Goal: Transaction & Acquisition: Purchase product/service

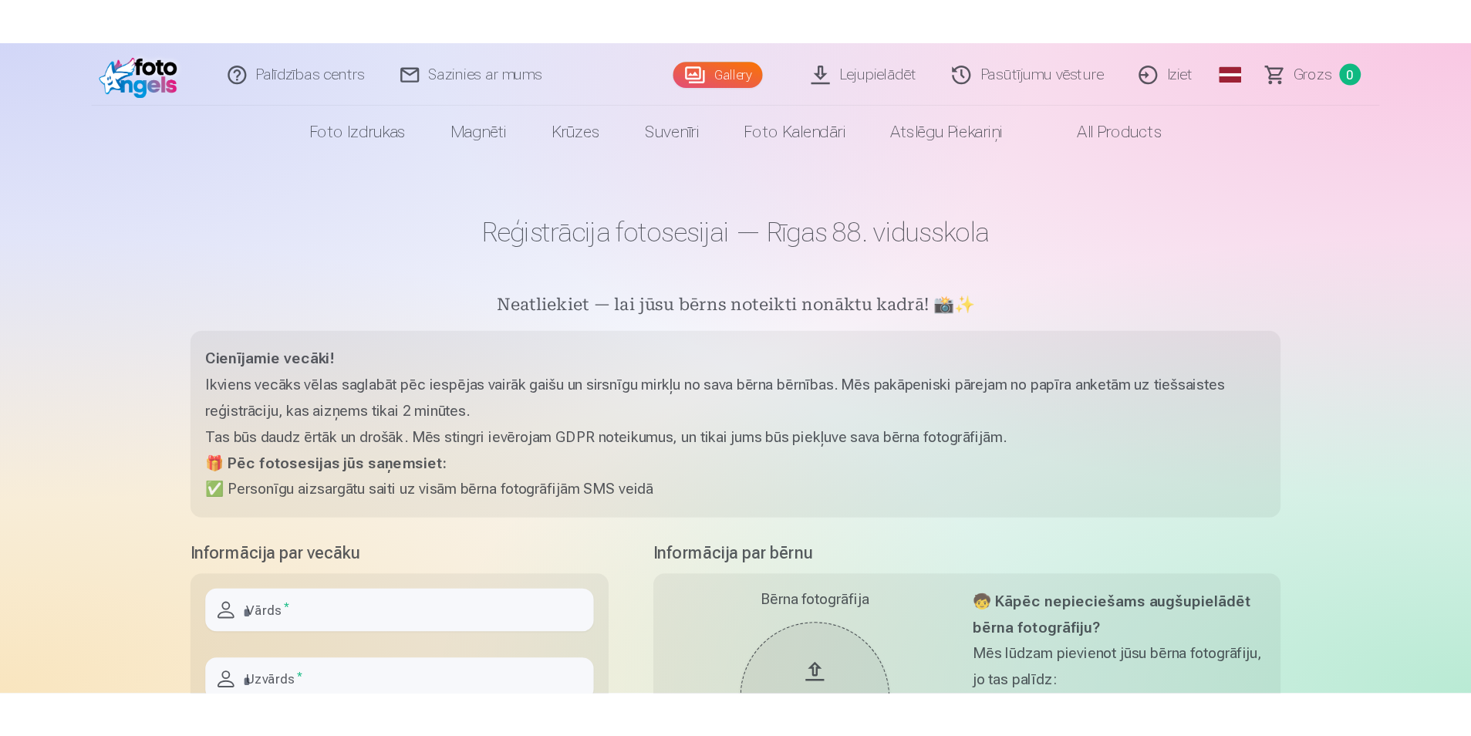
scroll to position [77, 0]
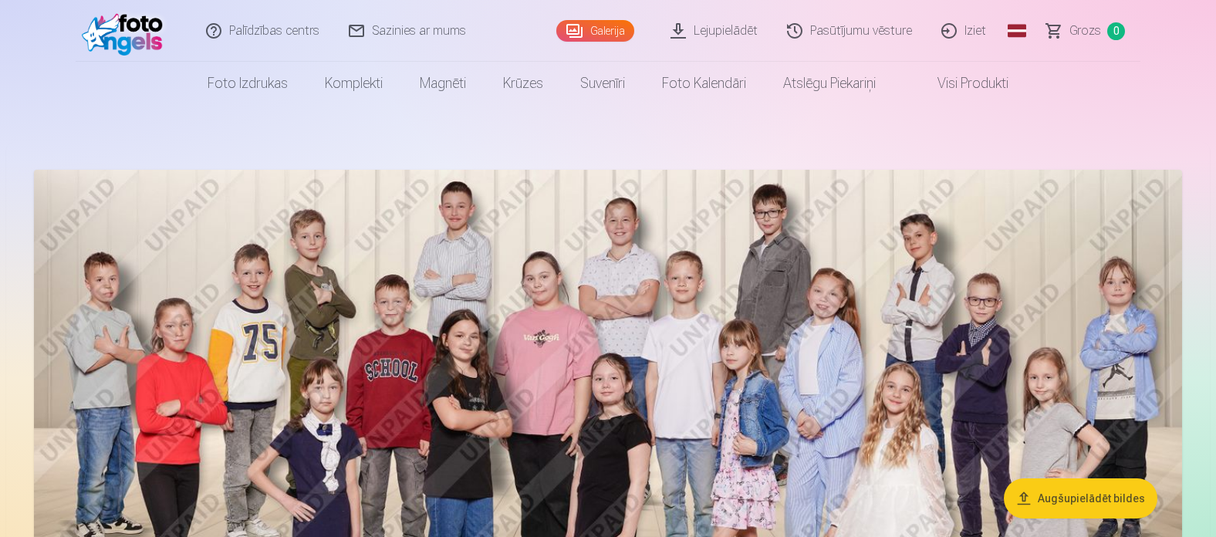
click at [886, 198] on img at bounding box center [608, 463] width 1148 height 587
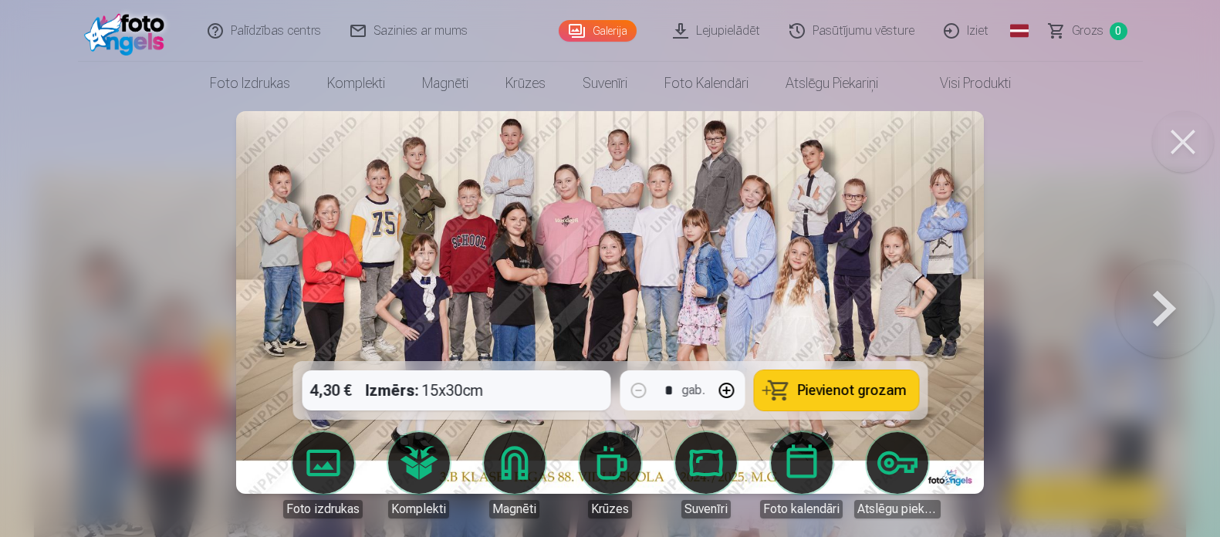
click at [826, 397] on span "Pievienot grozam" at bounding box center [851, 390] width 109 height 14
click at [1155, 296] on button at bounding box center [1164, 302] width 99 height 86
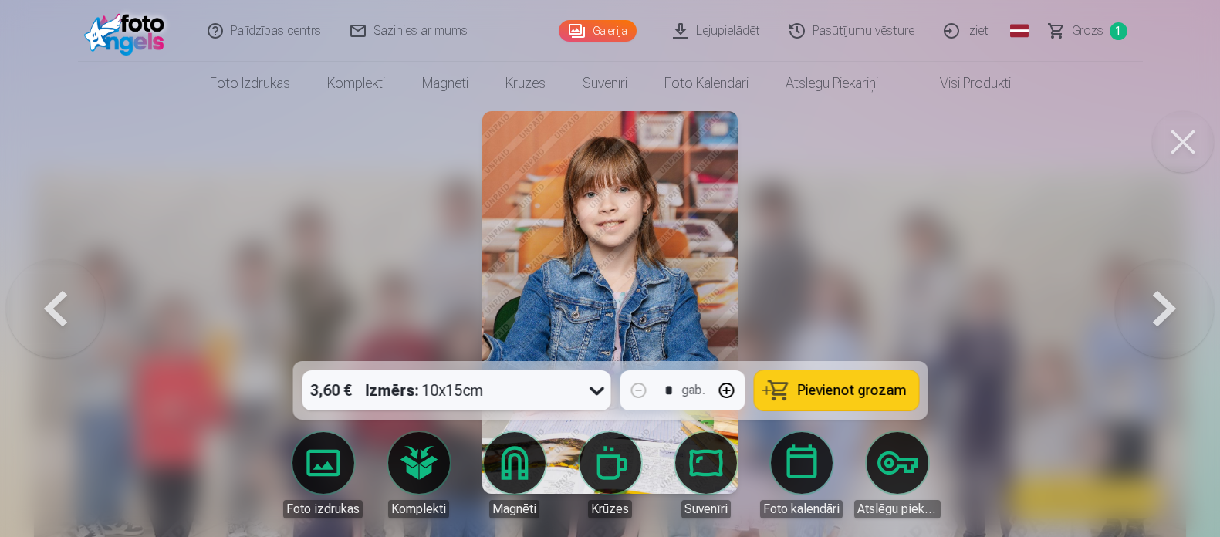
click at [1155, 296] on button at bounding box center [1164, 302] width 99 height 86
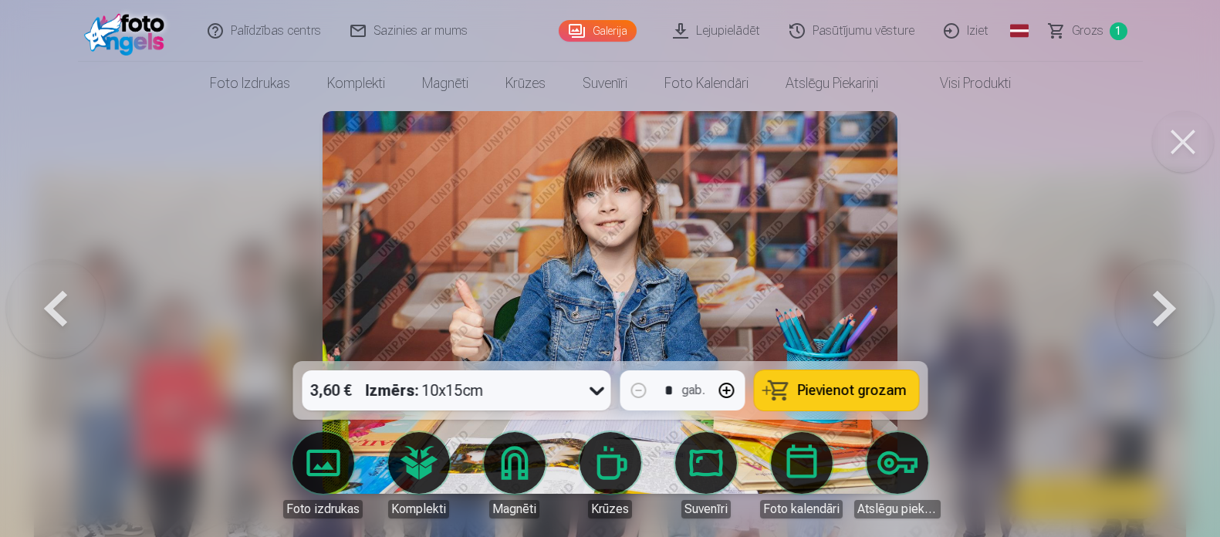
click at [1155, 296] on button at bounding box center [1164, 302] width 99 height 86
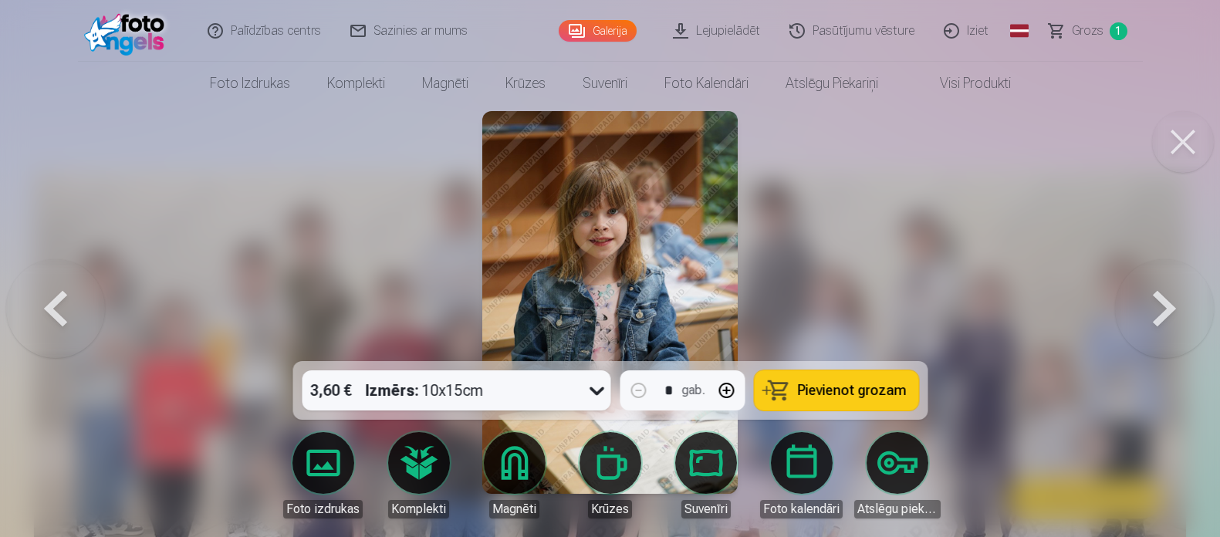
click at [1155, 296] on button at bounding box center [1164, 302] width 99 height 86
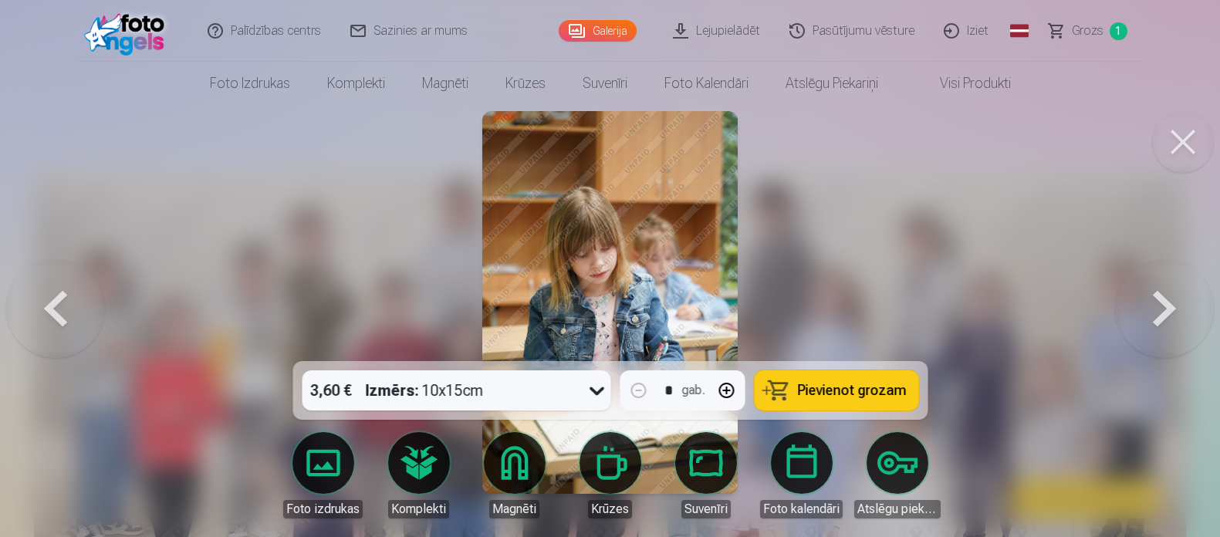
click at [1155, 296] on button at bounding box center [1164, 302] width 99 height 86
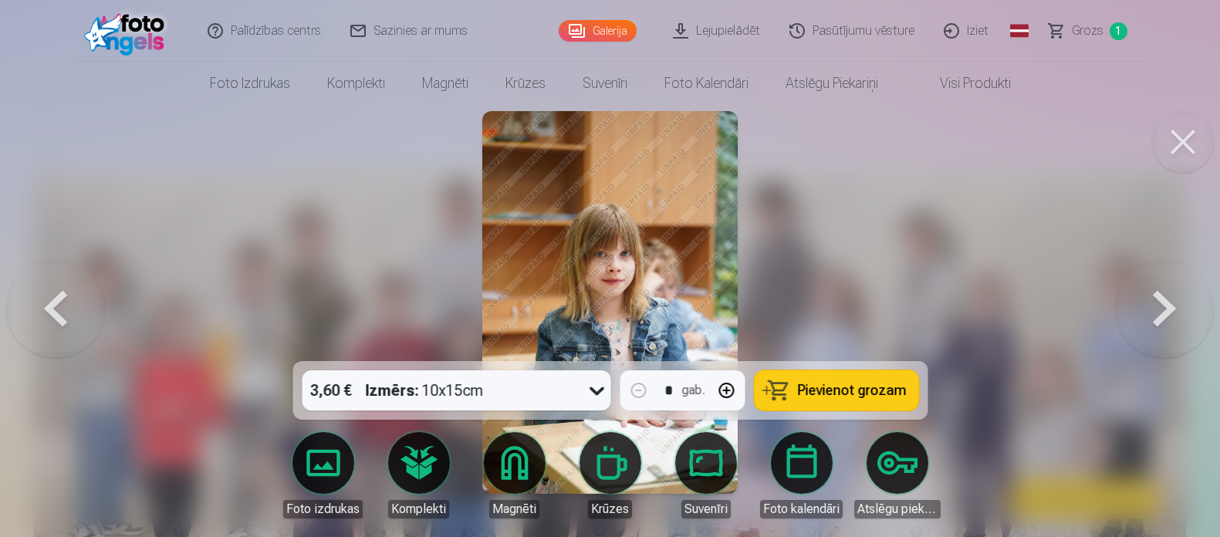
click at [1155, 296] on button at bounding box center [1164, 302] width 99 height 86
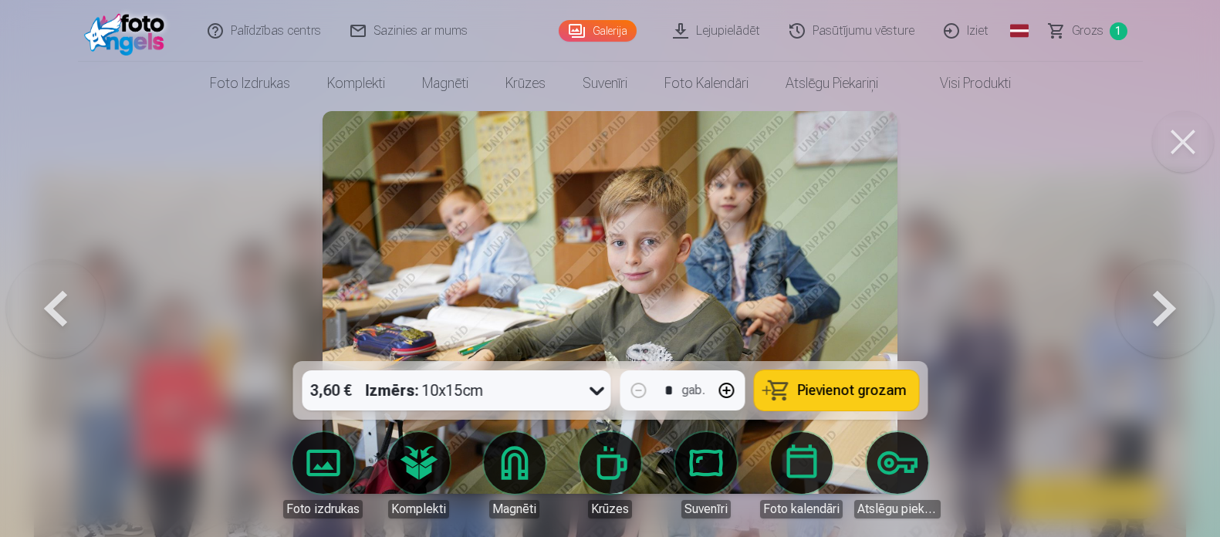
click at [1155, 296] on button at bounding box center [1164, 302] width 99 height 86
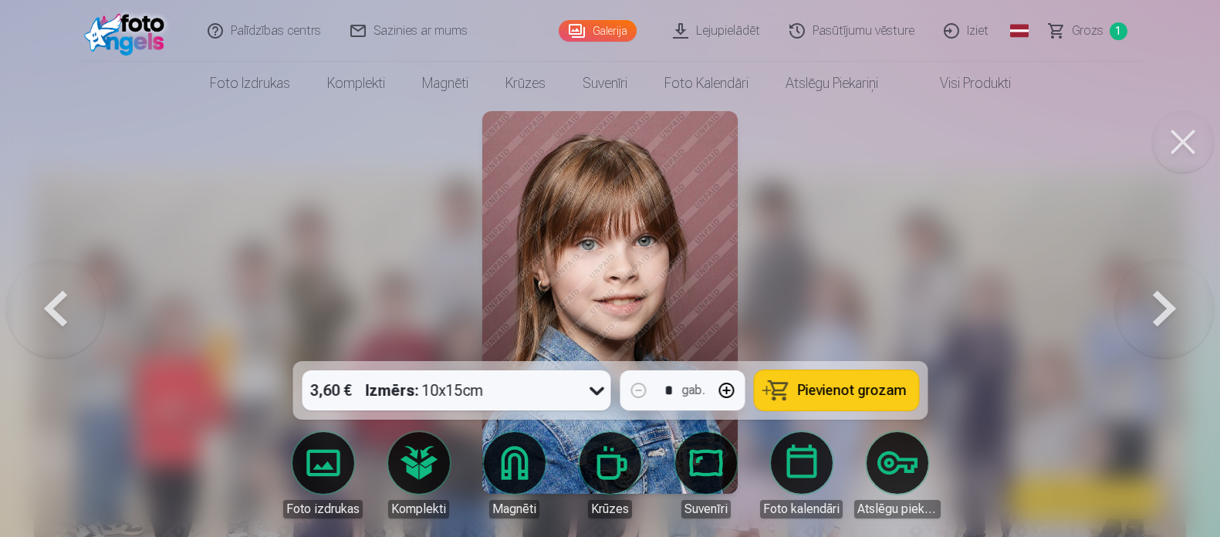
click at [1087, 37] on span "Grozs" at bounding box center [1087, 31] width 32 height 19
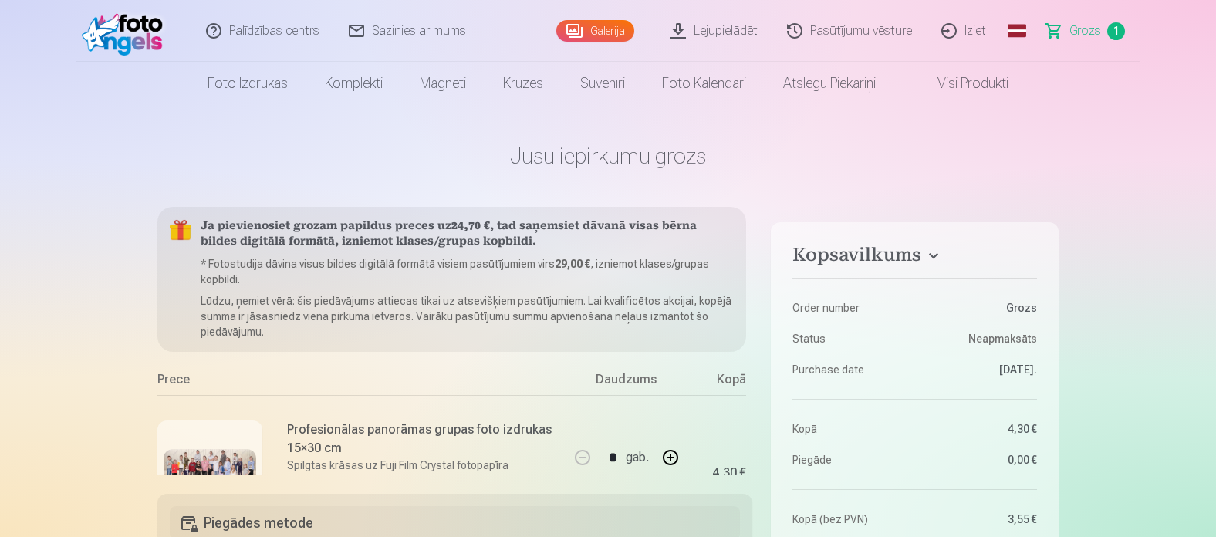
click at [945, 88] on link "Visi produkti" at bounding box center [960, 83] width 133 height 43
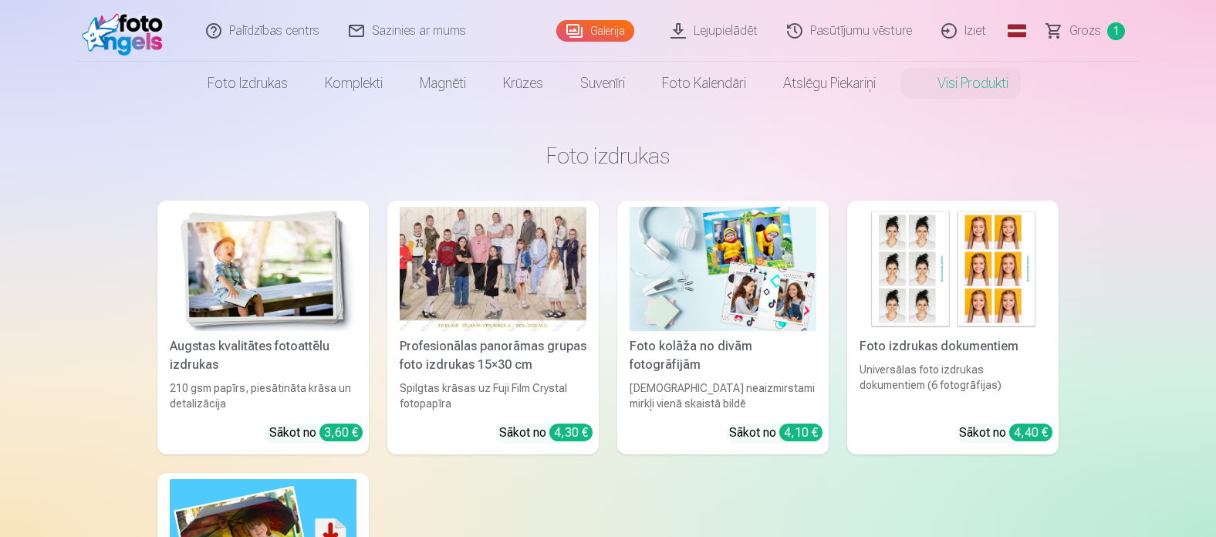
click at [738, 266] on img at bounding box center [722, 269] width 187 height 124
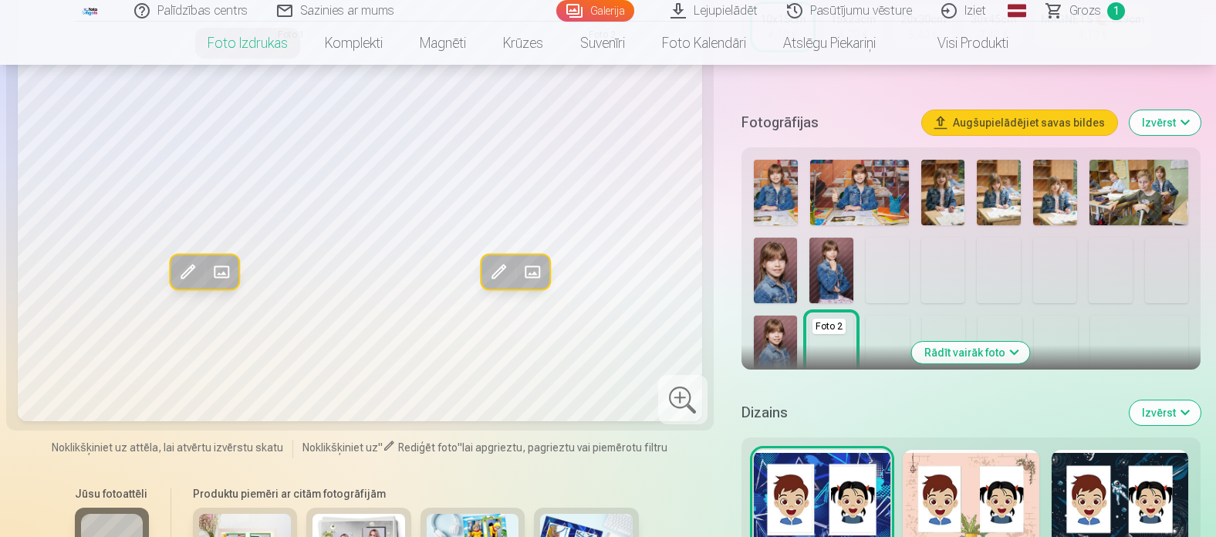
scroll to position [386, 0]
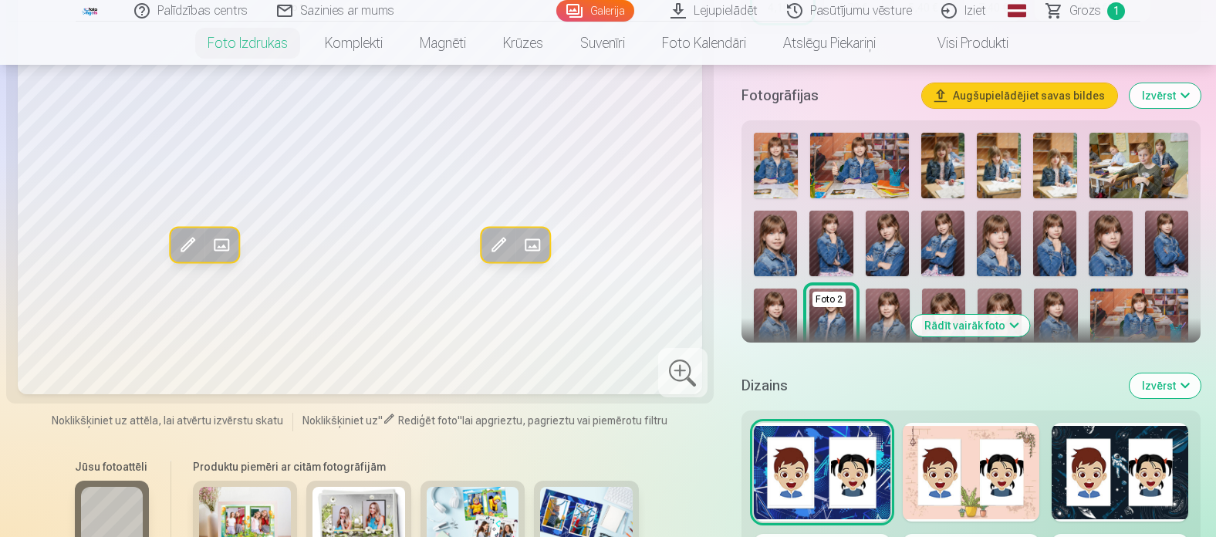
click at [990, 328] on button "Rādīt vairāk foto" at bounding box center [971, 326] width 118 height 22
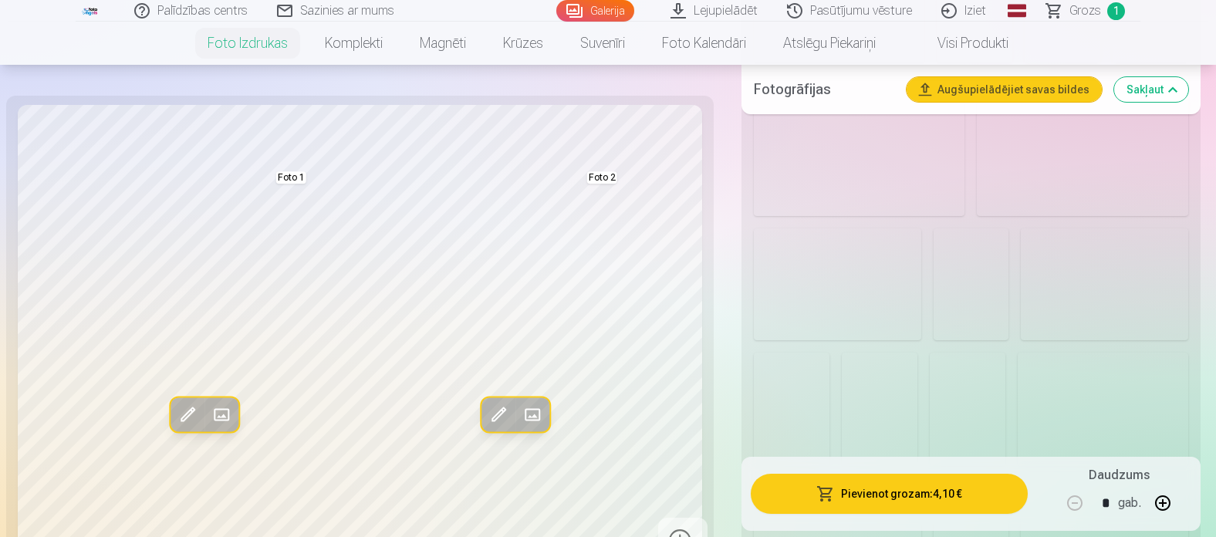
scroll to position [1620, 0]
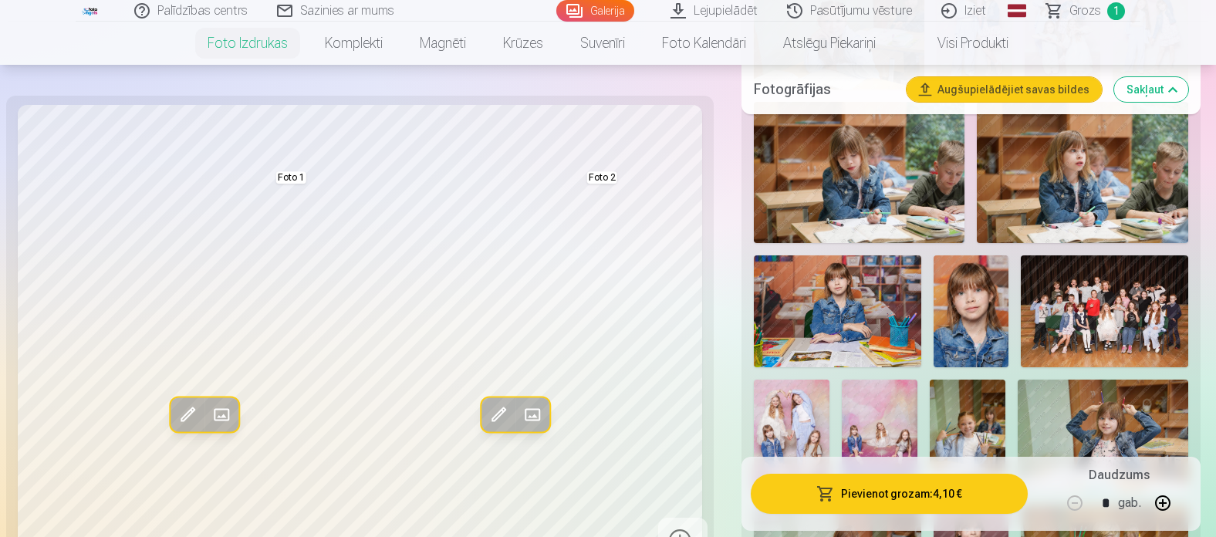
click at [953, 343] on img at bounding box center [970, 311] width 75 height 112
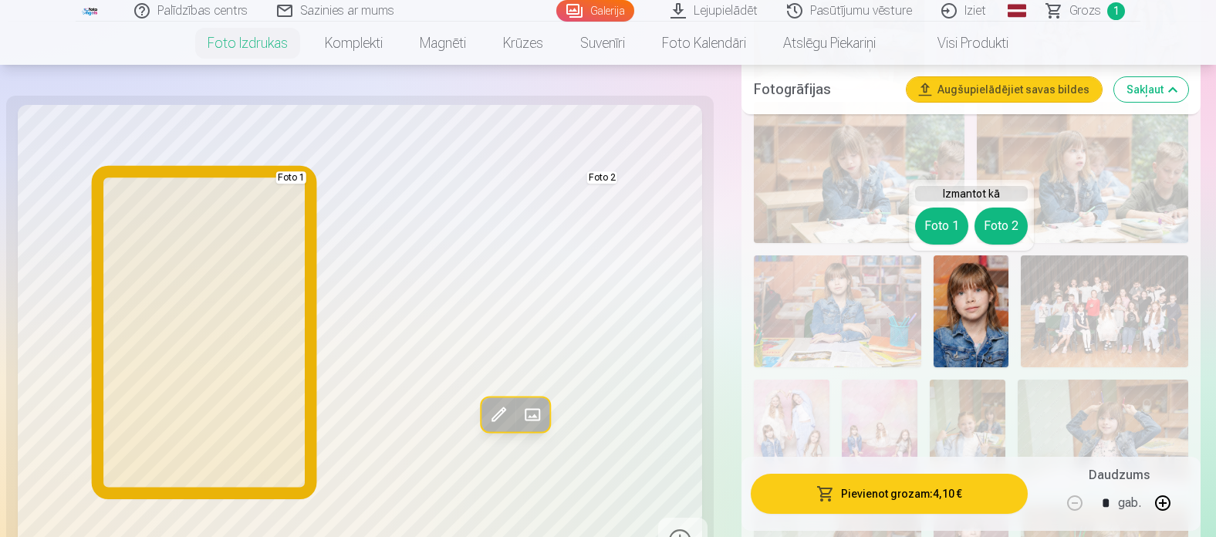
click at [936, 230] on button "Foto 1" at bounding box center [941, 226] width 53 height 37
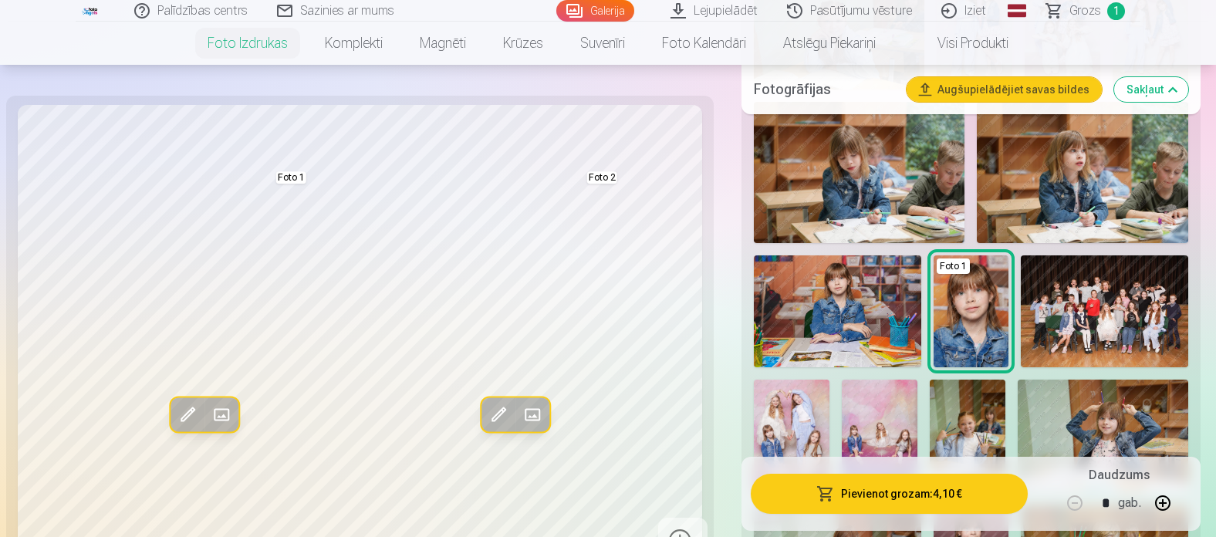
click at [899, 304] on img at bounding box center [837, 311] width 167 height 112
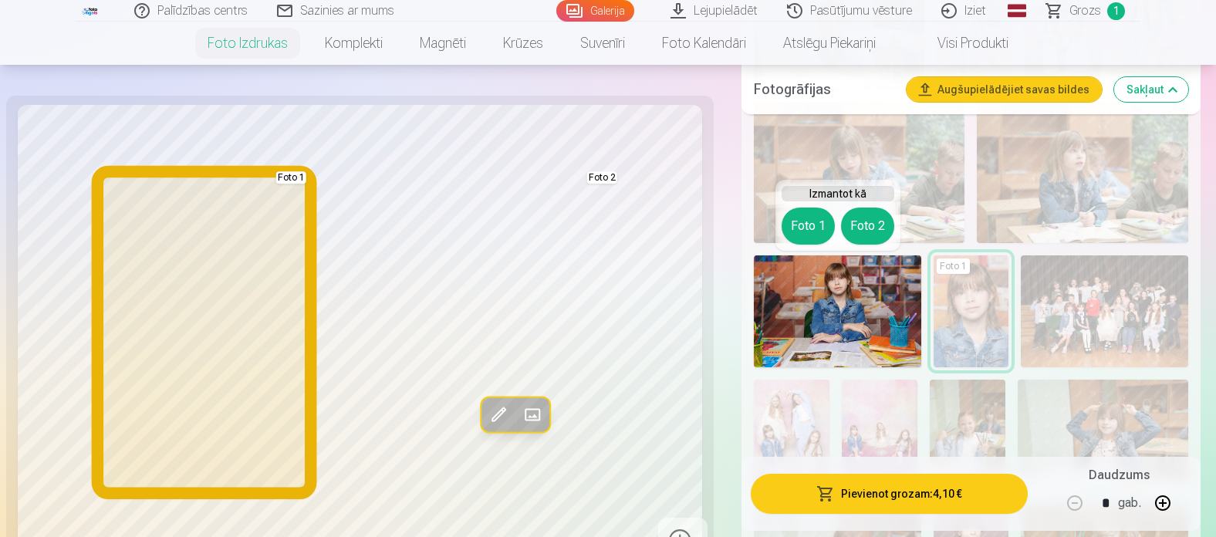
click at [819, 223] on button "Foto 1" at bounding box center [807, 226] width 53 height 37
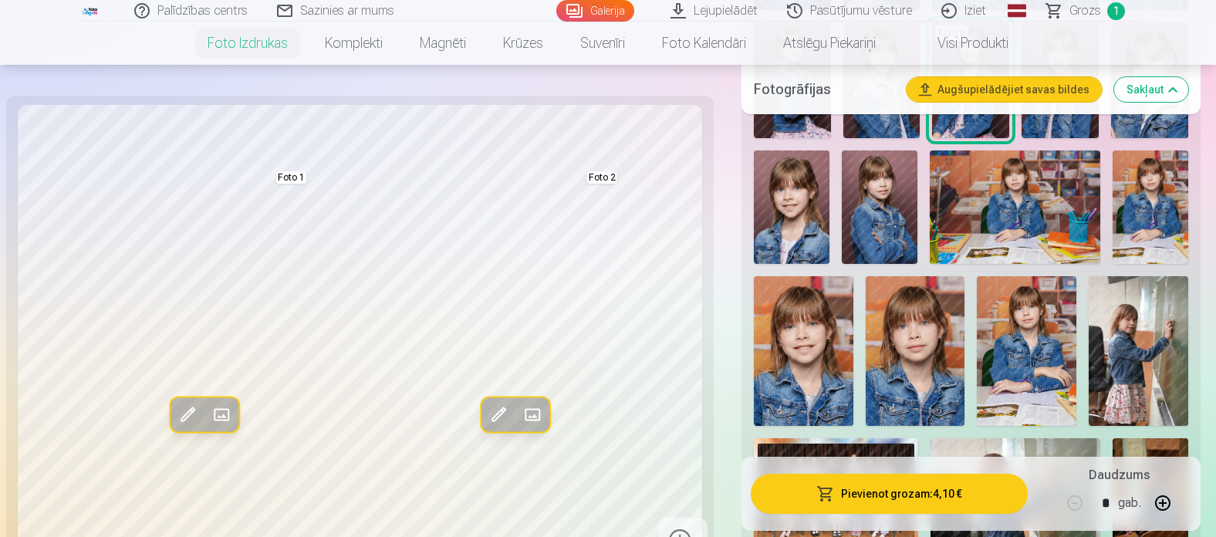
scroll to position [849, 0]
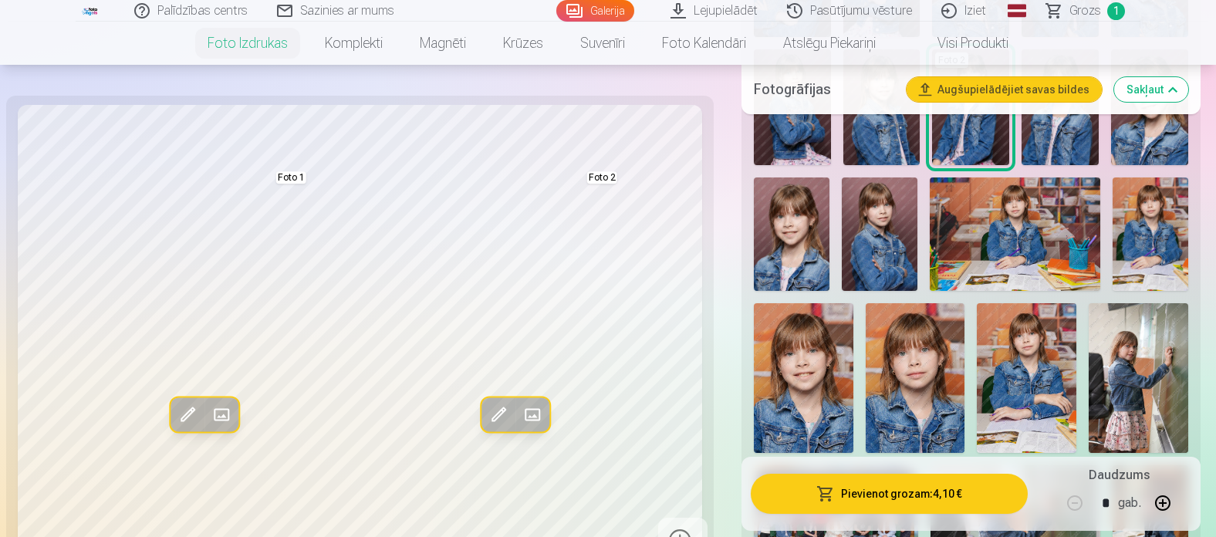
click at [869, 268] on img at bounding box center [880, 233] width 76 height 113
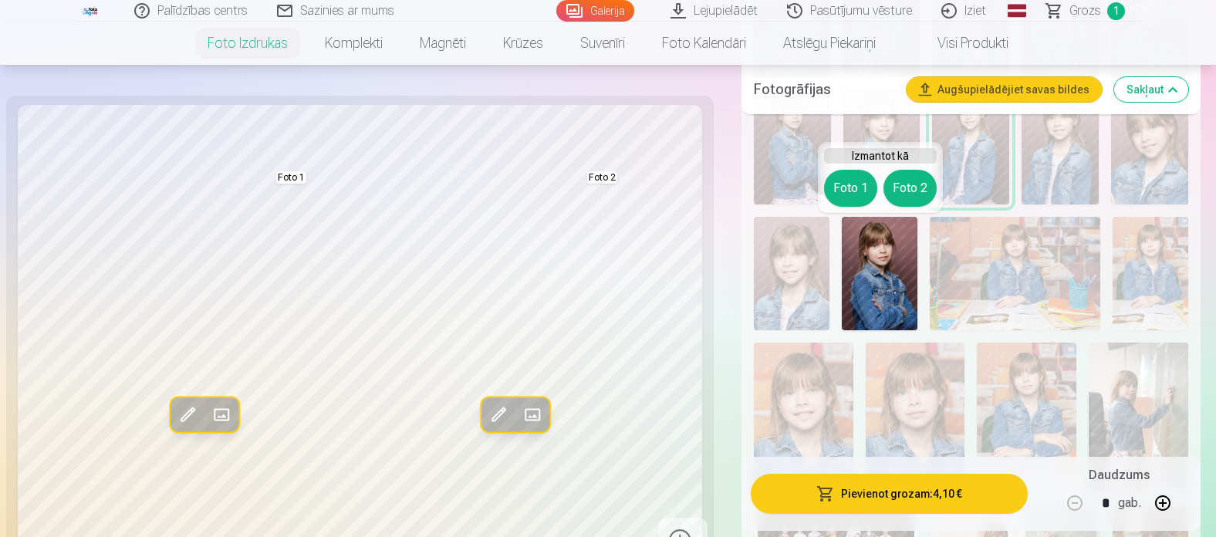
scroll to position [771, 0]
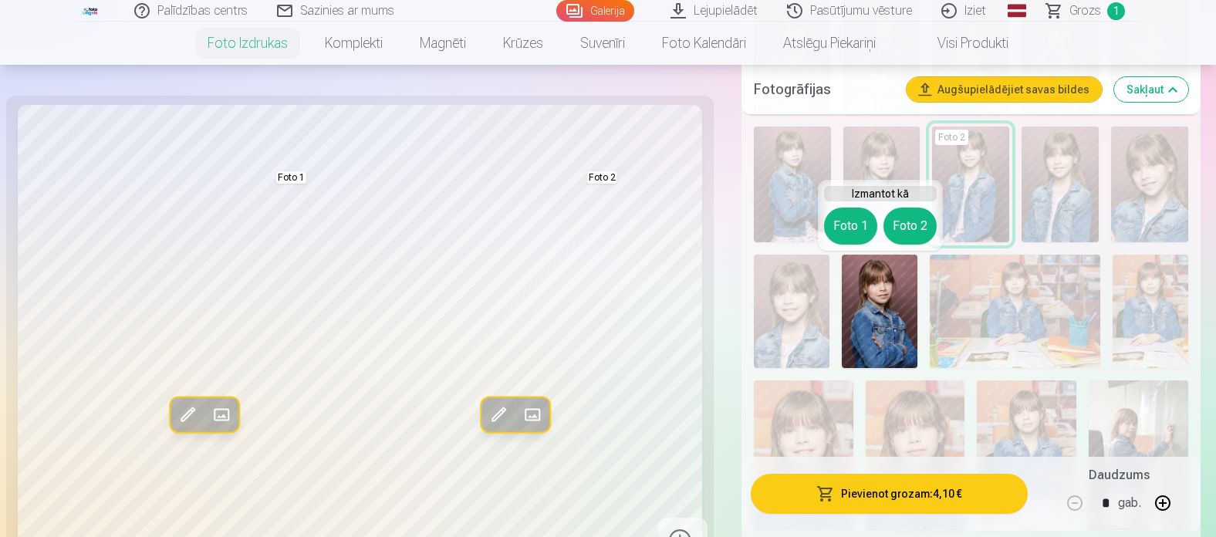
click at [893, 304] on img at bounding box center [880, 311] width 76 height 113
click at [855, 305] on img at bounding box center [880, 311] width 76 height 113
click at [859, 99] on h5 "Fotogrāfijas" at bounding box center [824, 90] width 140 height 22
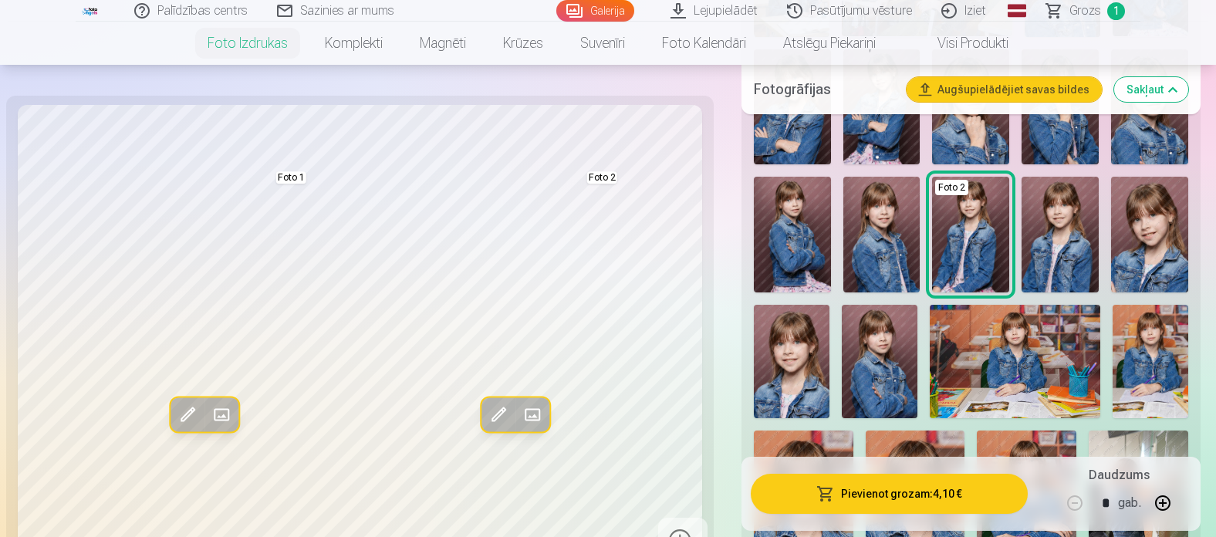
scroll to position [694, 0]
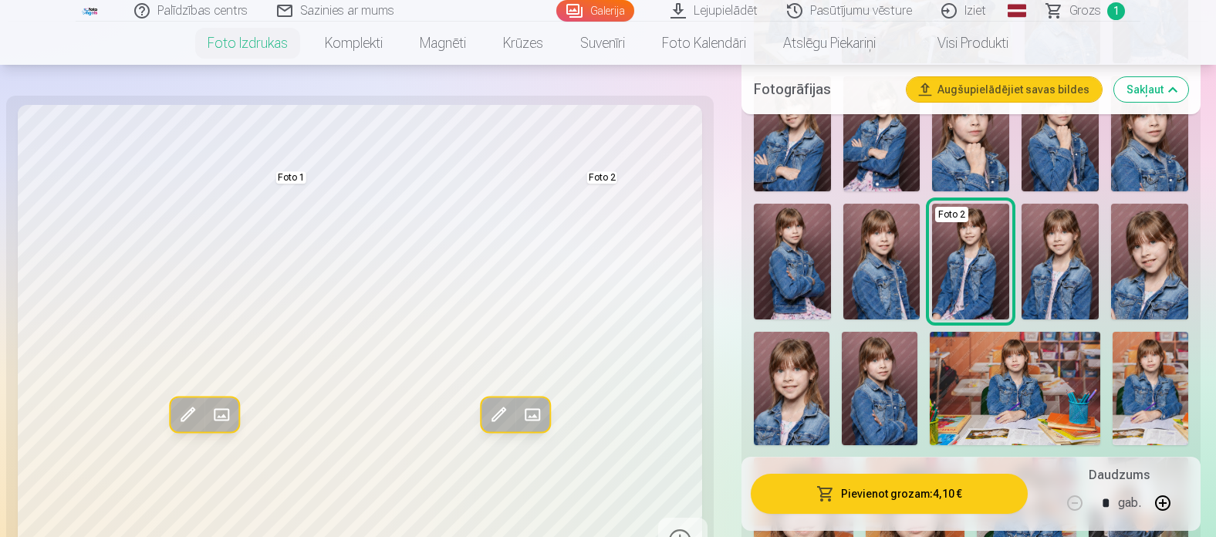
click at [1129, 374] on img at bounding box center [1150, 388] width 76 height 113
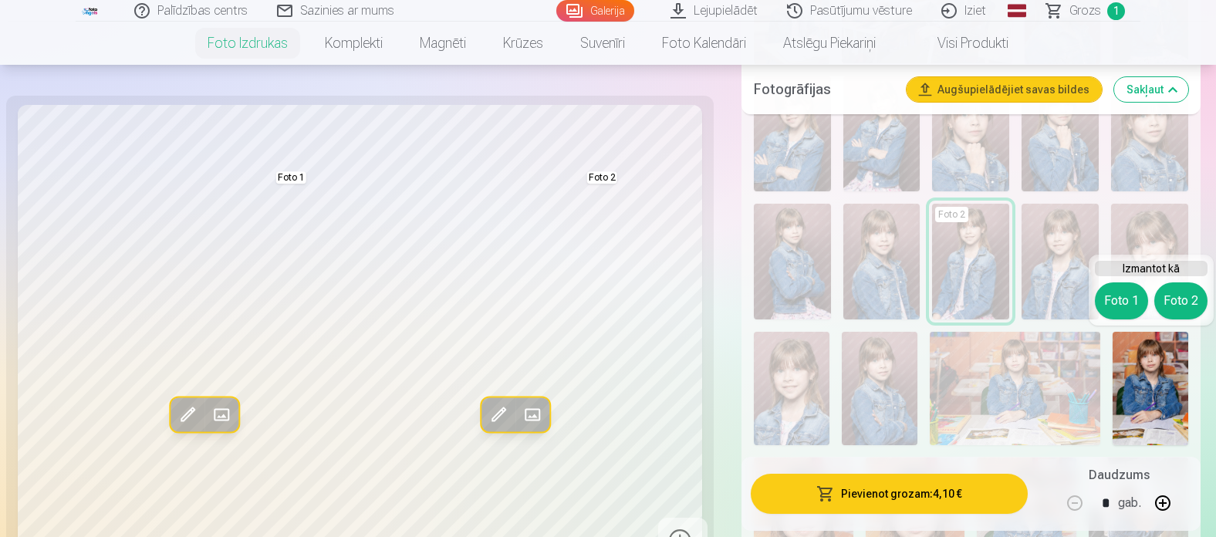
click at [1129, 49] on nav "Foto izdrukas Augstas kvalitātes fotoattēlu izdrukas 210 gsm papīrs, piesātināt…" at bounding box center [608, 43] width 1216 height 43
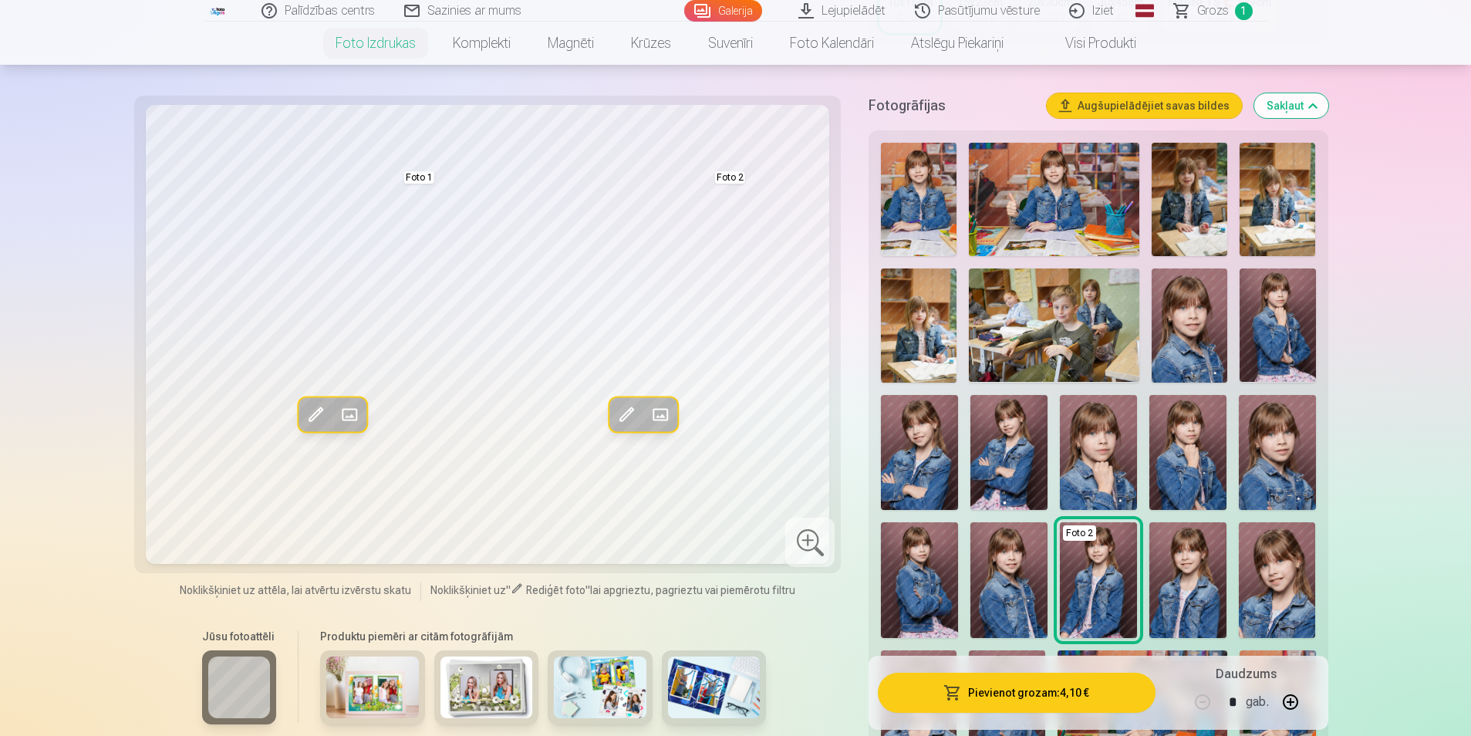
scroll to position [386, 0]
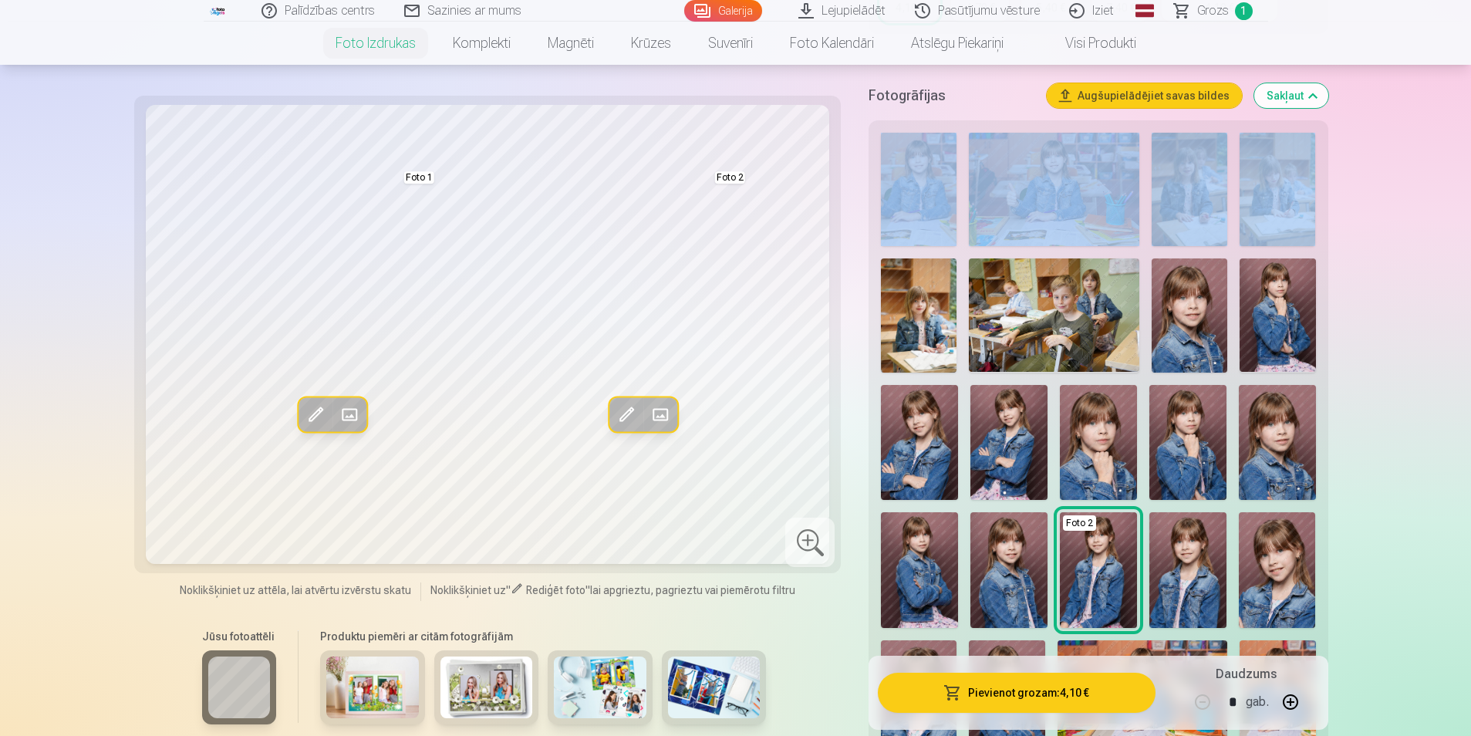
drag, startPoint x: 1469, startPoint y: 102, endPoint x: 1474, endPoint y: 166, distance: 64.2
drag, startPoint x: 1474, startPoint y: 166, endPoint x: 1378, endPoint y: 231, distance: 116.6
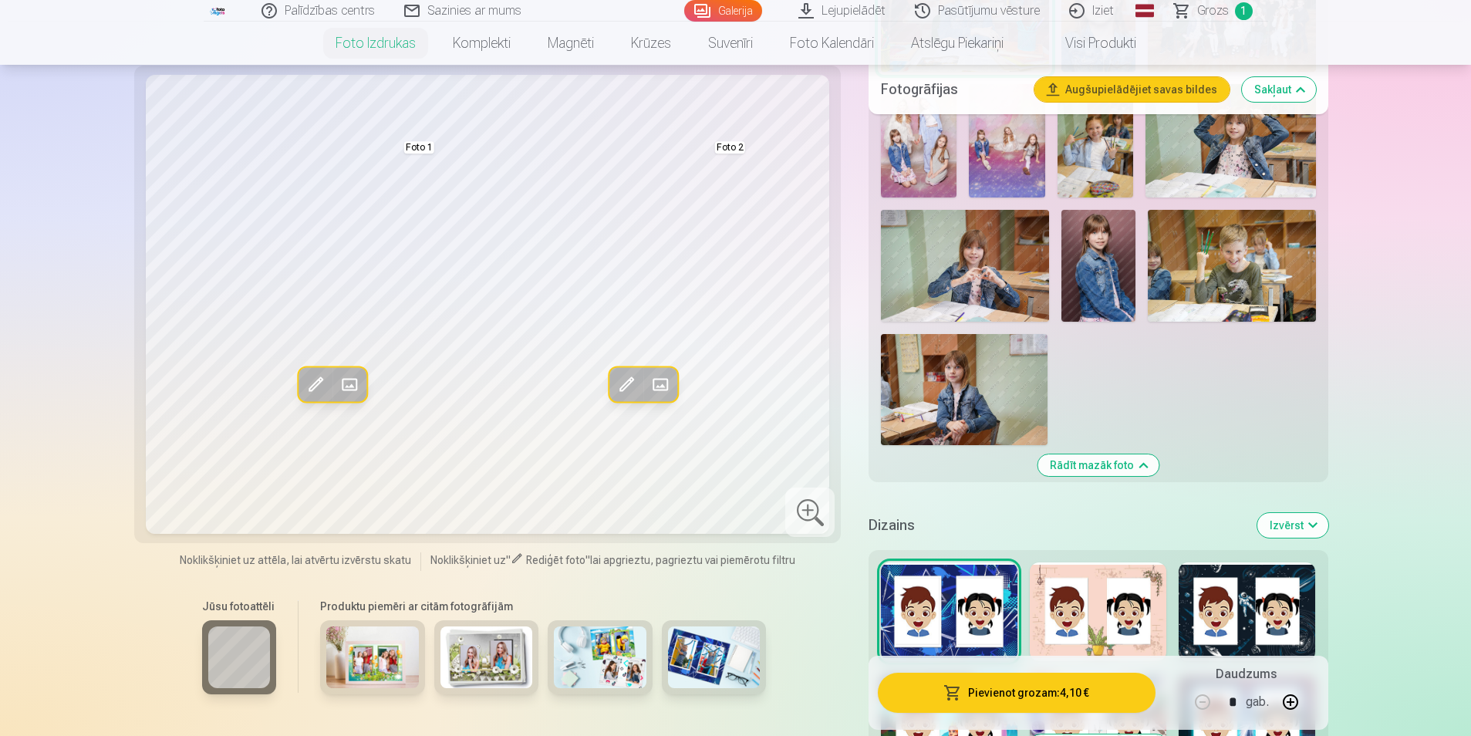
scroll to position [1899, 0]
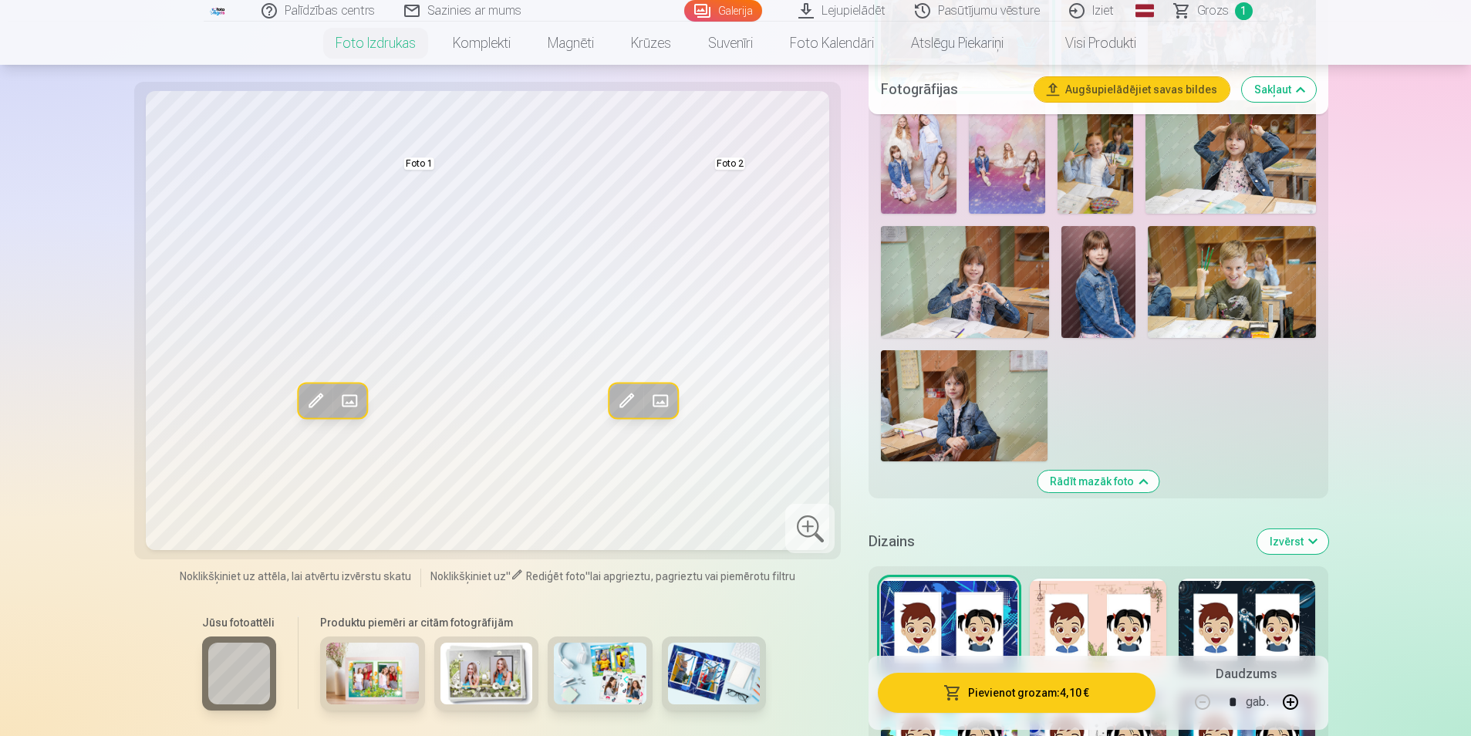
click at [1115, 536] on div at bounding box center [1098, 628] width 137 height 99
click at [1215, 536] on div at bounding box center [1247, 628] width 137 height 99
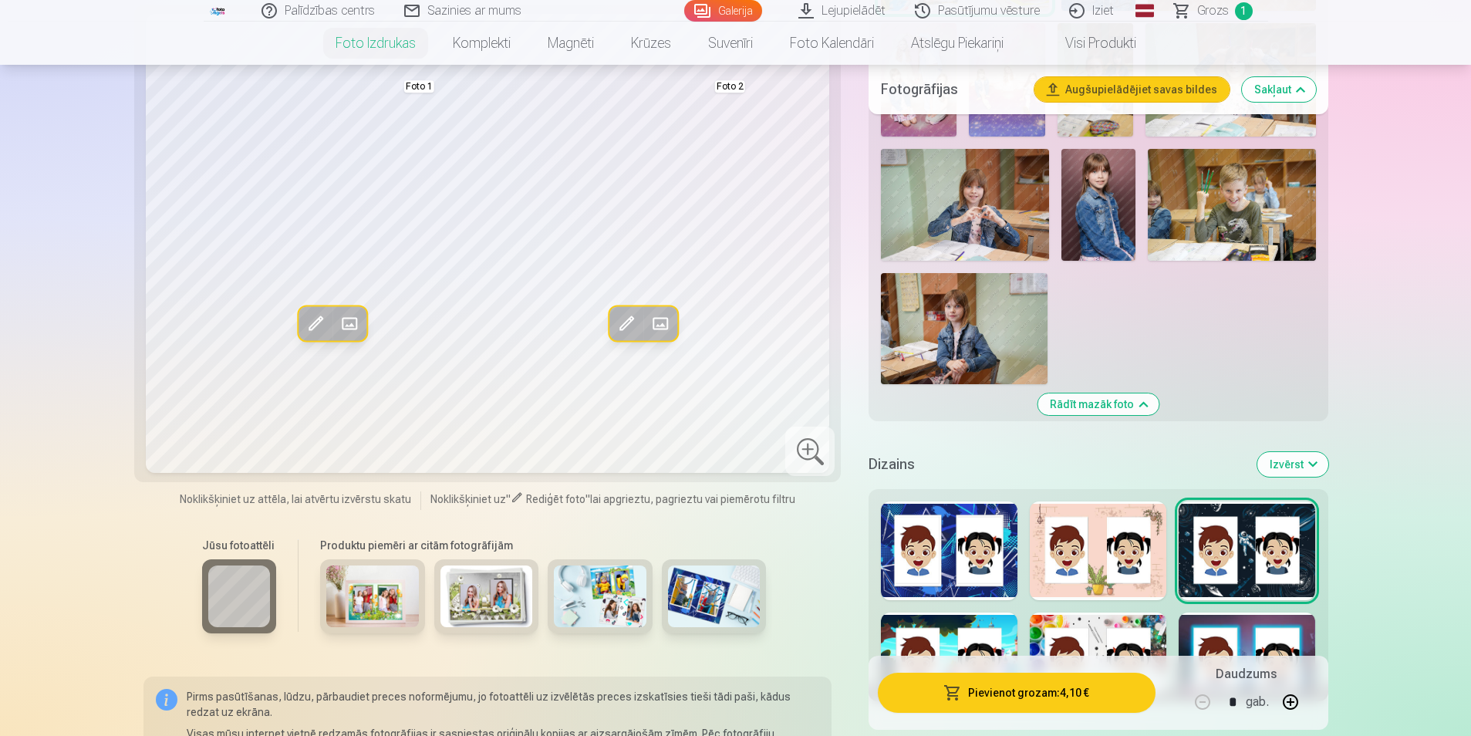
click at [1000, 536] on div at bounding box center [949, 661] width 137 height 99
click at [1098, 536] on div at bounding box center [1098, 661] width 137 height 99
click at [1215, 536] on div at bounding box center [1247, 661] width 137 height 99
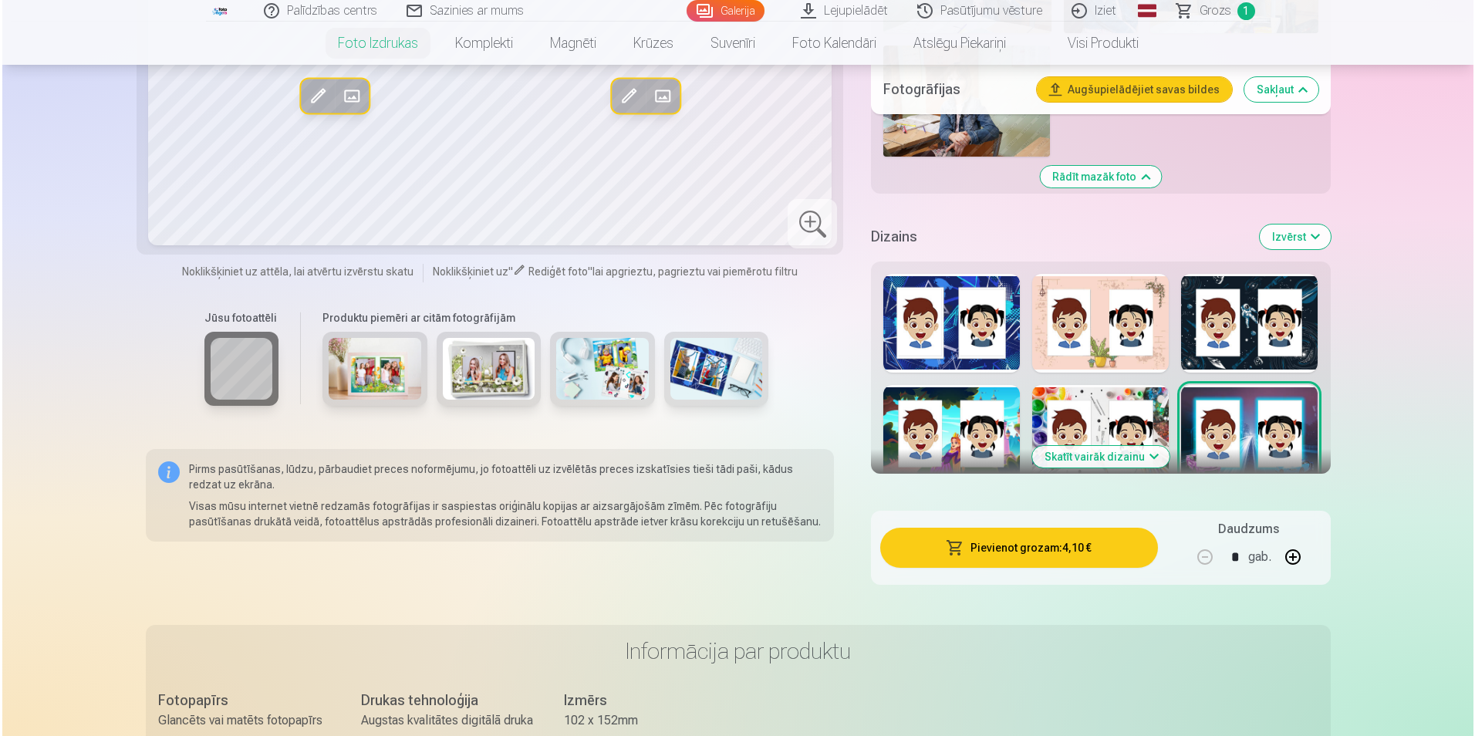
scroll to position [2208, 0]
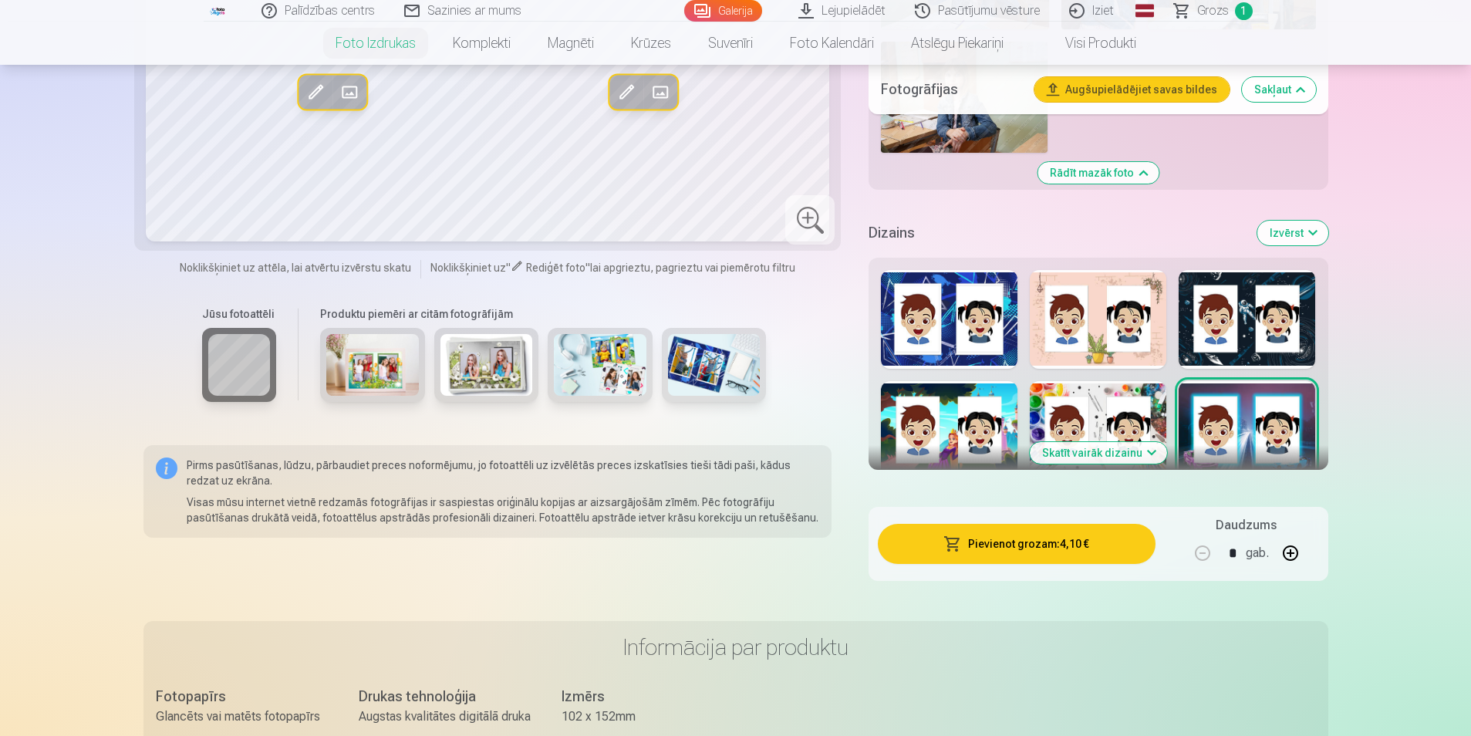
click at [1088, 454] on button "Skatīt vairāk dizainu" at bounding box center [1098, 453] width 137 height 22
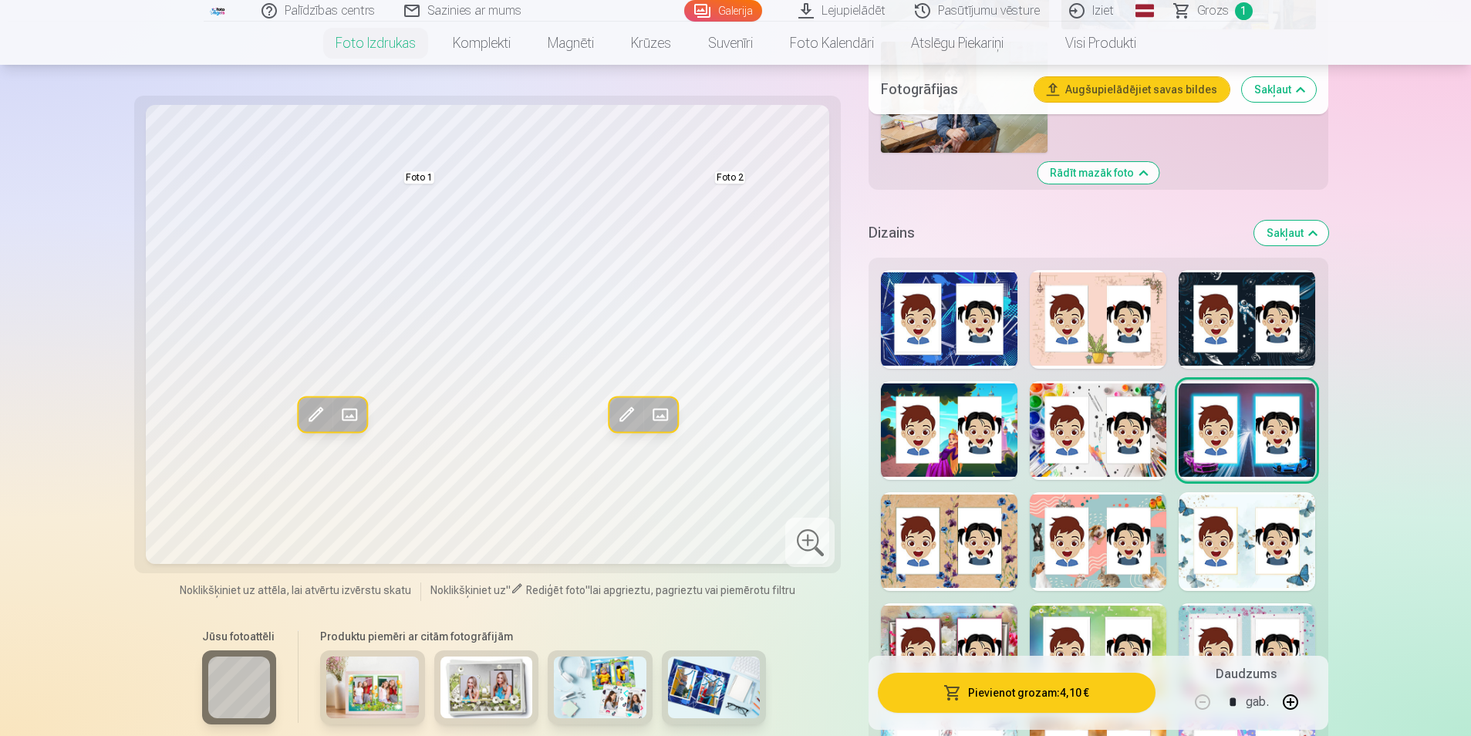
click at [932, 525] on div at bounding box center [949, 541] width 137 height 99
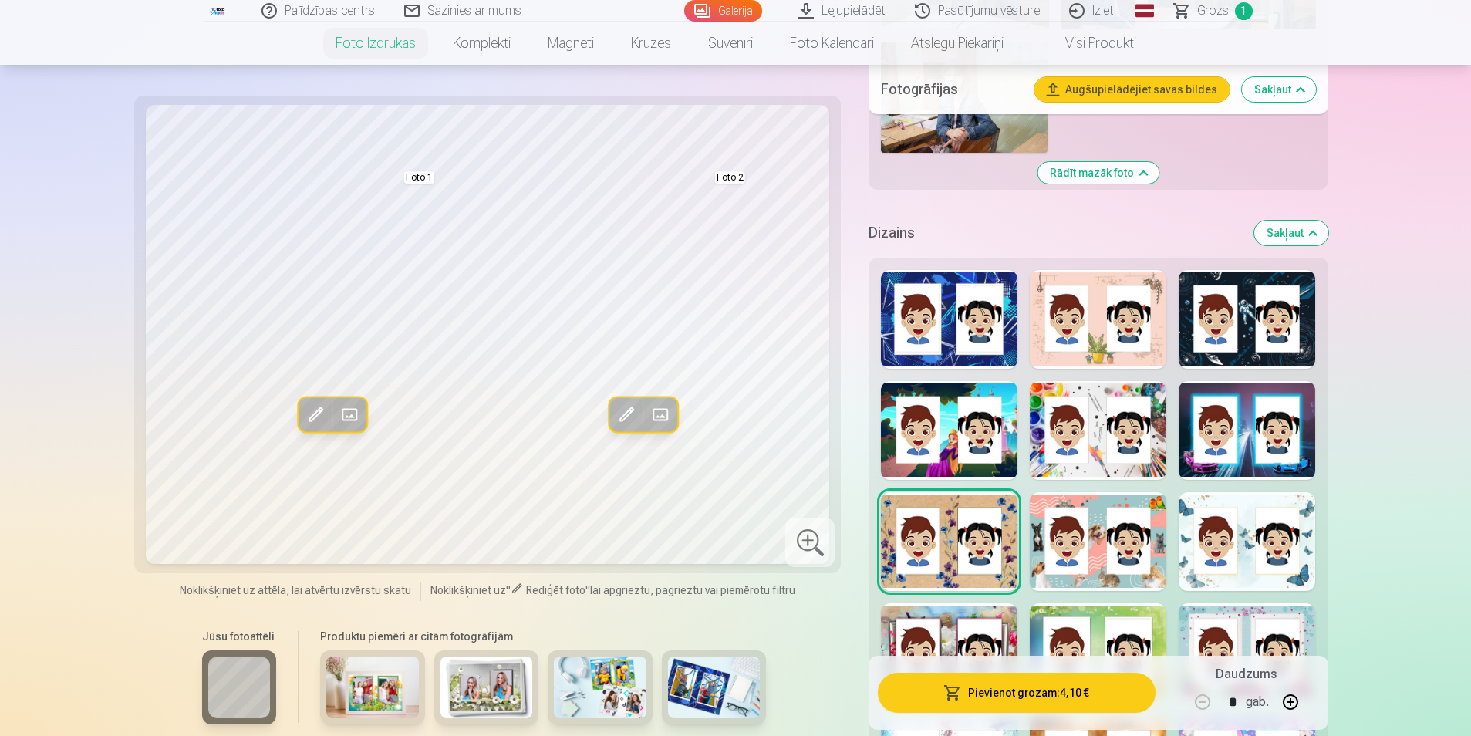
click at [1093, 536] on div at bounding box center [1098, 541] width 137 height 99
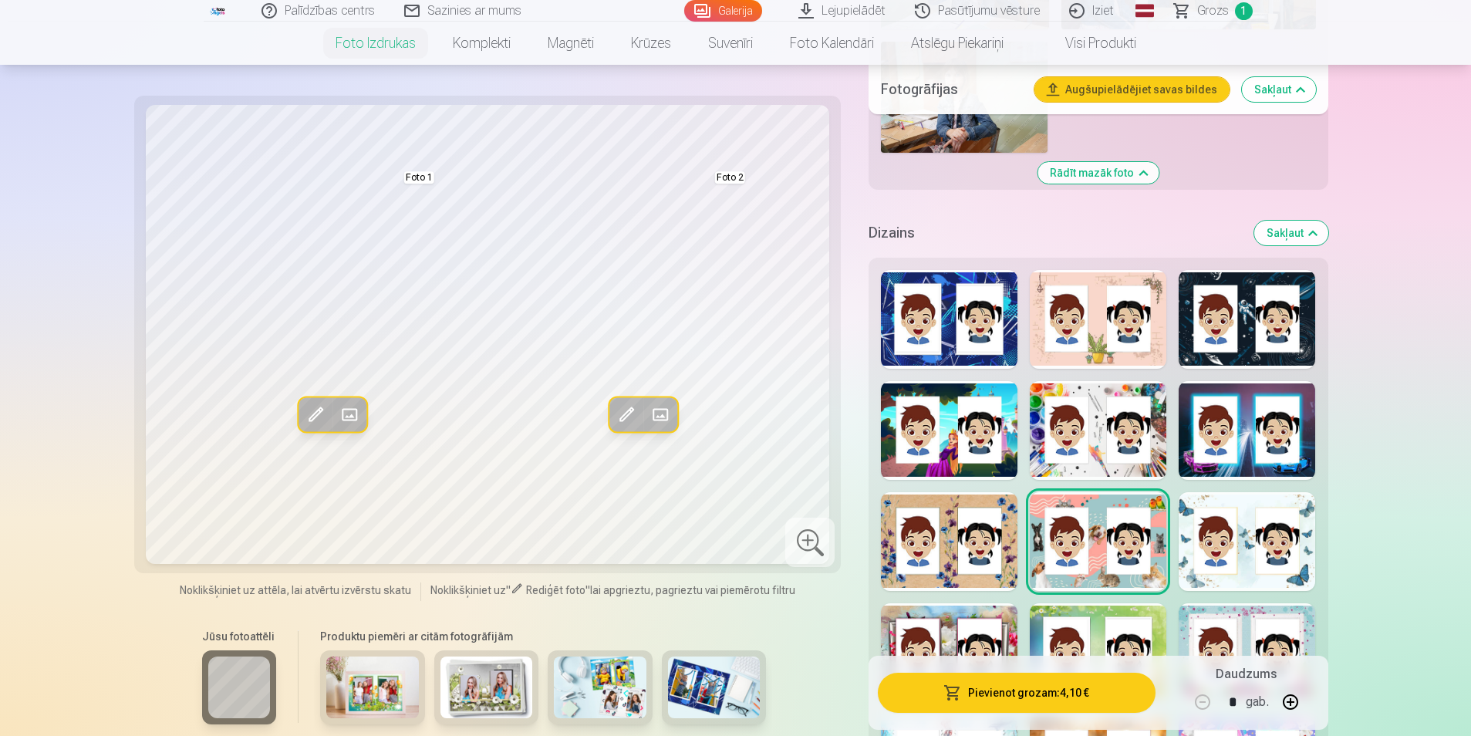
click at [1215, 536] on div at bounding box center [1247, 541] width 137 height 99
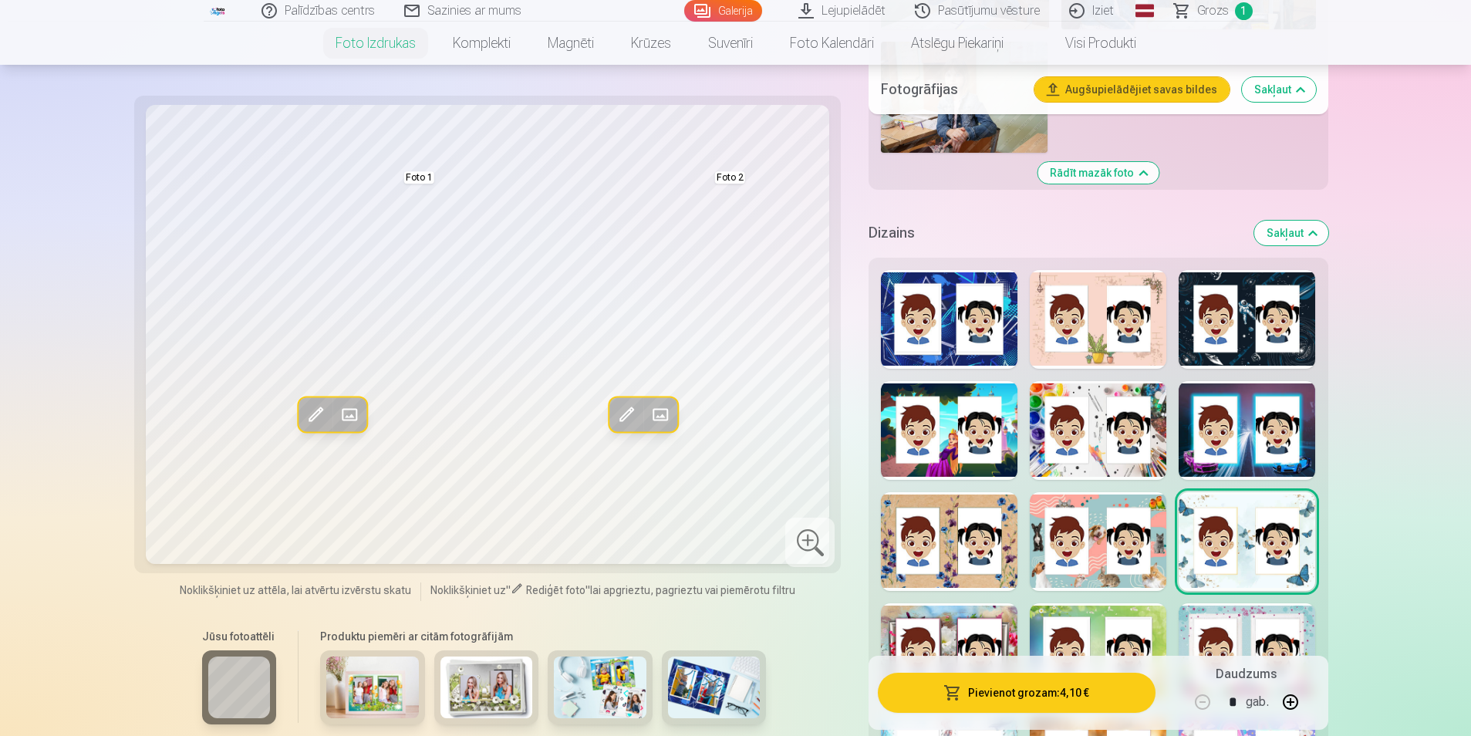
click at [1027, 536] on button "Pievienot grozam : 4,10 €" at bounding box center [1016, 693] width 277 height 40
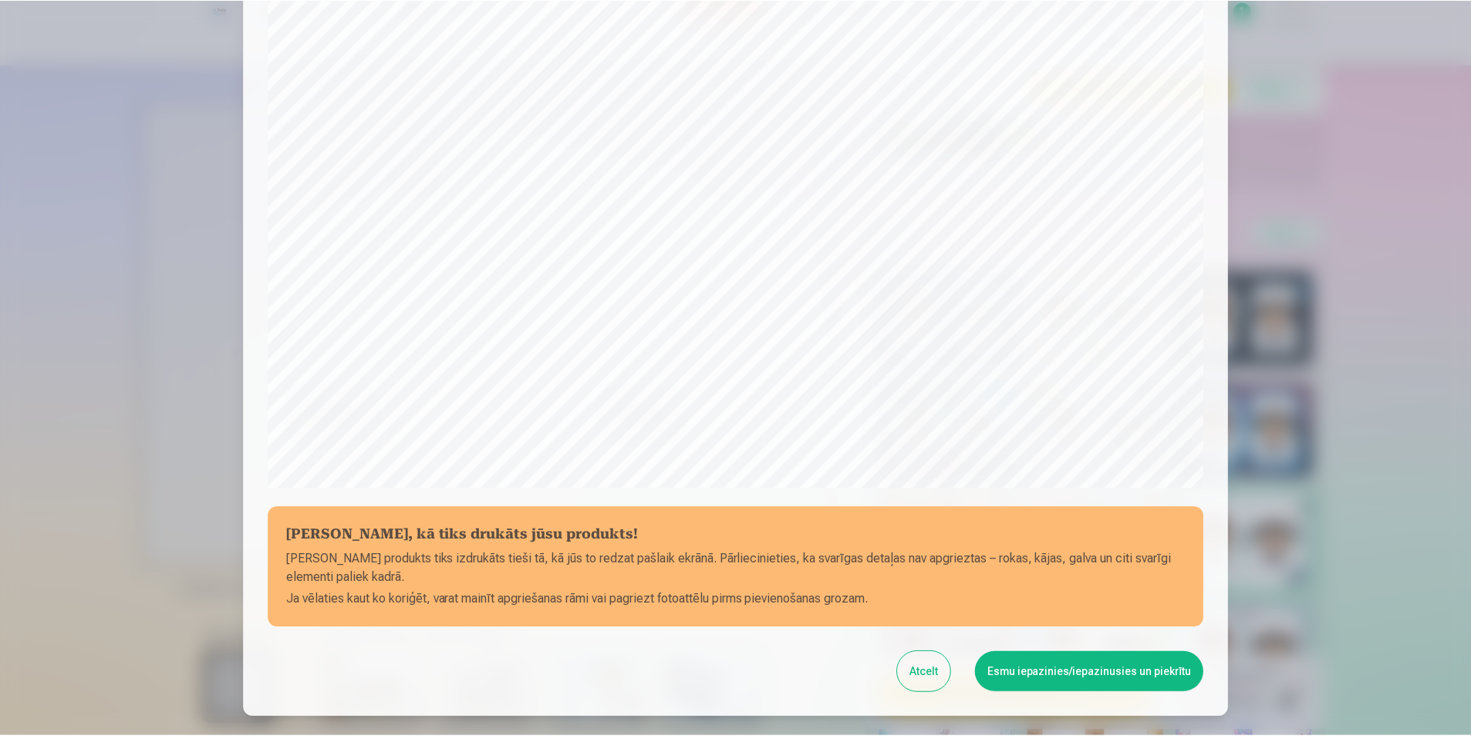
scroll to position [375, 0]
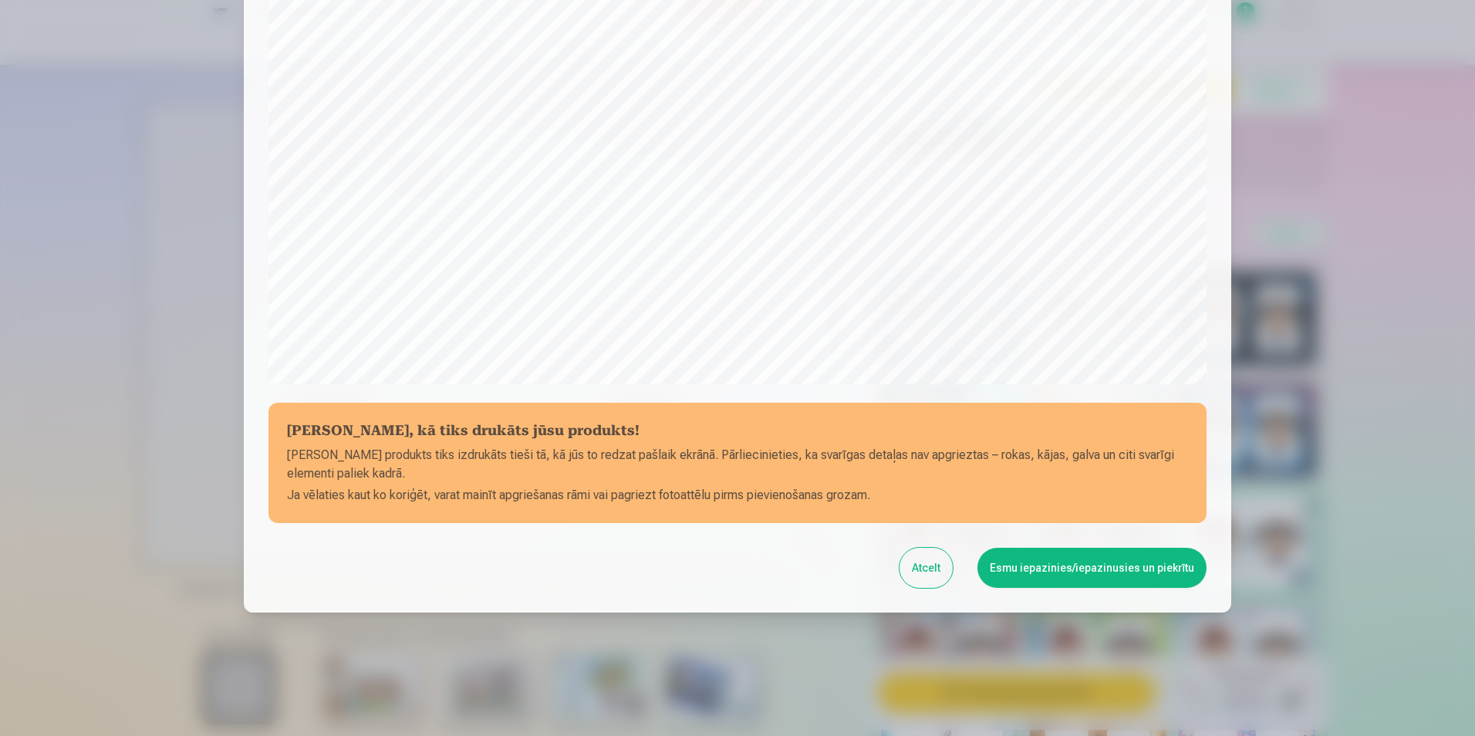
click at [1061, 536] on button "Esmu iepazinies/iepazinusies un piekrītu" at bounding box center [1091, 568] width 229 height 40
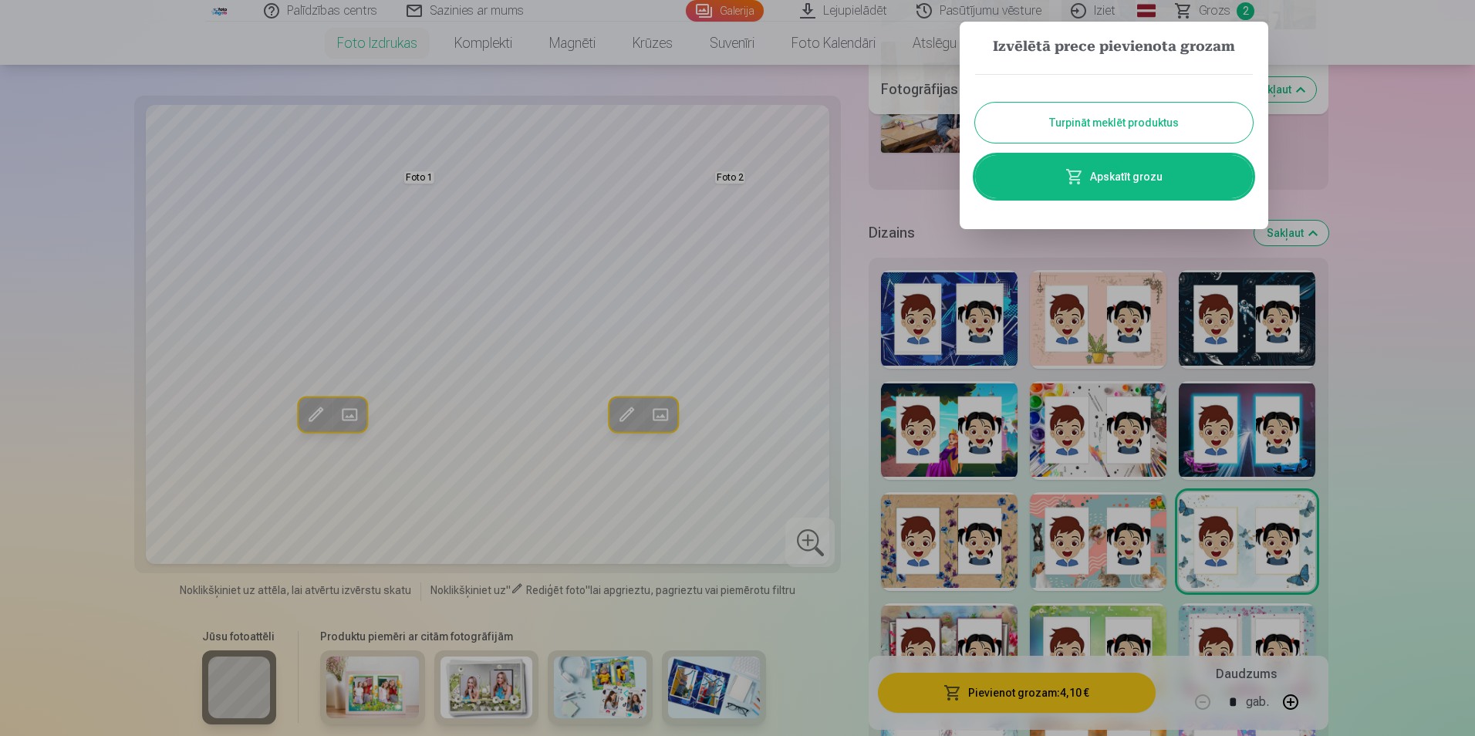
click at [1215, 447] on div at bounding box center [737, 368] width 1475 height 736
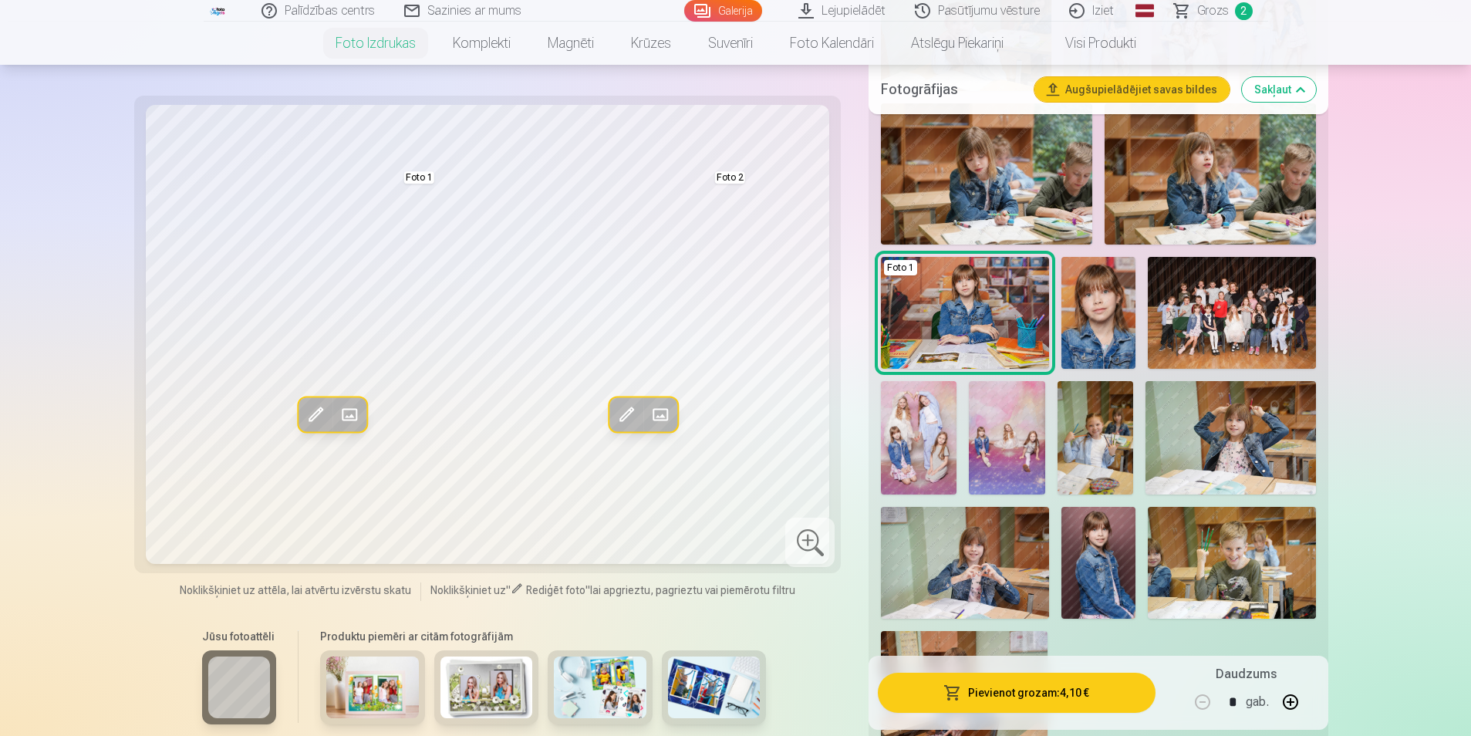
scroll to position [1591, 0]
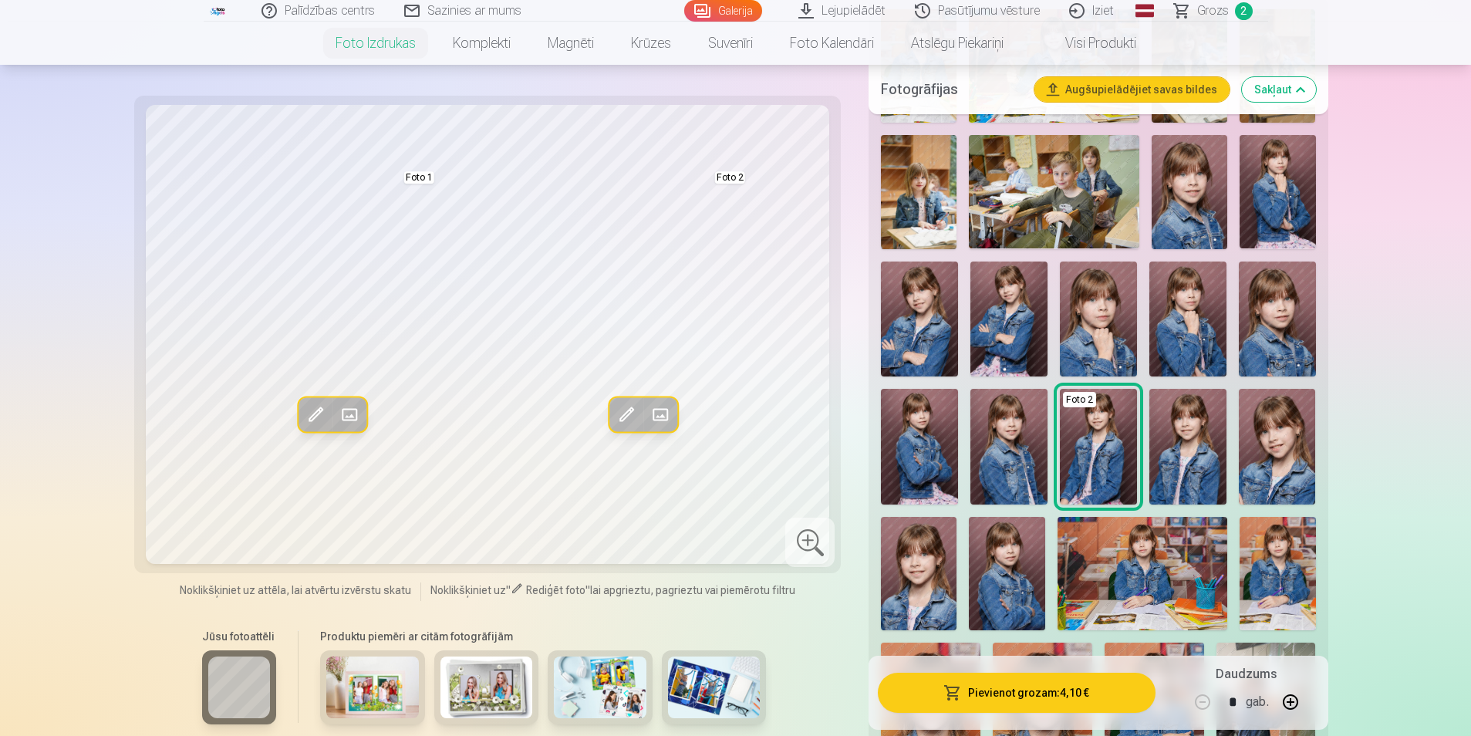
scroll to position [434, 0]
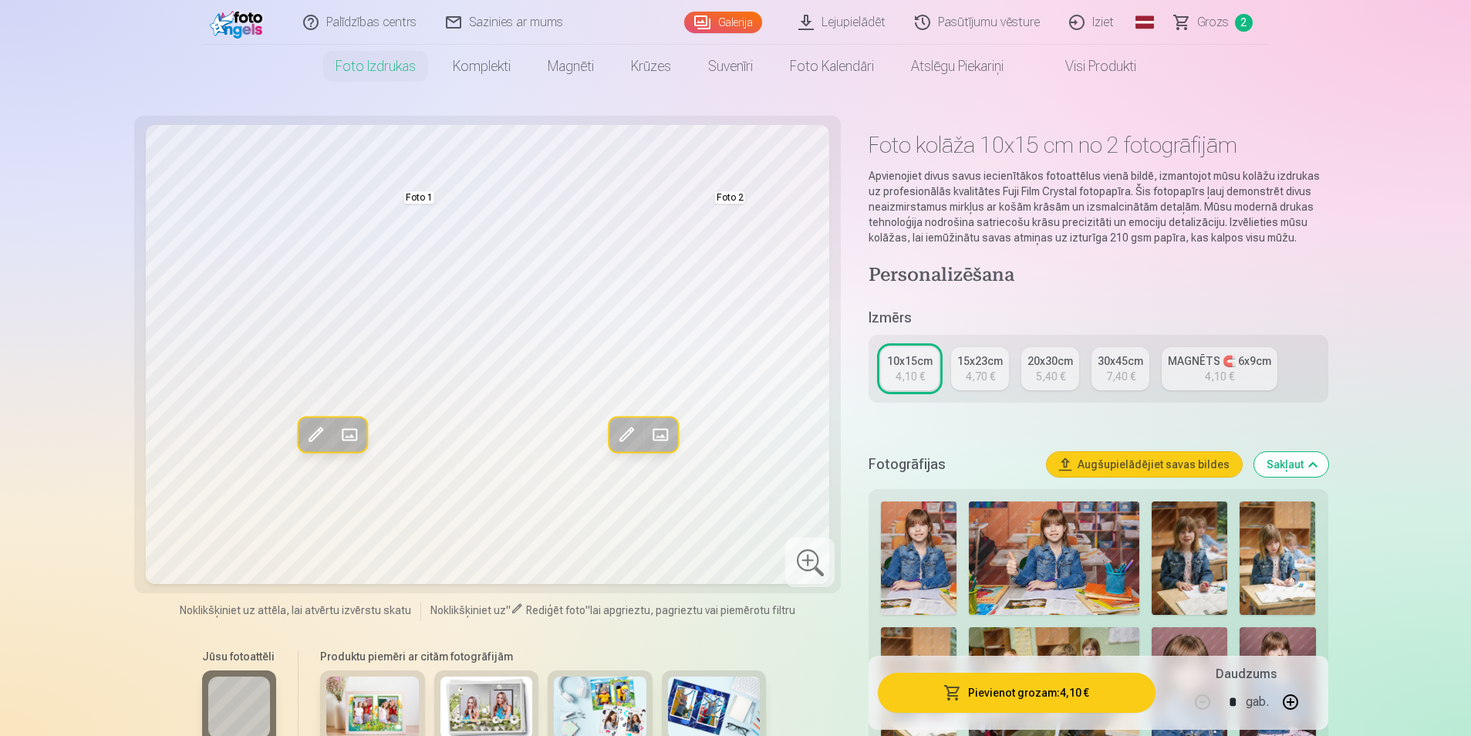
scroll to position [0, 0]
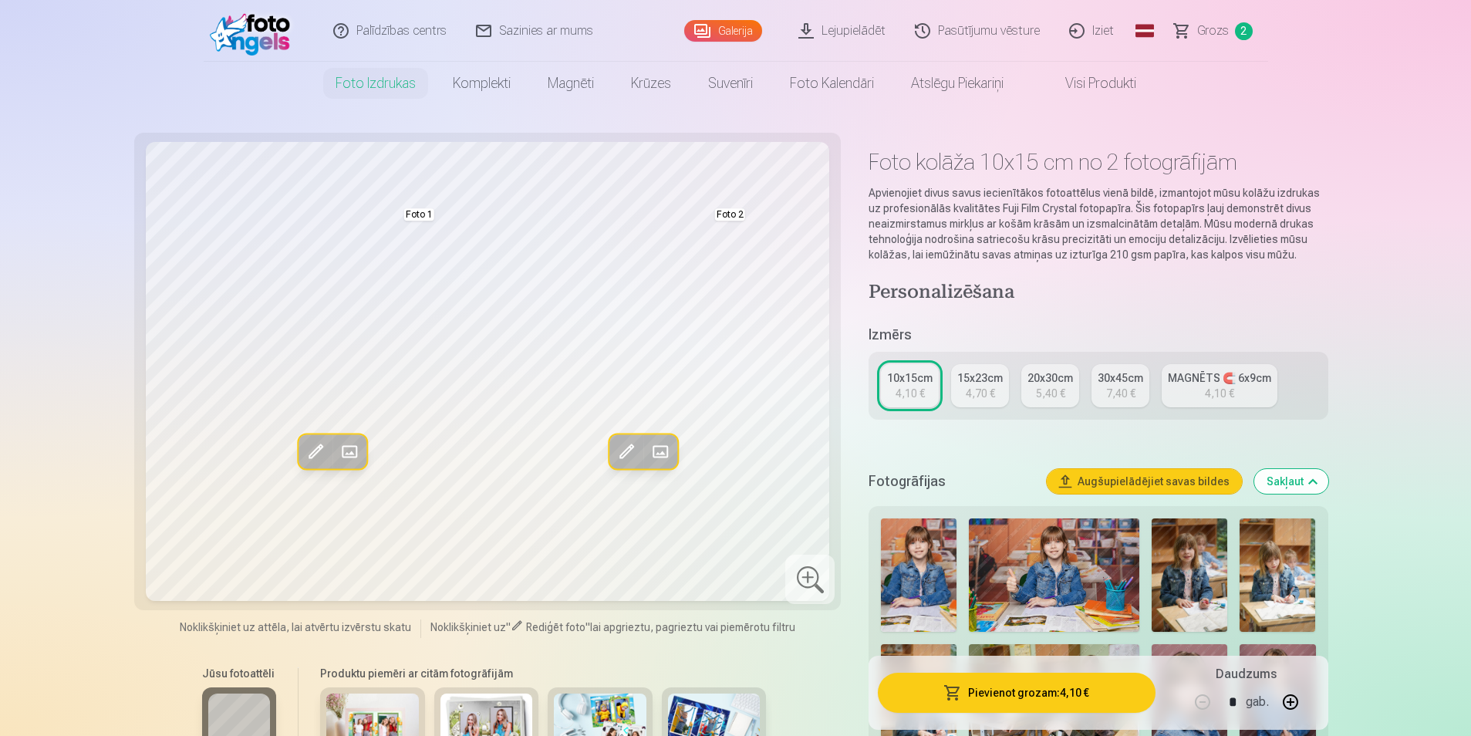
click at [1215, 31] on span "Grozs" at bounding box center [1213, 31] width 32 height 19
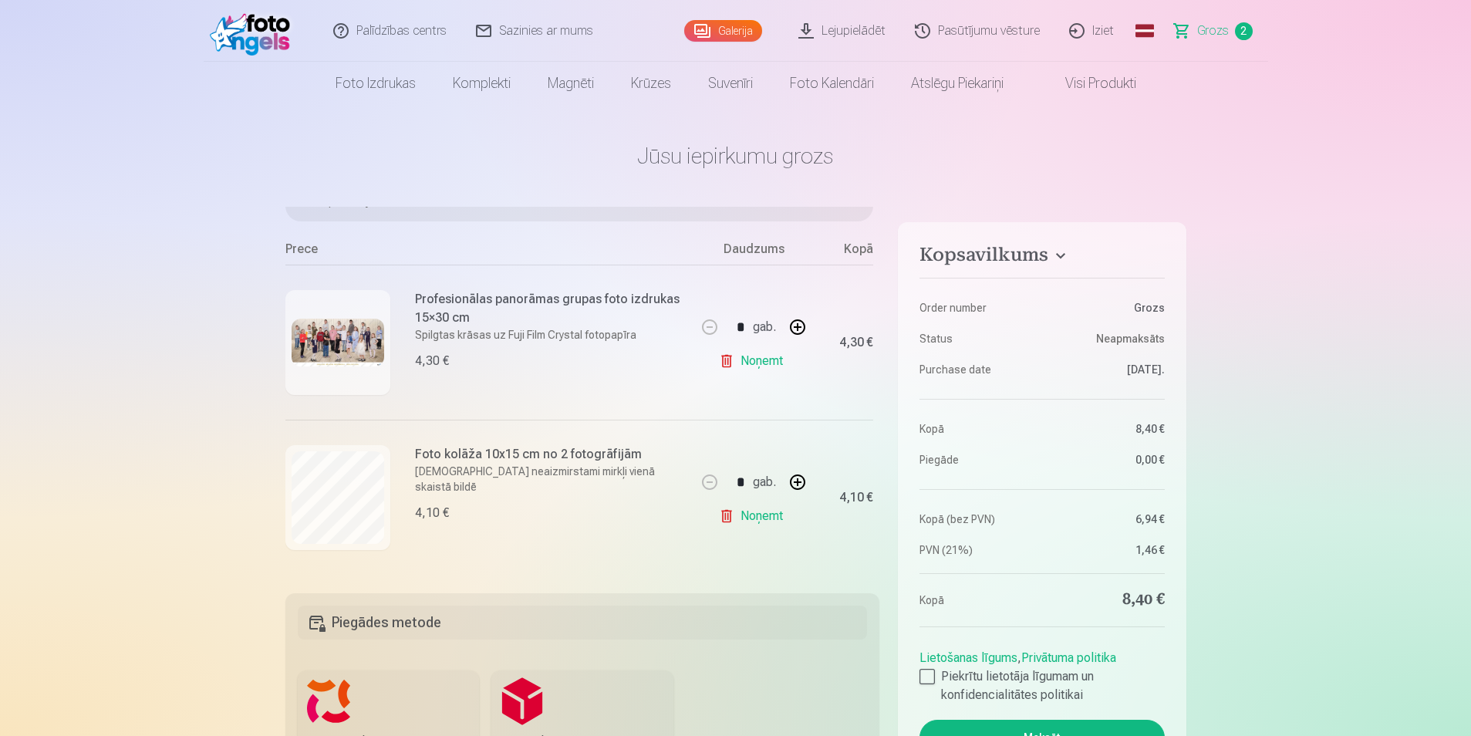
click at [1123, 82] on link "Visi produkti" at bounding box center [1088, 83] width 133 height 43
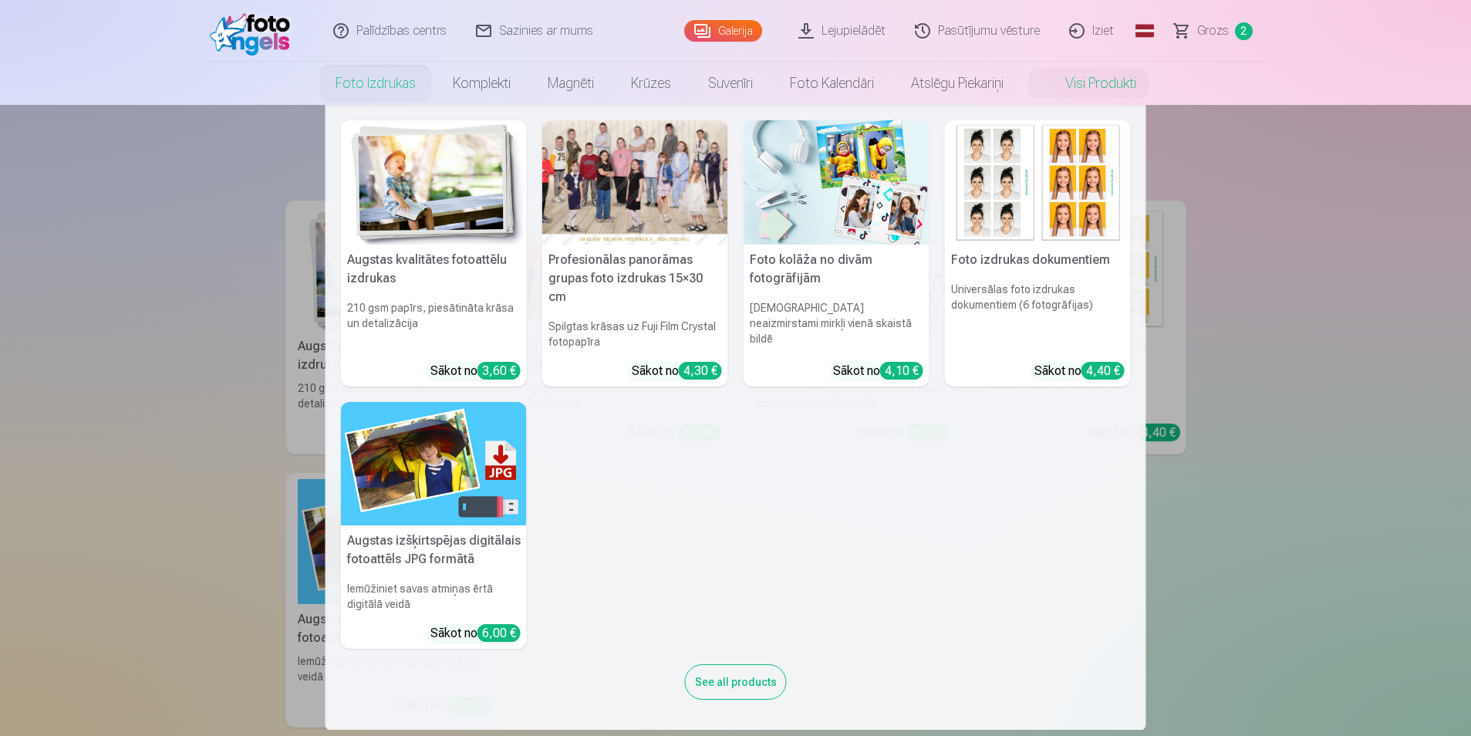
click at [342, 89] on link "Foto izdrukas" at bounding box center [375, 83] width 117 height 43
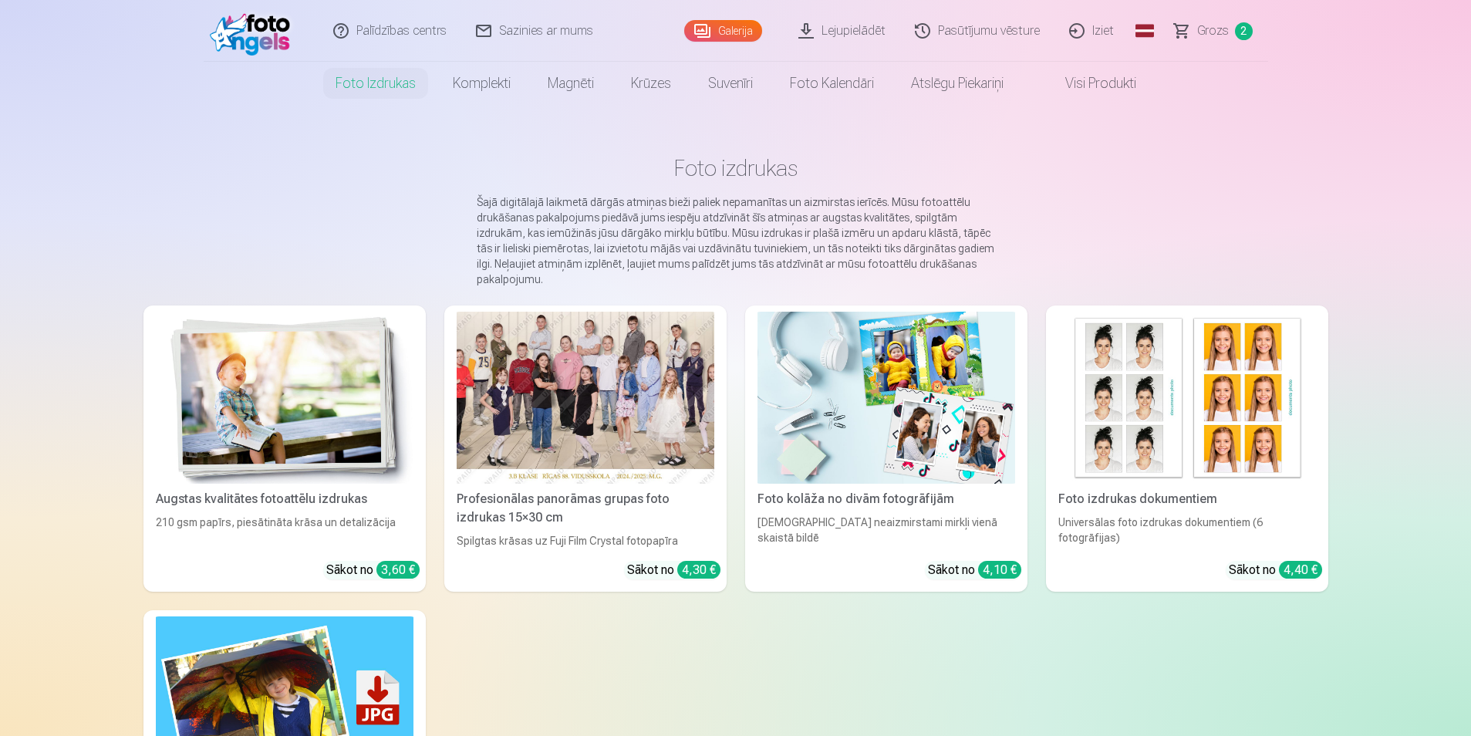
click at [536, 373] on div at bounding box center [586, 398] width 258 height 172
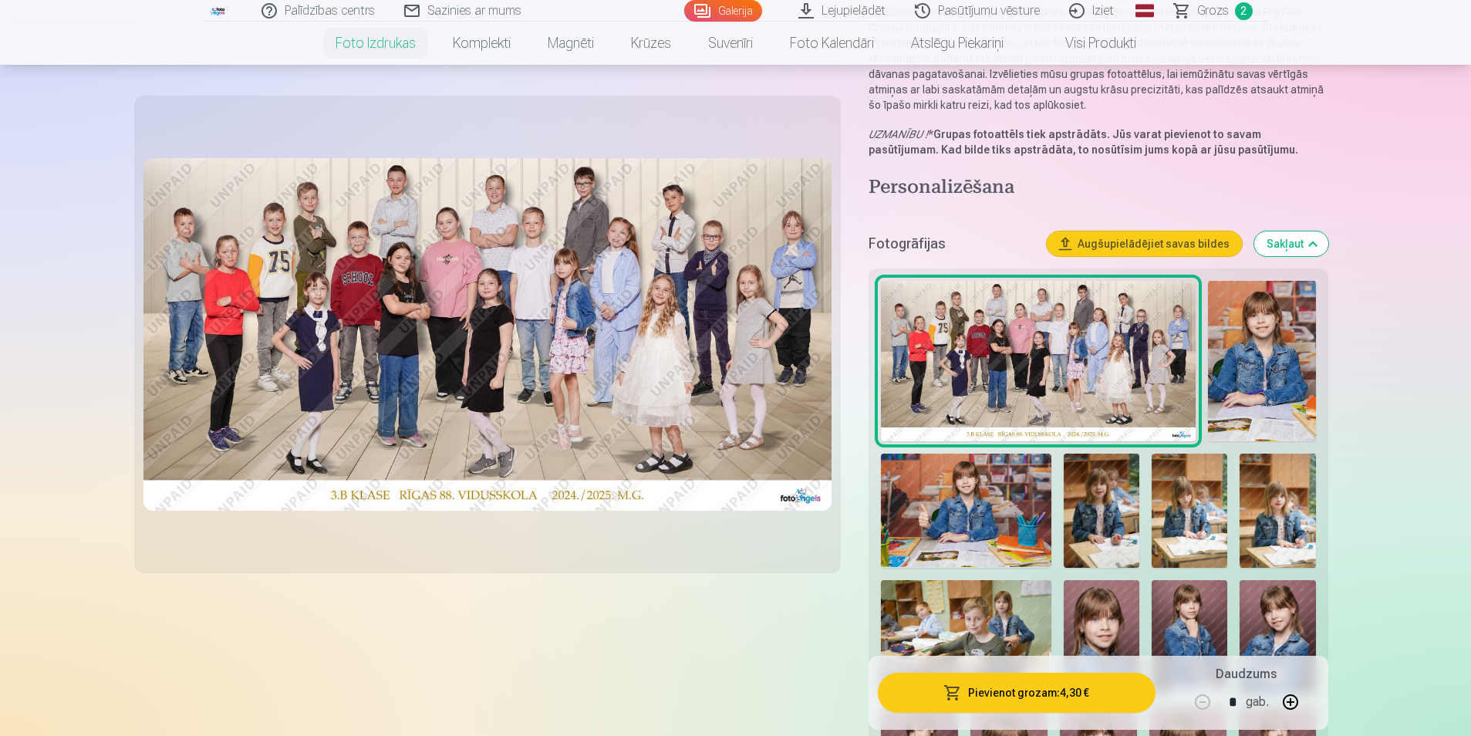
scroll to position [231, 0]
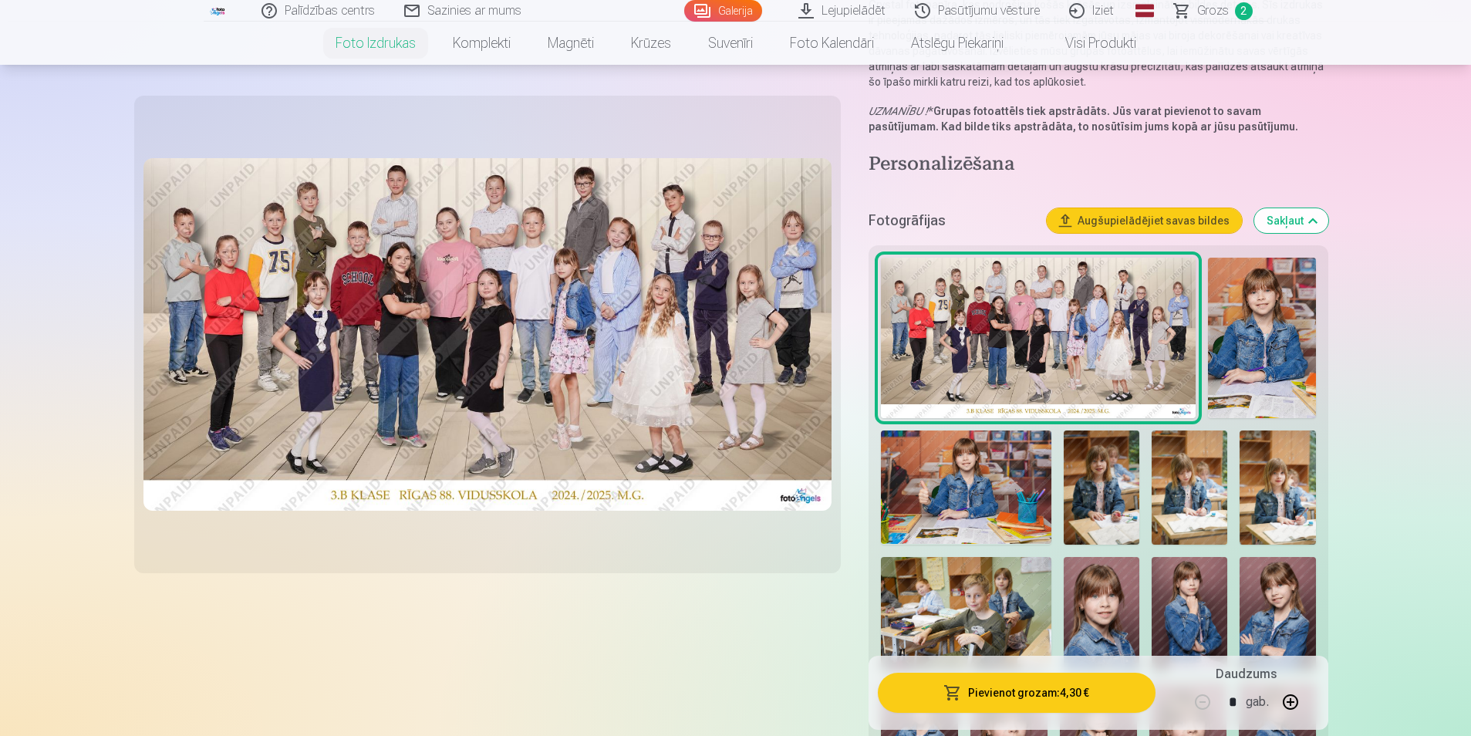
click at [1215, 382] on img at bounding box center [1261, 338] width 107 height 161
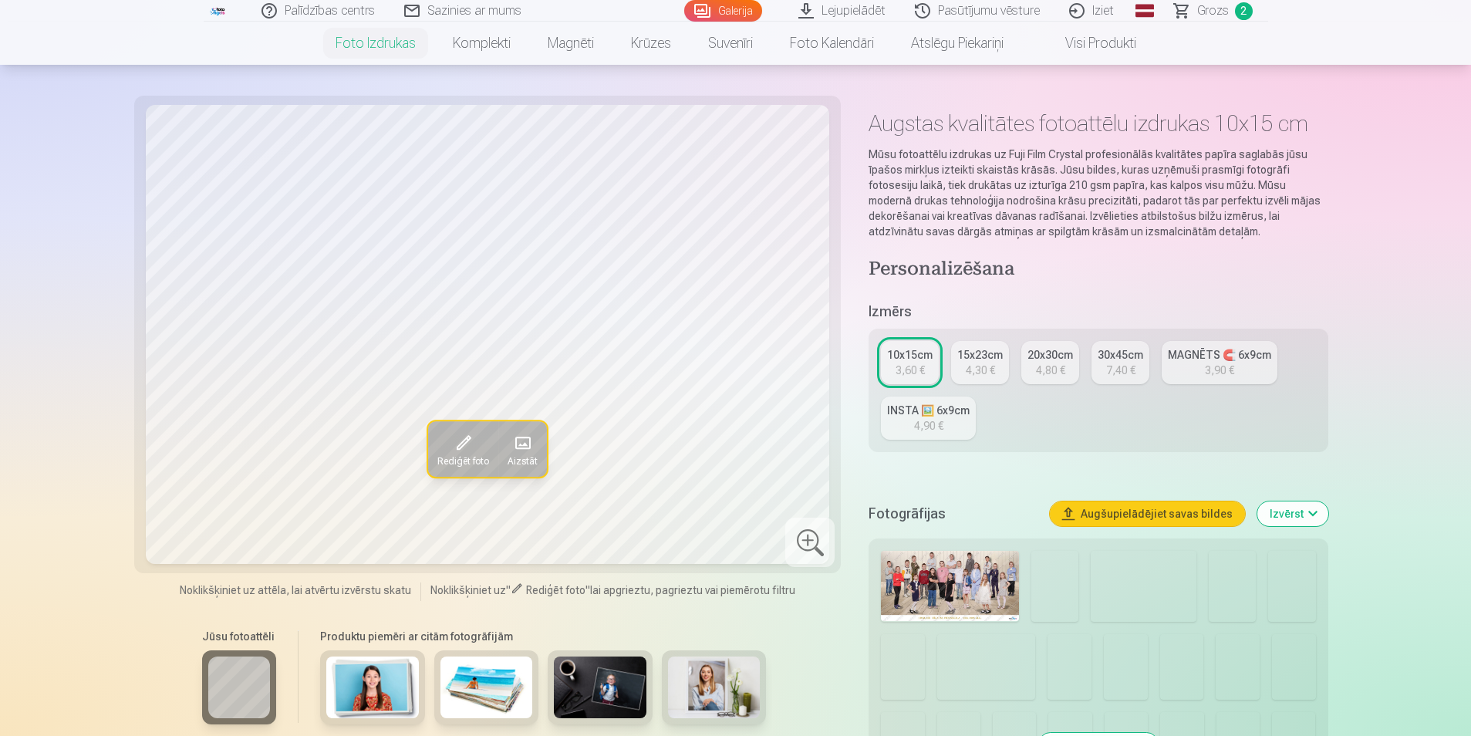
scroll to position [77, 0]
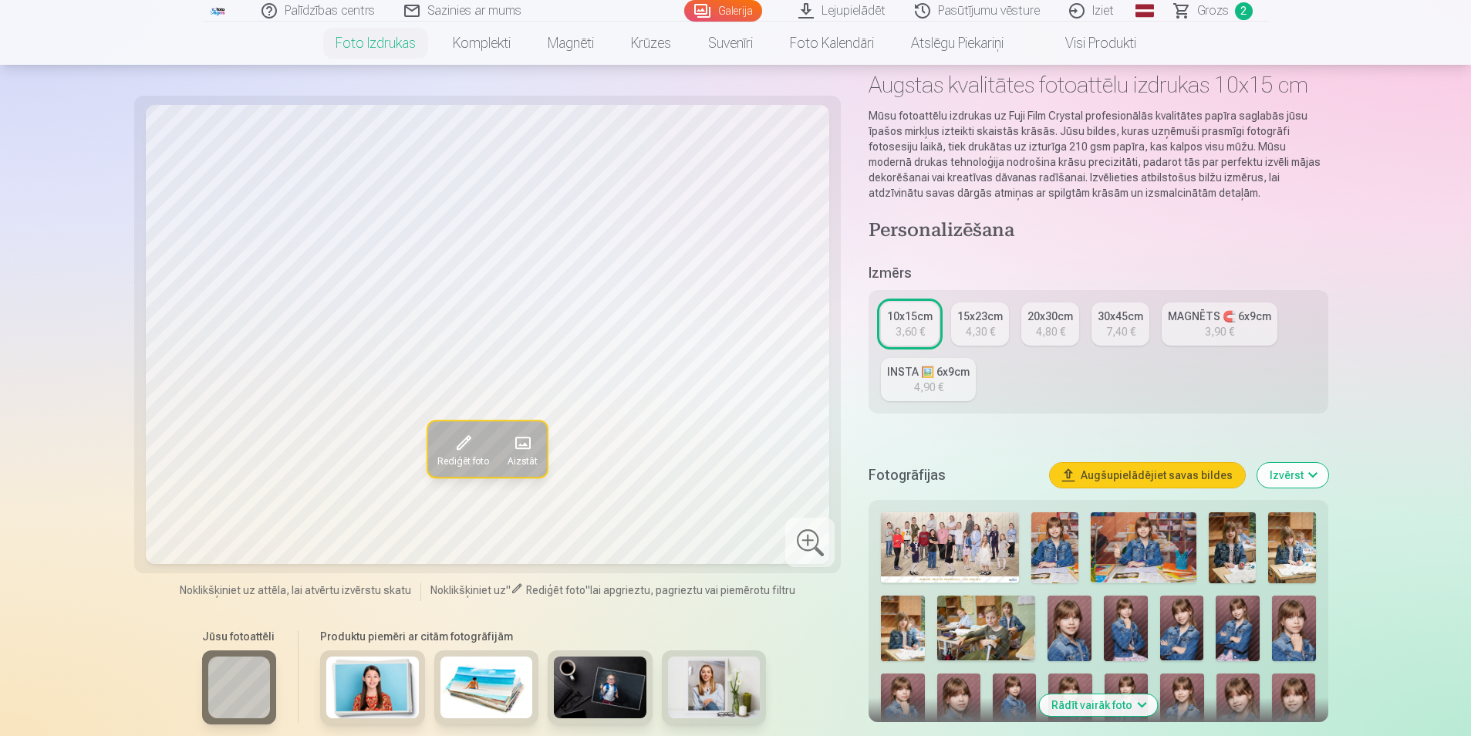
click at [1176, 555] on img at bounding box center [1144, 547] width 106 height 70
click at [1058, 557] on img at bounding box center [1054, 547] width 47 height 71
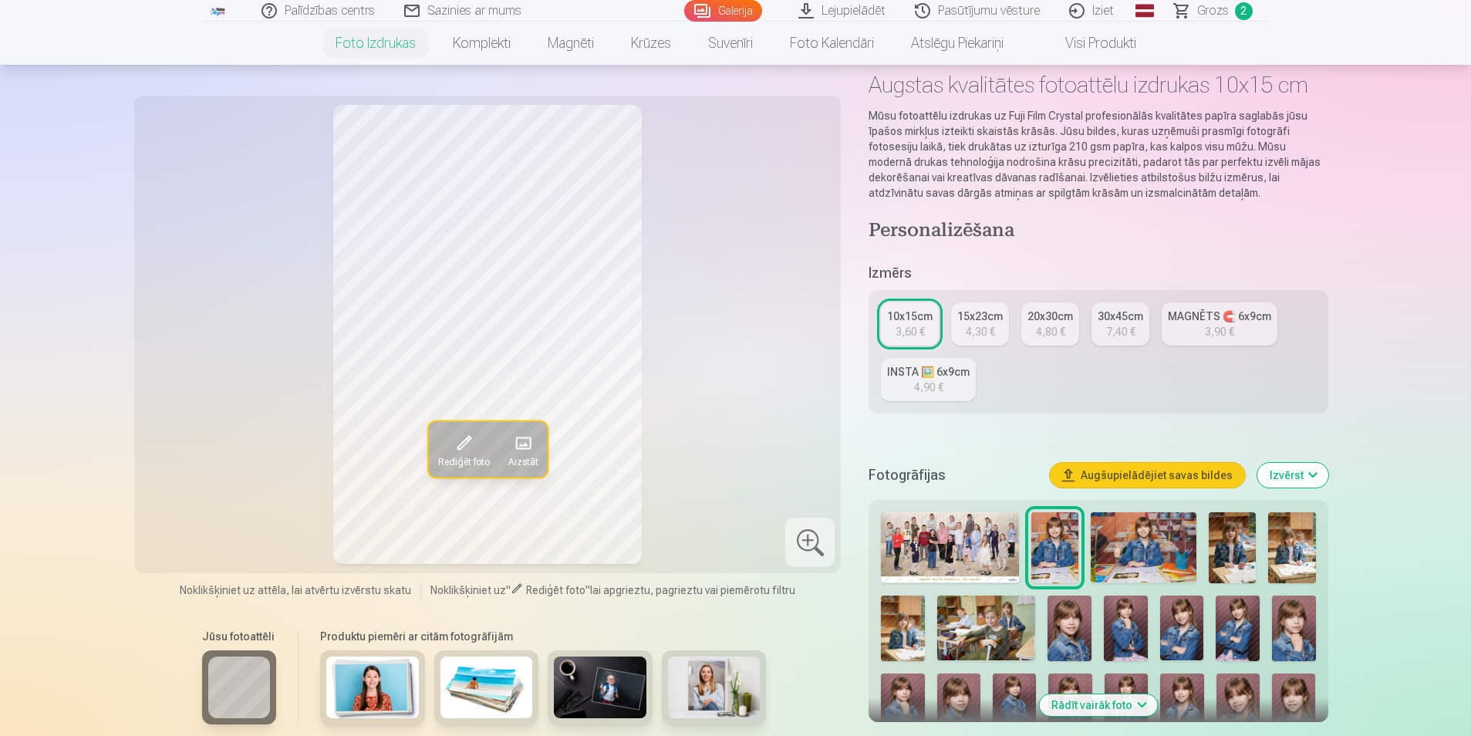
click at [1153, 558] on img at bounding box center [1144, 547] width 106 height 70
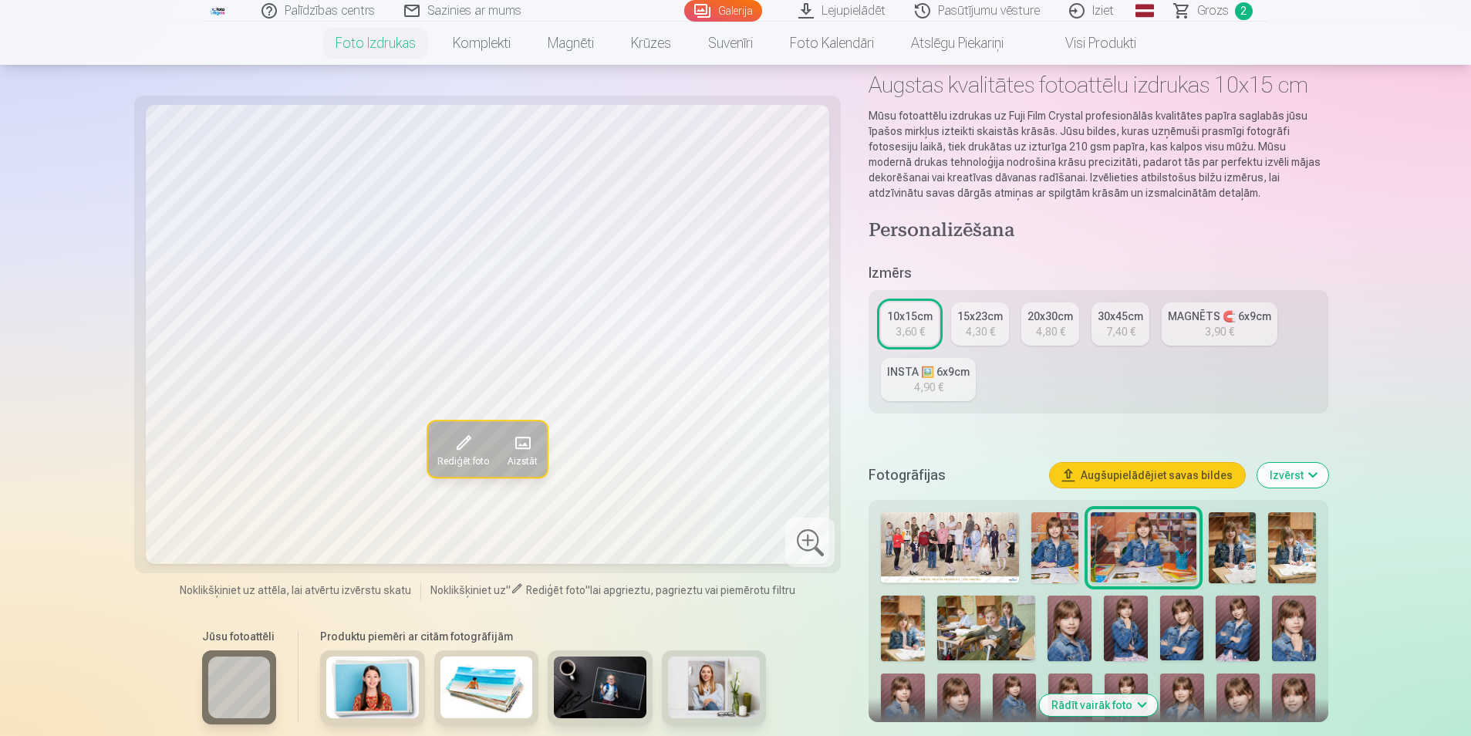
click at [1217, 558] on img at bounding box center [1232, 547] width 47 height 71
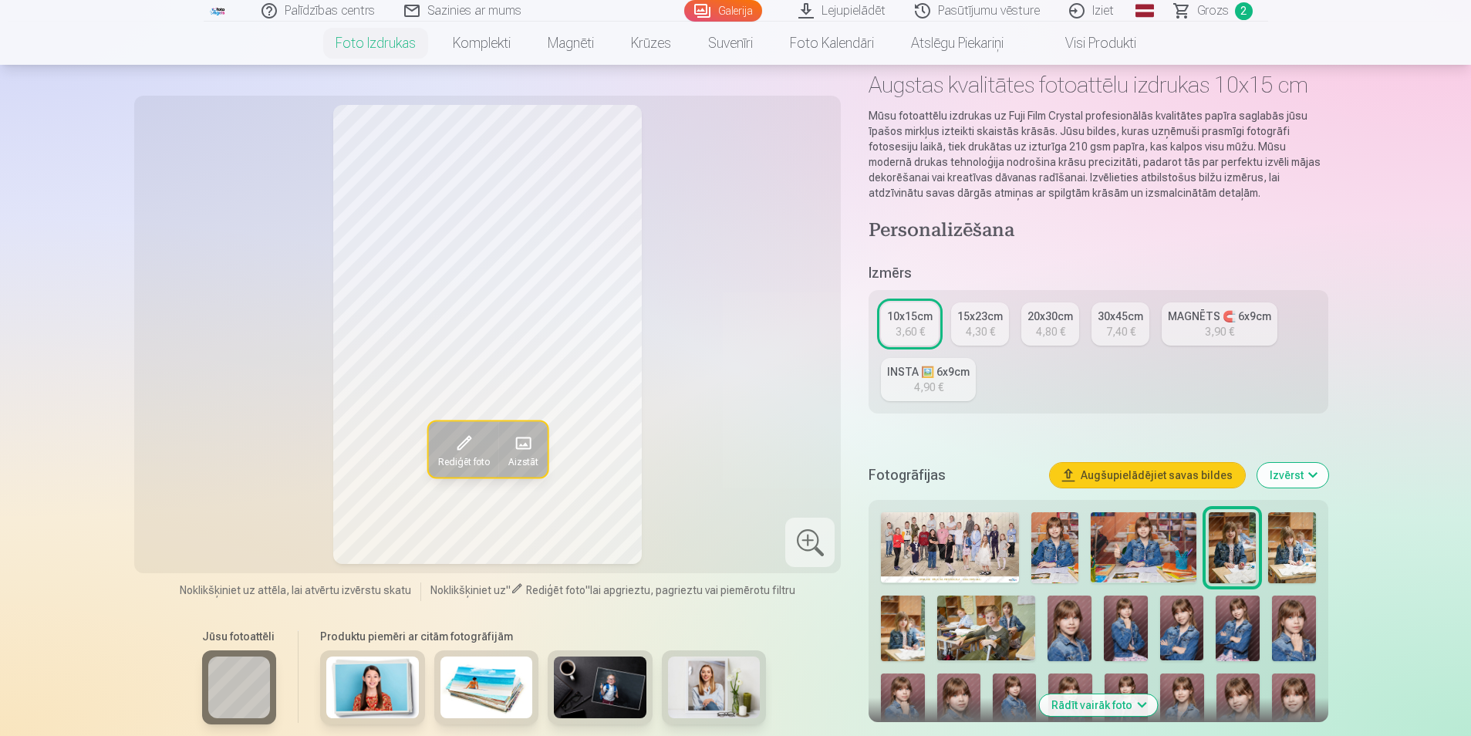
click at [1311, 558] on img at bounding box center [1291, 547] width 47 height 71
click at [918, 605] on img at bounding box center [903, 629] width 44 height 66
click at [1001, 606] on img at bounding box center [986, 629] width 98 height 66
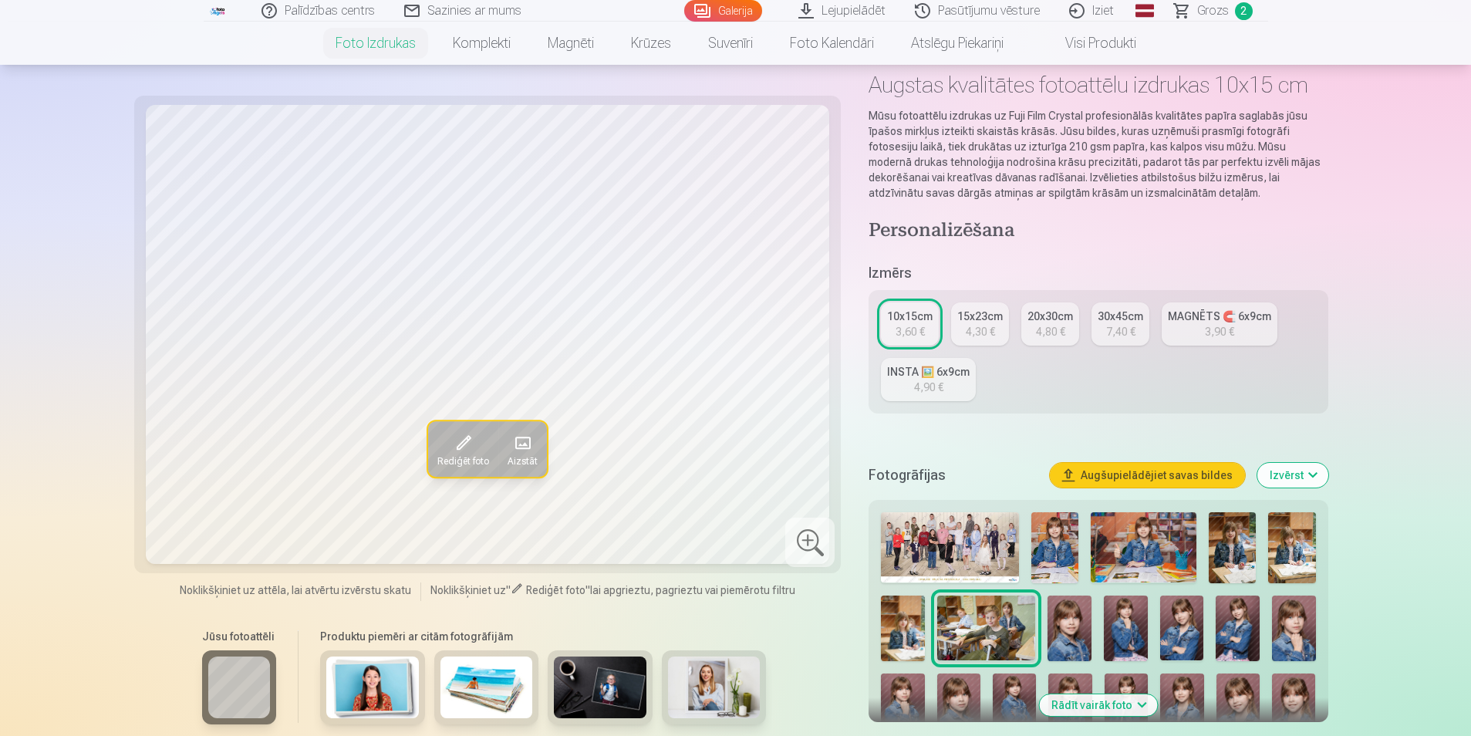
click at [1087, 614] on img at bounding box center [1070, 629] width 44 height 66
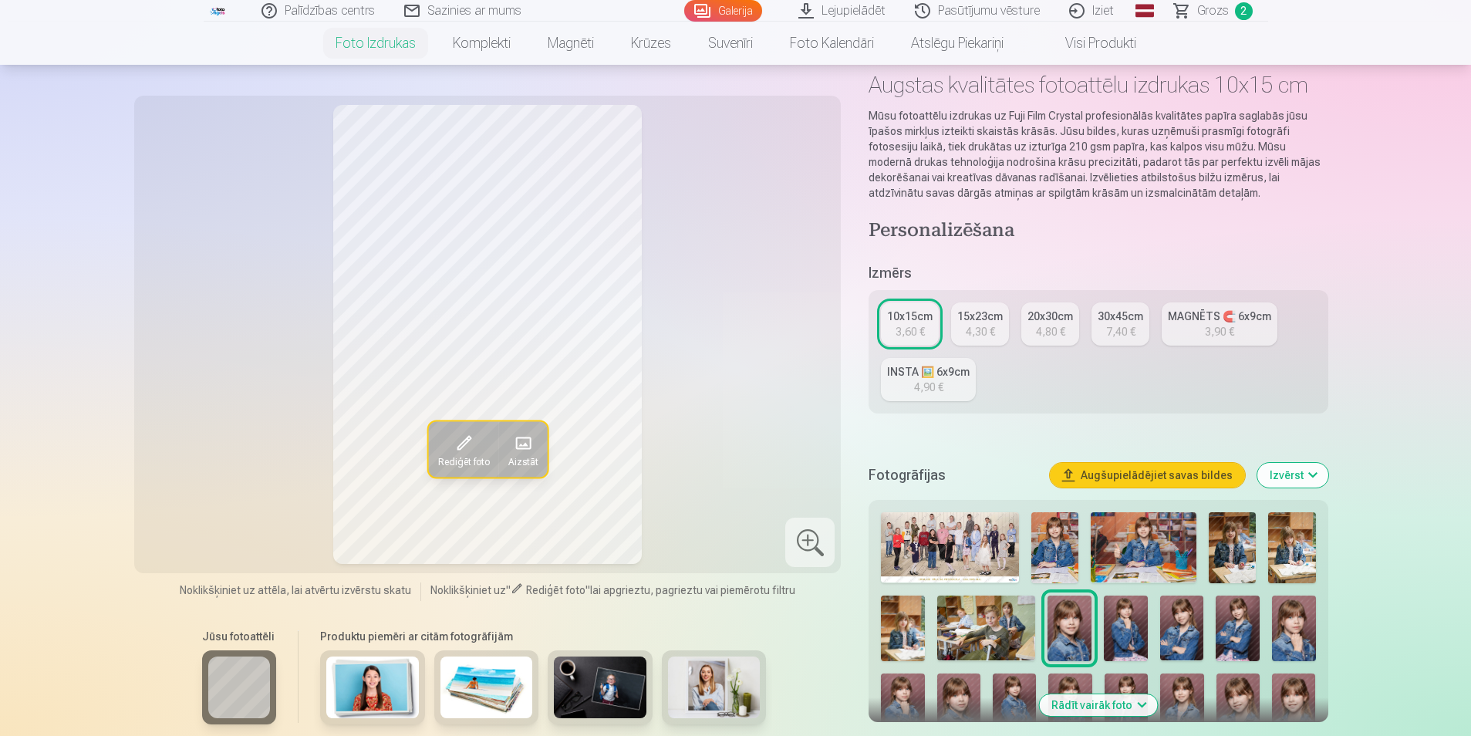
click at [1119, 616] on img at bounding box center [1126, 629] width 44 height 66
click at [1167, 619] on img at bounding box center [1182, 629] width 44 height 66
click at [1232, 623] on img at bounding box center [1238, 629] width 44 height 66
click at [1309, 626] on img at bounding box center [1294, 629] width 44 height 66
click at [906, 693] on img at bounding box center [902, 706] width 43 height 66
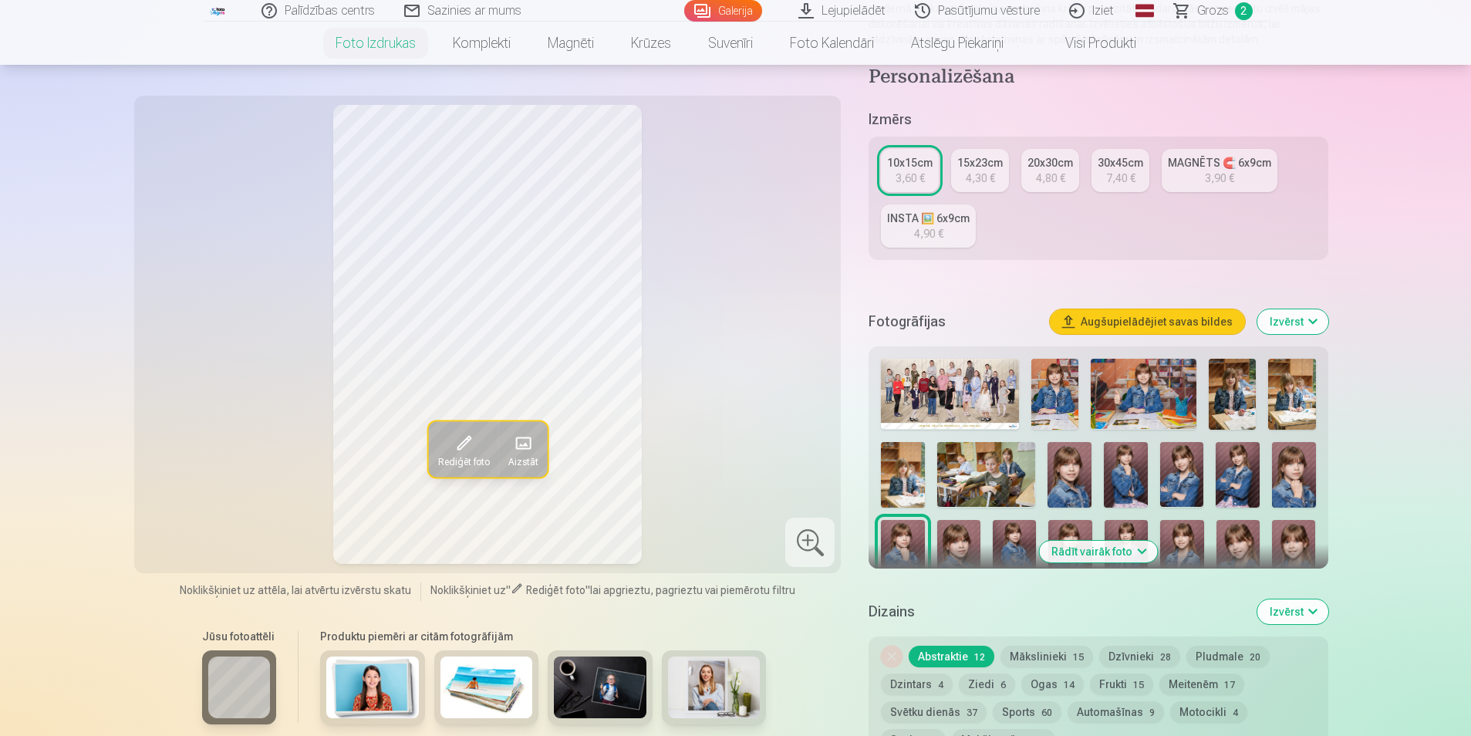
scroll to position [231, 0]
click at [1121, 554] on button "Rādīt vairāk foto" at bounding box center [1098, 551] width 118 height 22
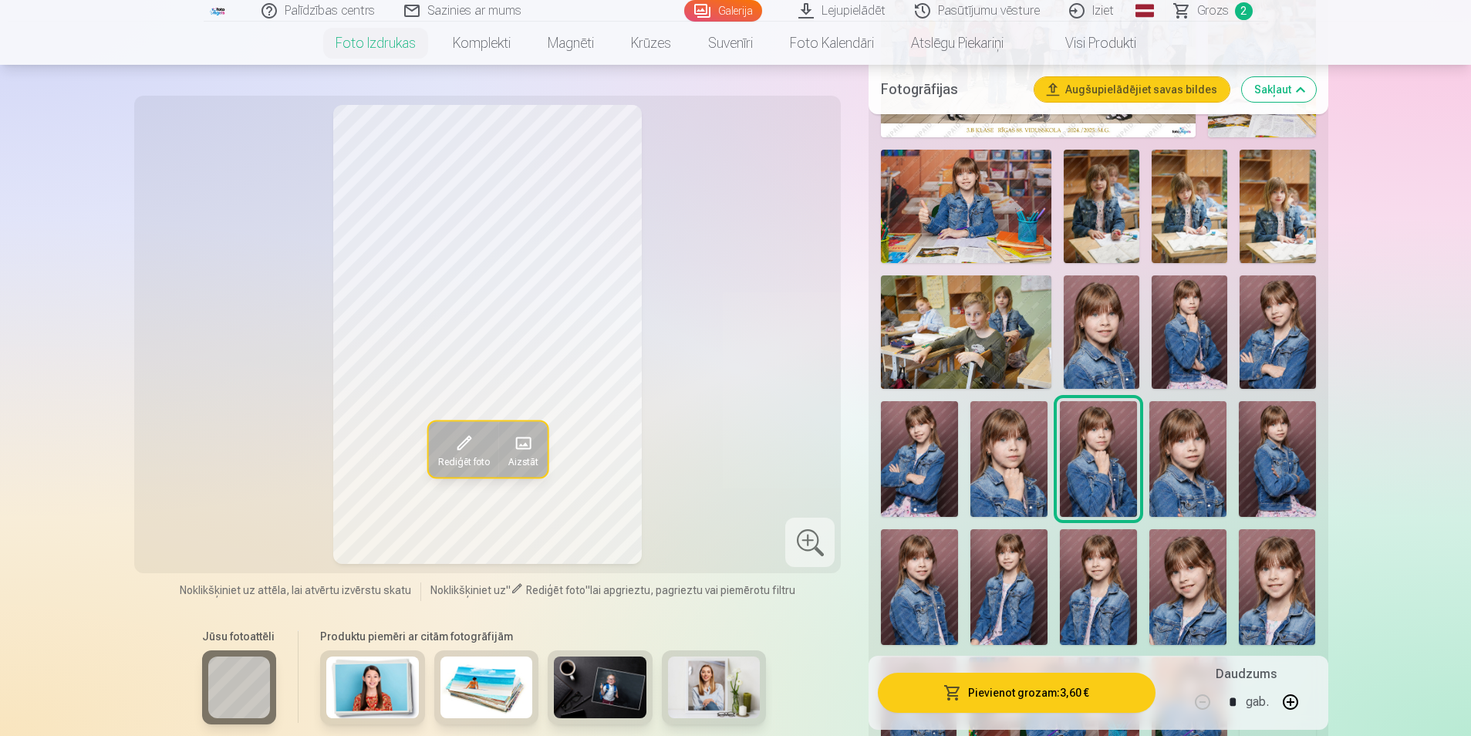
scroll to position [617, 0]
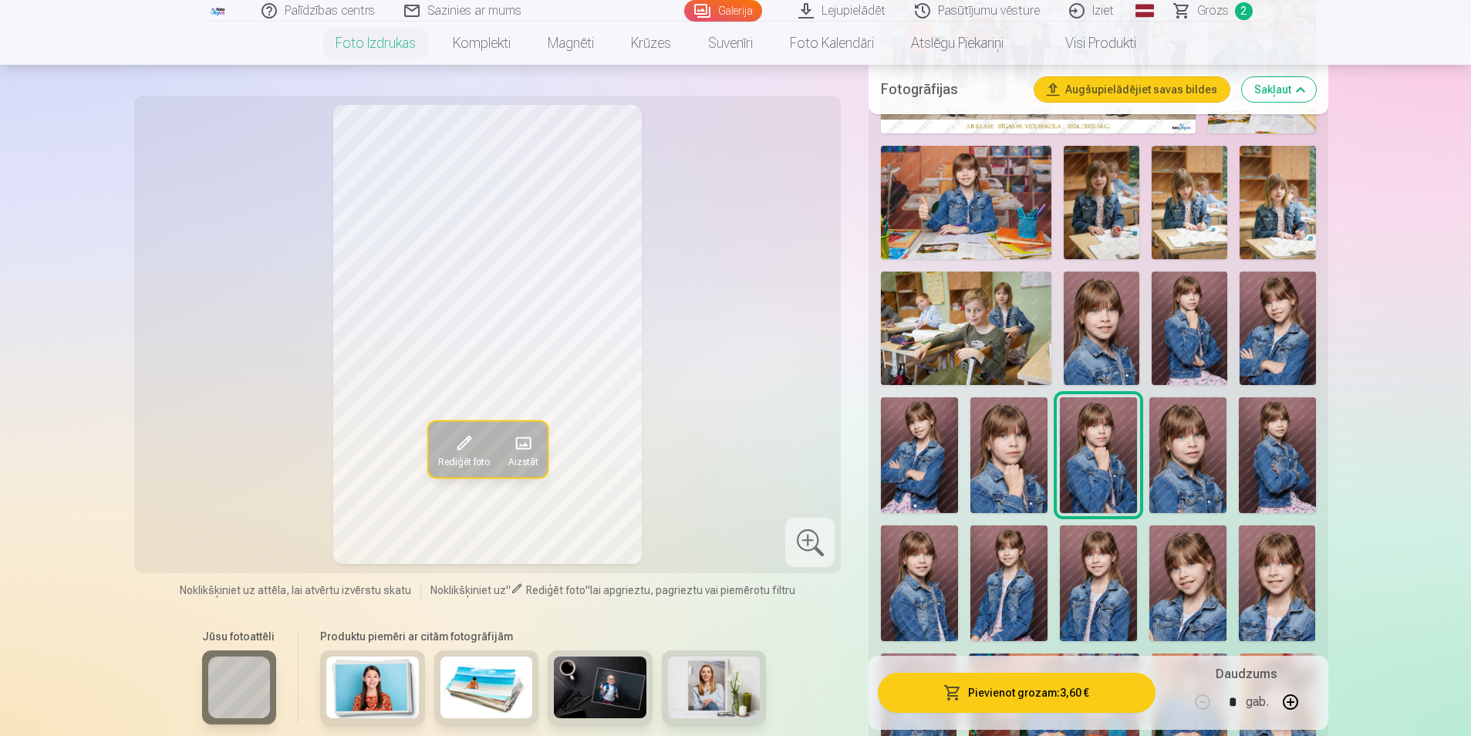
click at [1213, 473] on img at bounding box center [1187, 455] width 77 height 116
click at [1284, 472] on img at bounding box center [1277, 455] width 77 height 116
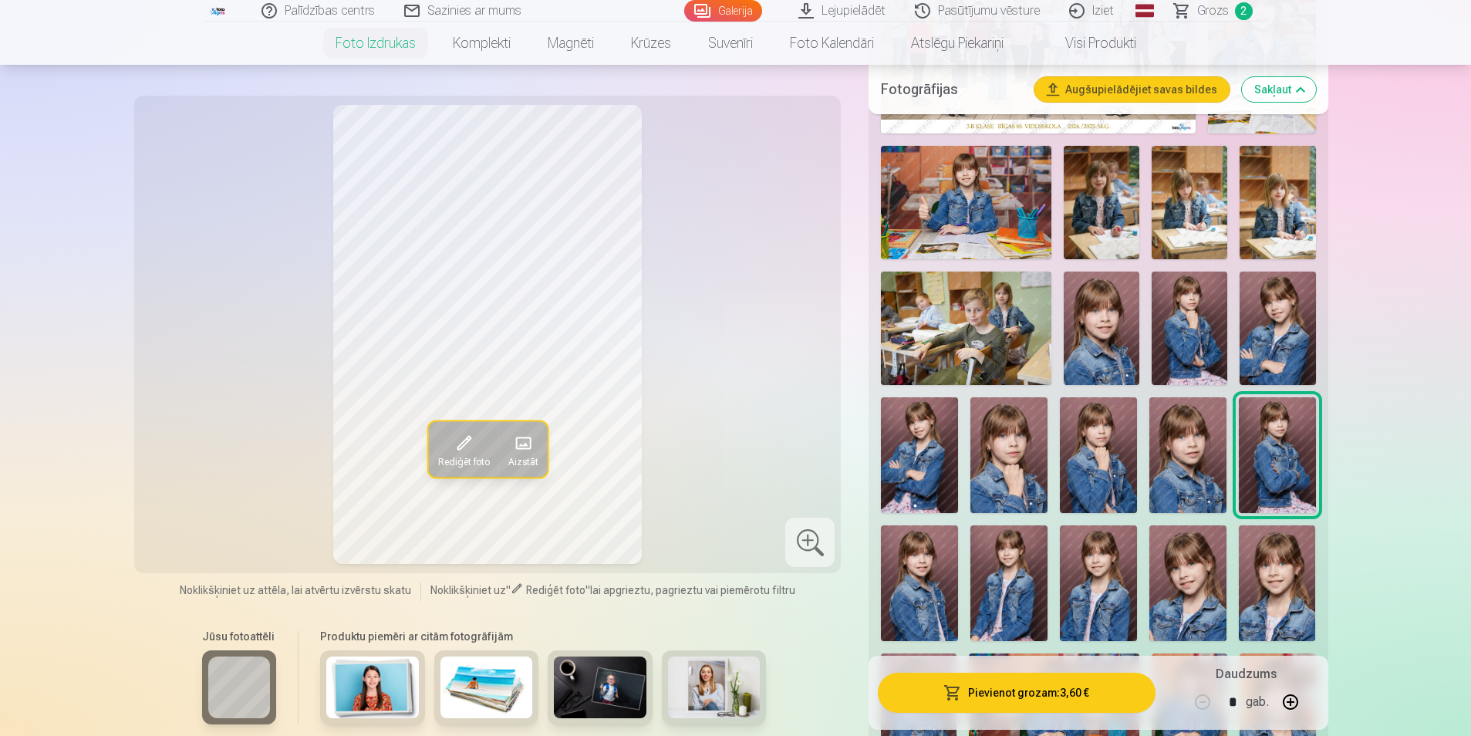
click at [939, 537] on img at bounding box center [919, 583] width 77 height 116
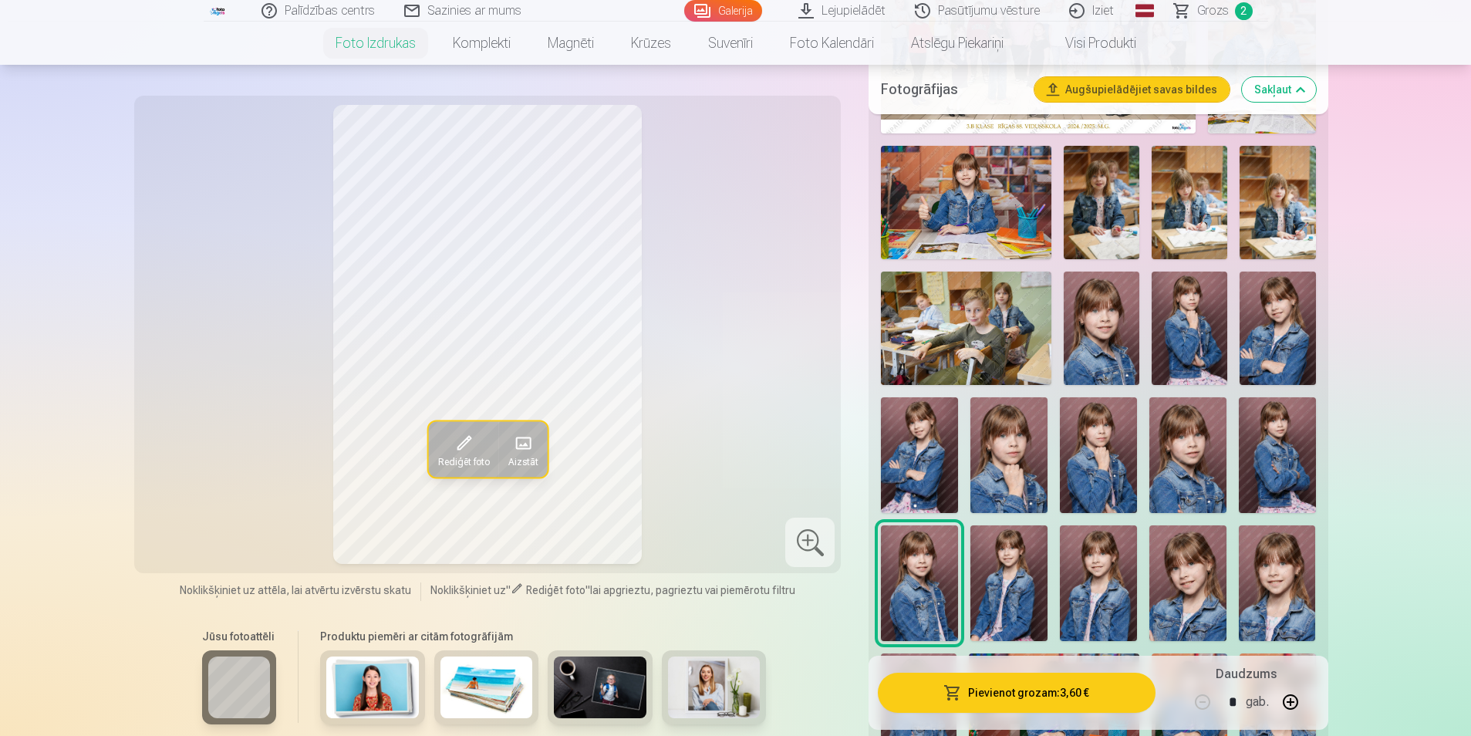
click at [1033, 548] on img at bounding box center [1008, 583] width 77 height 116
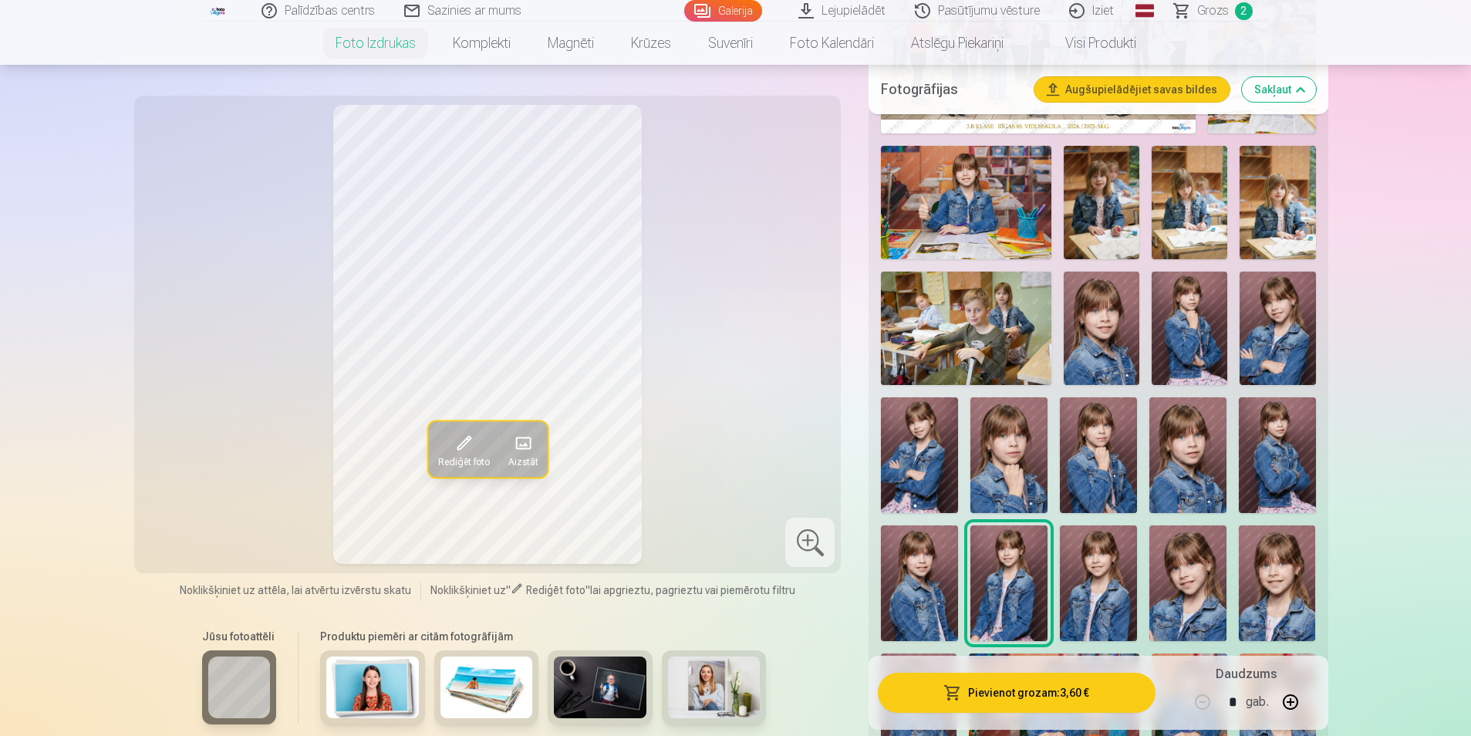
click at [1115, 562] on img at bounding box center [1098, 583] width 77 height 116
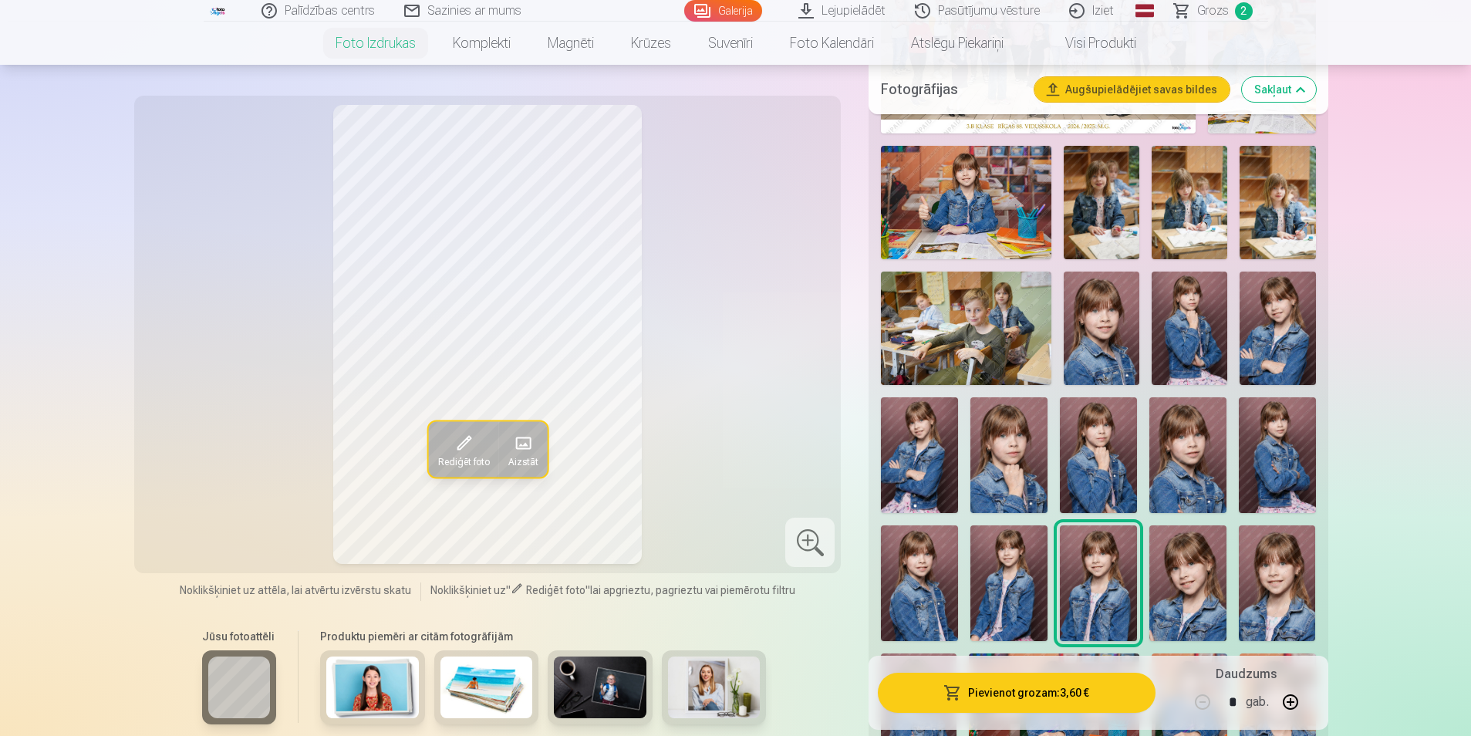
click at [1219, 566] on img at bounding box center [1187, 583] width 77 height 116
click at [1259, 570] on img at bounding box center [1277, 583] width 77 height 116
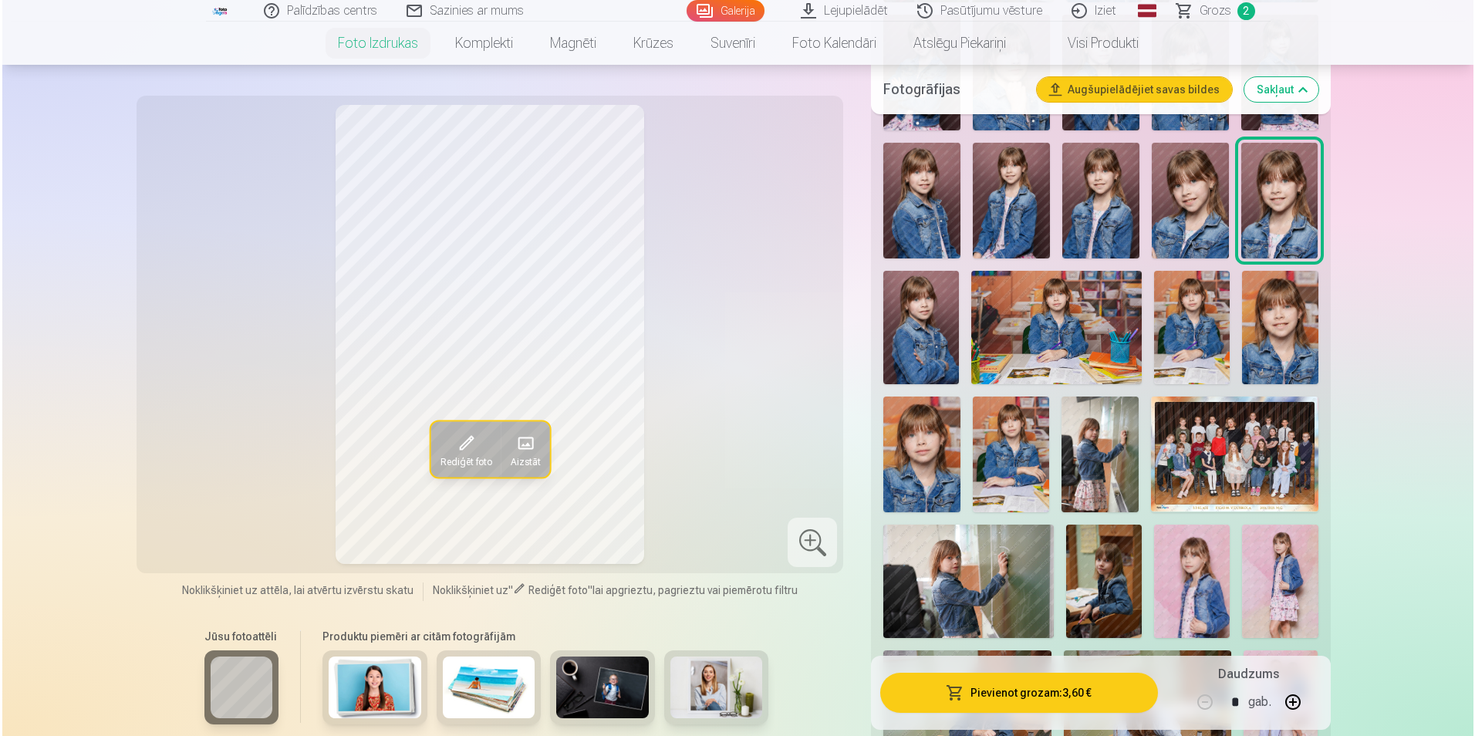
scroll to position [1003, 0]
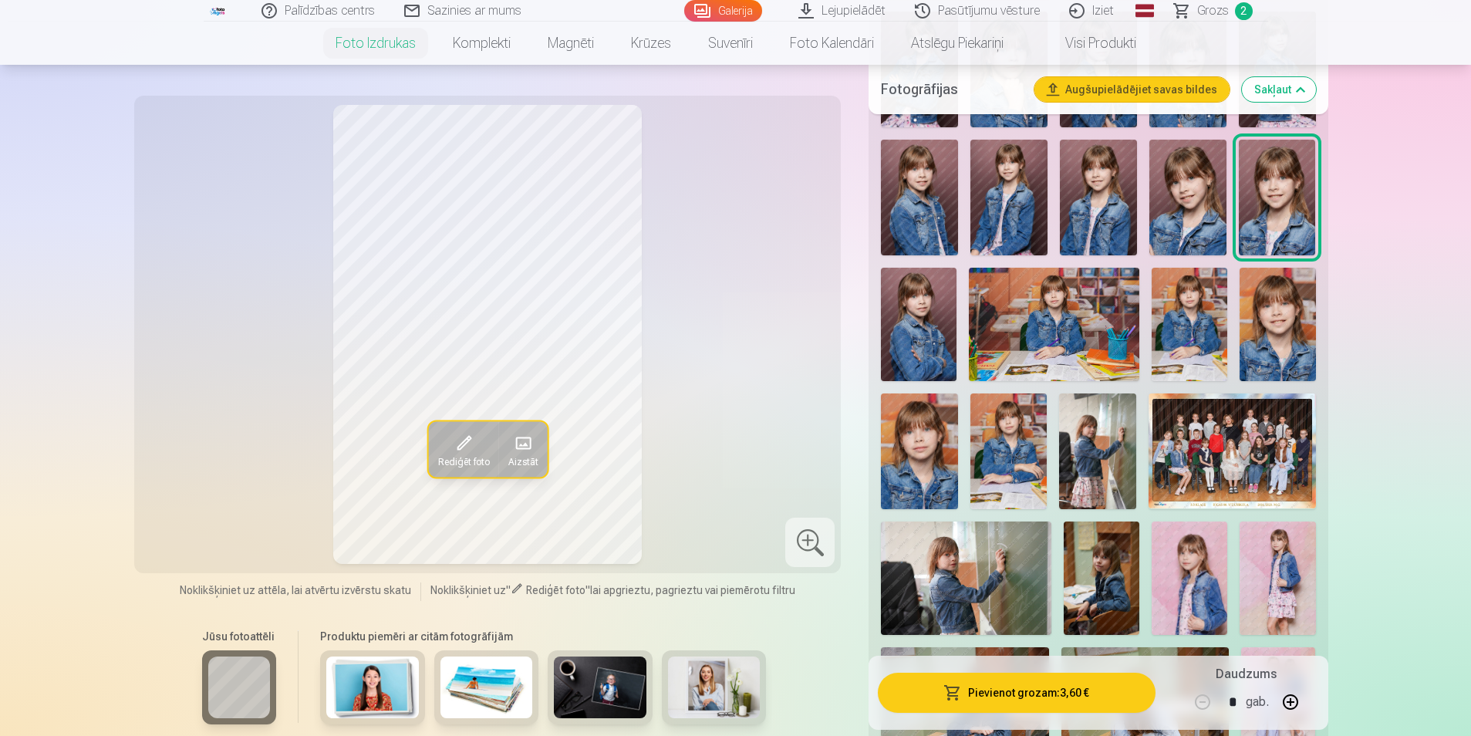
click at [913, 341] on img at bounding box center [919, 324] width 76 height 113
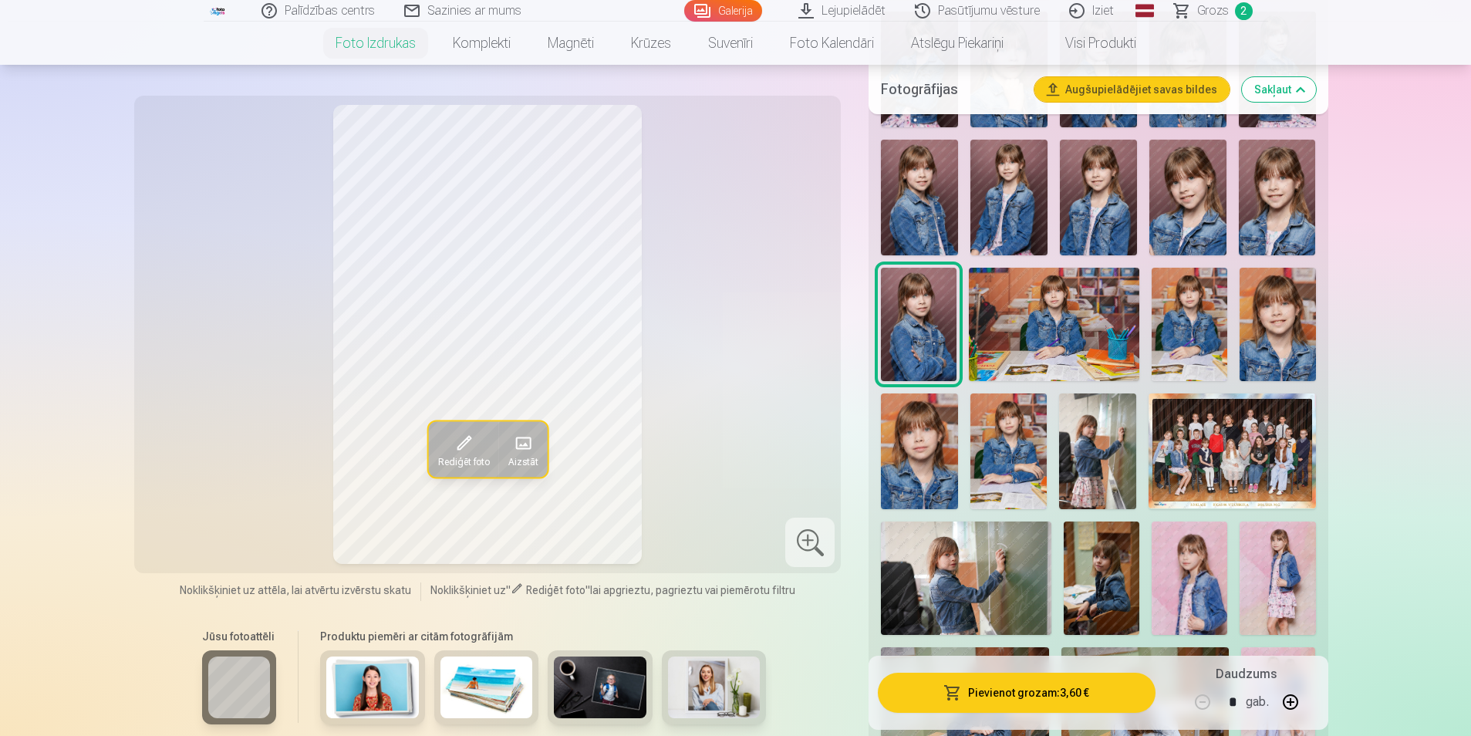
click at [1115, 333] on img at bounding box center [1054, 324] width 170 height 113
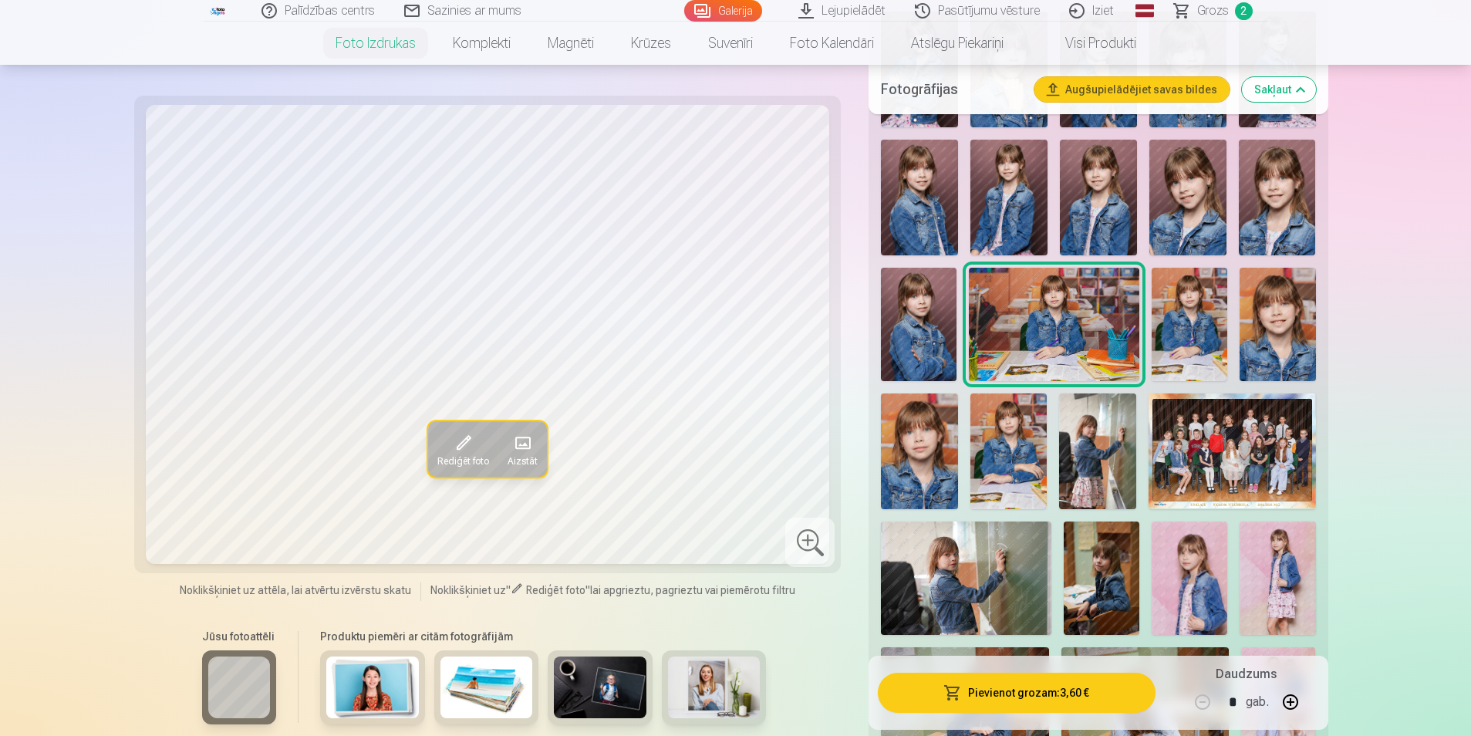
click at [1192, 329] on img at bounding box center [1190, 324] width 76 height 113
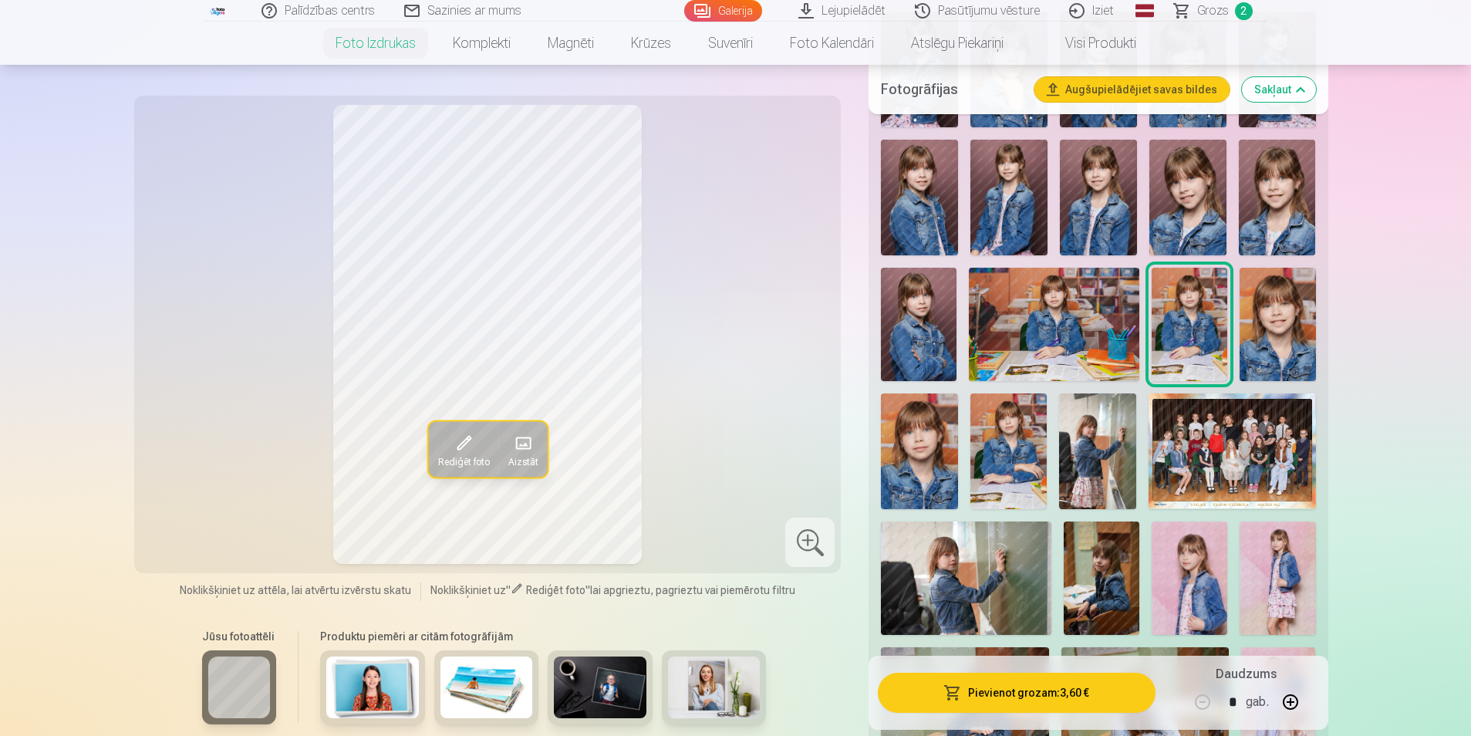
click at [1301, 332] on img at bounding box center [1278, 324] width 76 height 113
click at [925, 450] on img at bounding box center [919, 450] width 77 height 115
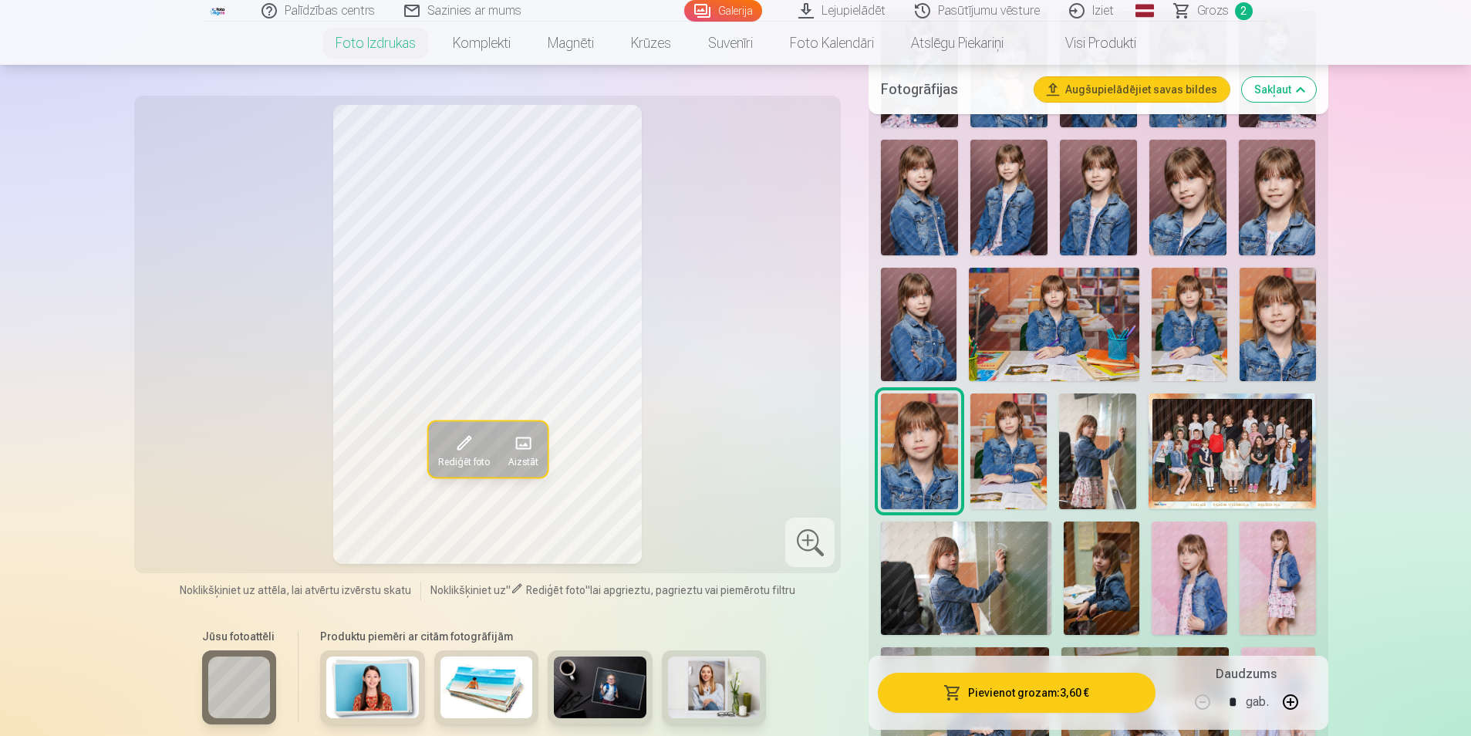
click at [1018, 453] on img at bounding box center [1008, 450] width 76 height 115
click at [1093, 454] on img at bounding box center [1097, 450] width 77 height 115
click at [1225, 455] on img at bounding box center [1232, 450] width 167 height 115
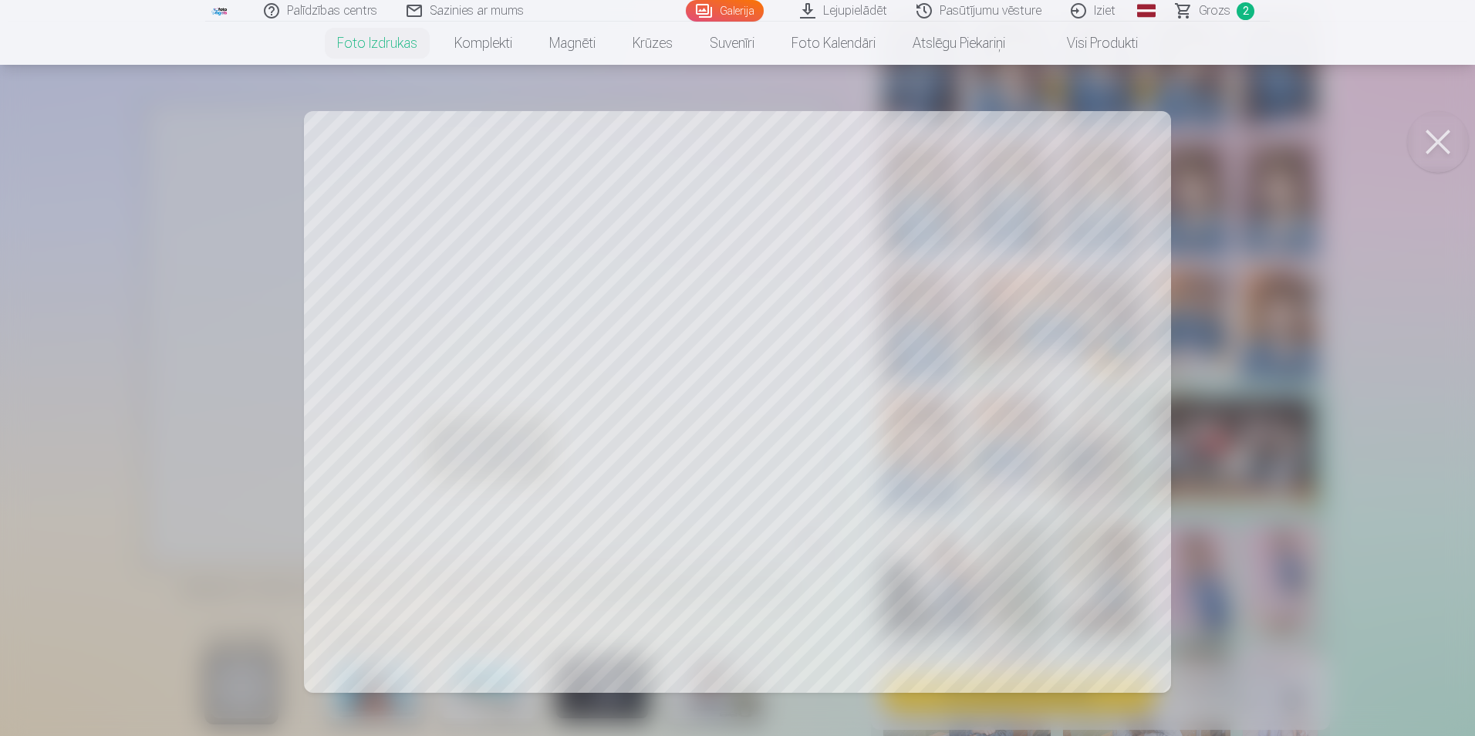
click at [1445, 124] on button at bounding box center [1438, 142] width 62 height 62
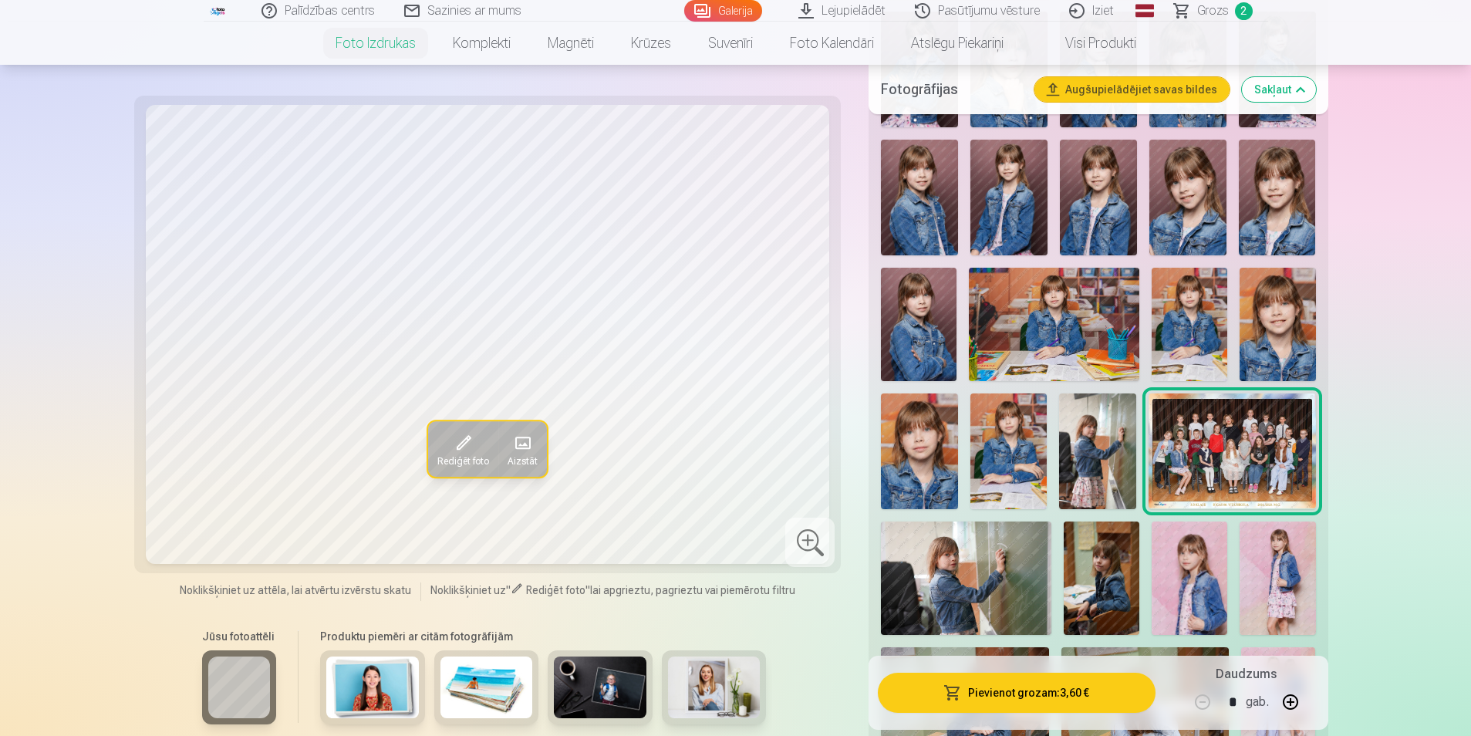
click at [1009, 689] on button "Pievienot grozam : 3,60 €" at bounding box center [1016, 693] width 277 height 40
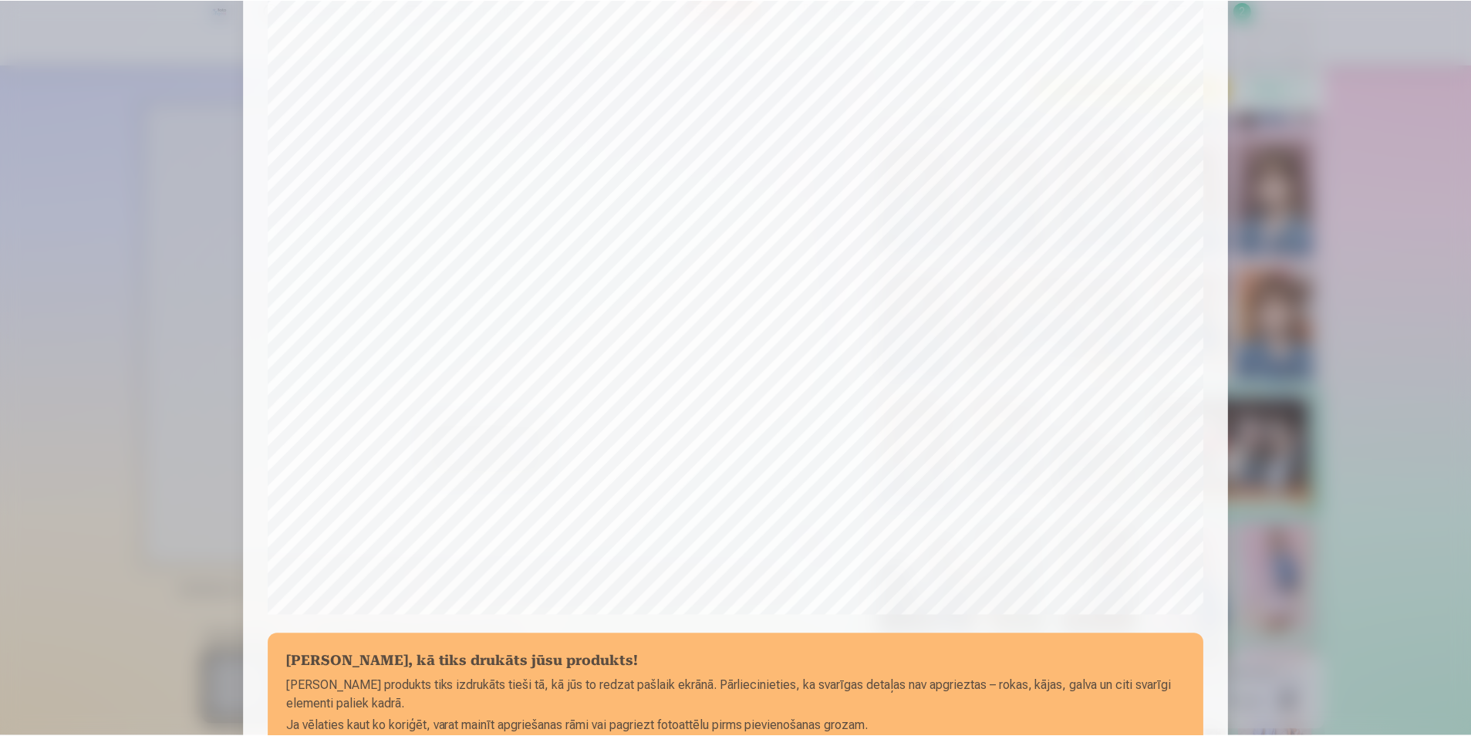
scroll to position [298, 0]
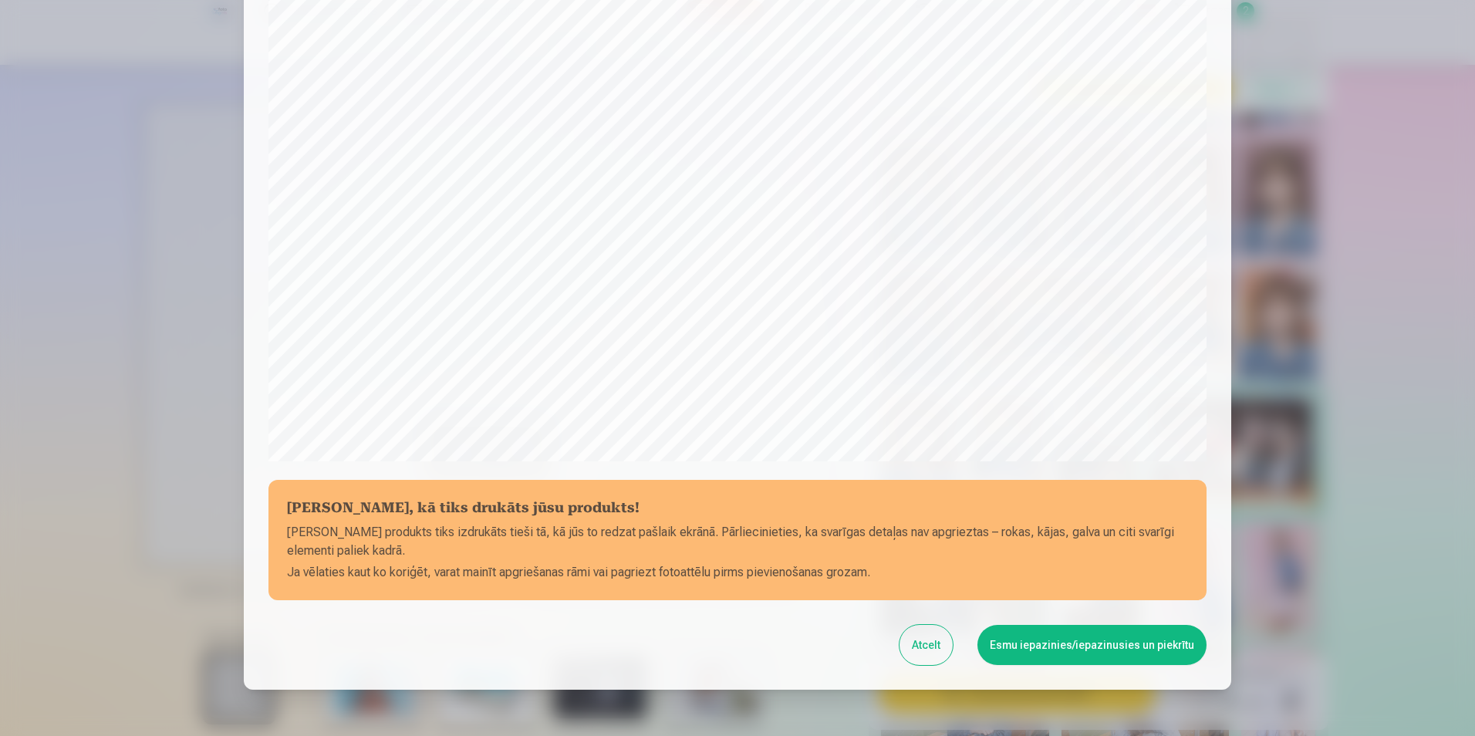
click at [1055, 652] on button "Esmu iepazinies/iepazinusies un piekrītu" at bounding box center [1091, 645] width 229 height 40
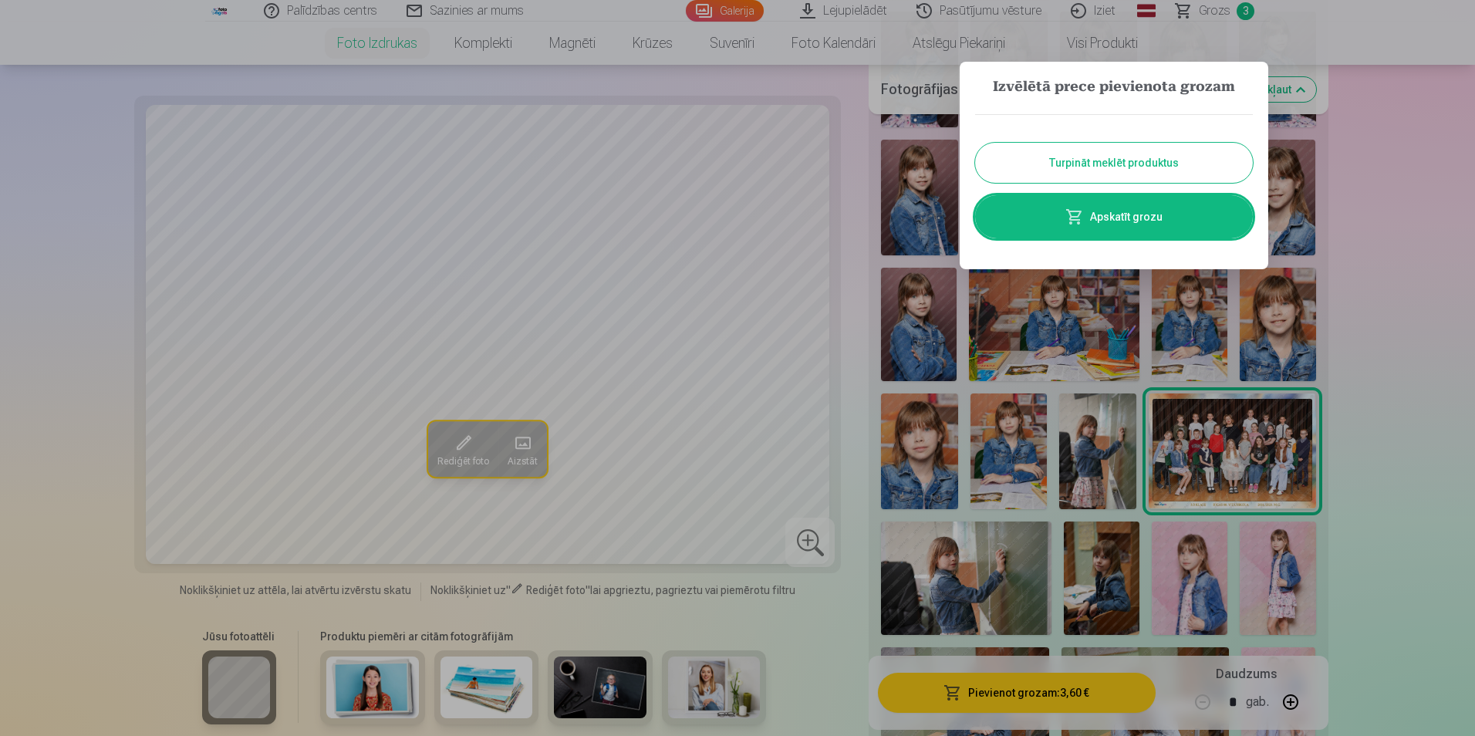
click at [989, 552] on div at bounding box center [737, 368] width 1475 height 736
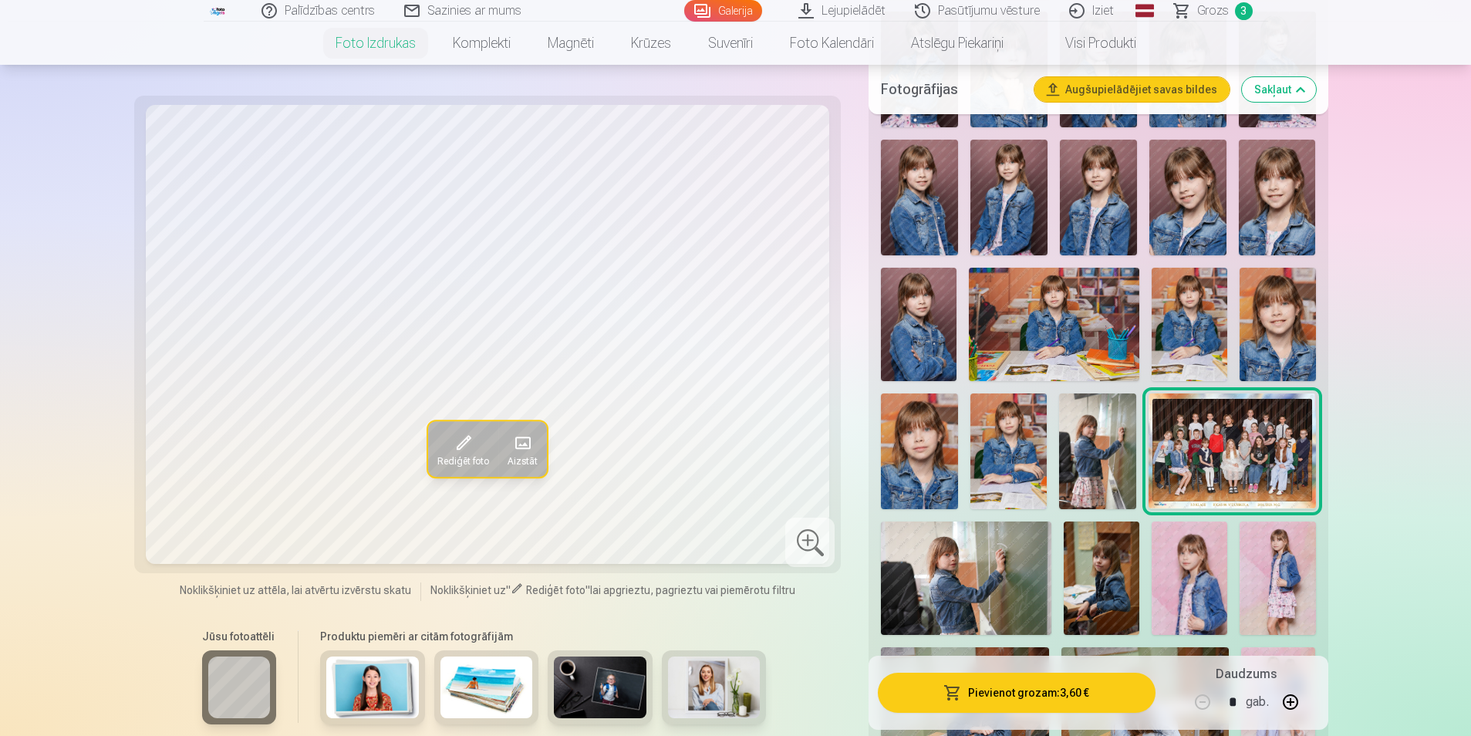
click at [1005, 573] on img at bounding box center [966, 577] width 170 height 113
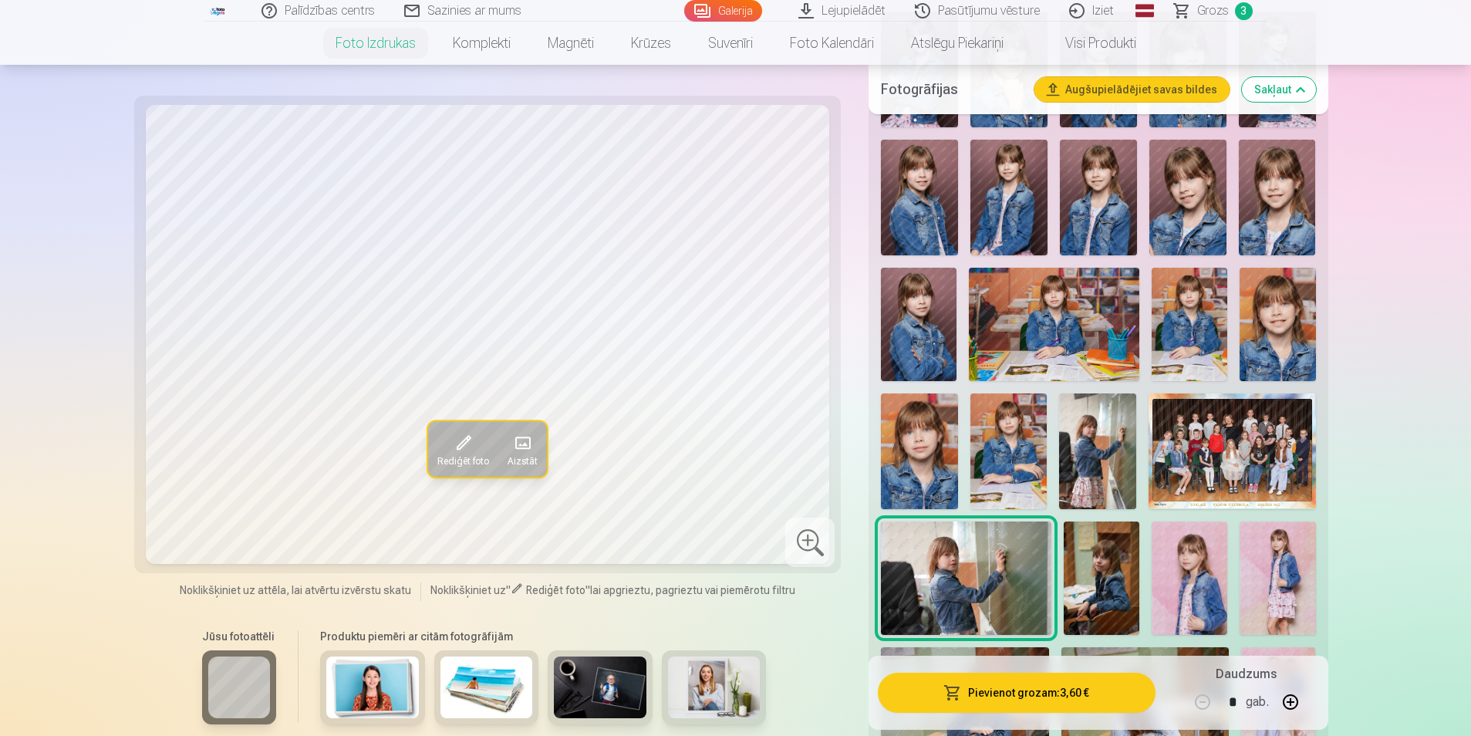
click at [1090, 581] on img at bounding box center [1102, 577] width 76 height 113
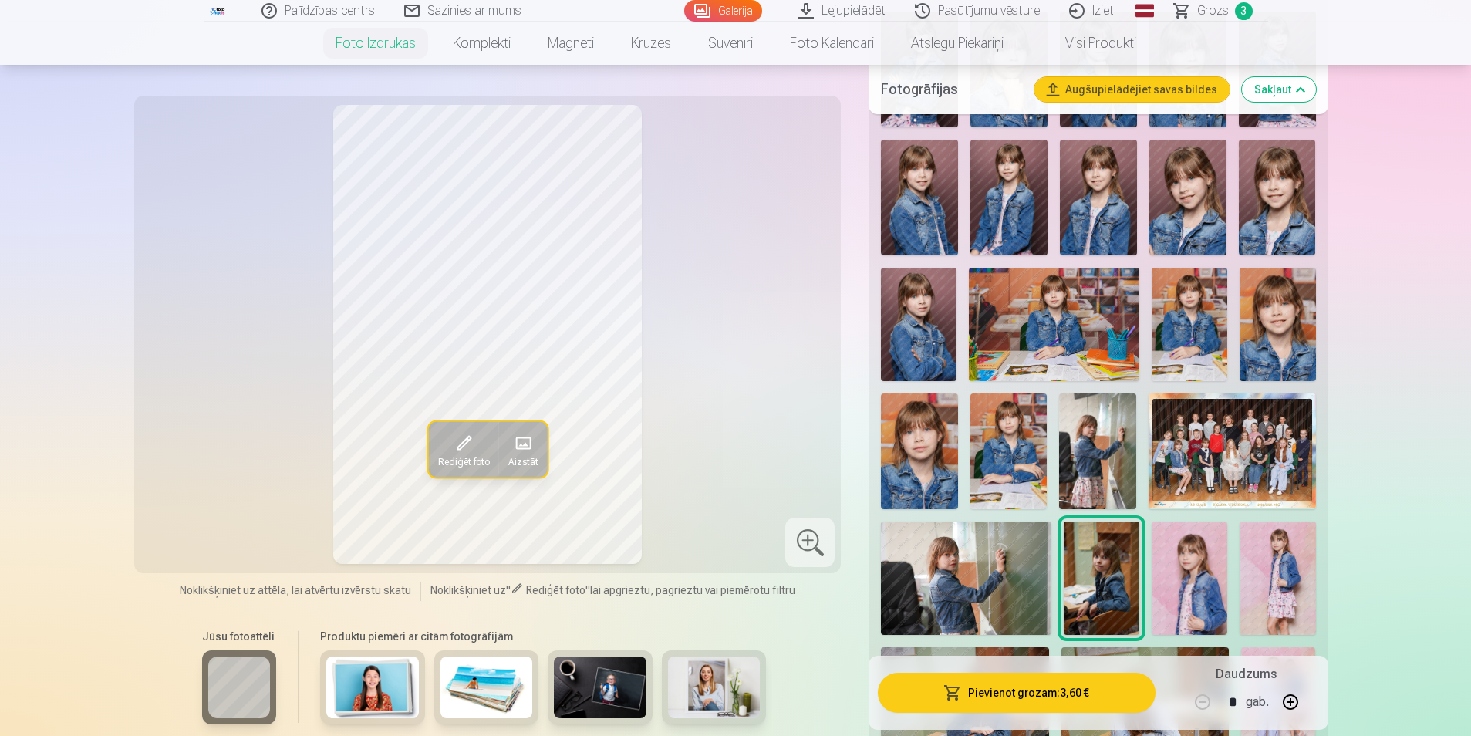
click at [1213, 575] on img at bounding box center [1190, 577] width 76 height 113
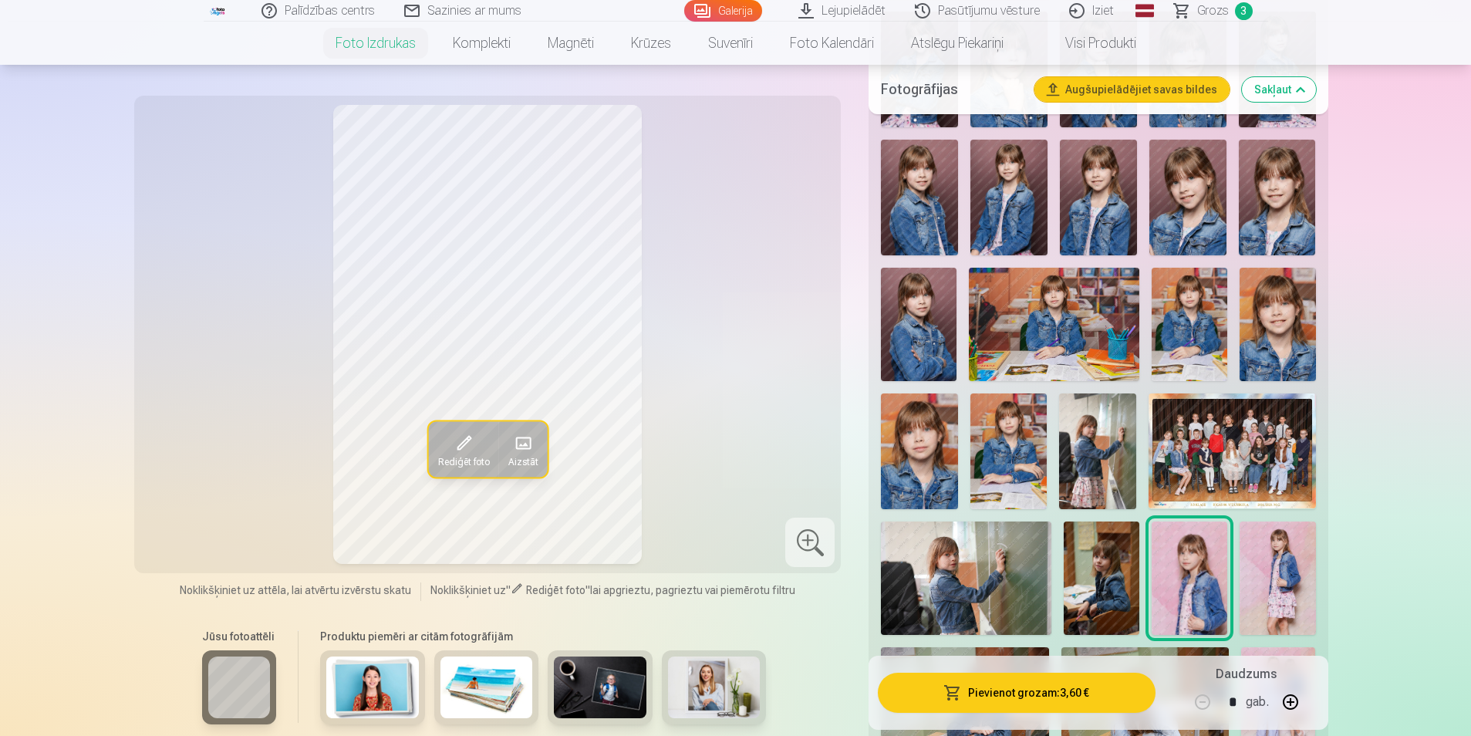
click at [1275, 574] on img at bounding box center [1278, 577] width 76 height 113
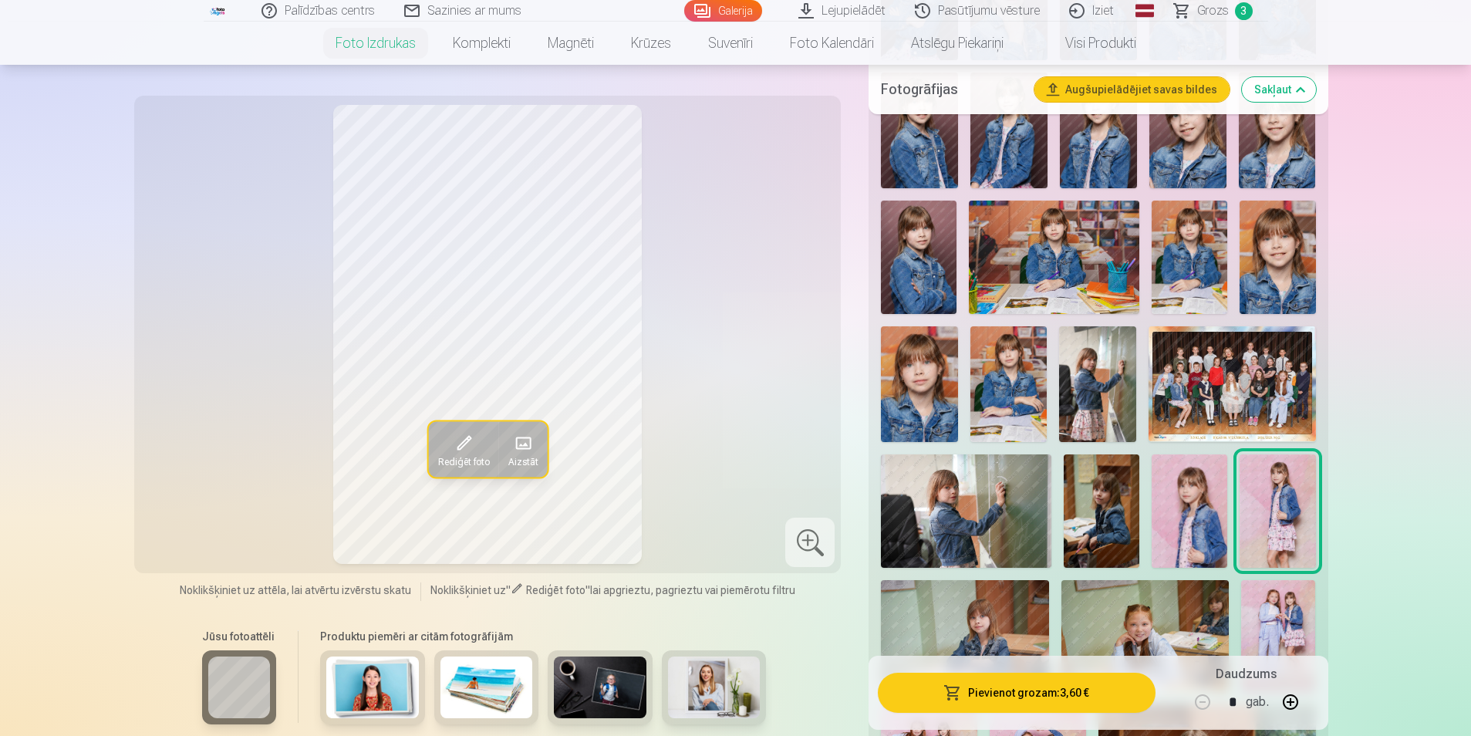
scroll to position [1157, 0]
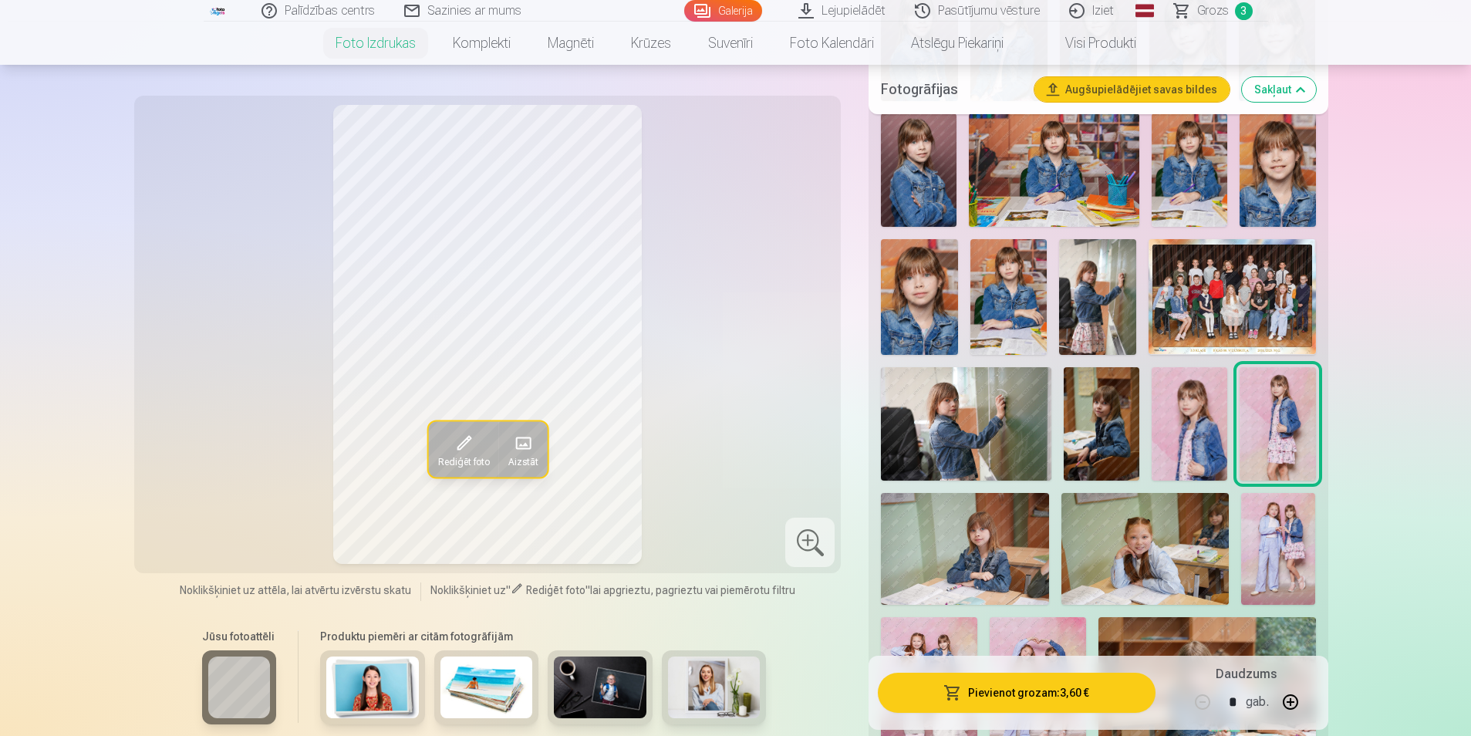
click at [988, 561] on img at bounding box center [964, 549] width 167 height 112
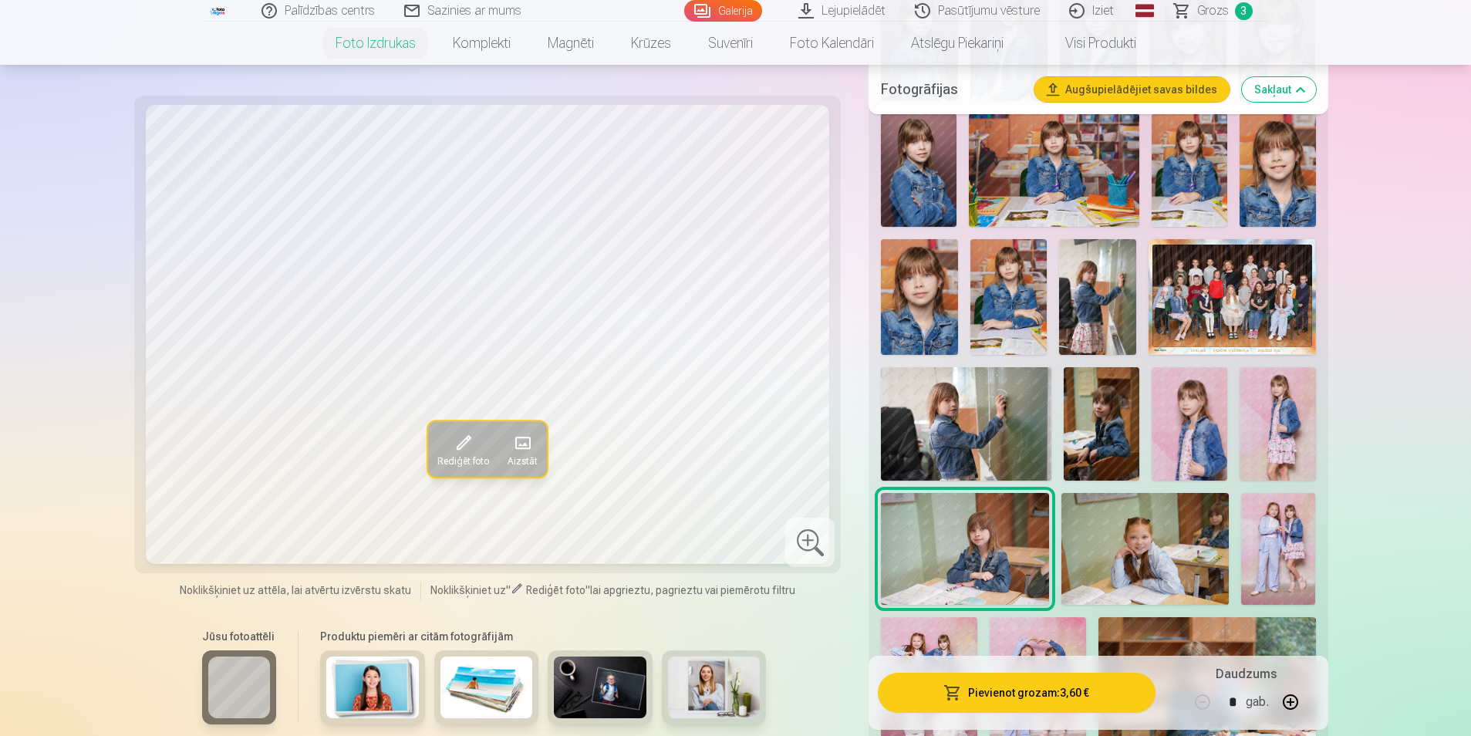
click at [1136, 563] on img at bounding box center [1144, 549] width 167 height 112
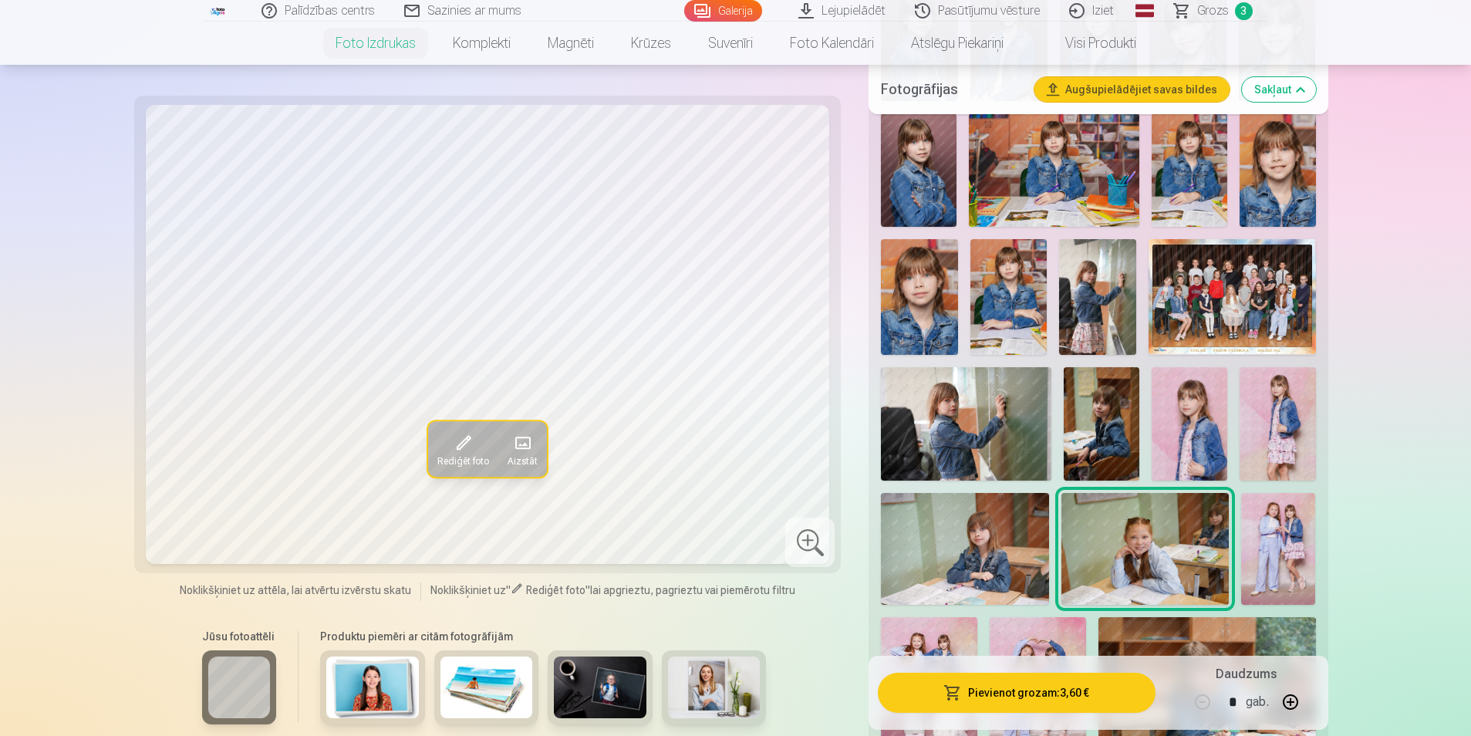
click at [1247, 562] on img at bounding box center [1278, 549] width 75 height 112
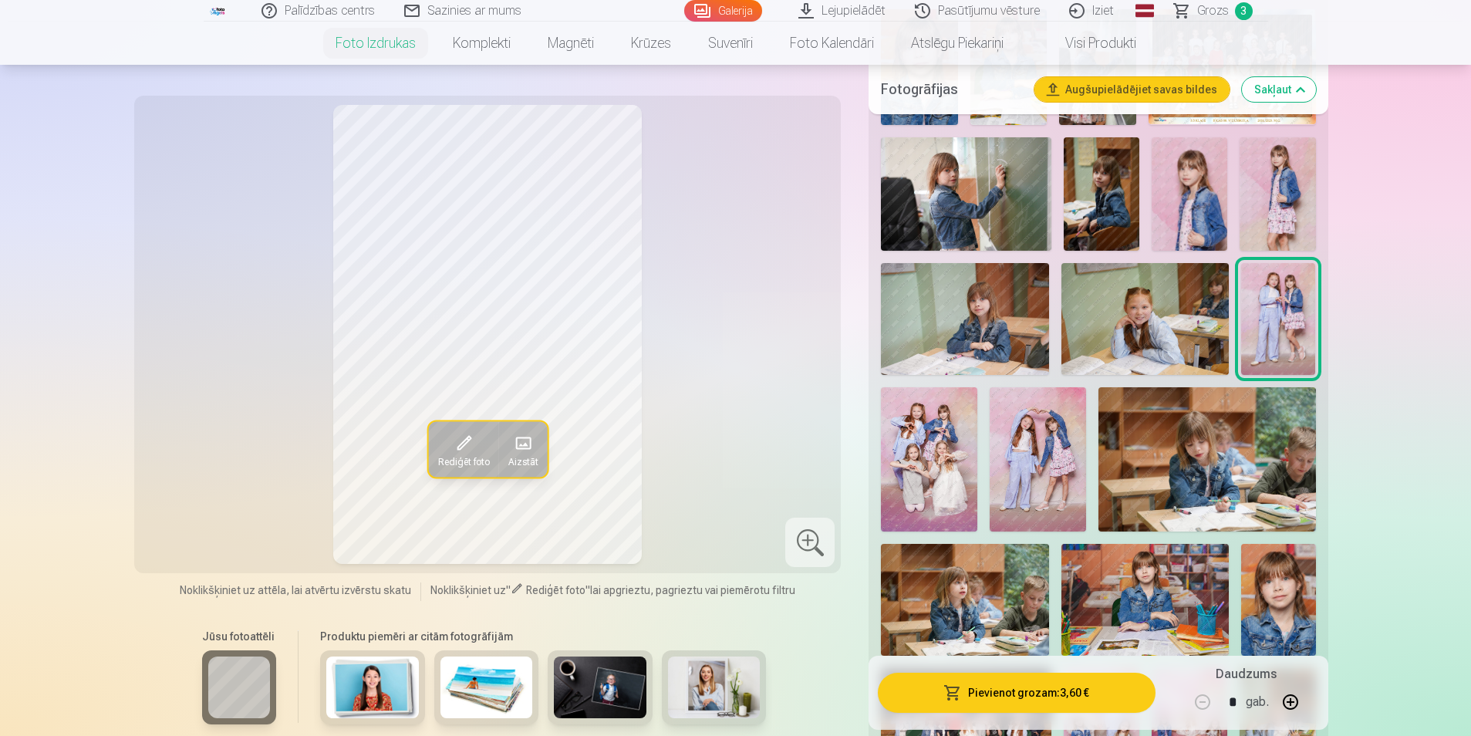
scroll to position [1388, 0]
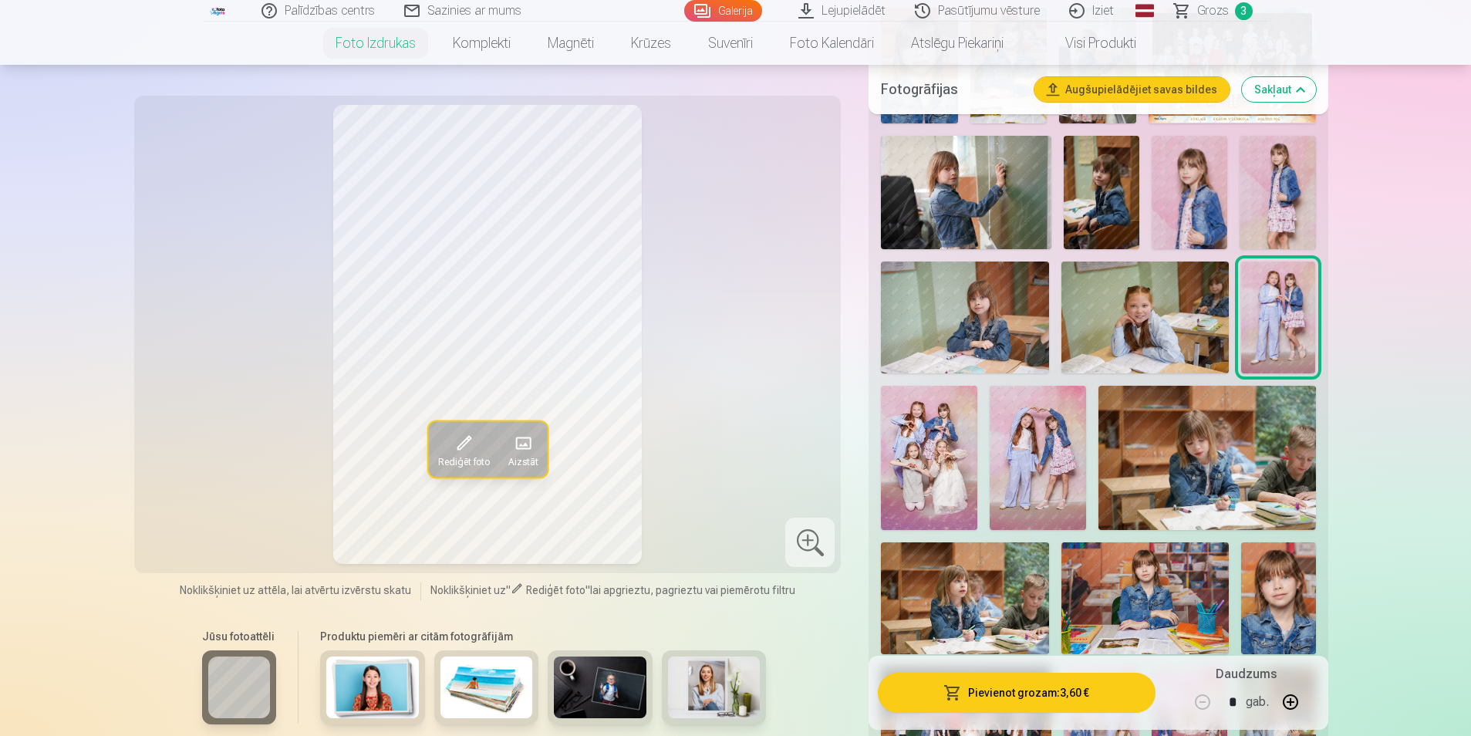
click at [909, 487] on img at bounding box center [929, 458] width 96 height 145
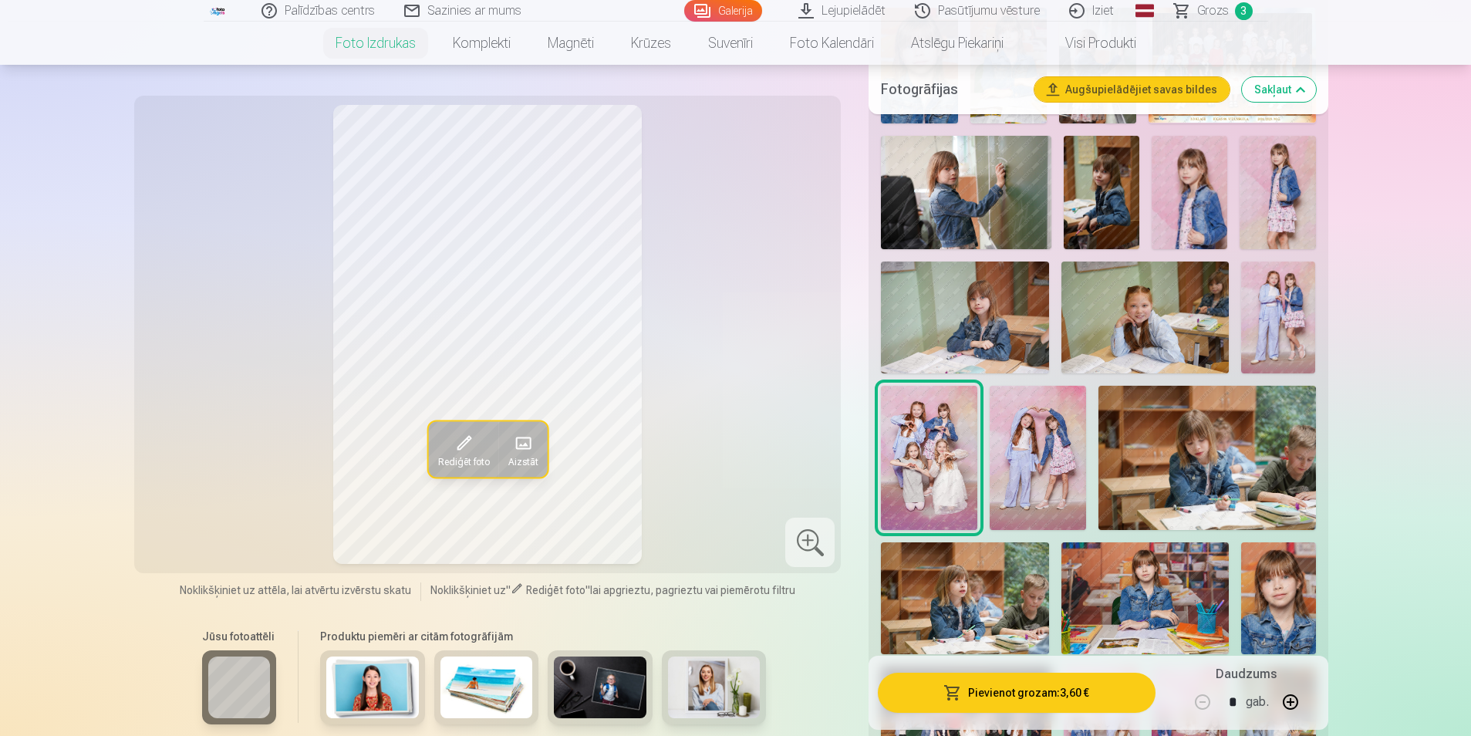
click at [1016, 491] on img at bounding box center [1038, 458] width 96 height 145
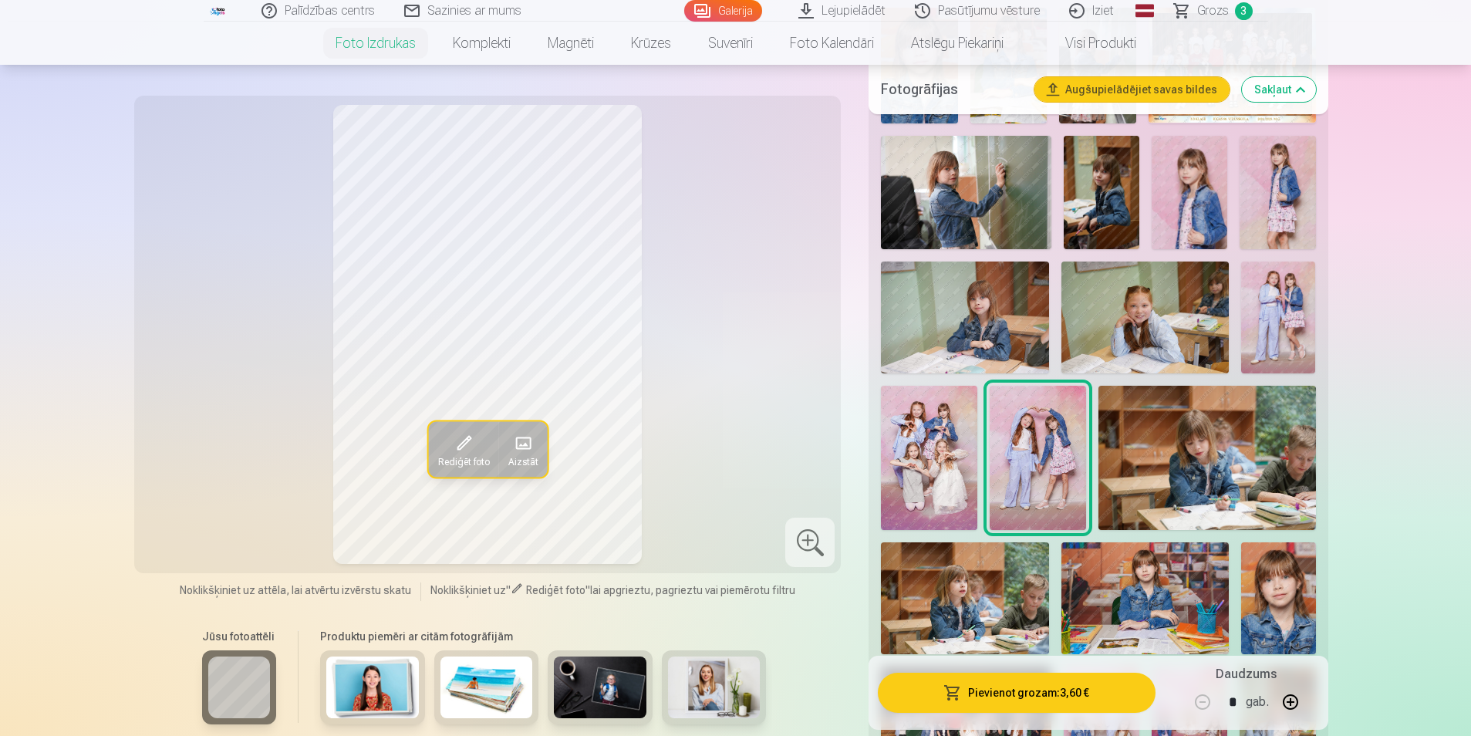
click at [1213, 491] on img at bounding box center [1206, 458] width 217 height 144
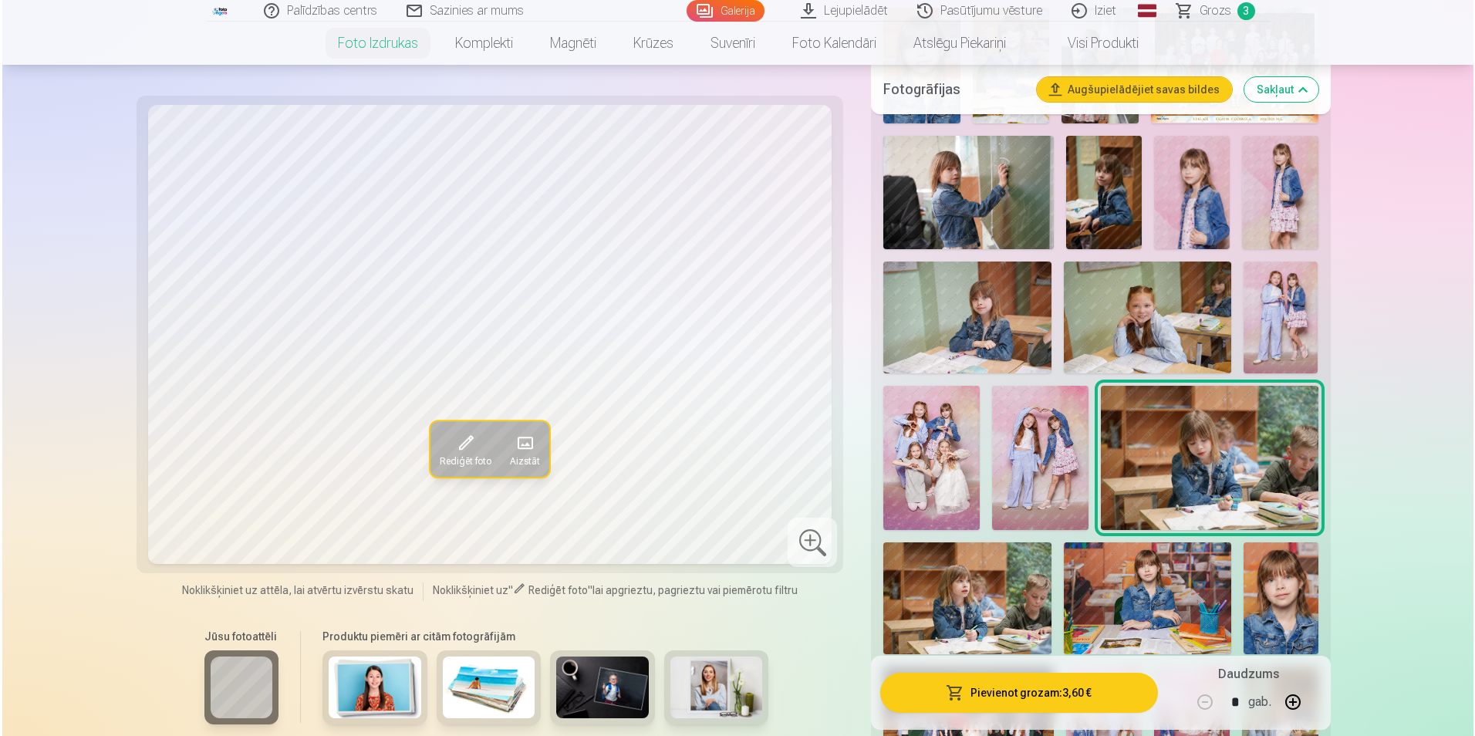
scroll to position [1543, 0]
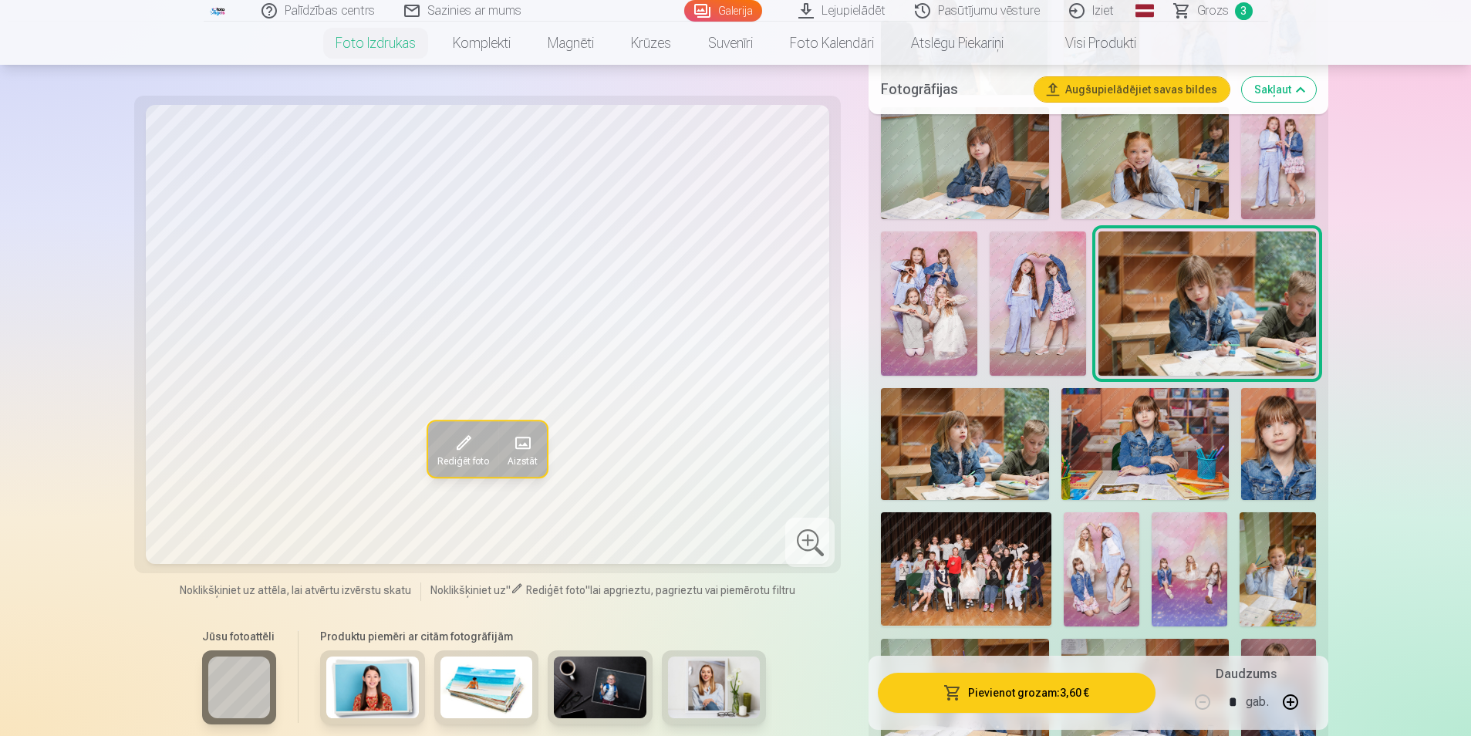
click at [1011, 482] on img at bounding box center [964, 444] width 167 height 112
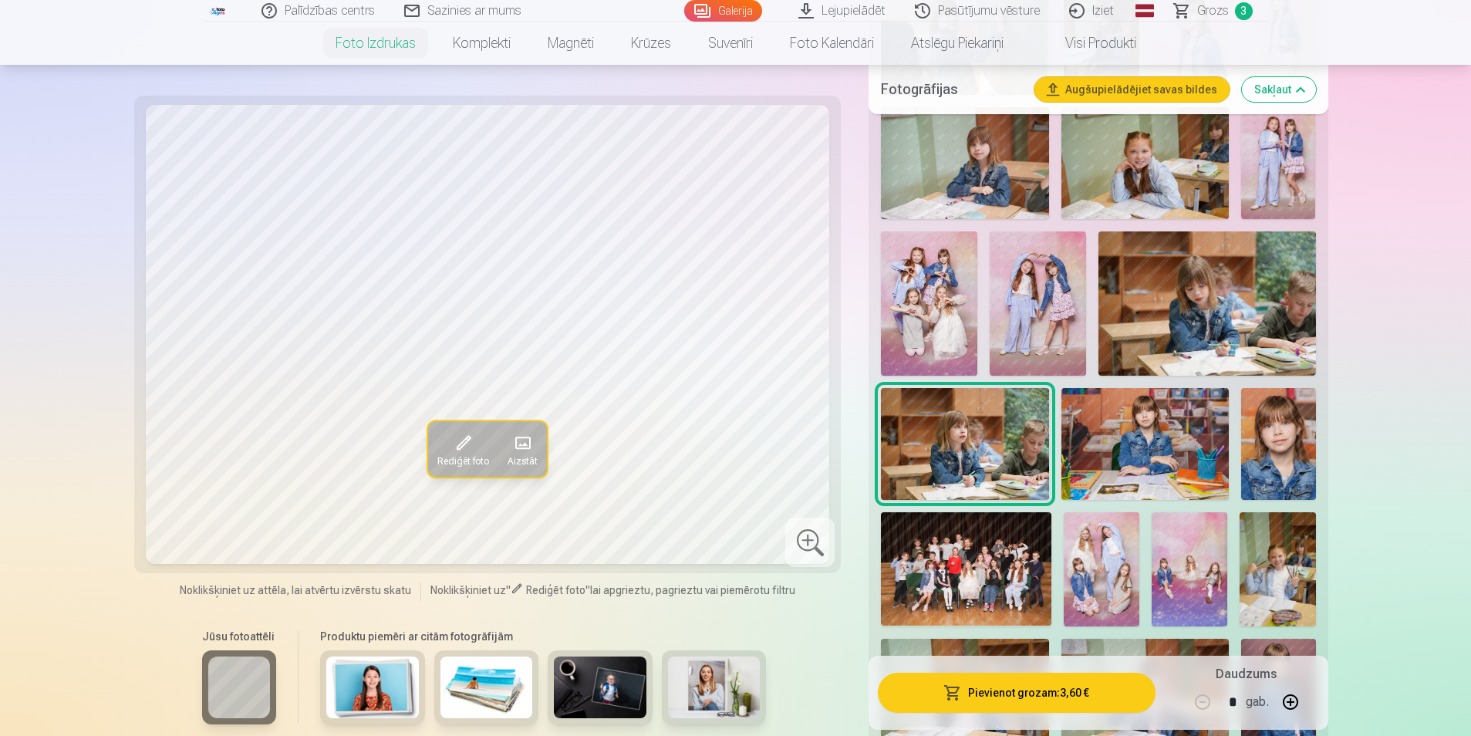
click at [1095, 471] on img at bounding box center [1144, 444] width 167 height 112
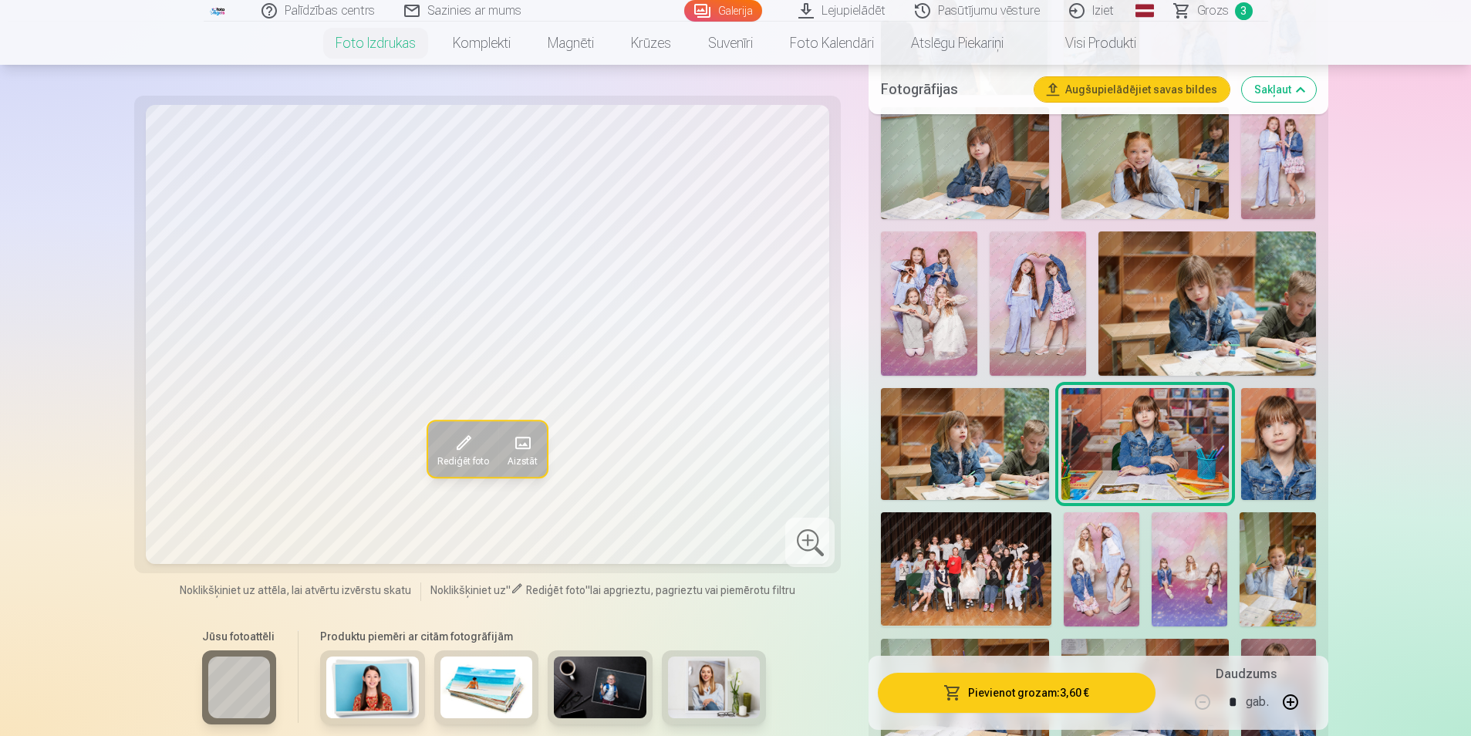
click at [1284, 467] on img at bounding box center [1278, 444] width 75 height 112
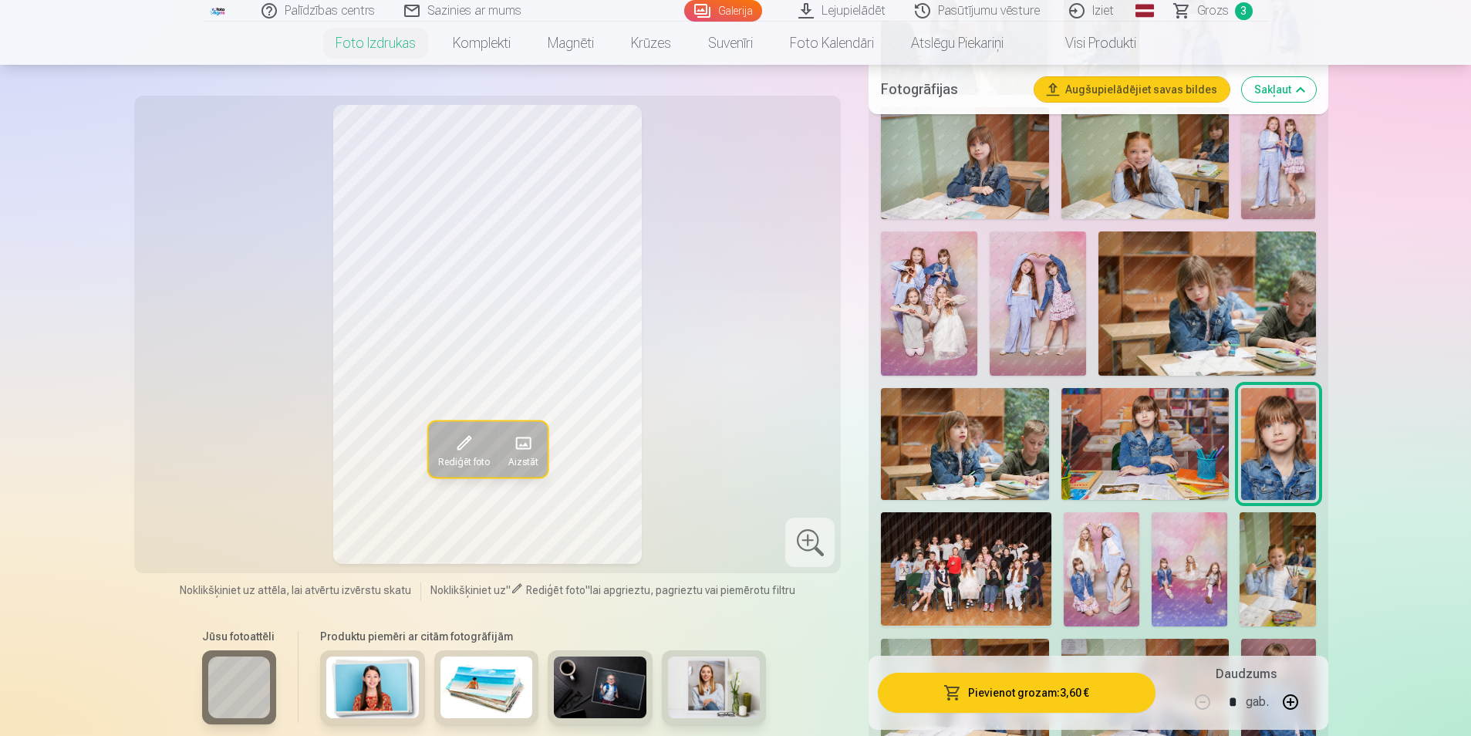
click at [946, 582] on img at bounding box center [966, 568] width 170 height 113
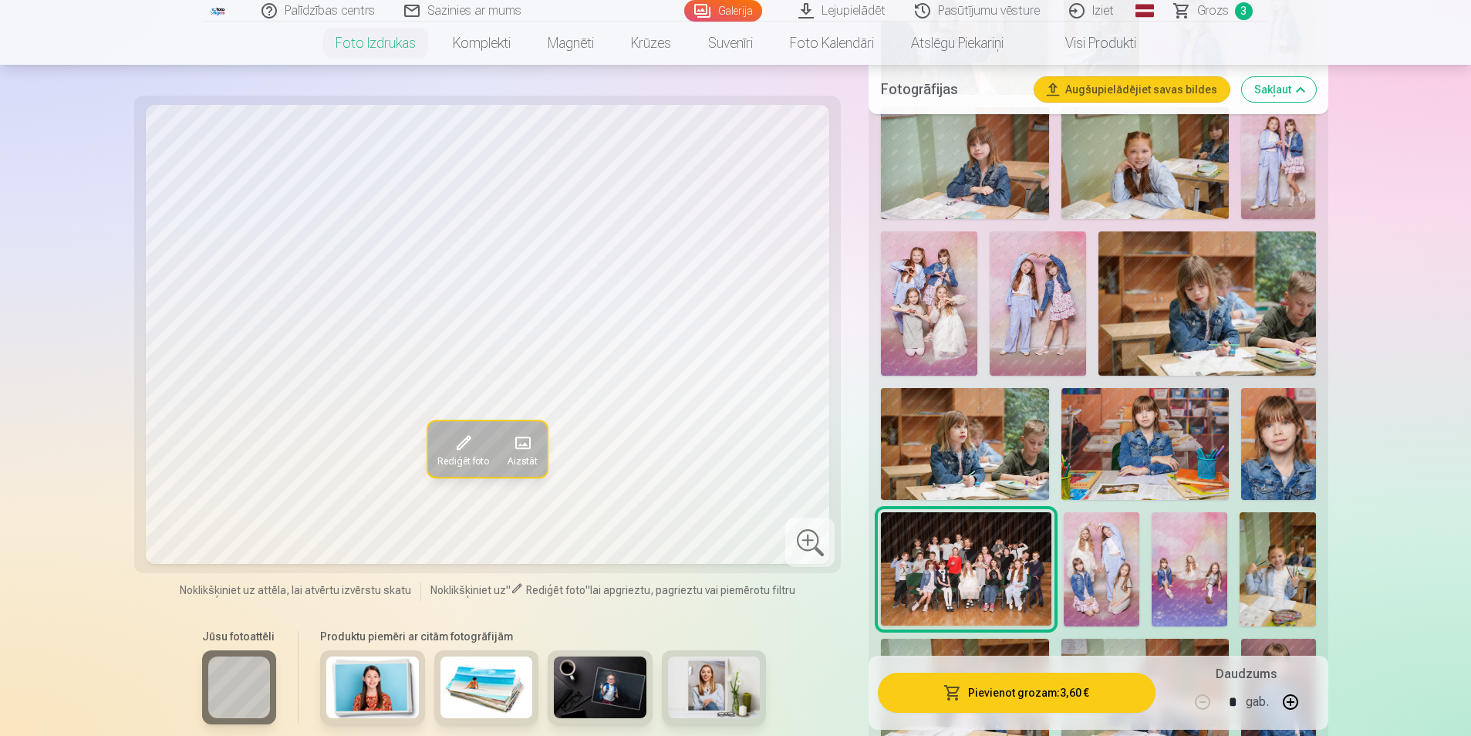
click at [998, 690] on button "Pievienot grozam : 3,60 €" at bounding box center [1016, 693] width 277 height 40
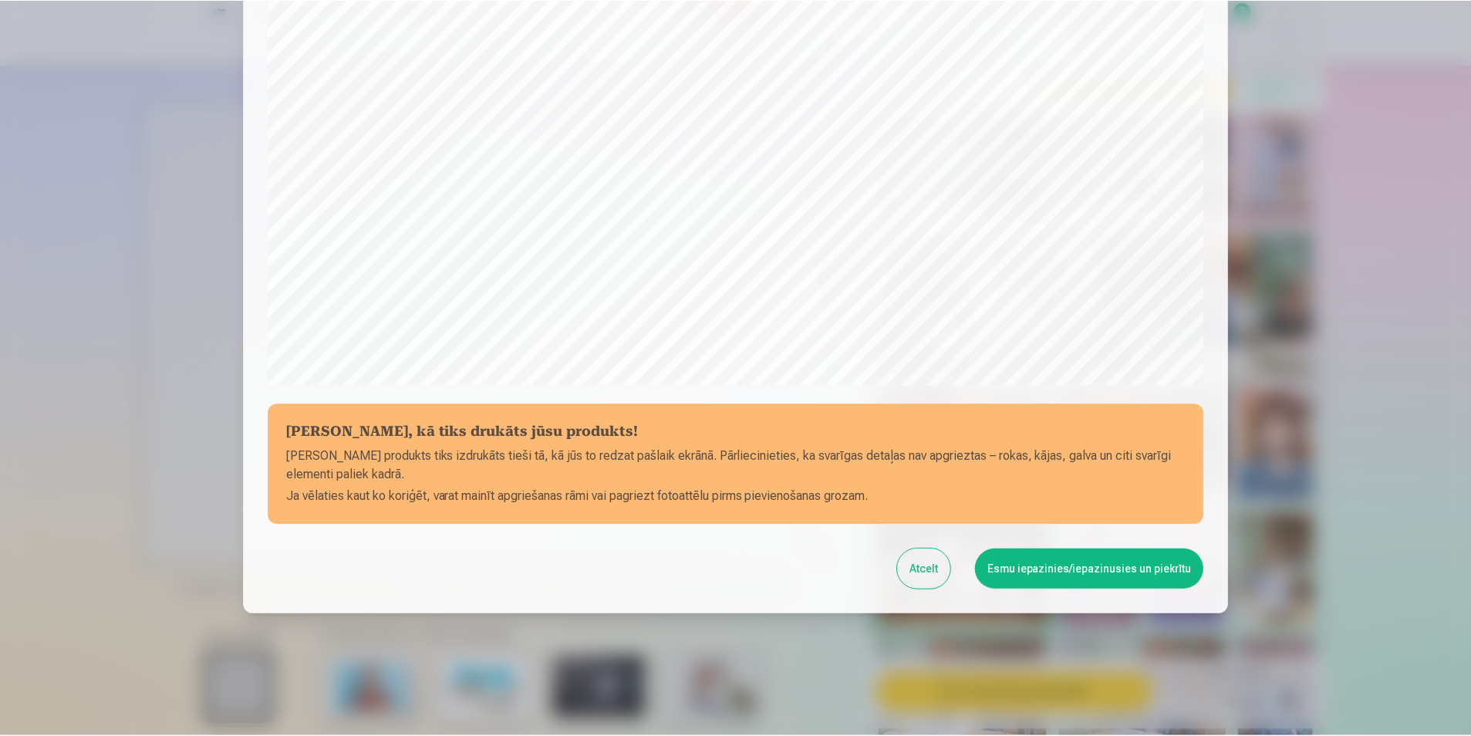
scroll to position [375, 0]
click at [1095, 561] on button "Esmu iepazinies/iepazinusies un piekrītu" at bounding box center [1091, 568] width 229 height 40
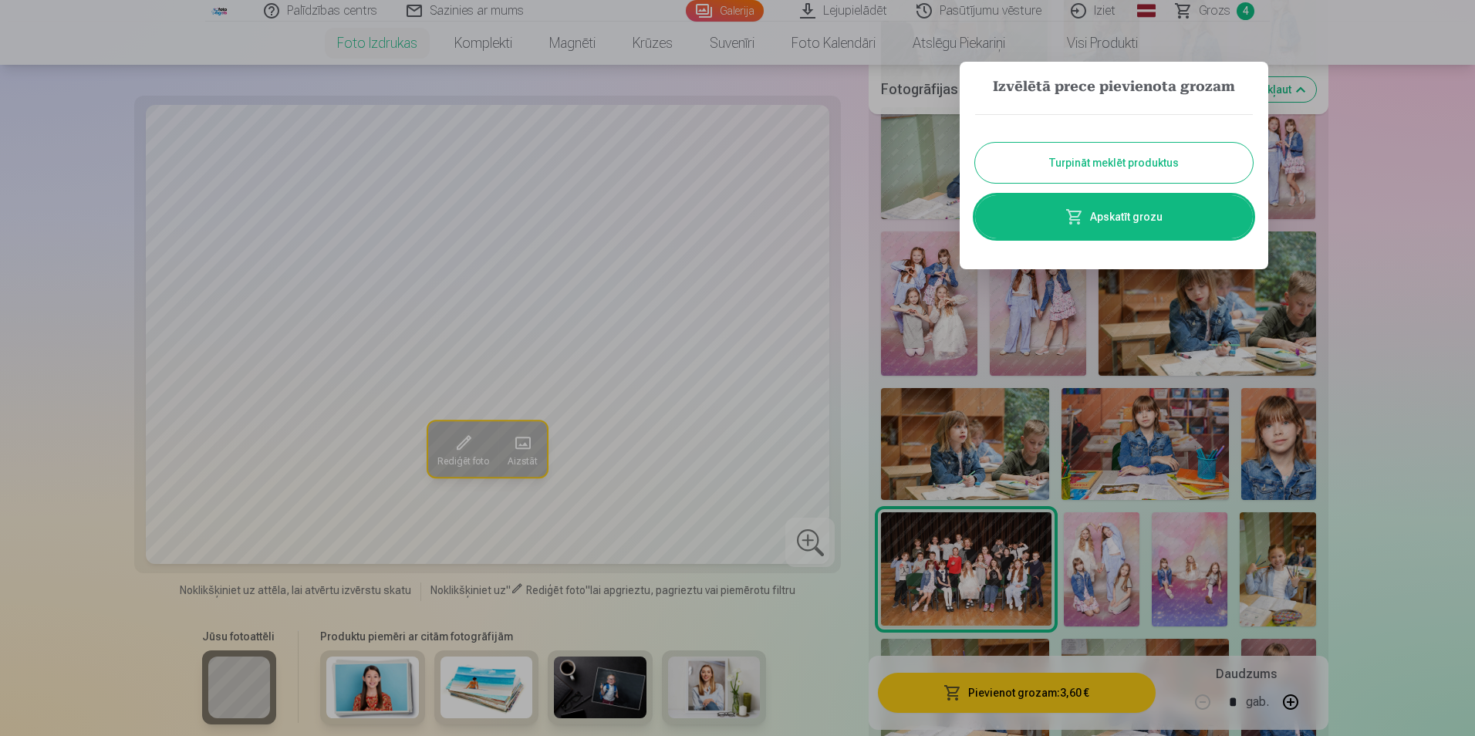
click at [1382, 268] on div at bounding box center [737, 368] width 1475 height 736
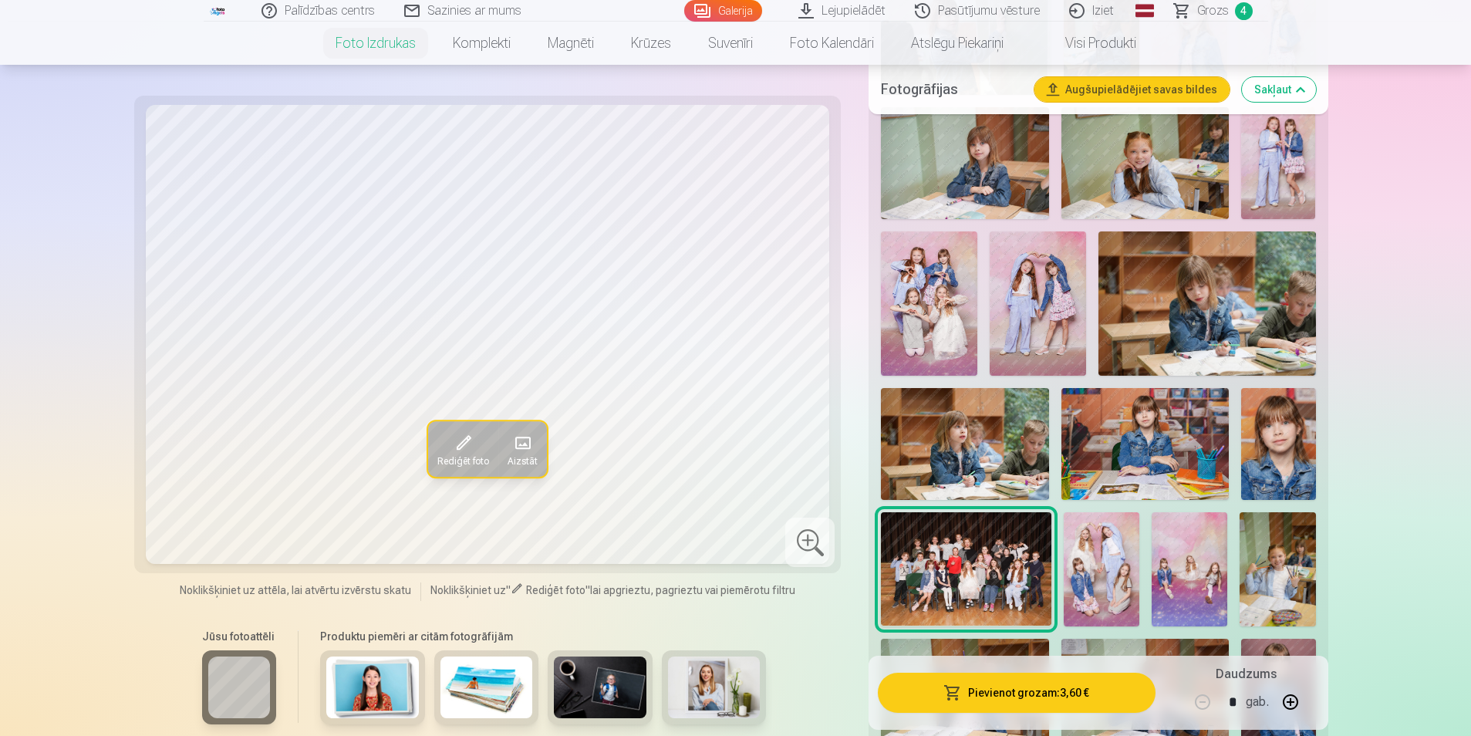
click at [1097, 592] on img at bounding box center [1102, 568] width 76 height 113
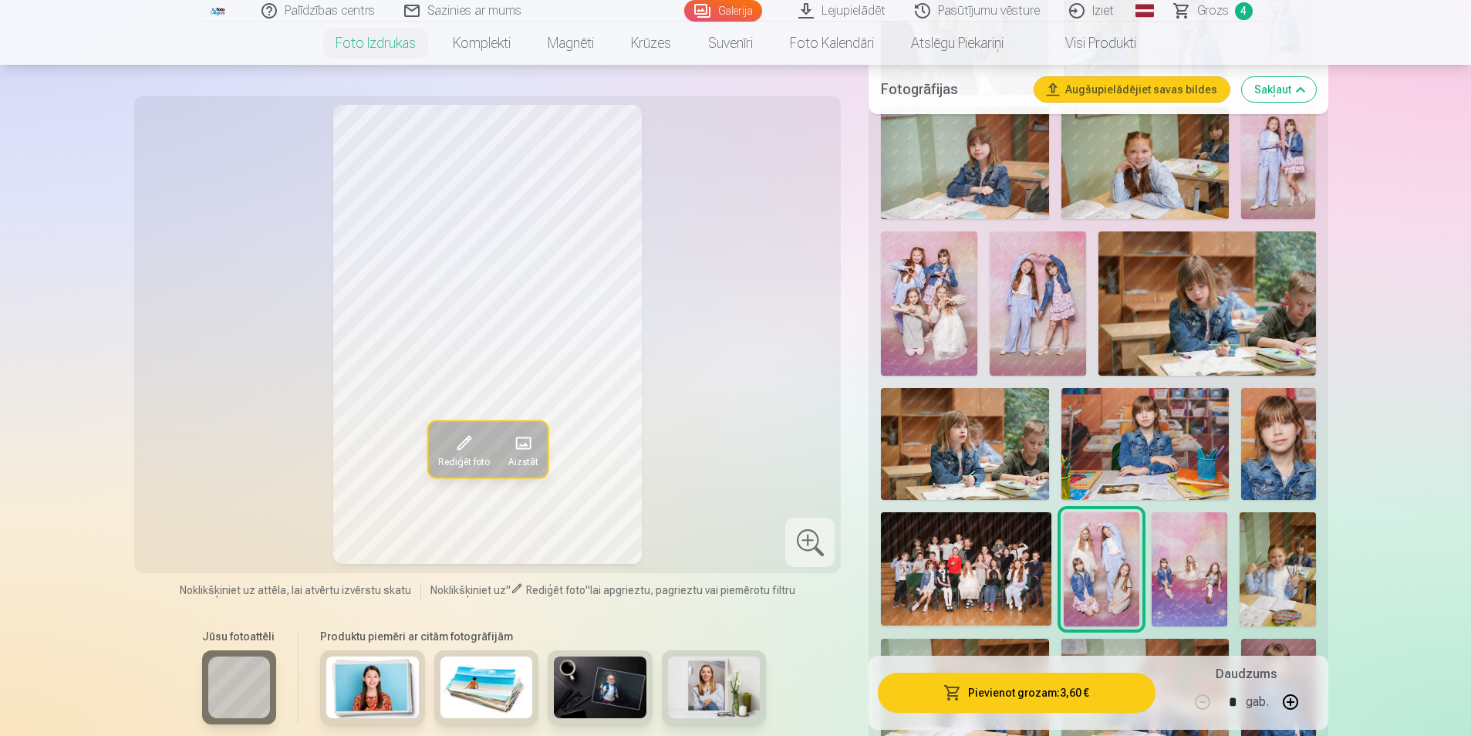
click at [1185, 589] on img at bounding box center [1190, 568] width 76 height 113
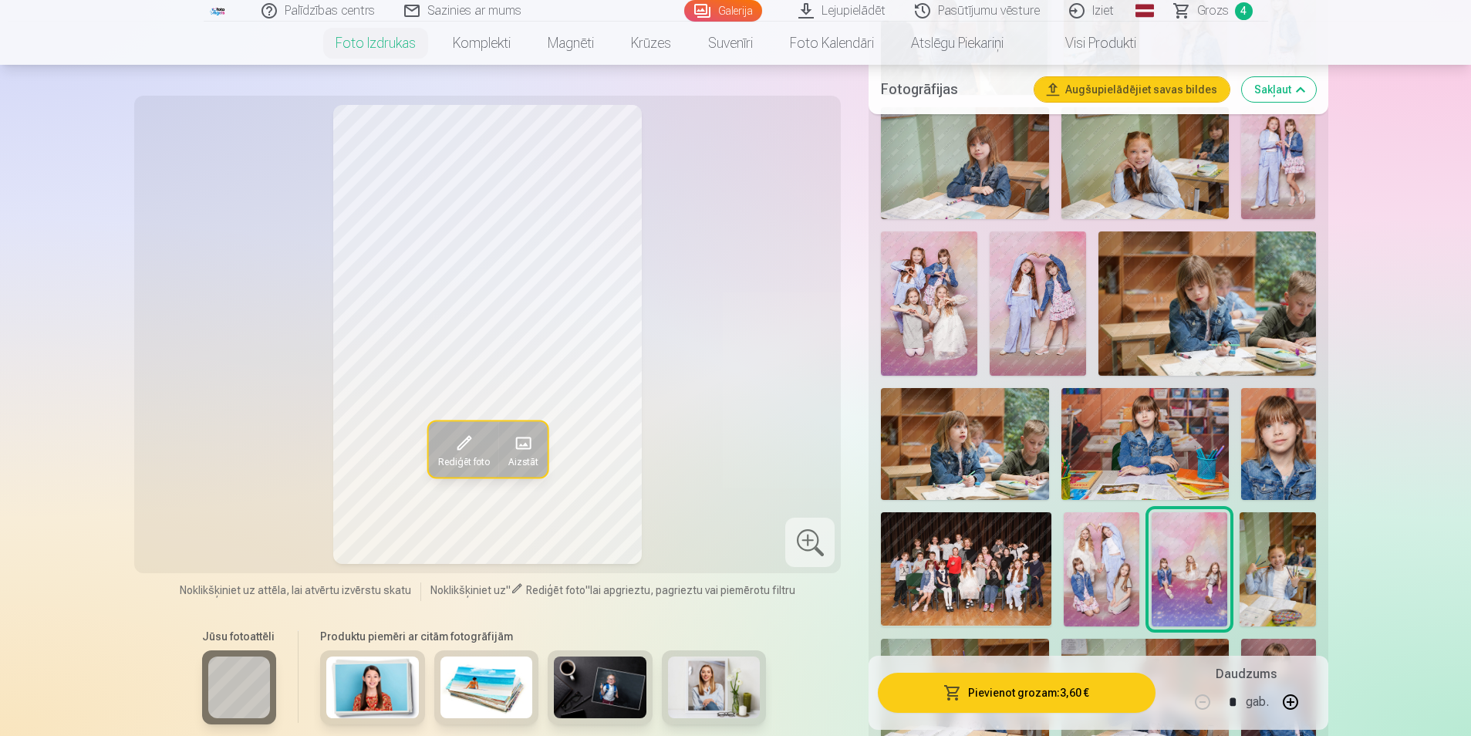
click at [1123, 554] on img at bounding box center [1102, 568] width 76 height 113
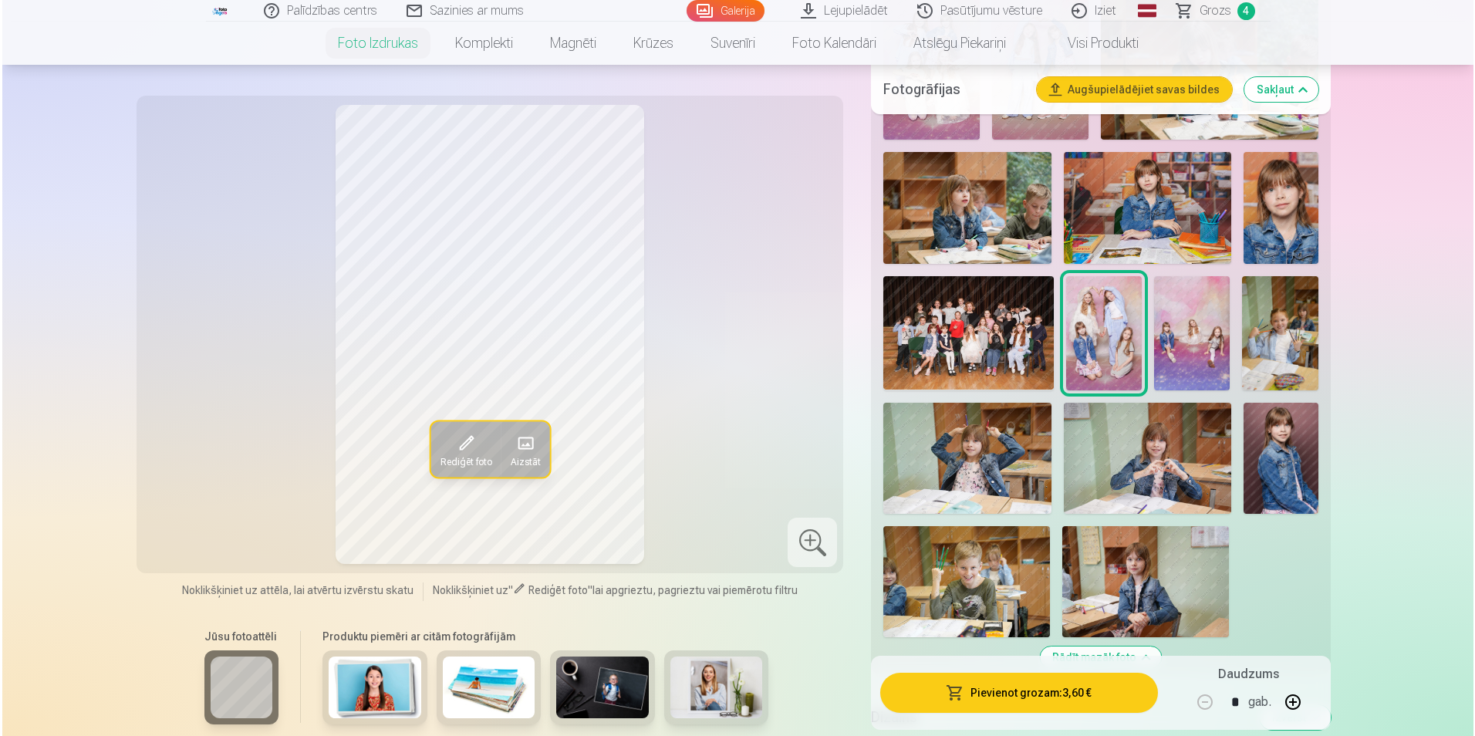
scroll to position [1697, 0]
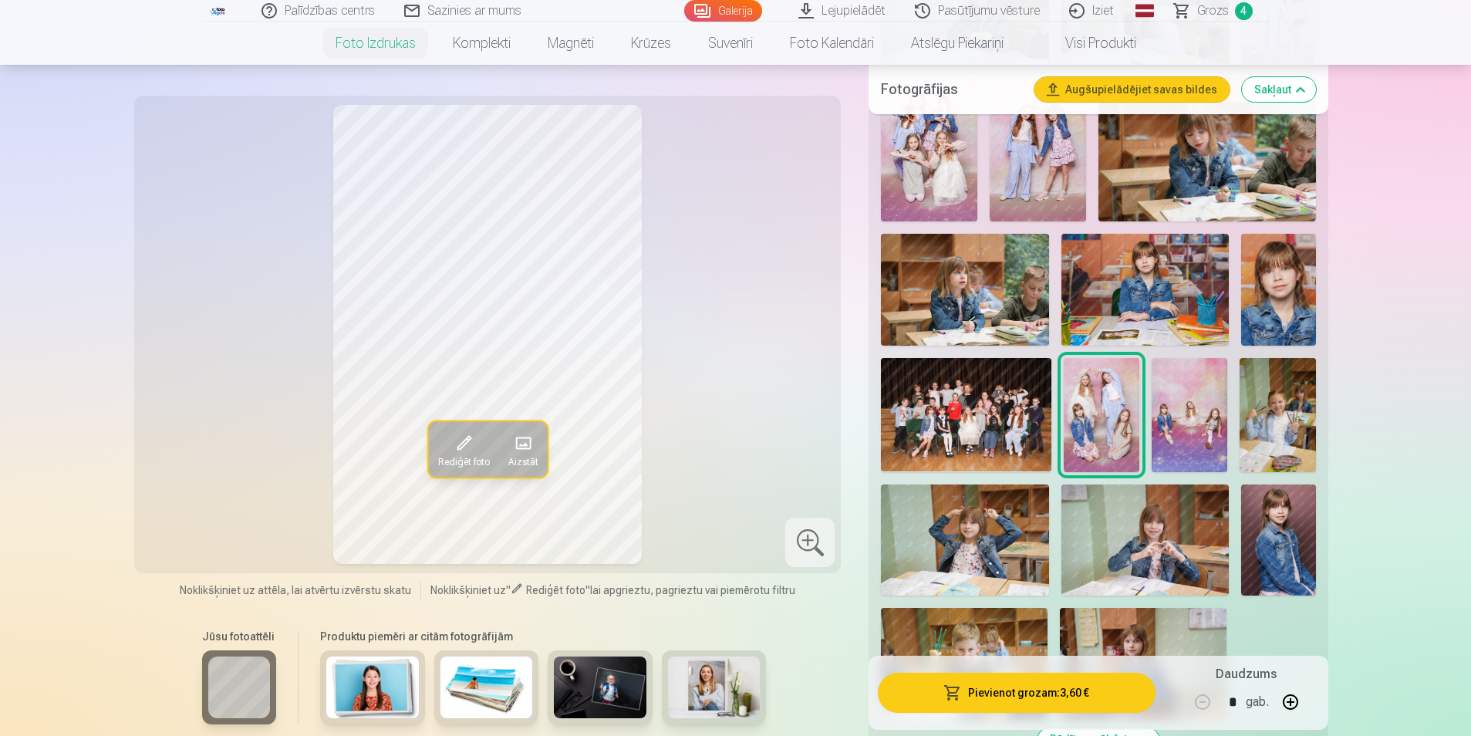
click at [980, 691] on button "Pievienot grozam : 3,60 €" at bounding box center [1016, 693] width 277 height 40
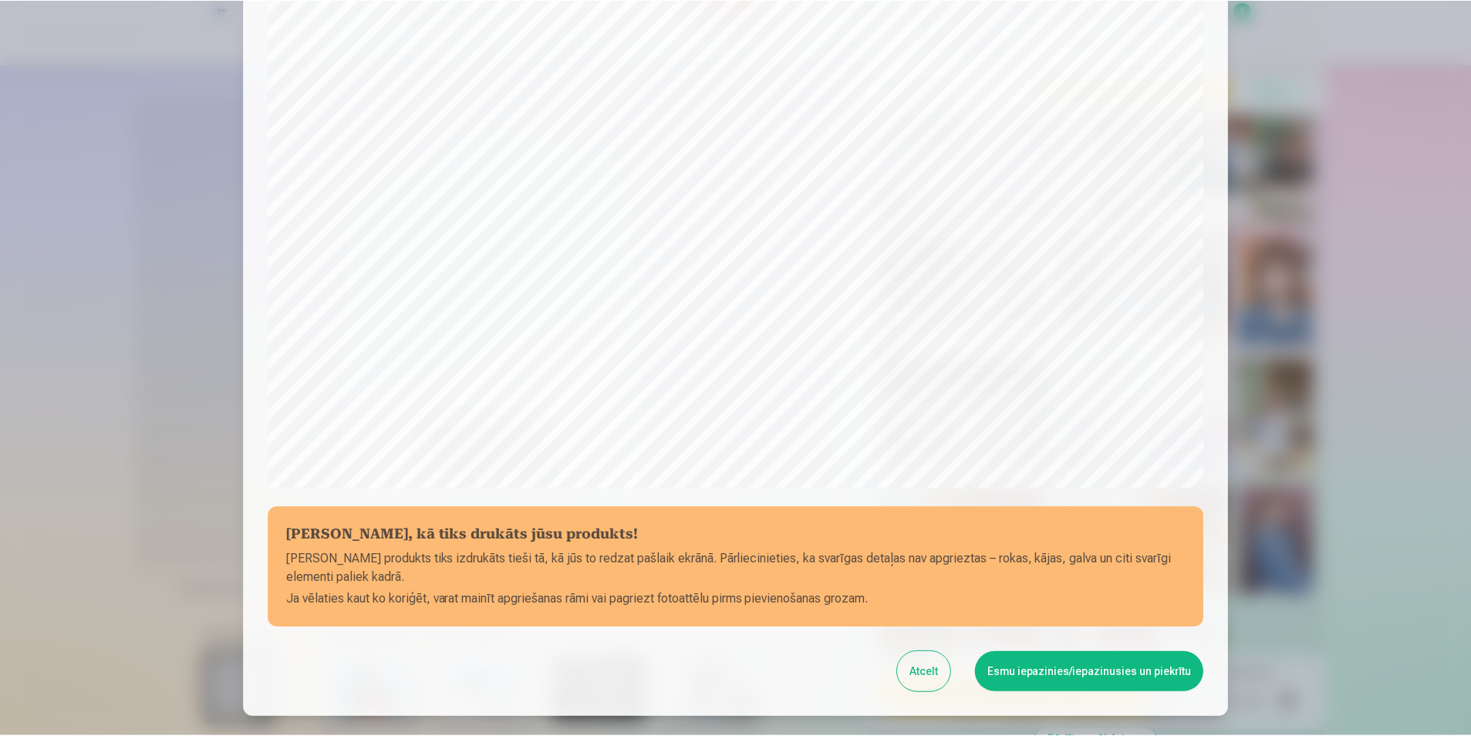
scroll to position [375, 0]
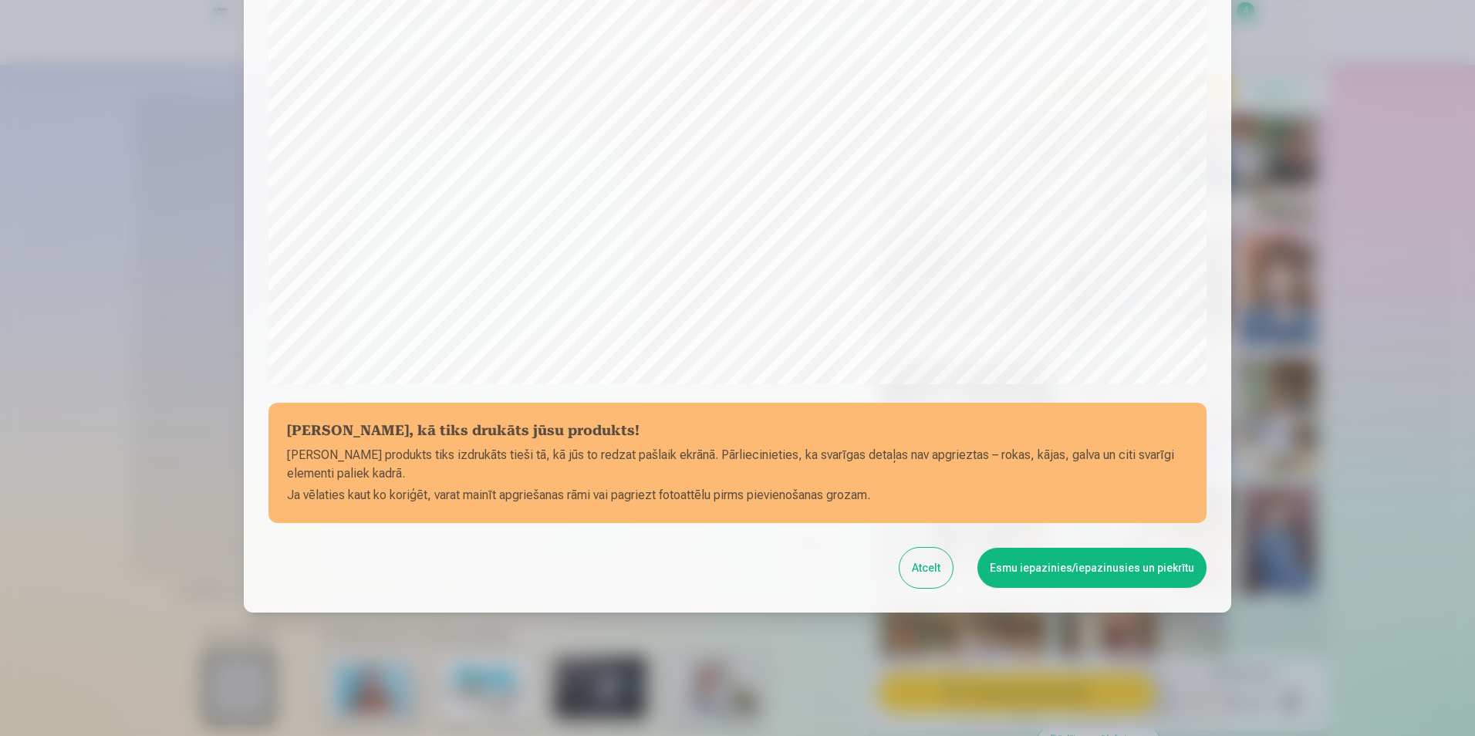
click at [1065, 576] on button "Esmu iepazinies/iepazinusies un piekrītu" at bounding box center [1091, 568] width 229 height 40
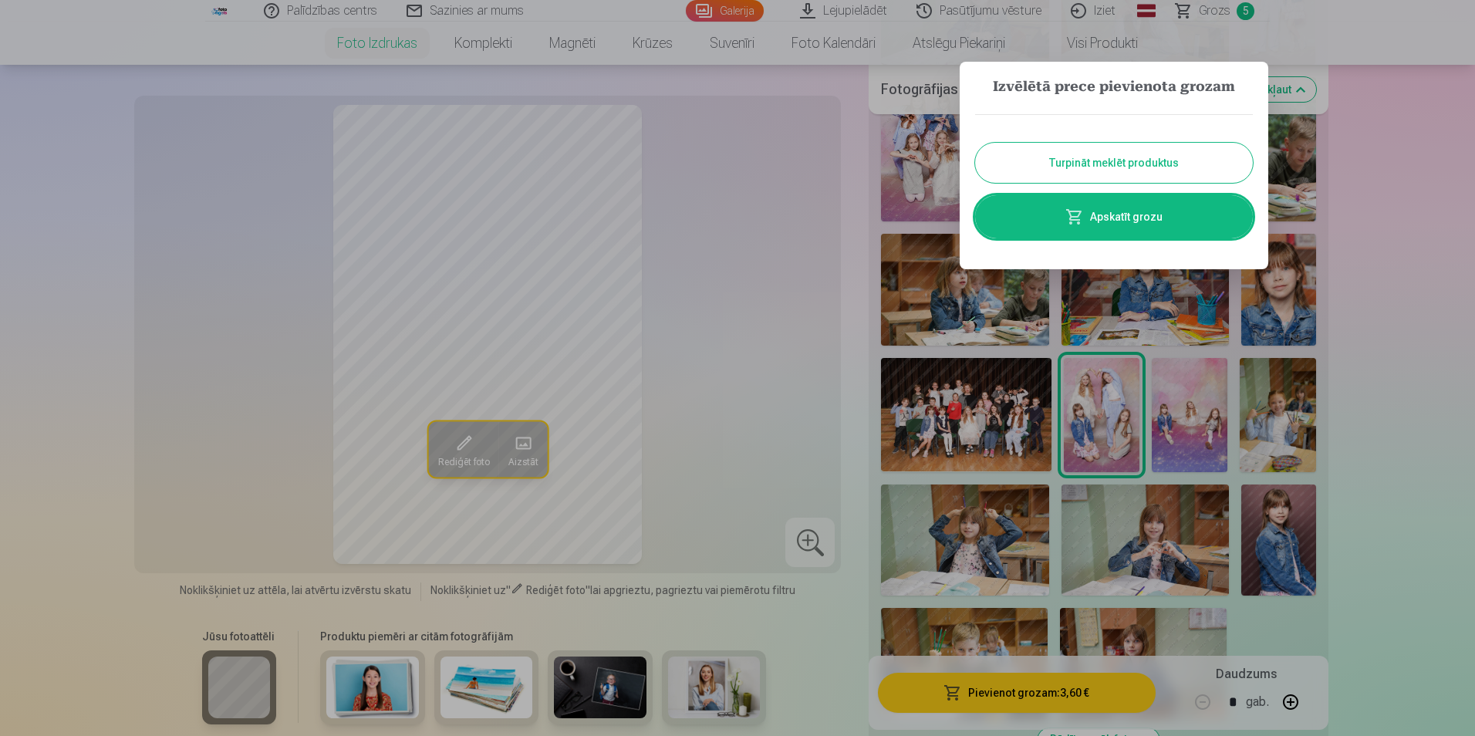
click at [1442, 139] on div at bounding box center [737, 368] width 1475 height 736
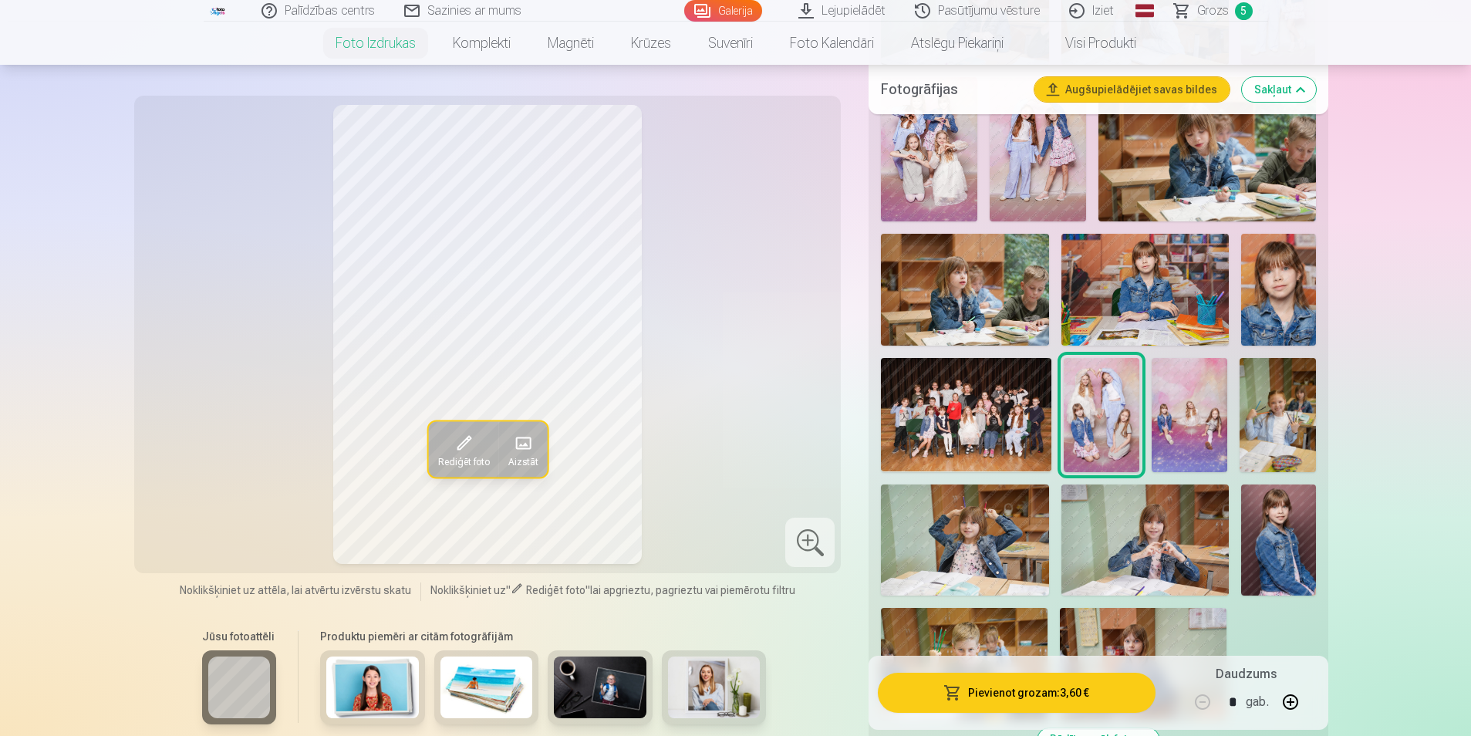
click at [1195, 17] on link "Grozs 5" at bounding box center [1214, 11] width 108 height 22
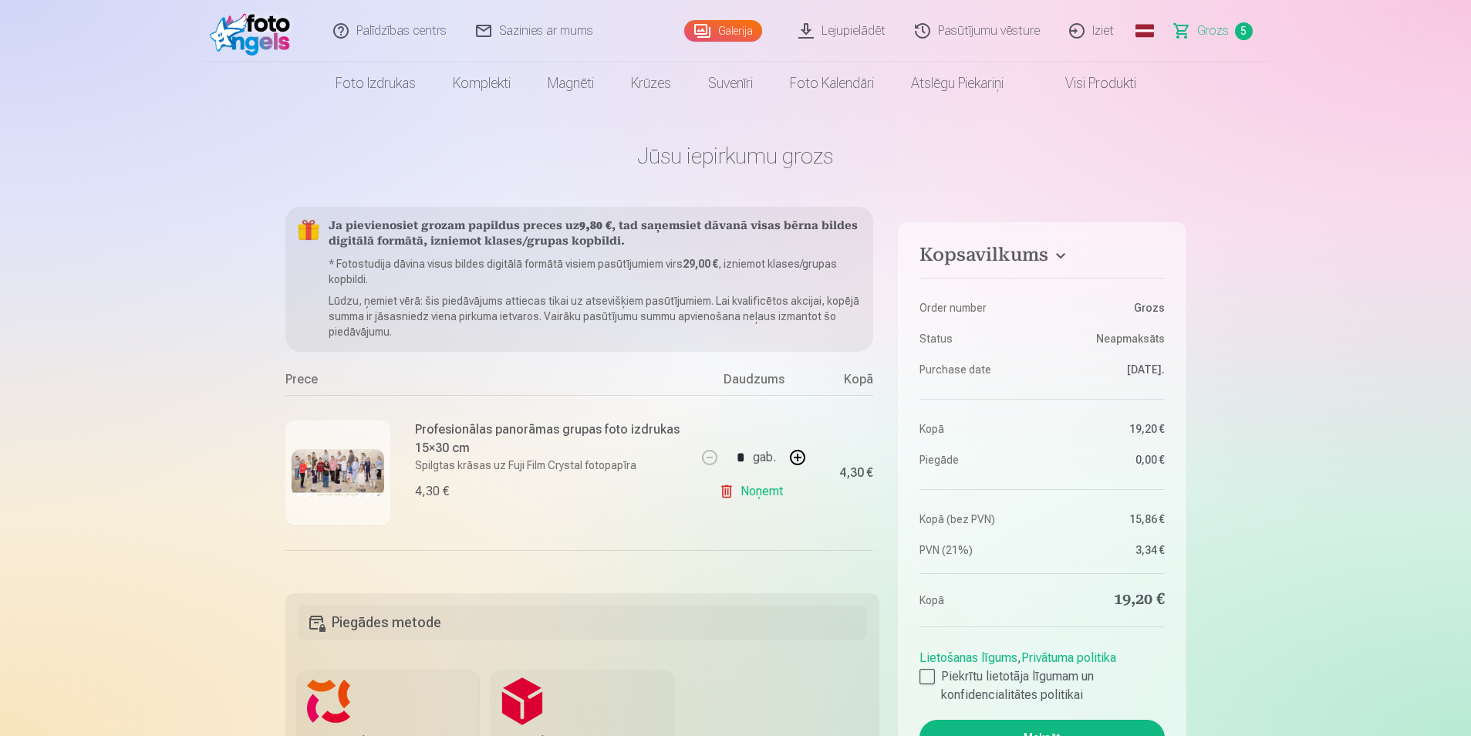
click at [336, 468] on img at bounding box center [338, 472] width 93 height 47
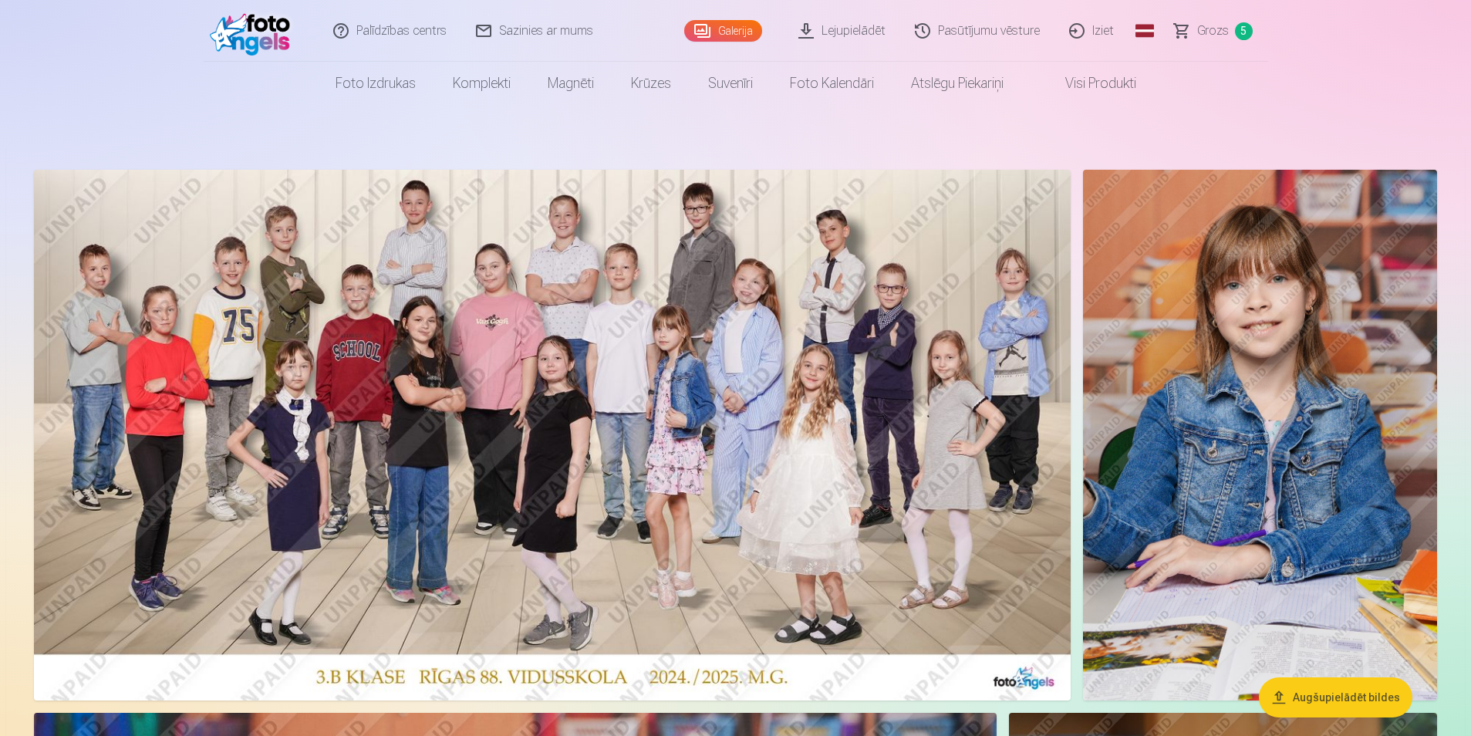
click at [1432, 102] on nav "Foto izdrukas Augstas kvalitātes fotoattēlu izdrukas 210 gsm papīrs, piesātināt…" at bounding box center [735, 83] width 1471 height 43
click at [1220, 37] on span "Grozs" at bounding box center [1213, 31] width 32 height 19
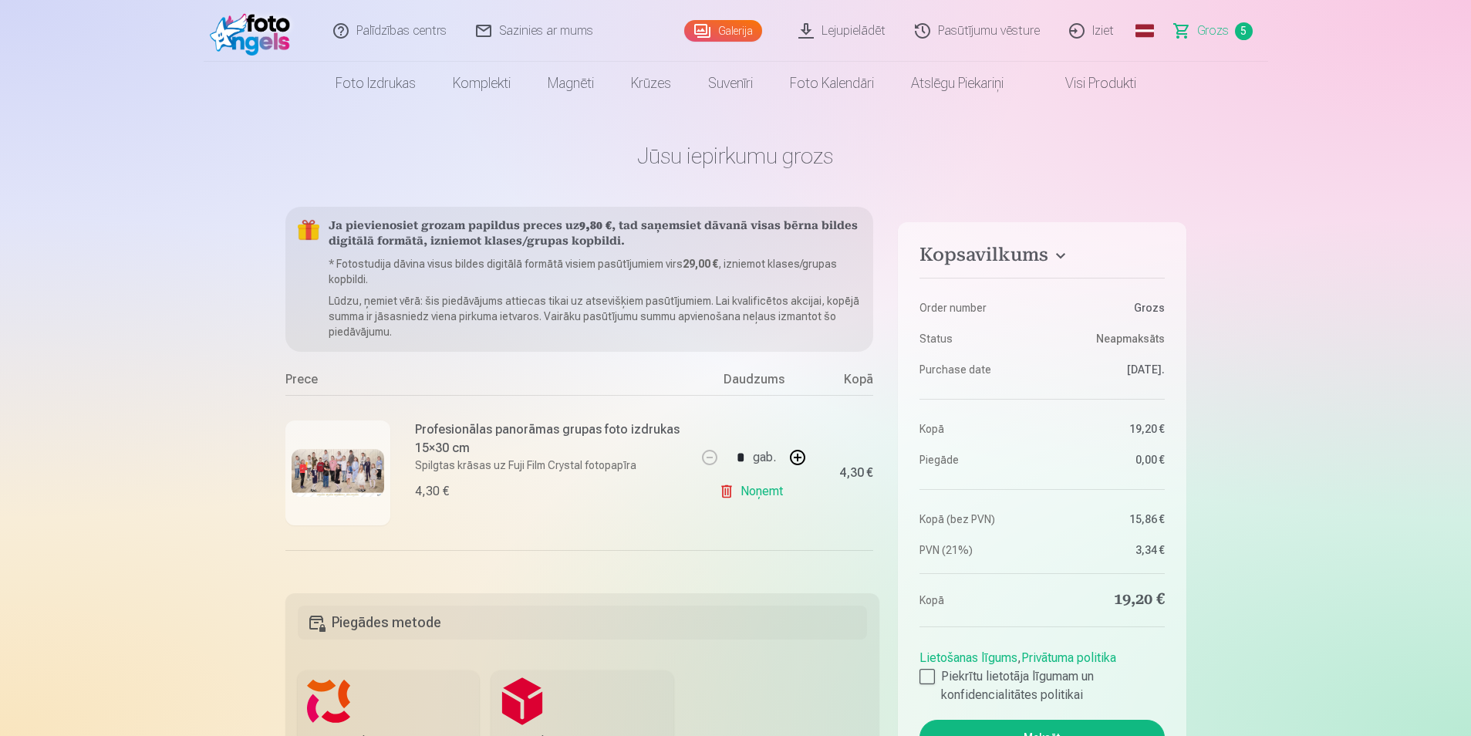
click at [720, 488] on link "Noņemt" at bounding box center [754, 491] width 70 height 31
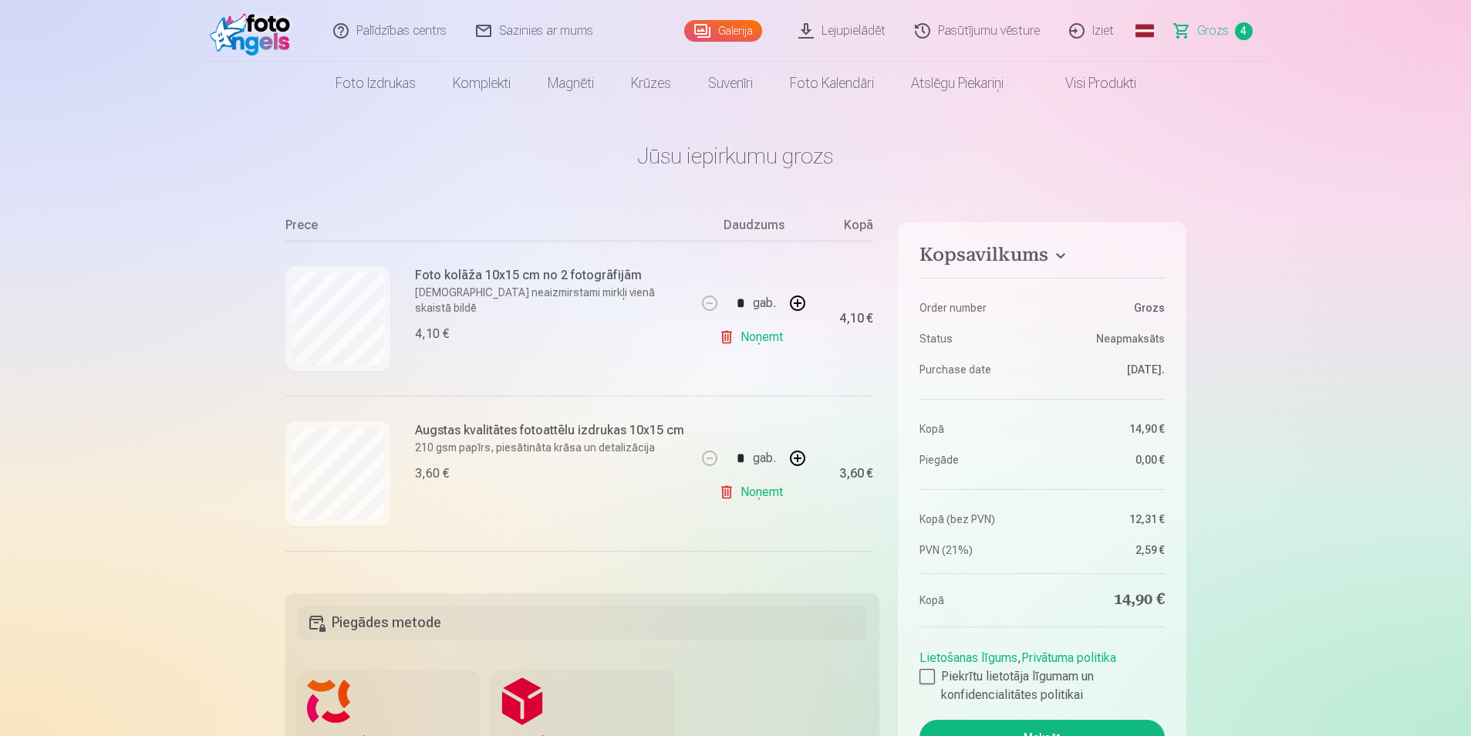
scroll to position [231, 0]
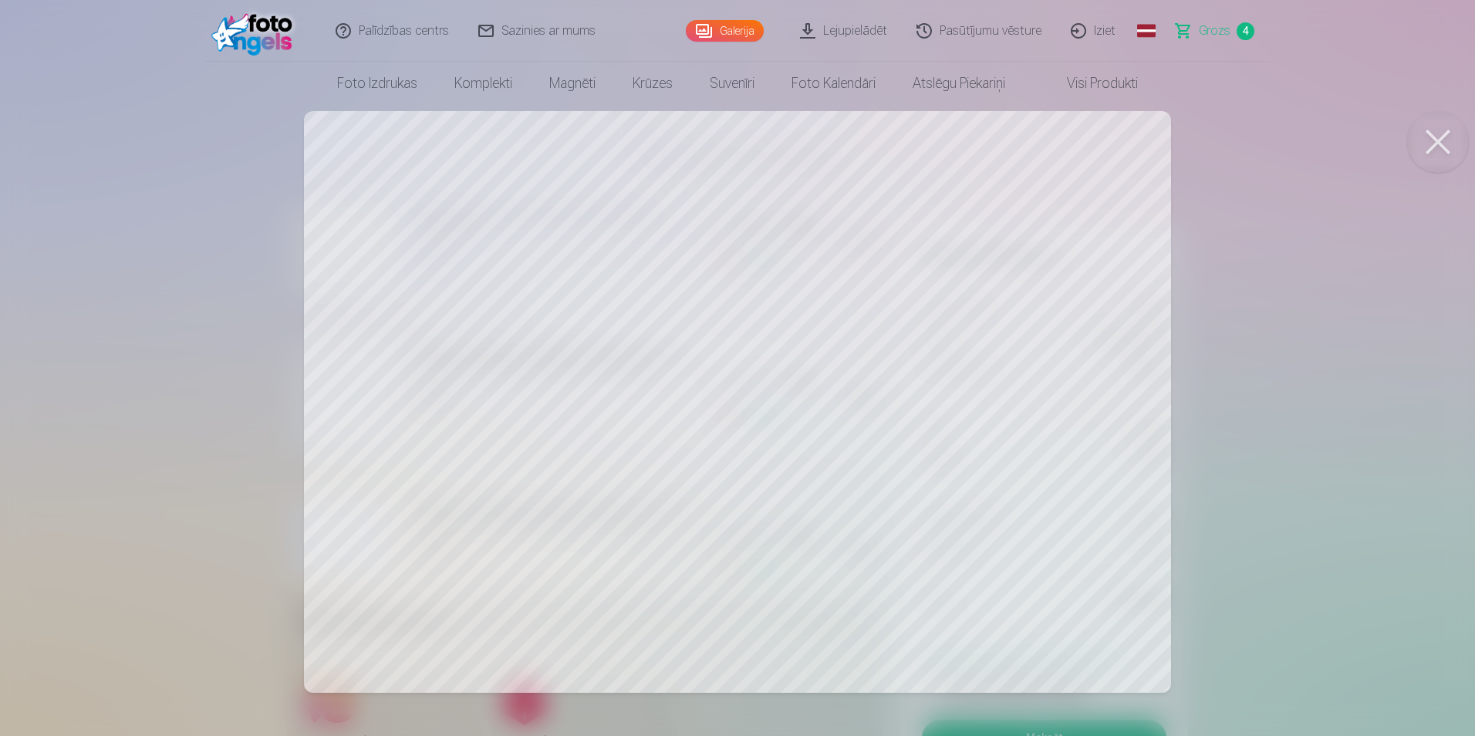
click at [1442, 154] on button at bounding box center [1438, 142] width 62 height 62
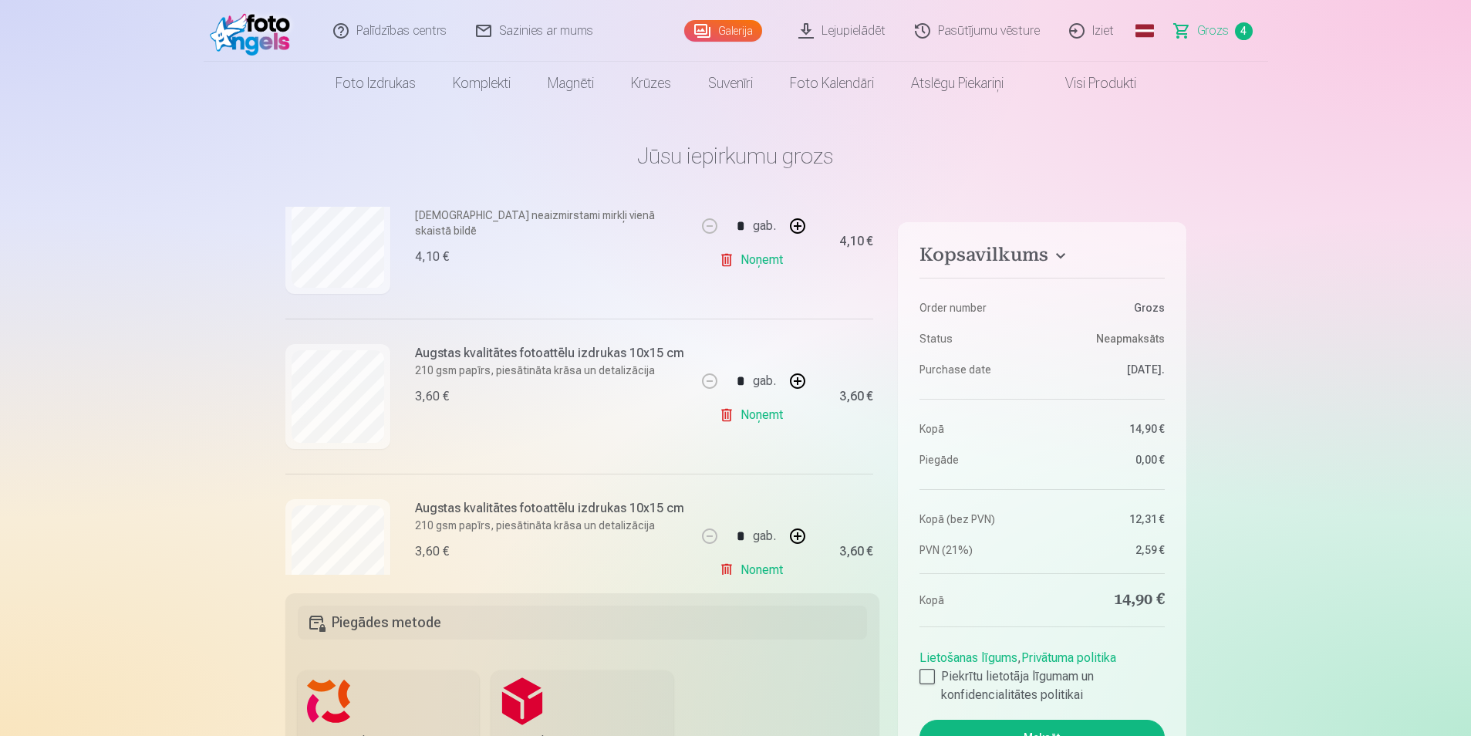
click at [725, 417] on link "Noņemt" at bounding box center [754, 415] width 70 height 31
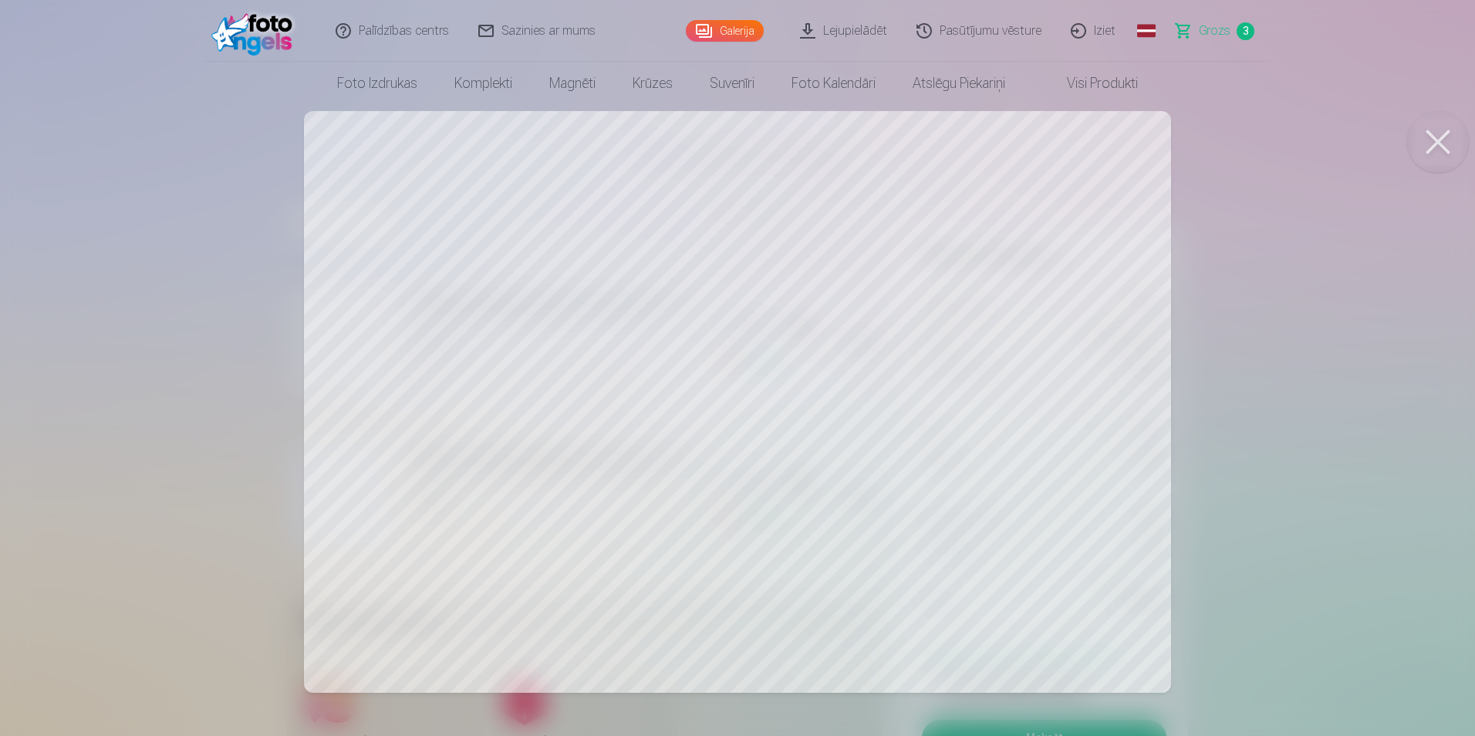
click at [1442, 154] on button at bounding box center [1438, 142] width 62 height 62
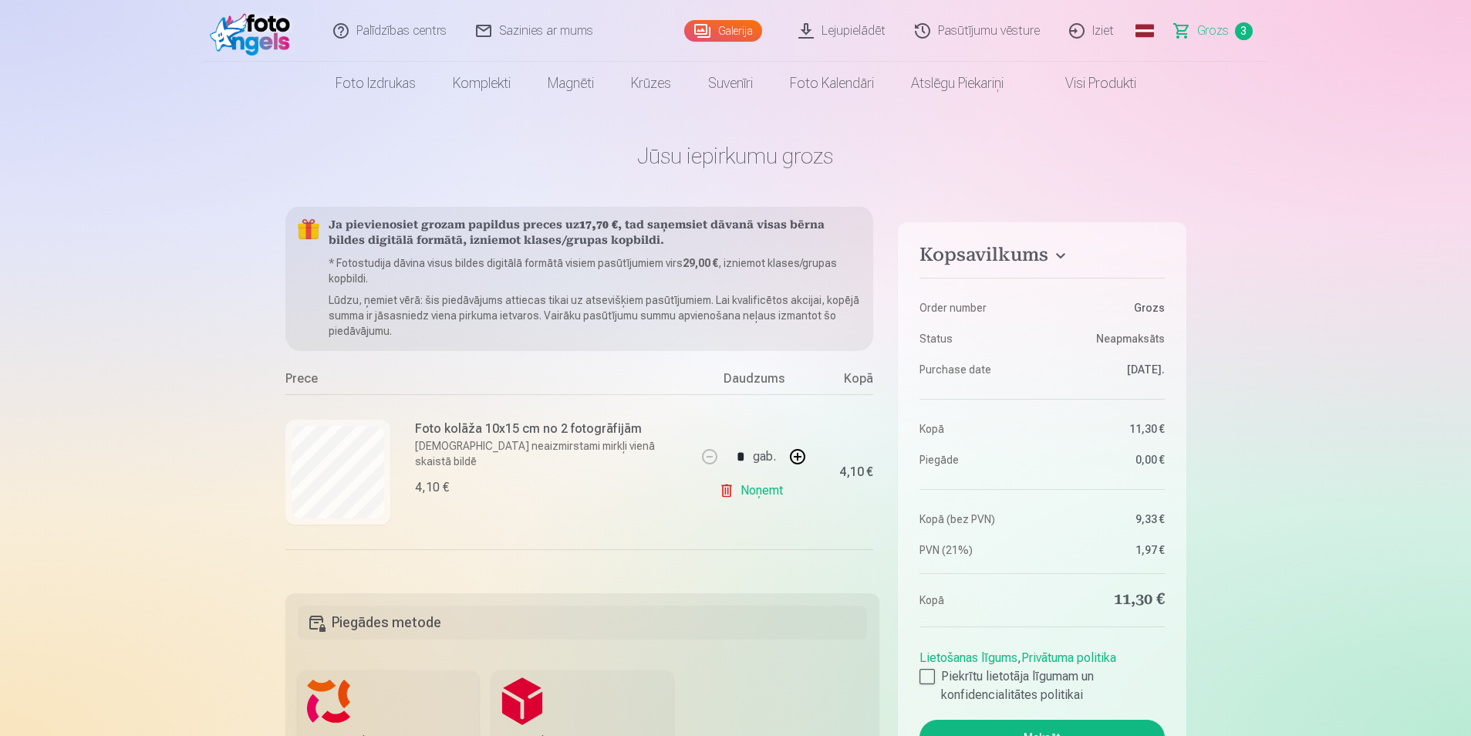
scroll to position [0, 0]
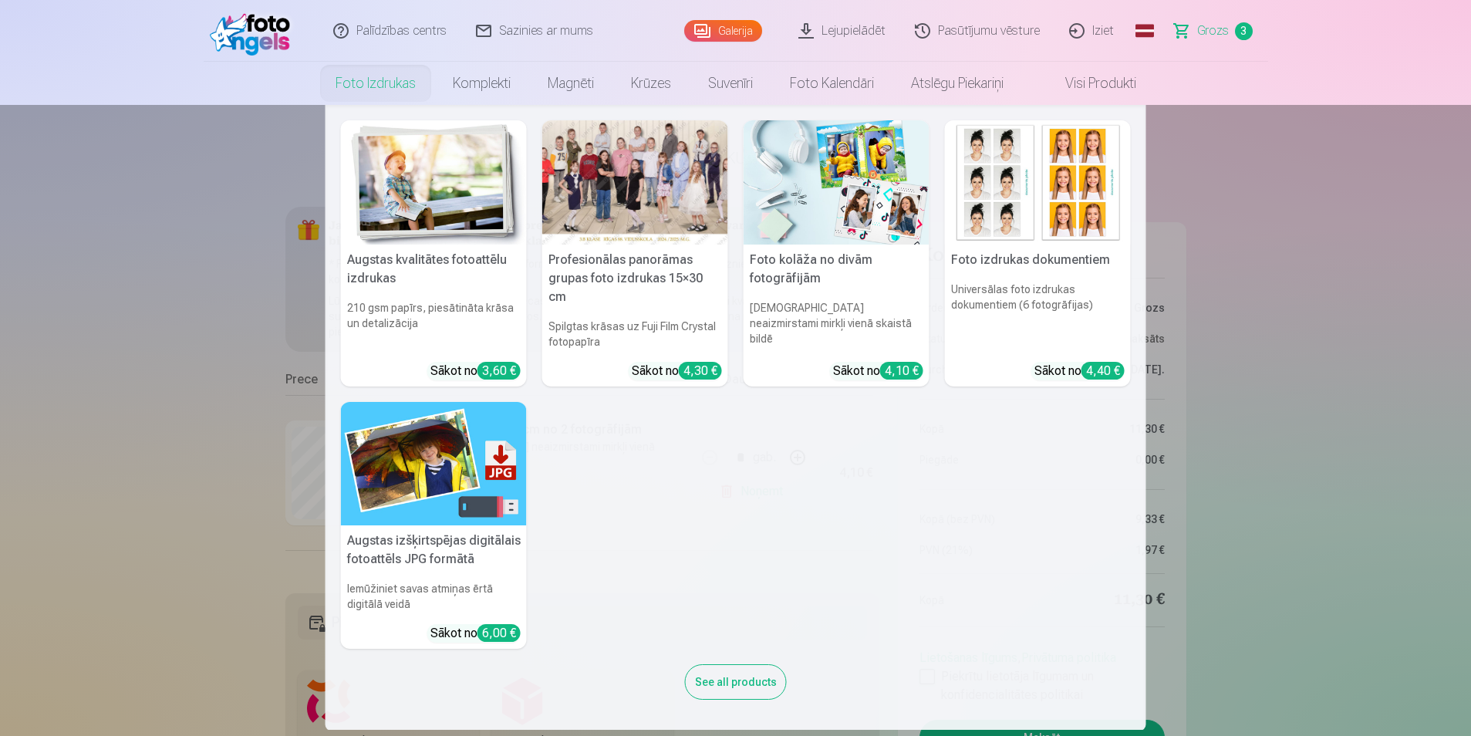
click at [394, 86] on link "Foto izdrukas" at bounding box center [375, 83] width 117 height 43
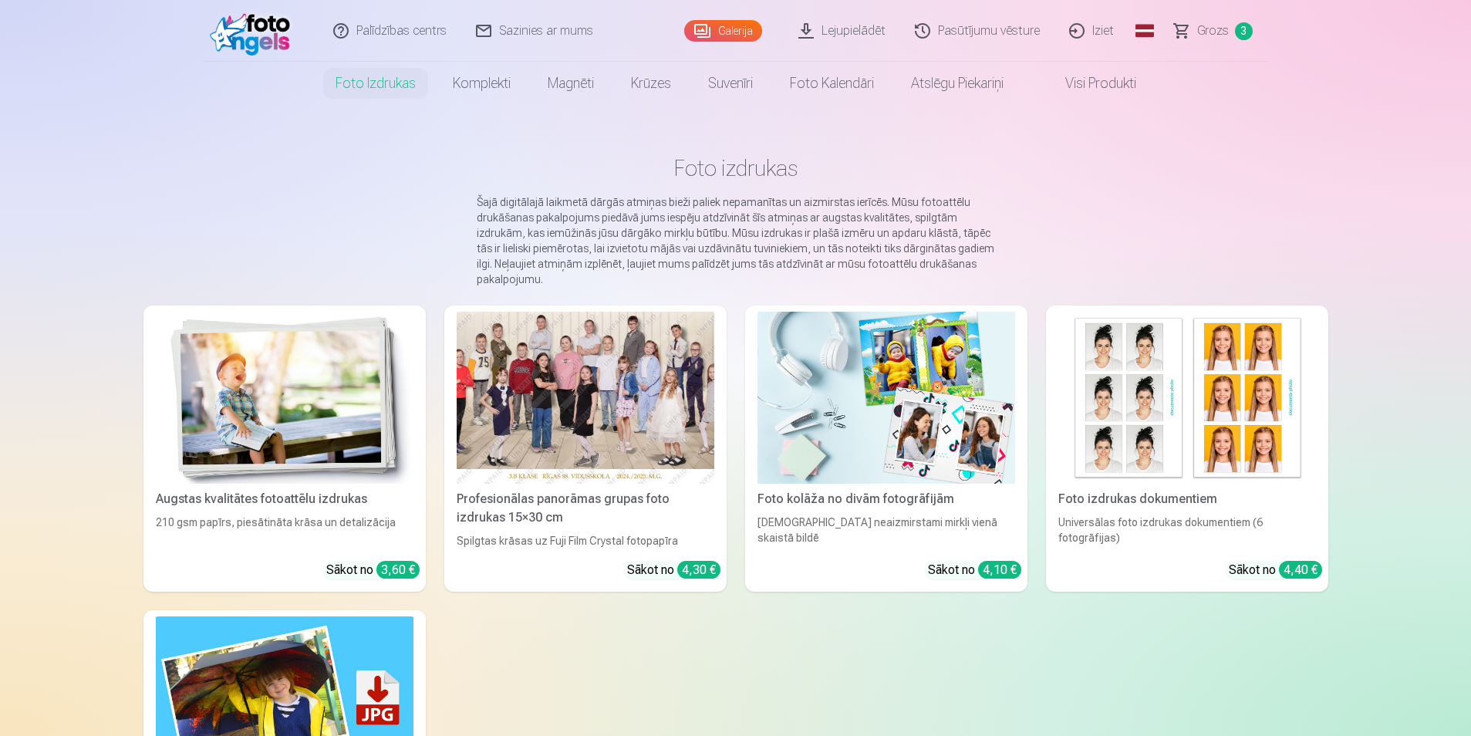
click at [639, 389] on div at bounding box center [586, 398] width 258 height 172
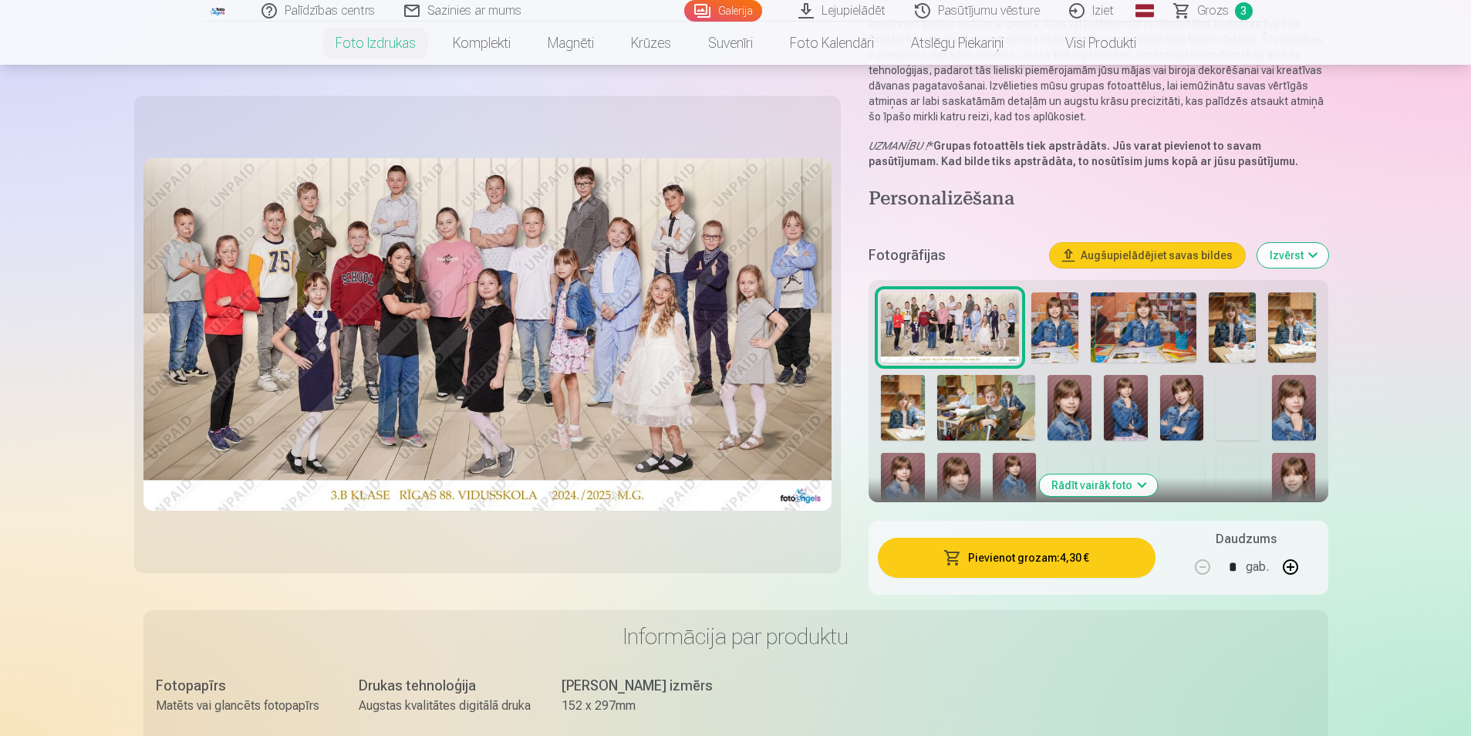
scroll to position [231, 0]
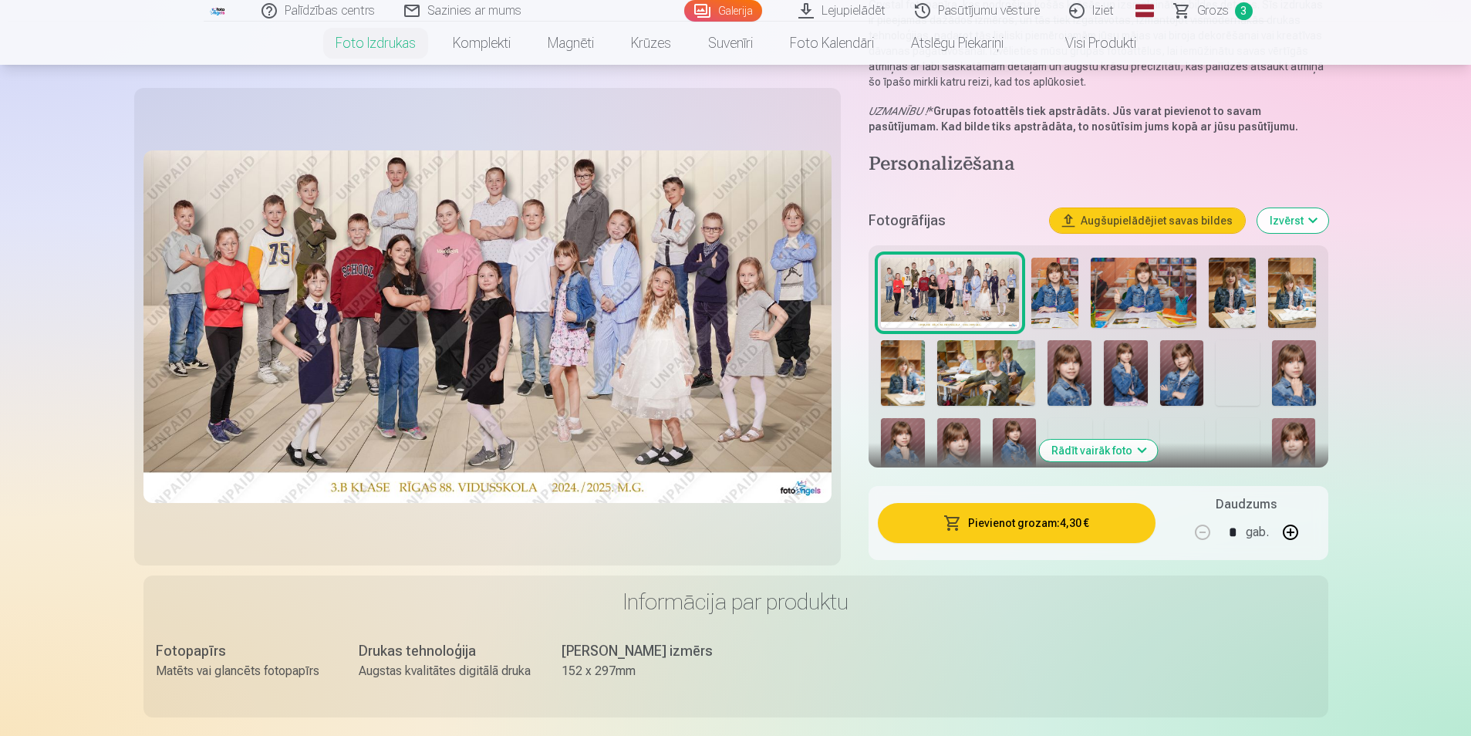
click at [1105, 453] on button "Rādīt vairāk foto" at bounding box center [1098, 451] width 118 height 22
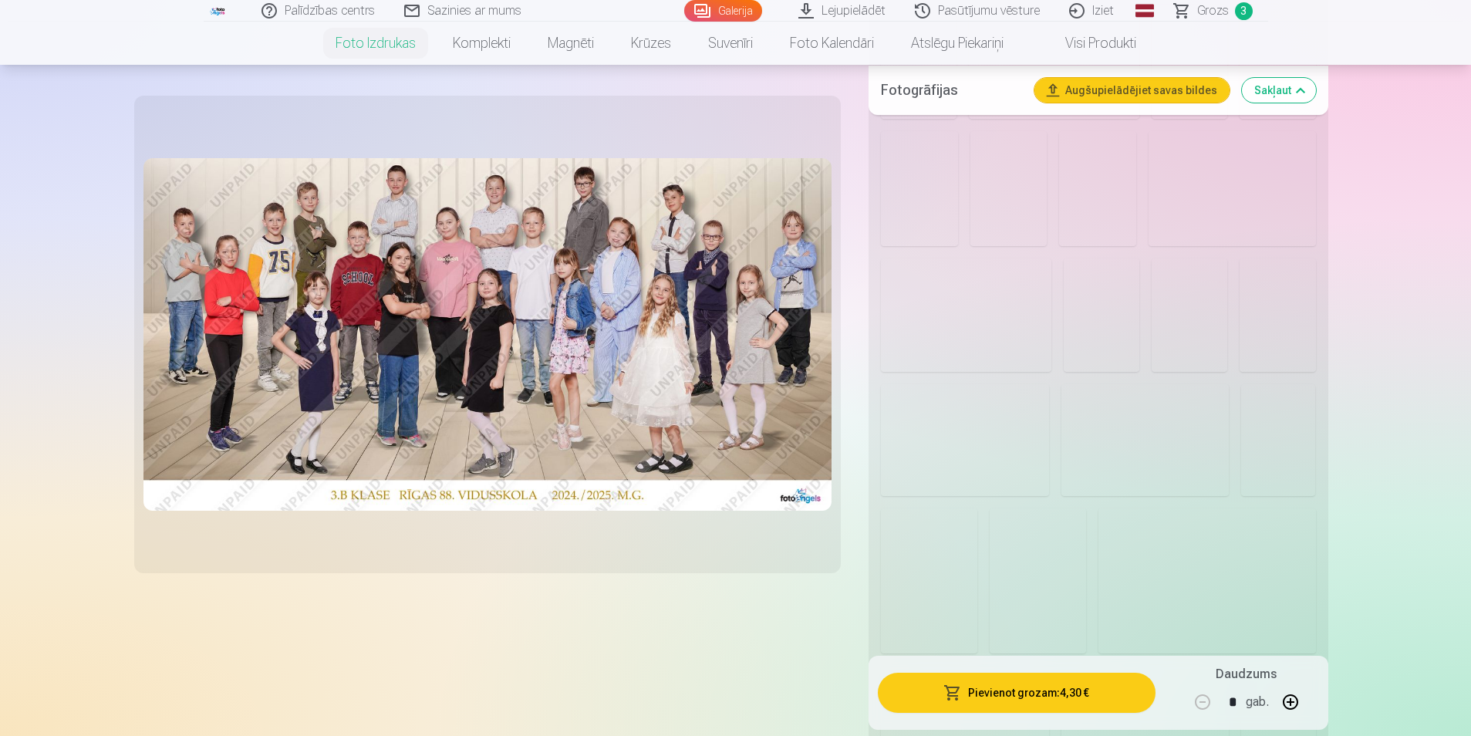
scroll to position [1080, 0]
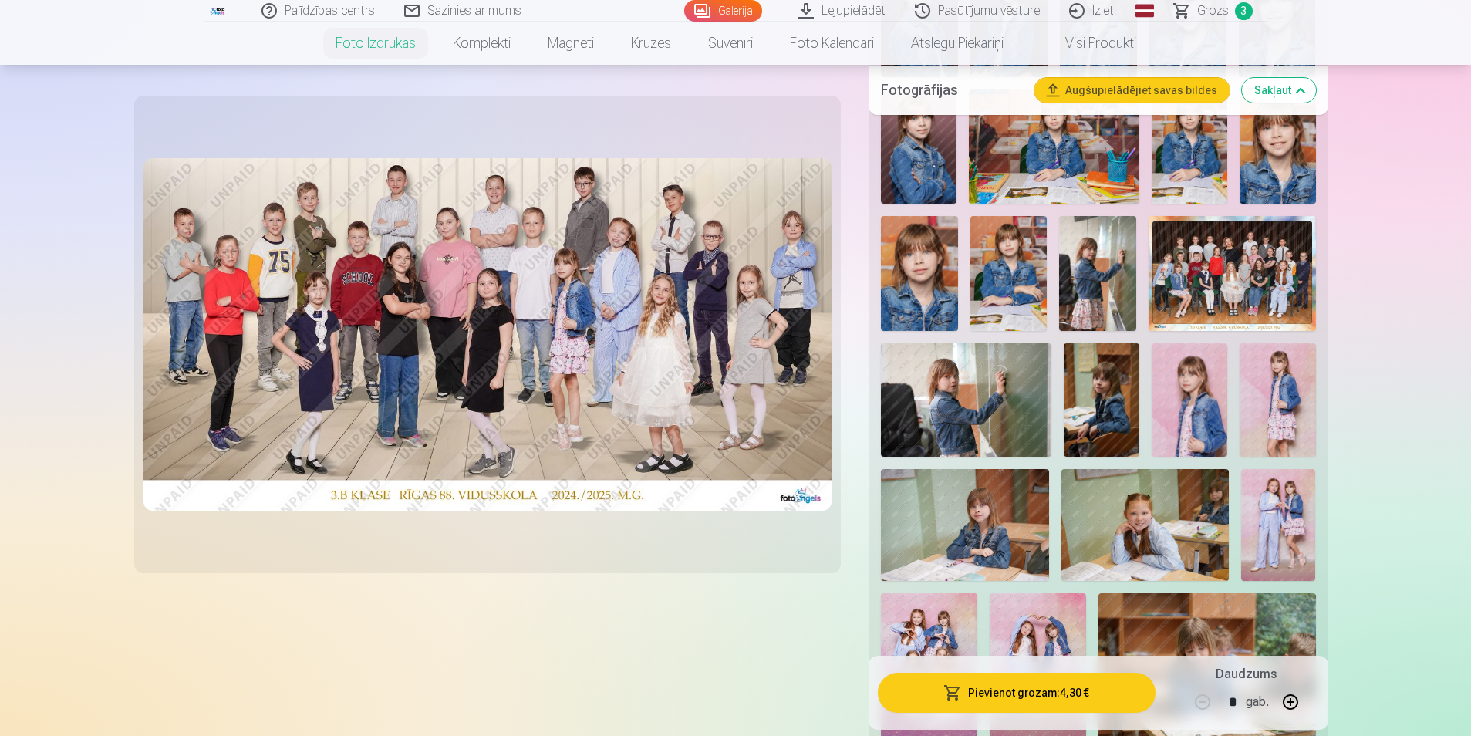
click at [1235, 300] on img at bounding box center [1232, 273] width 167 height 115
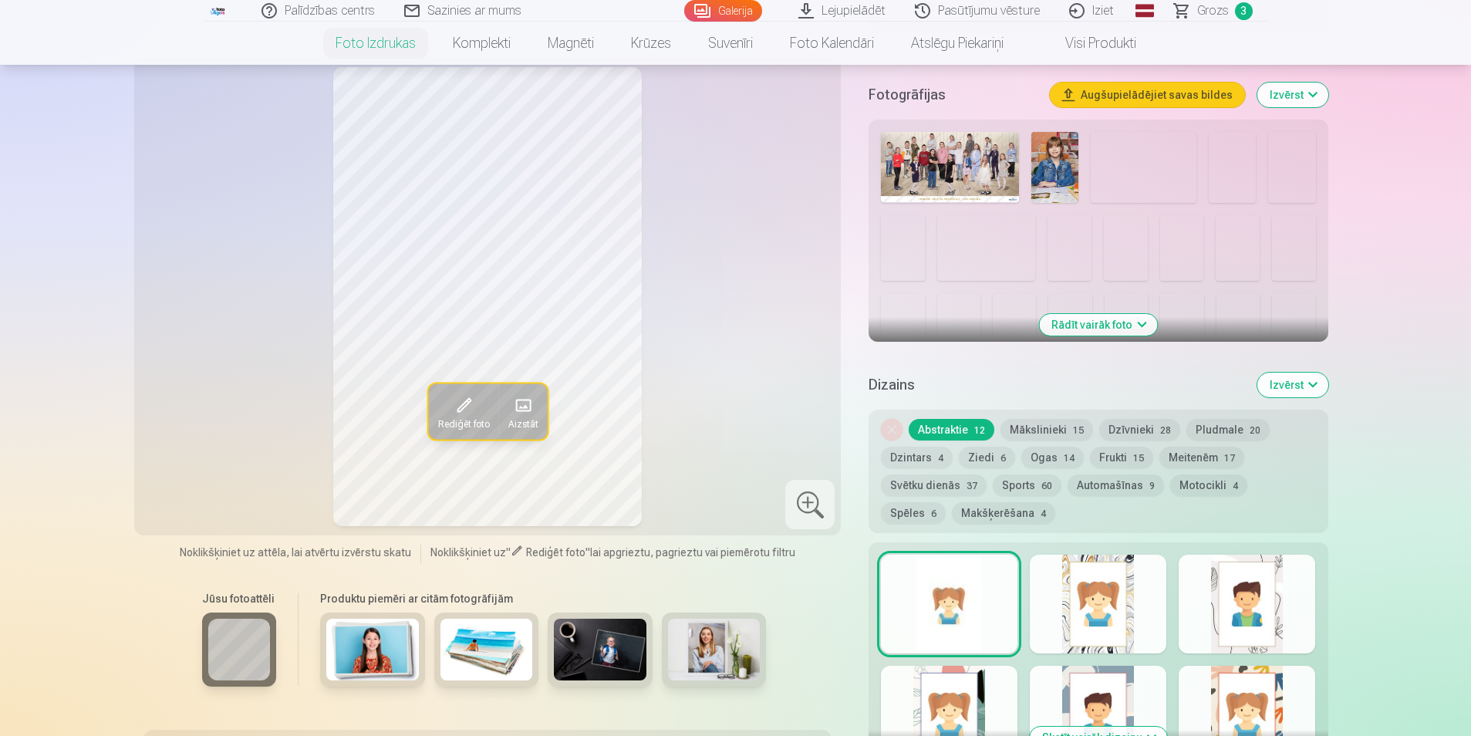
scroll to position [463, 0]
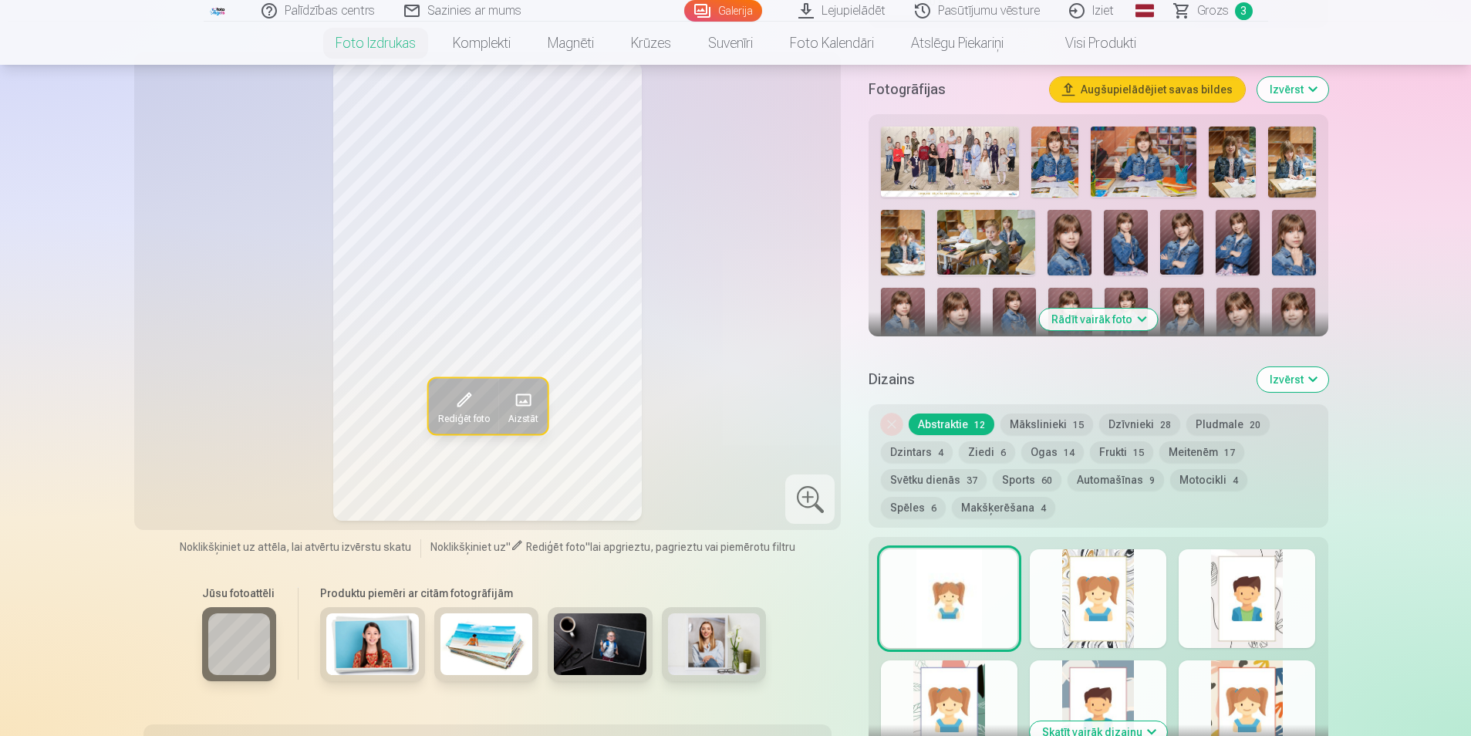
click at [1079, 329] on button "Rādīt vairāk foto" at bounding box center [1098, 320] width 118 height 22
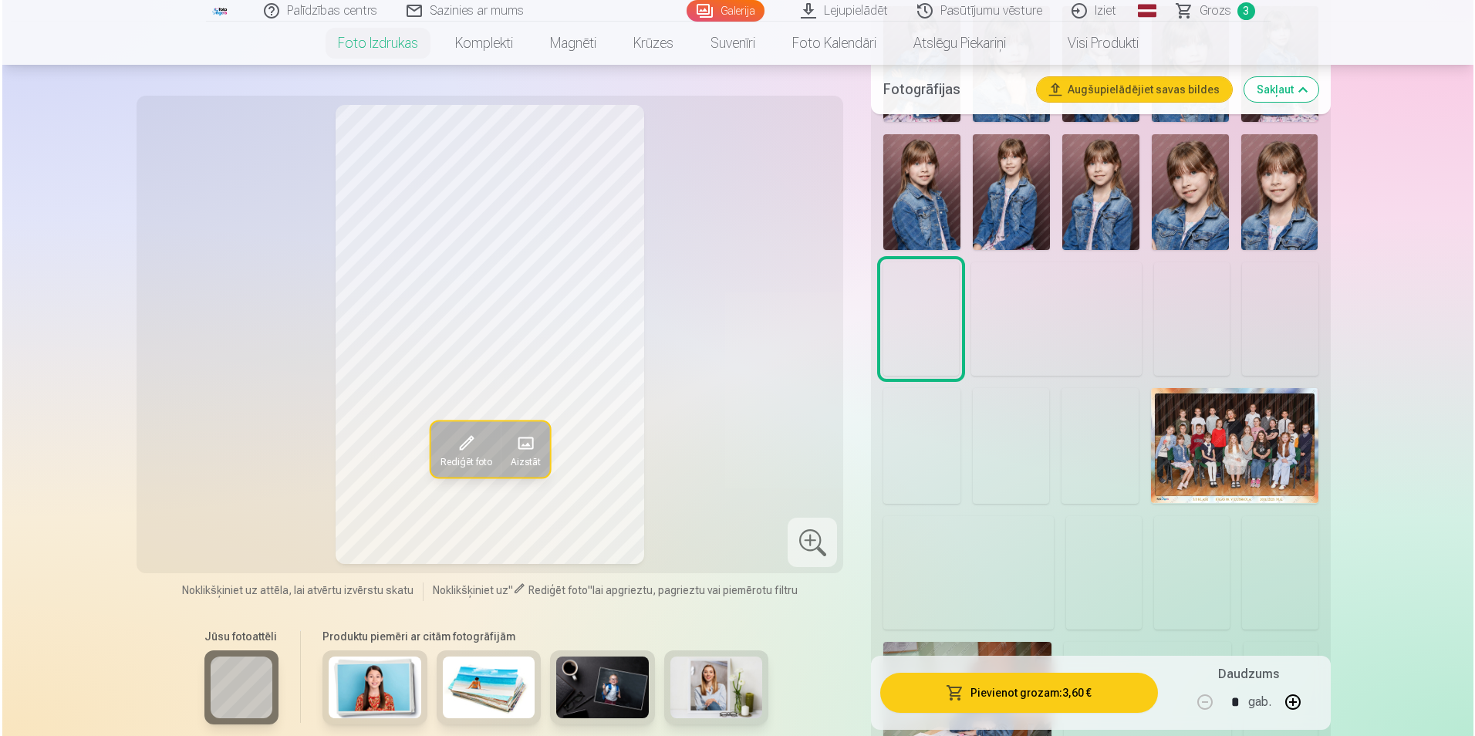
scroll to position [1080, 0]
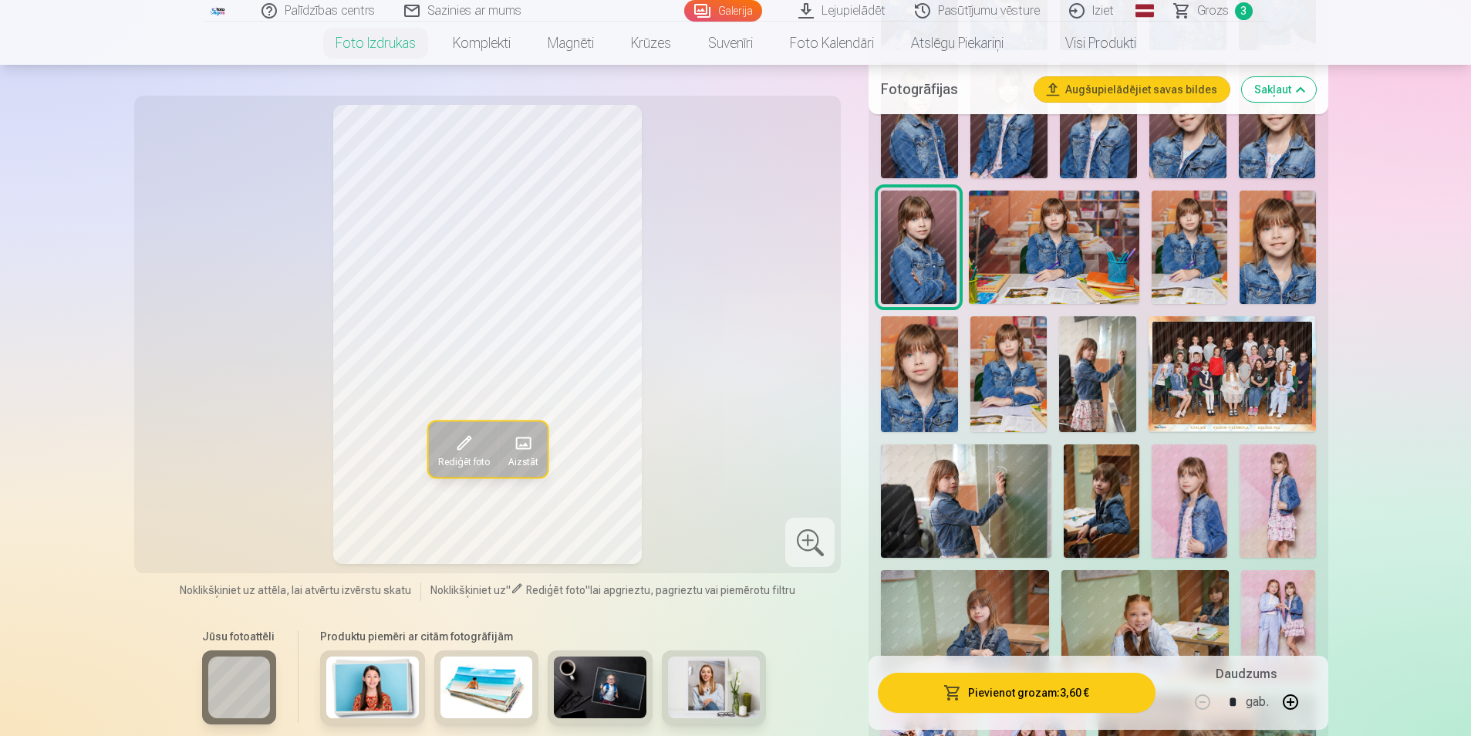
click at [1277, 365] on img at bounding box center [1232, 373] width 167 height 115
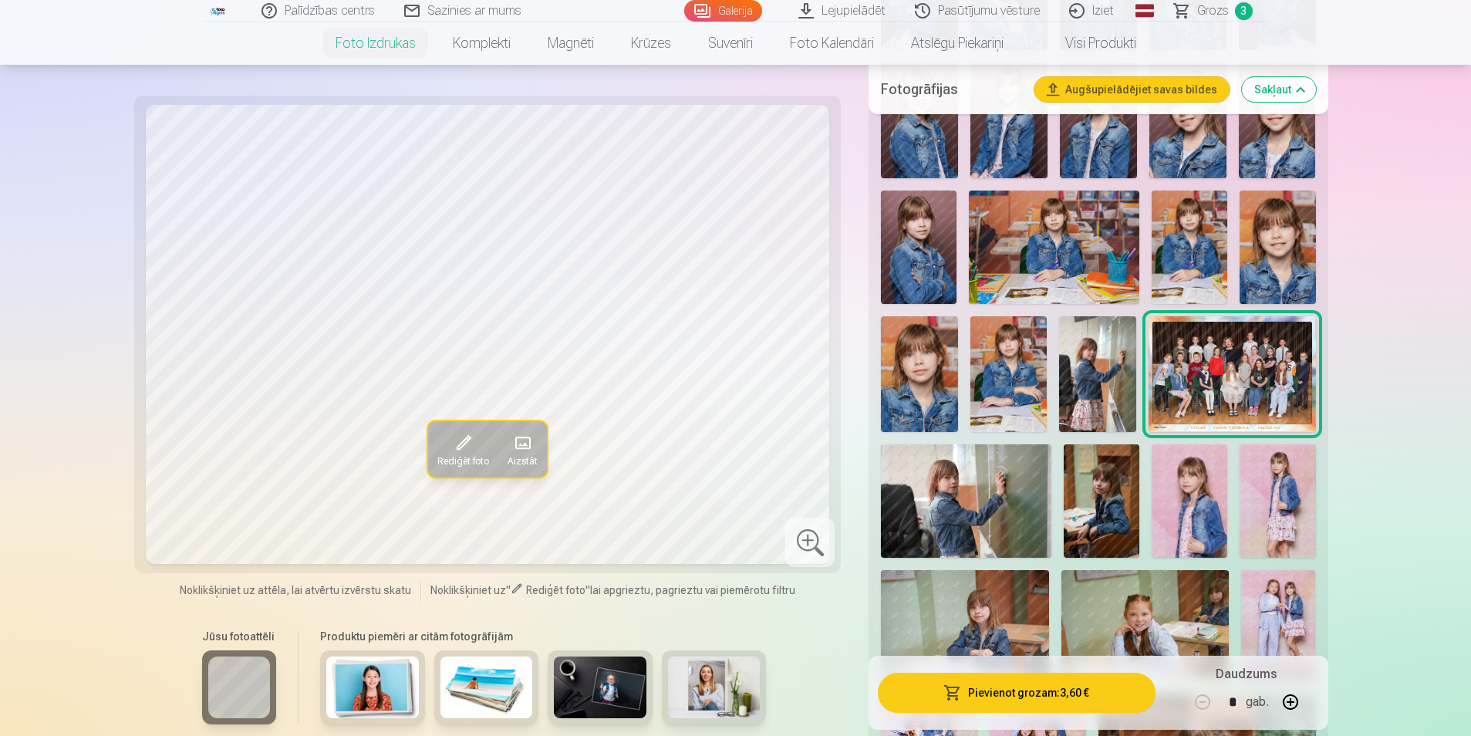
click at [1023, 688] on button "Pievienot grozam : 3,60 €" at bounding box center [1016, 693] width 277 height 40
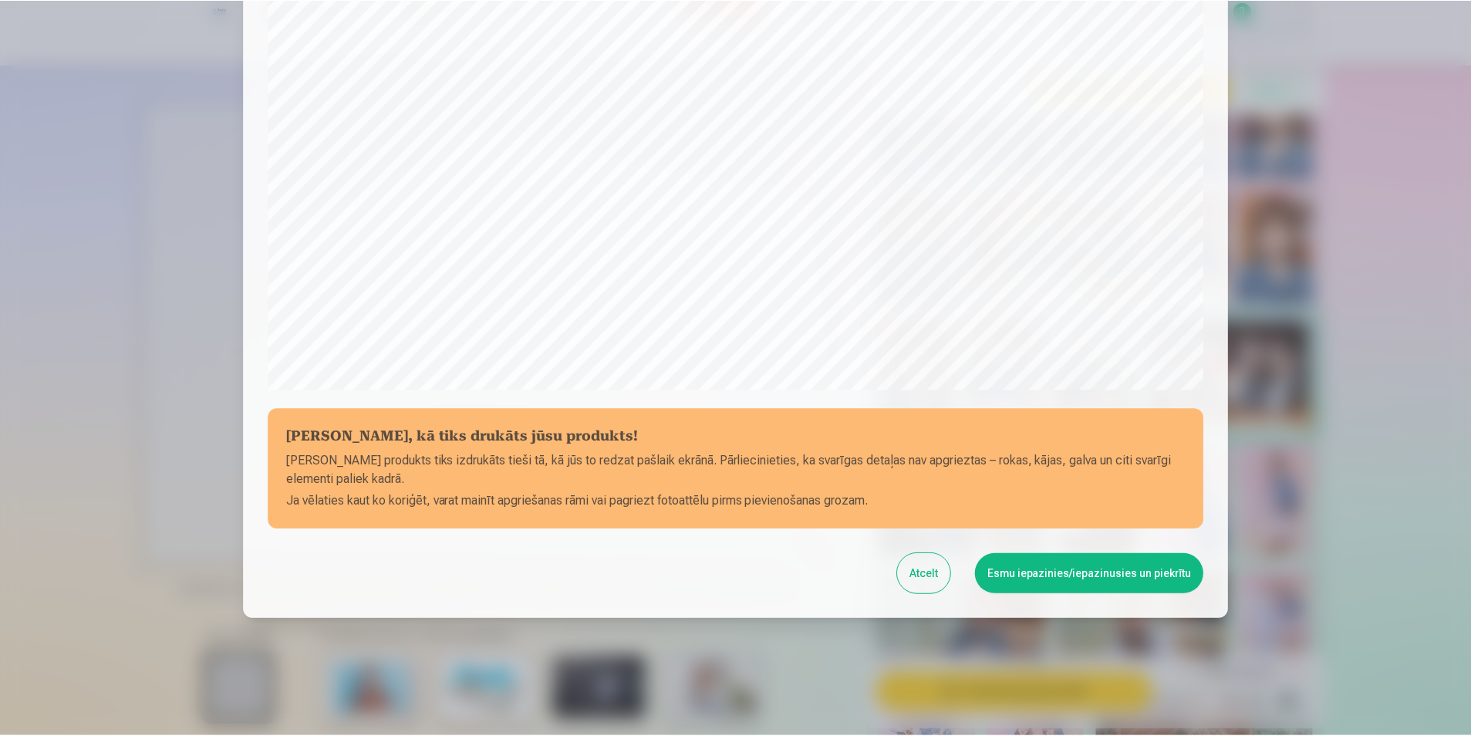
scroll to position [375, 0]
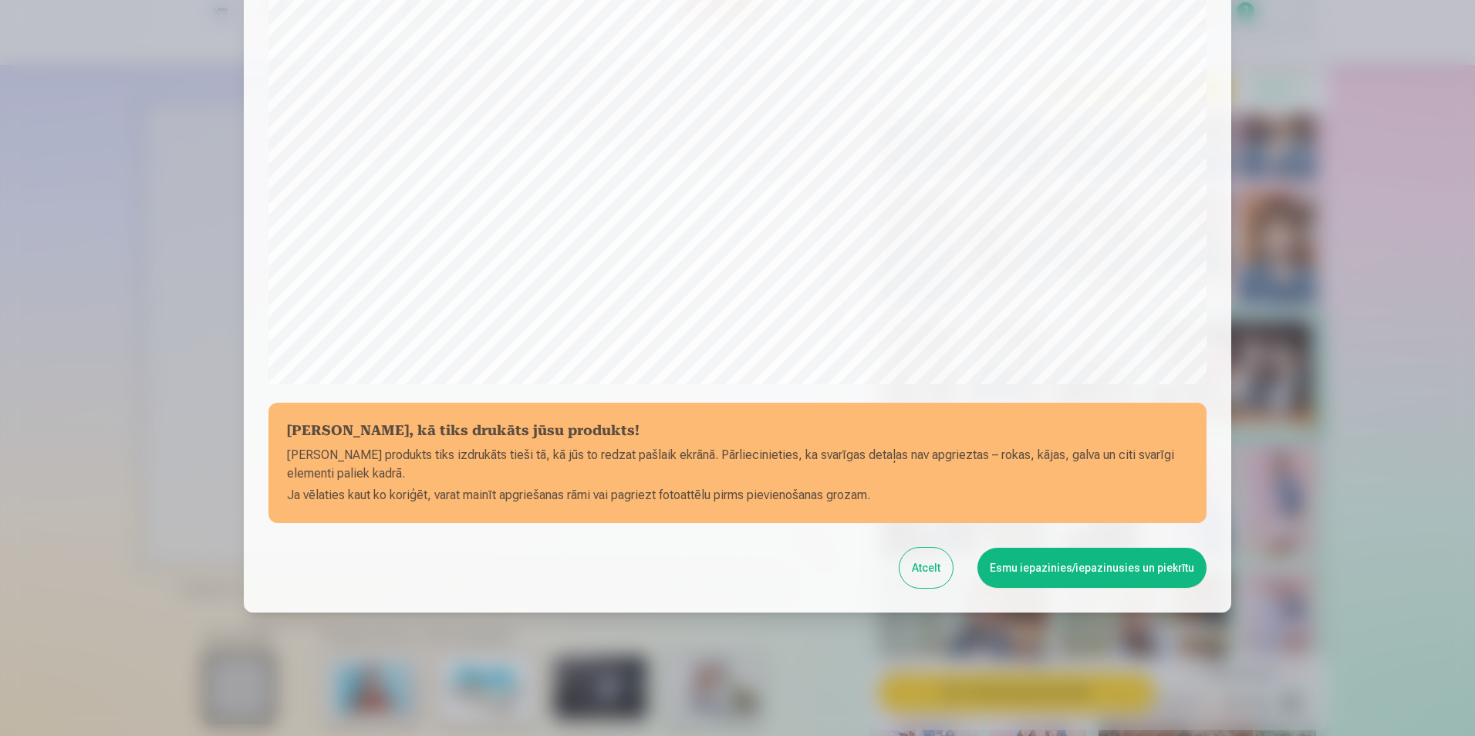
click at [1090, 563] on button "Esmu iepazinies/iepazinusies un piekrītu" at bounding box center [1091, 568] width 229 height 40
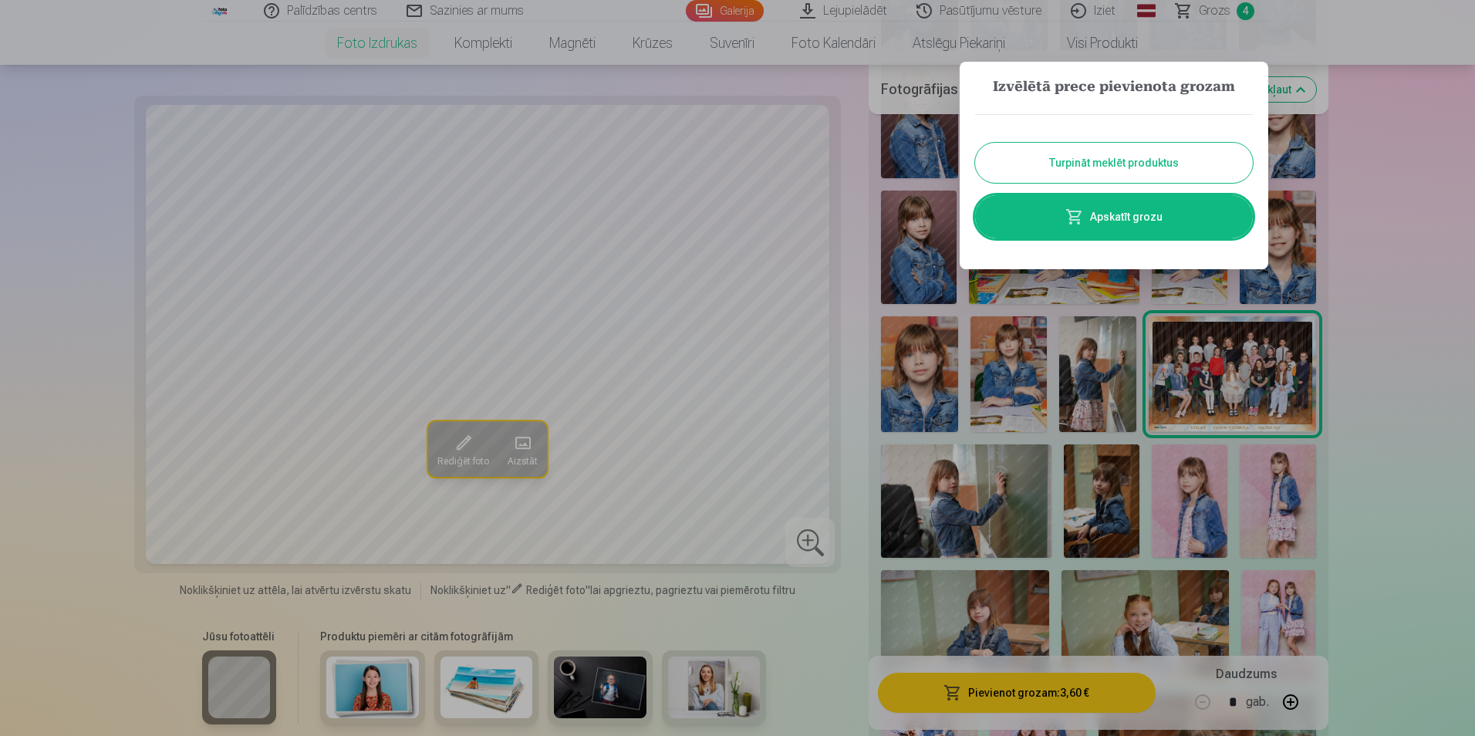
drag, startPoint x: 1466, startPoint y: 224, endPoint x: 1428, endPoint y: 227, distance: 38.7
click at [1466, 224] on div at bounding box center [737, 368] width 1475 height 736
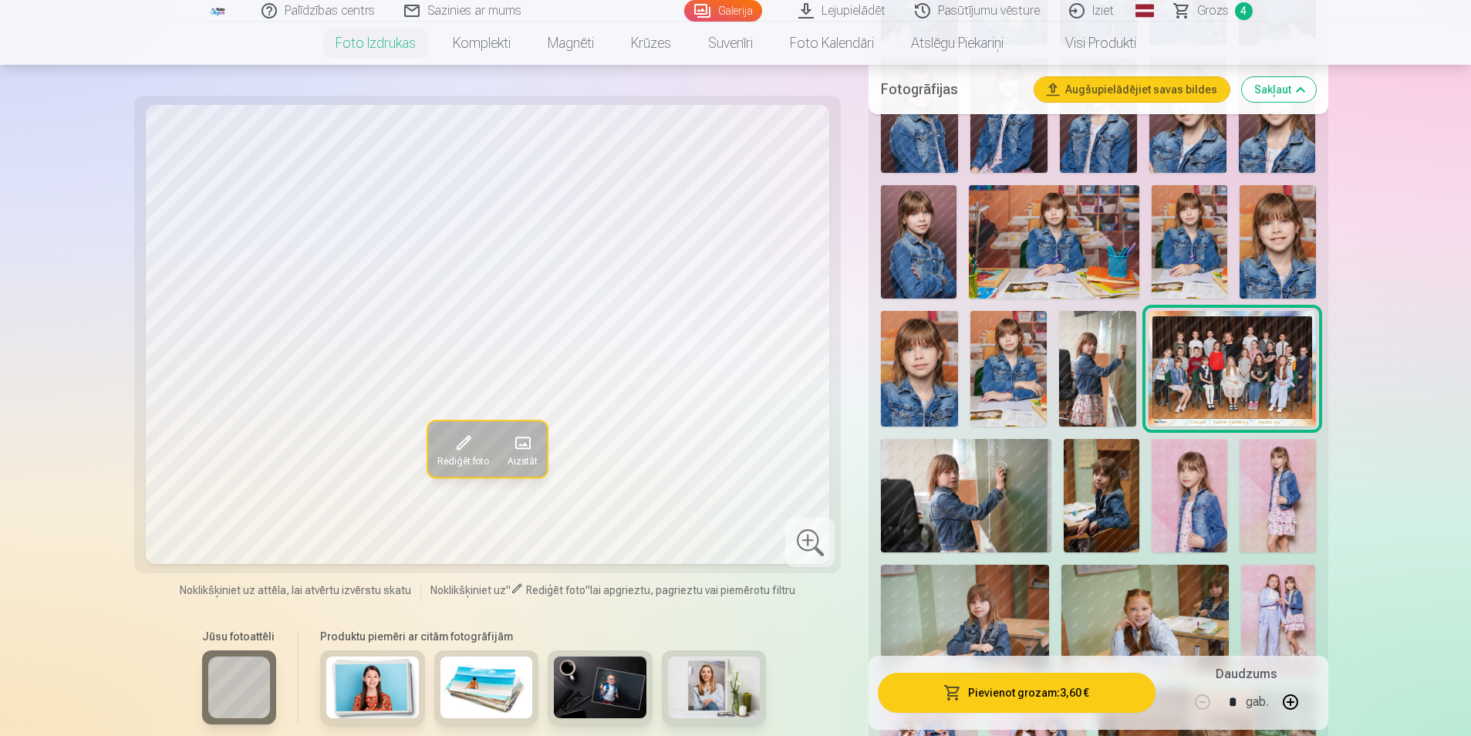
scroll to position [1080, 0]
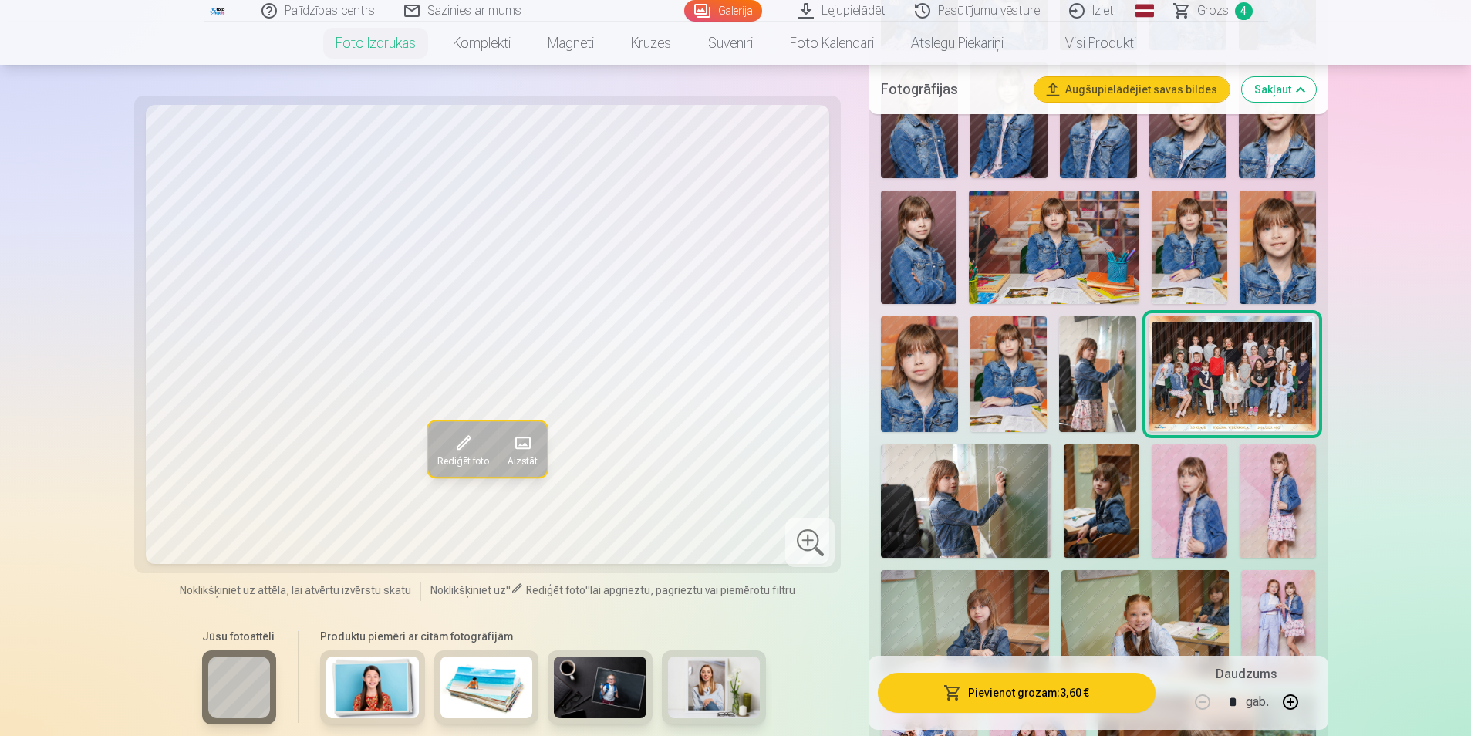
click at [1204, 16] on span "Grozs" at bounding box center [1213, 11] width 32 height 19
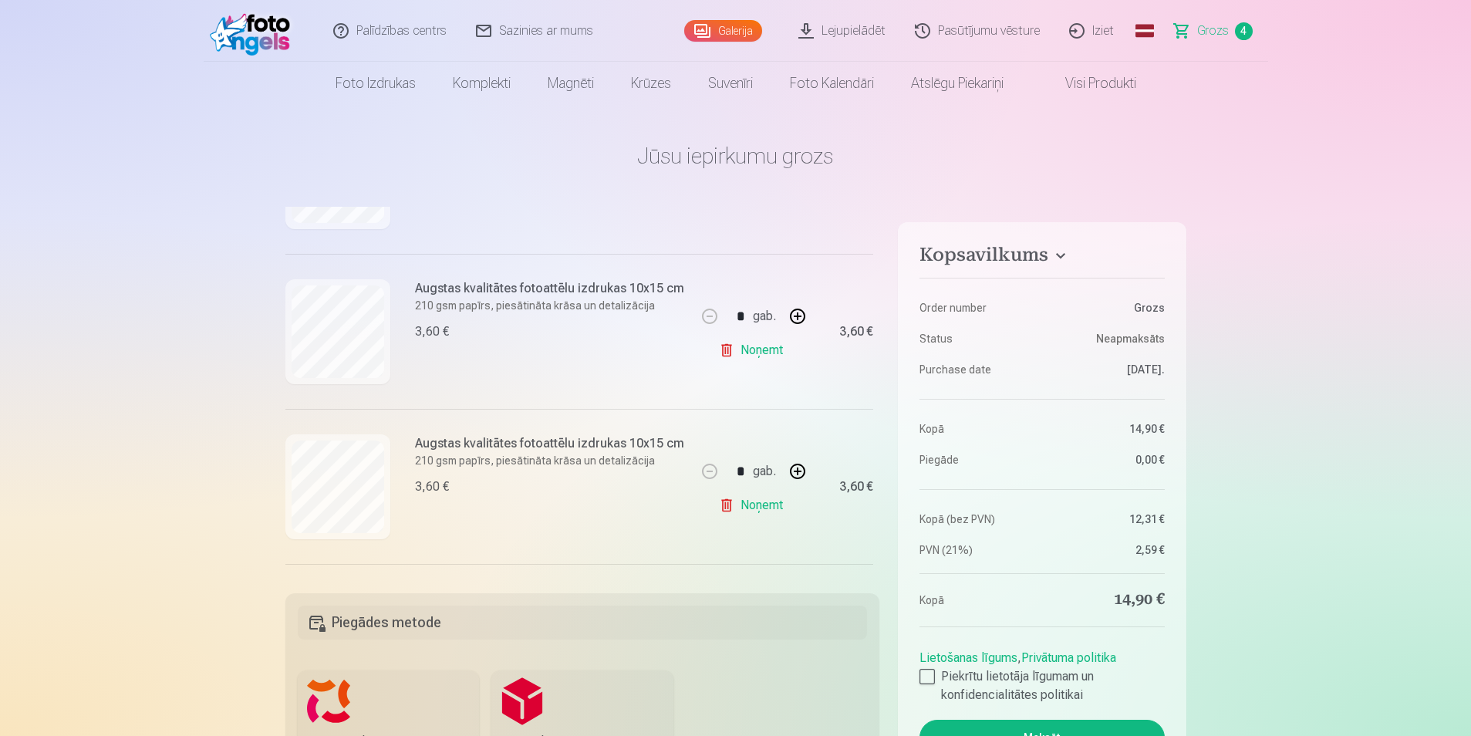
scroll to position [290, 0]
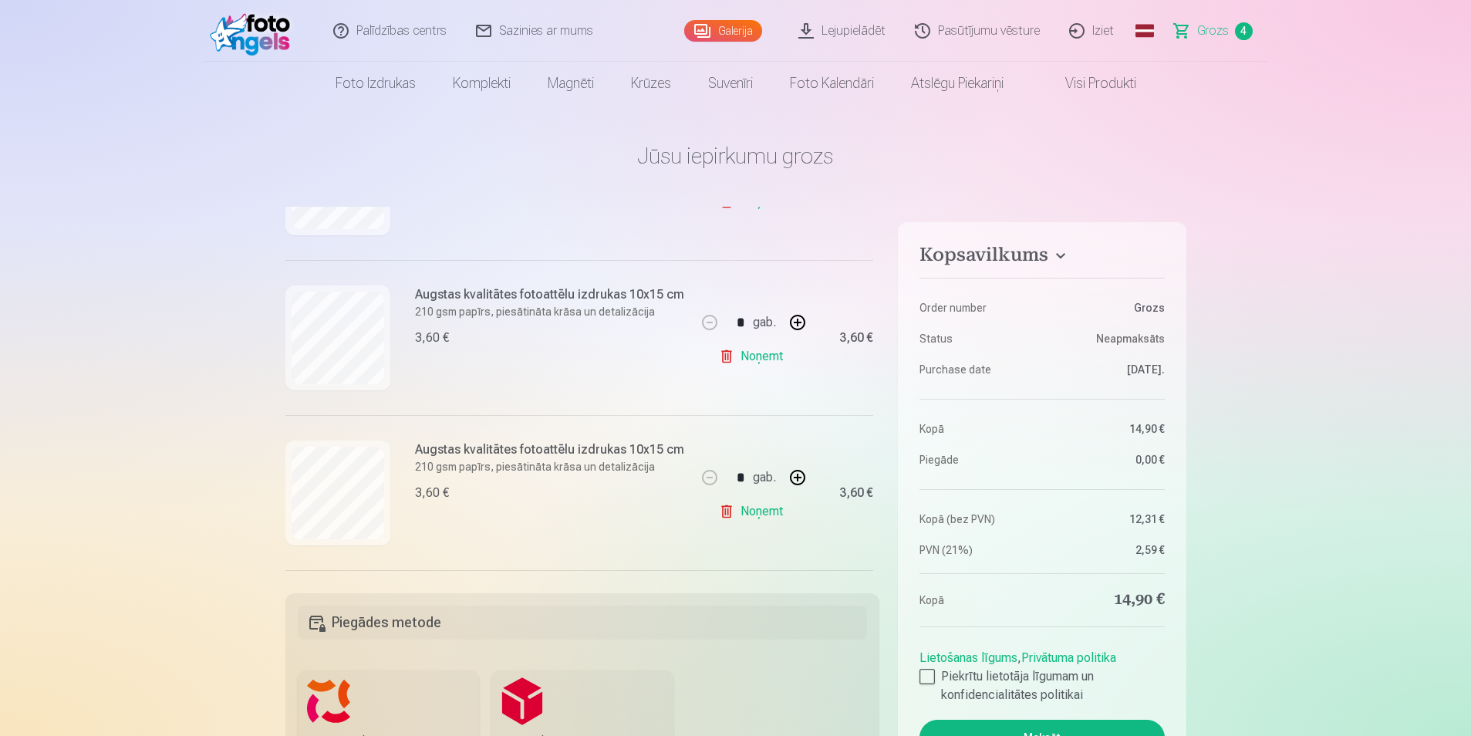
click at [720, 349] on link "Noņemt" at bounding box center [754, 356] width 70 height 31
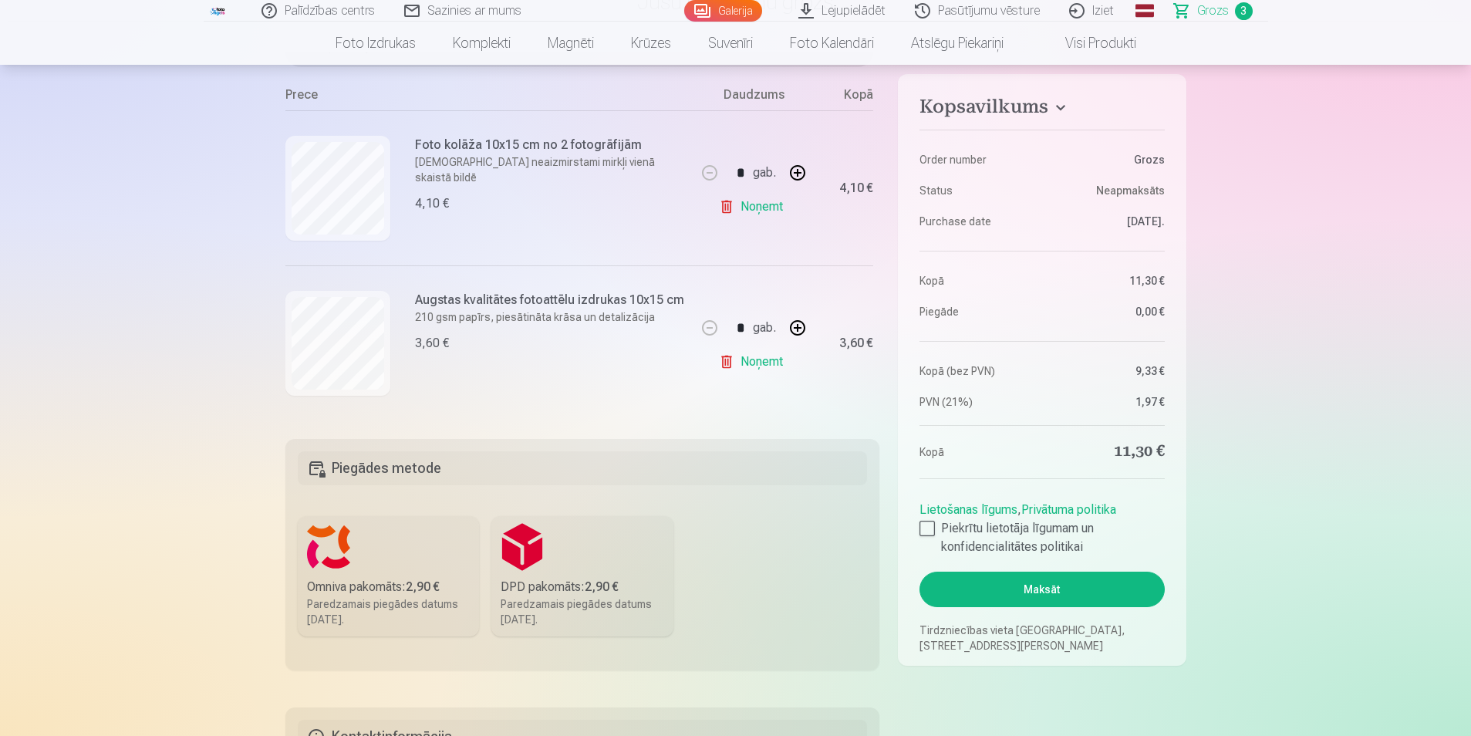
scroll to position [58, 0]
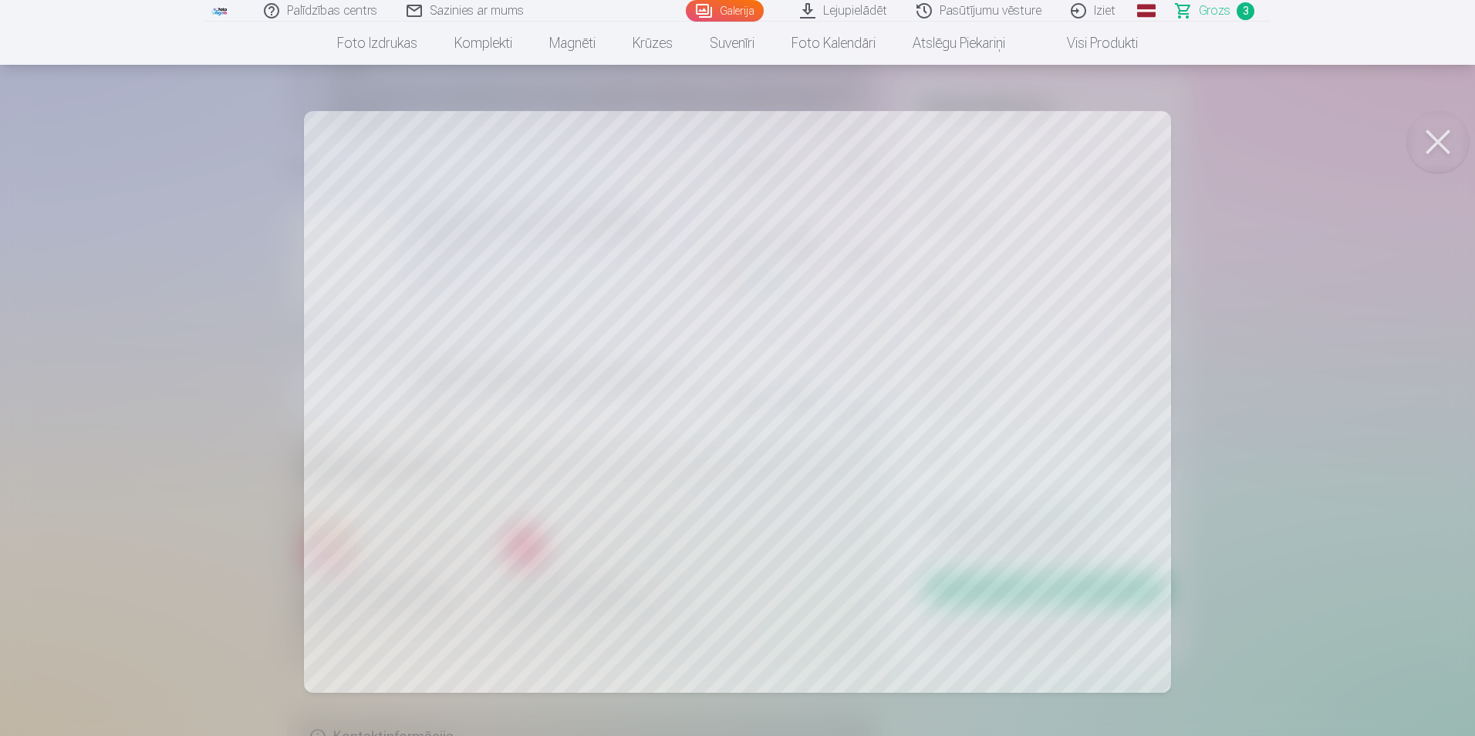
click at [1447, 138] on button at bounding box center [1438, 142] width 62 height 62
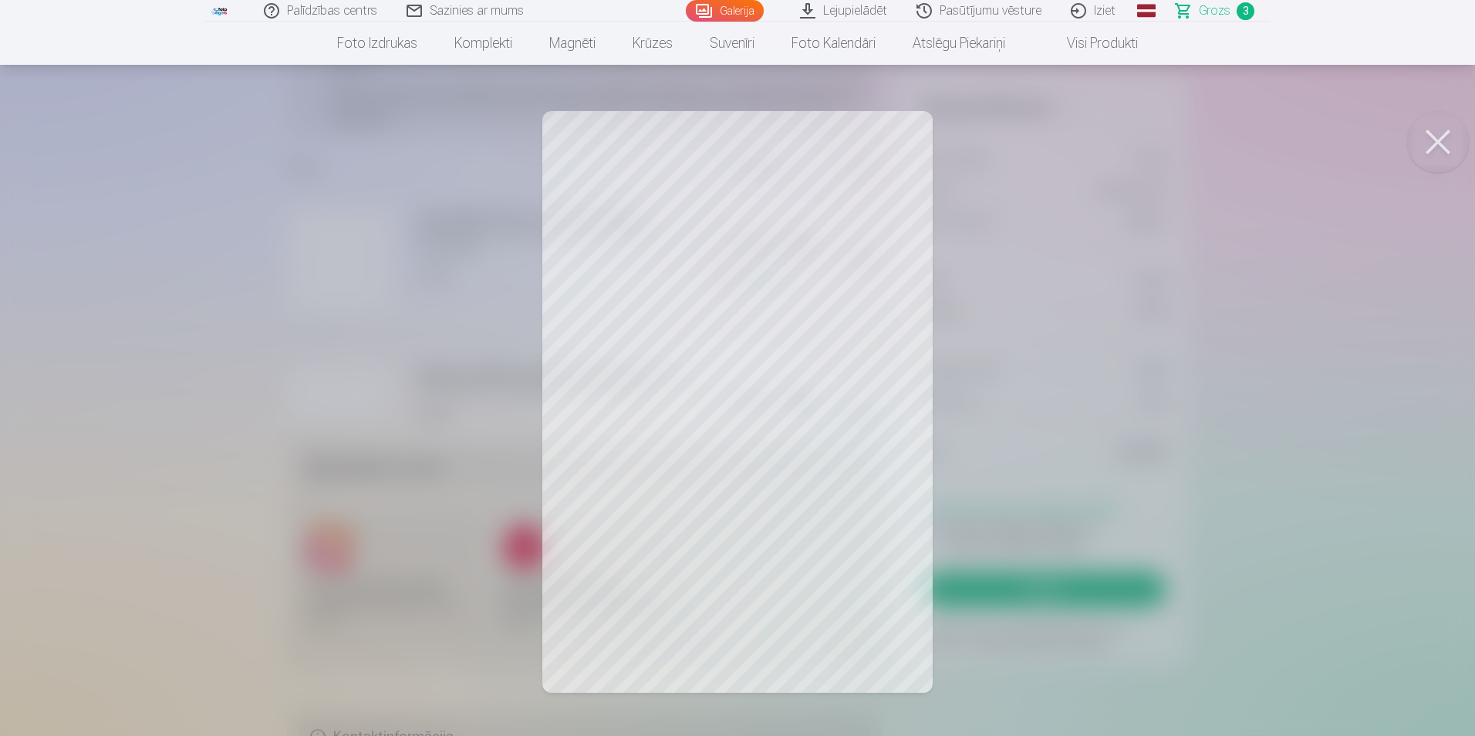
click at [1442, 127] on button at bounding box center [1438, 142] width 62 height 62
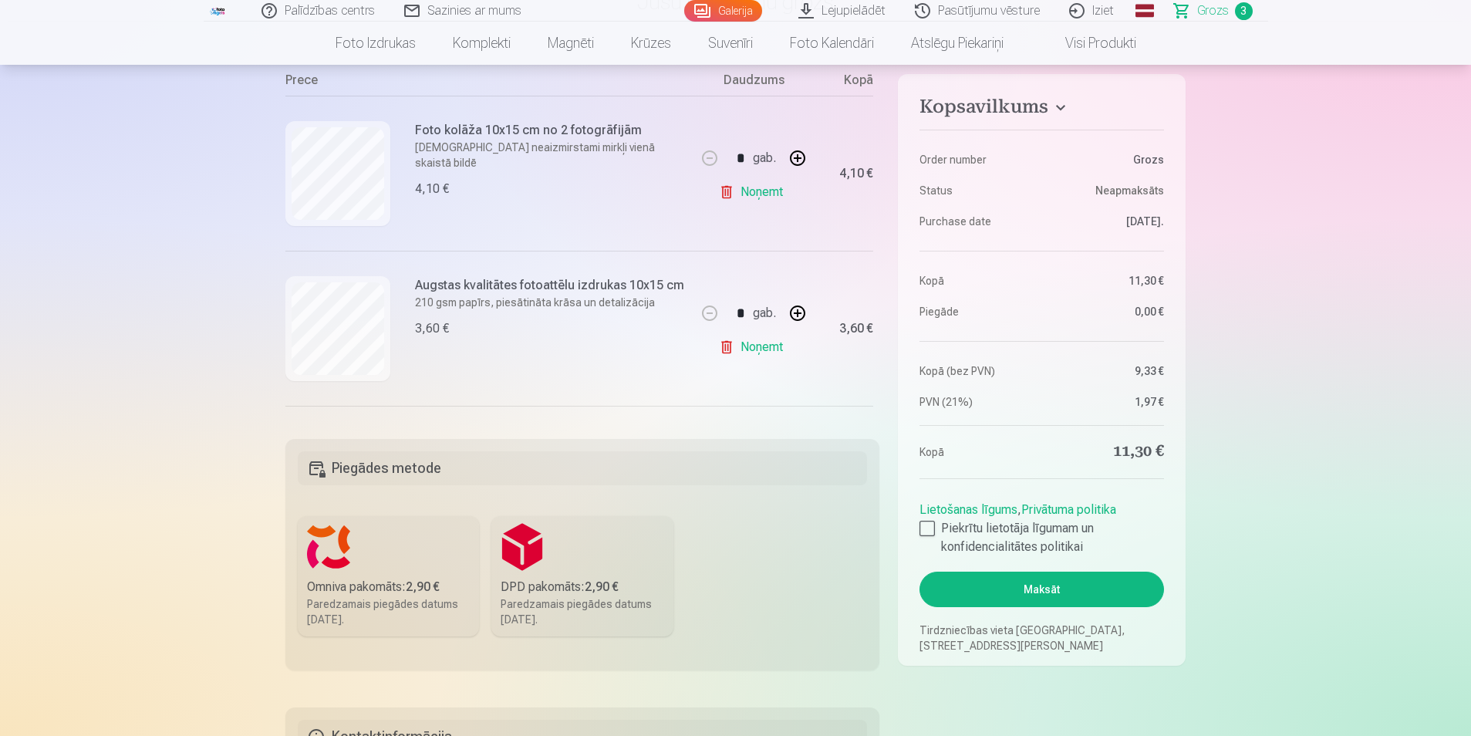
scroll to position [289, 0]
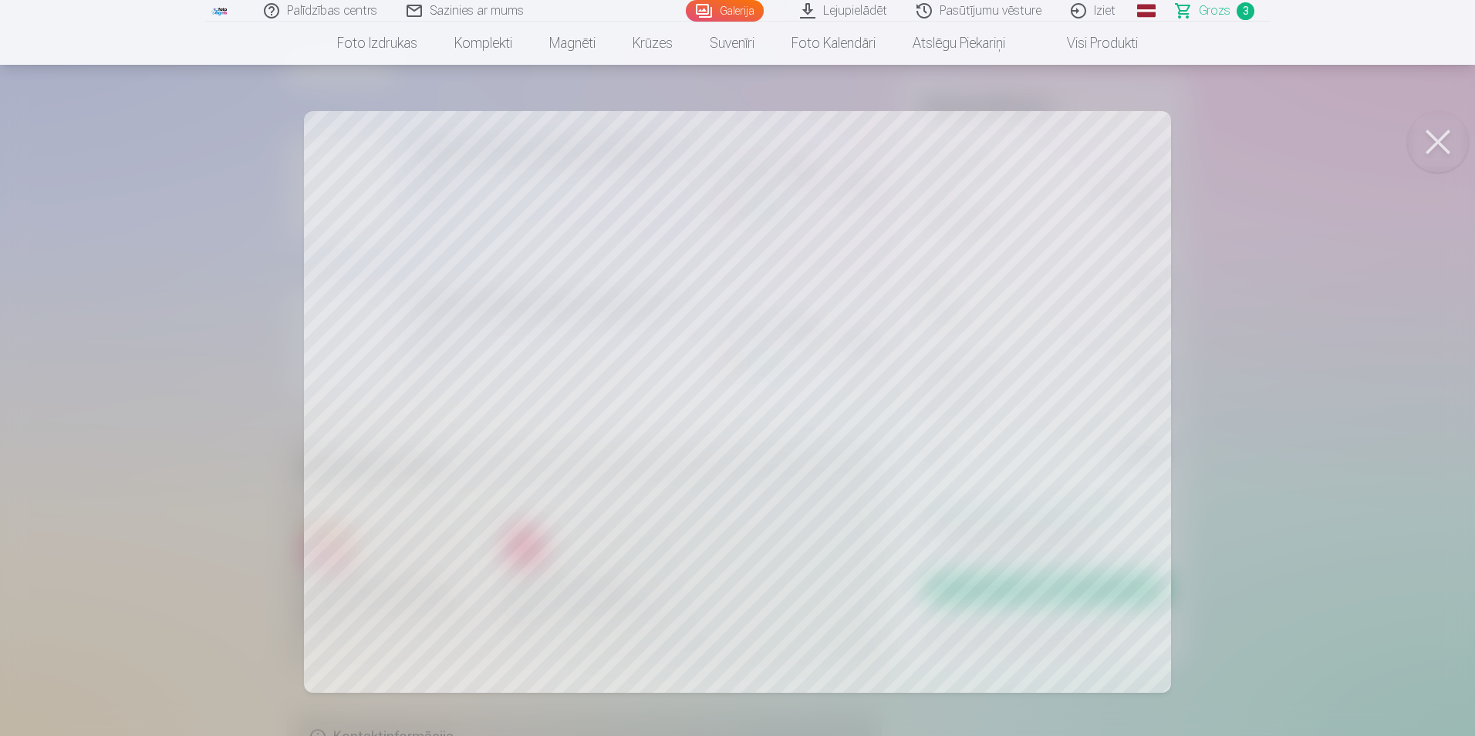
click at [1450, 141] on button at bounding box center [1438, 142] width 62 height 62
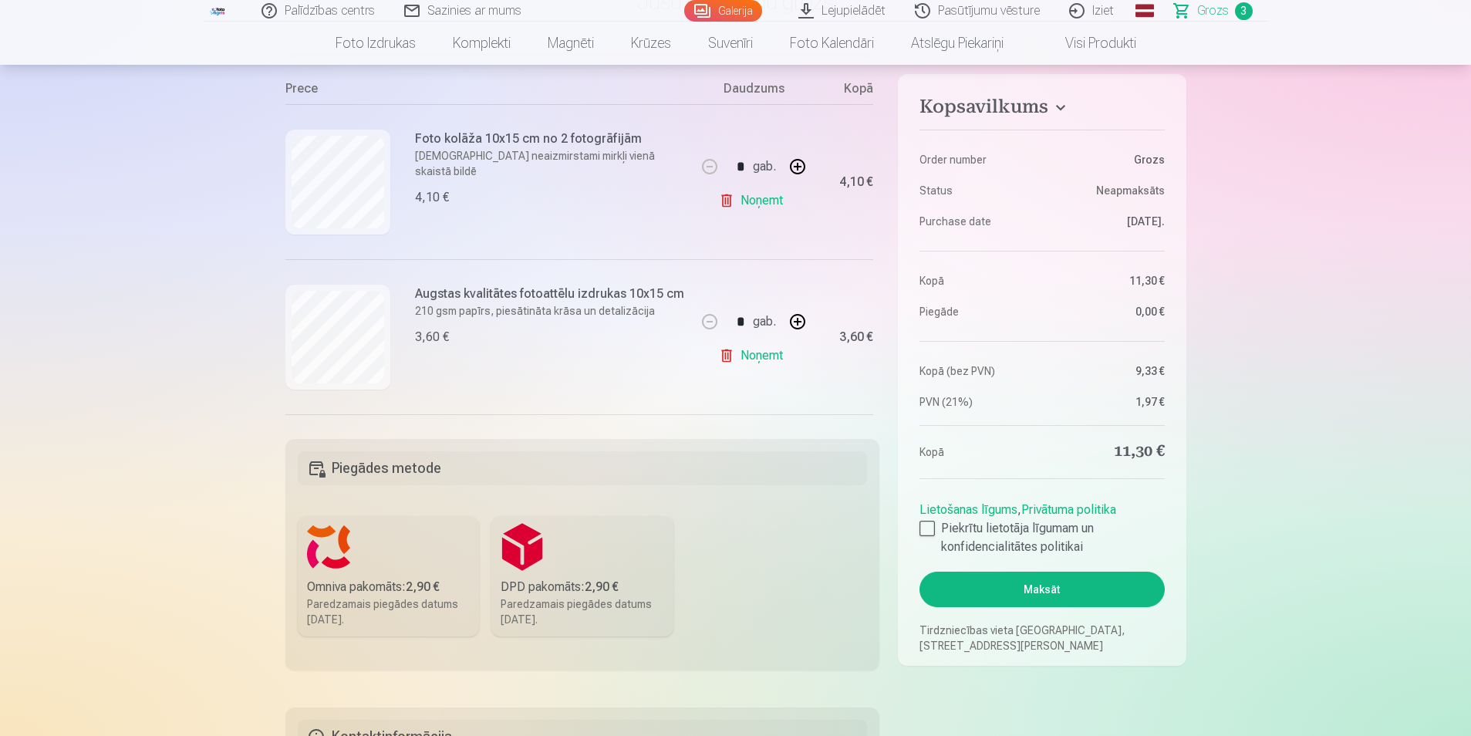
scroll to position [135, 0]
click at [923, 530] on div at bounding box center [926, 528] width 15 height 15
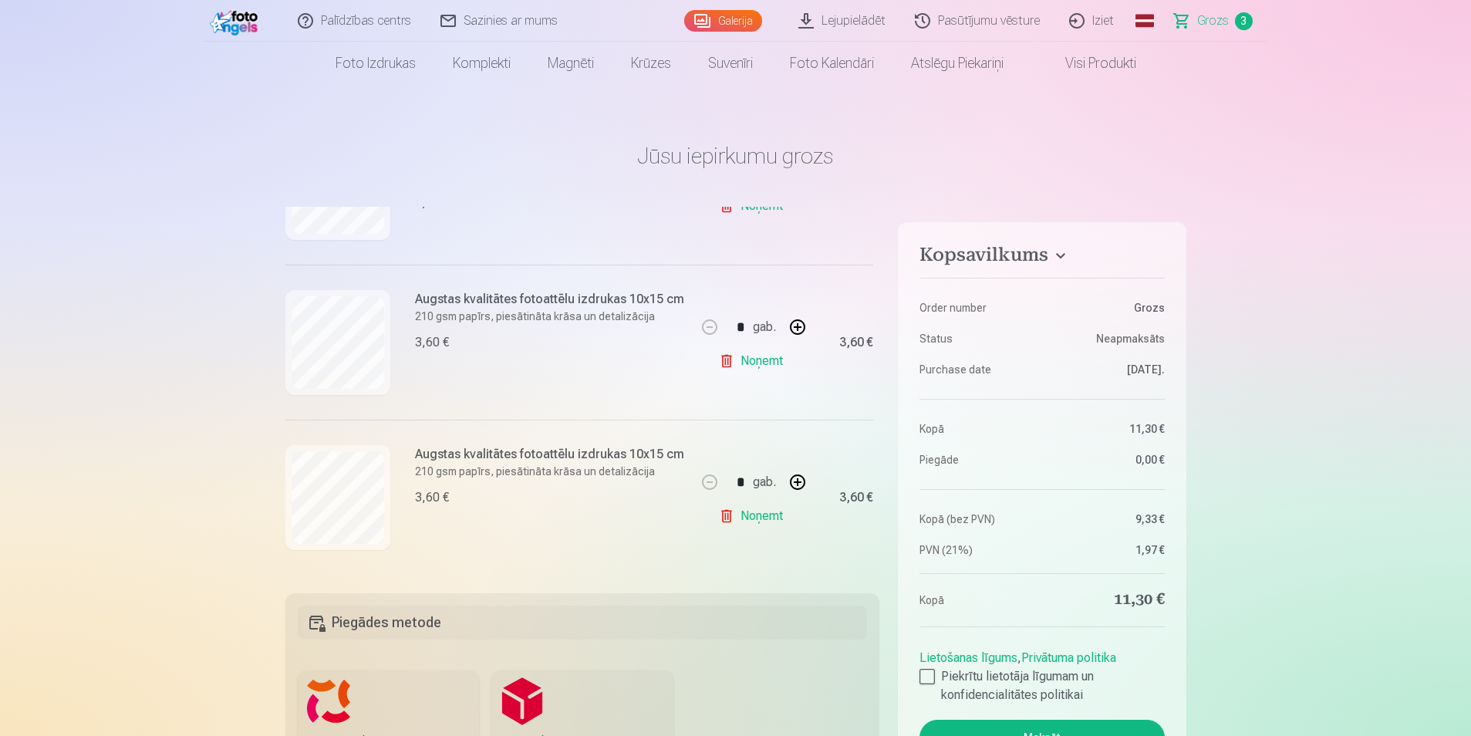
scroll to position [154, 0]
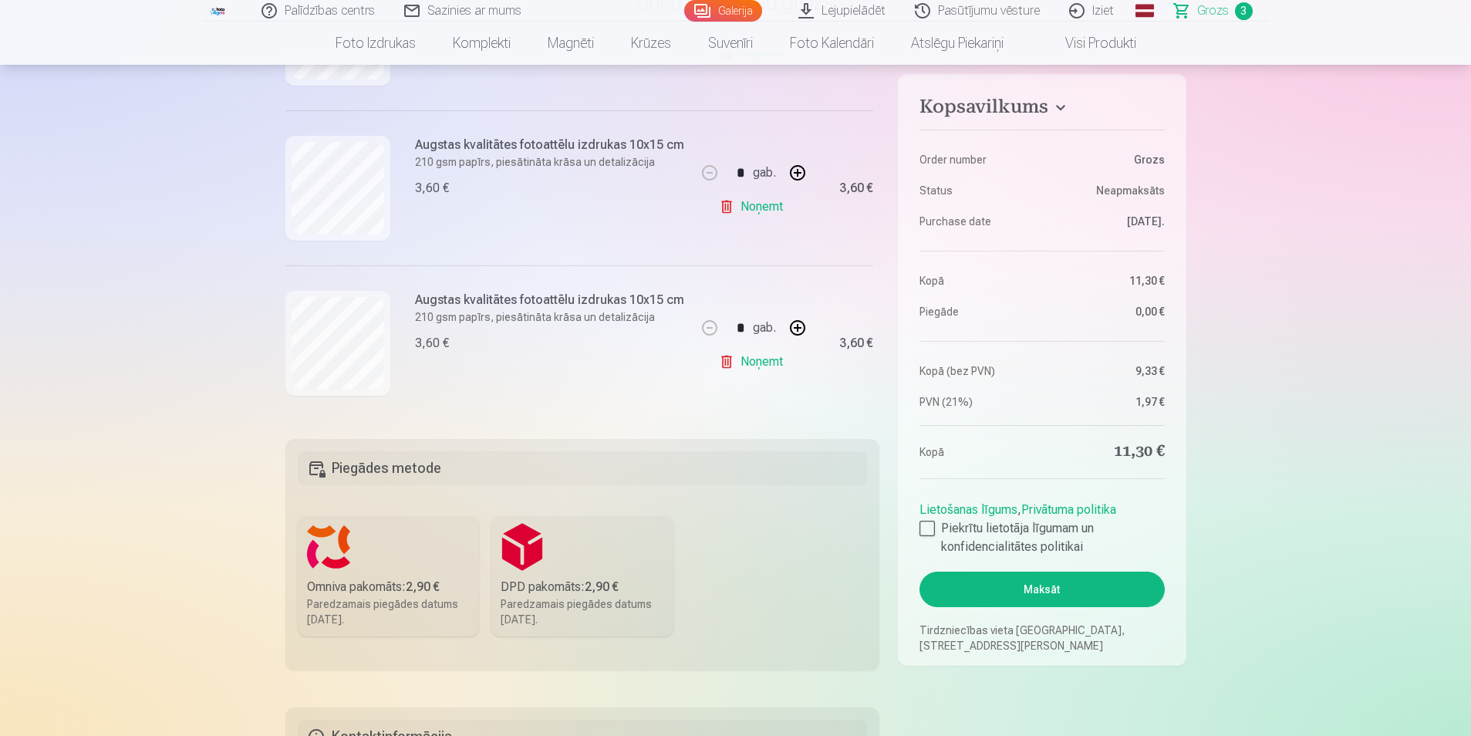
click at [406, 569] on label "Omniva pakomāts : 2,90 € Paredzamais piegādes datums 27.09.2025." at bounding box center [389, 576] width 182 height 120
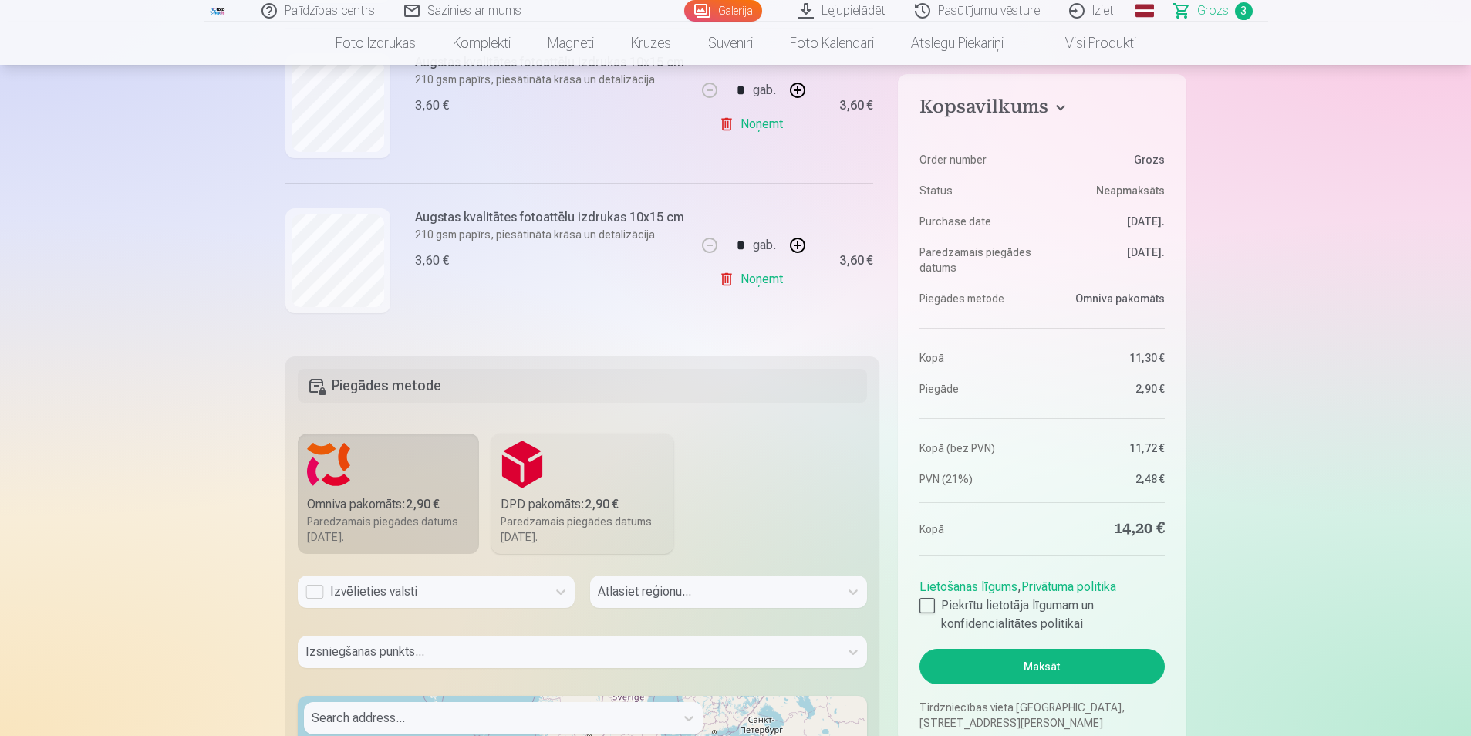
scroll to position [309, 0]
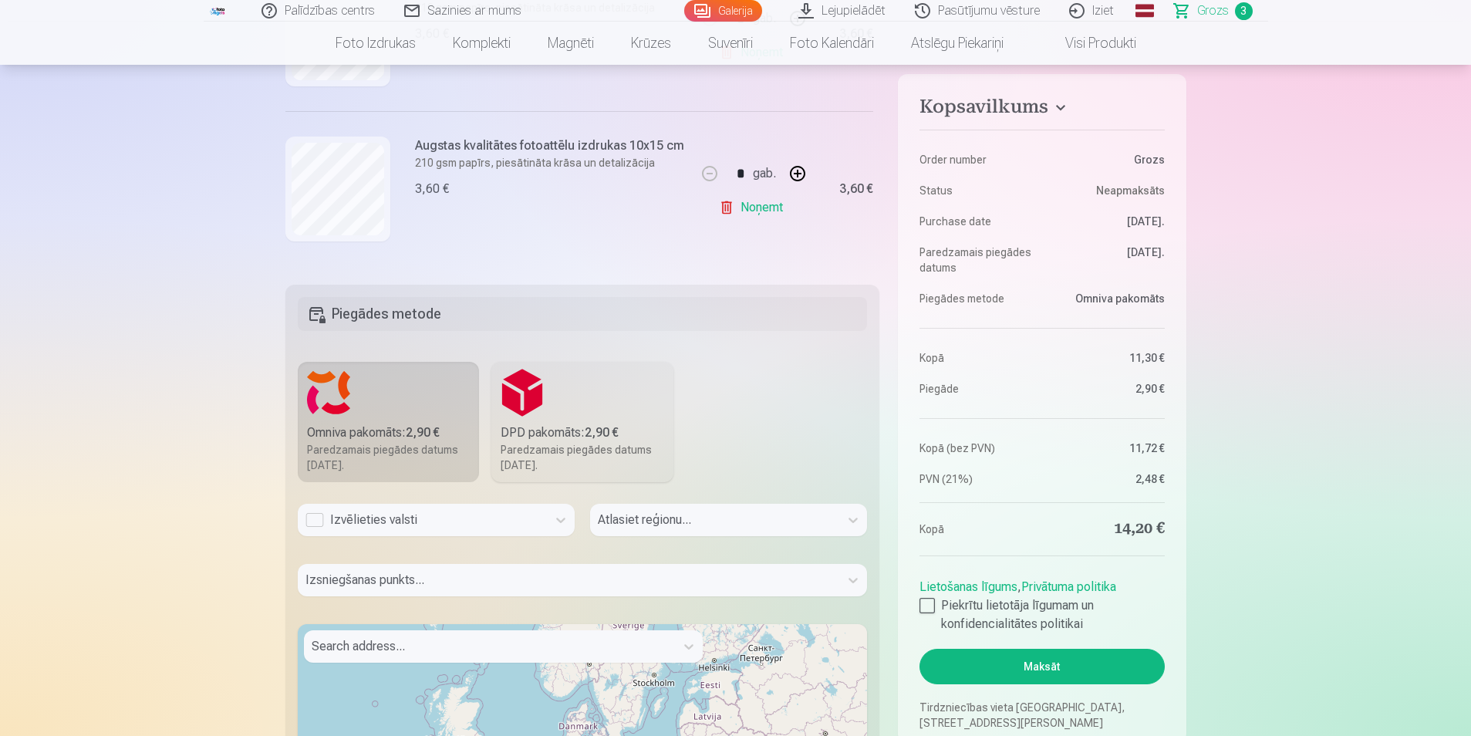
click at [319, 520] on div "Izvēlieties valsti" at bounding box center [422, 520] width 234 height 19
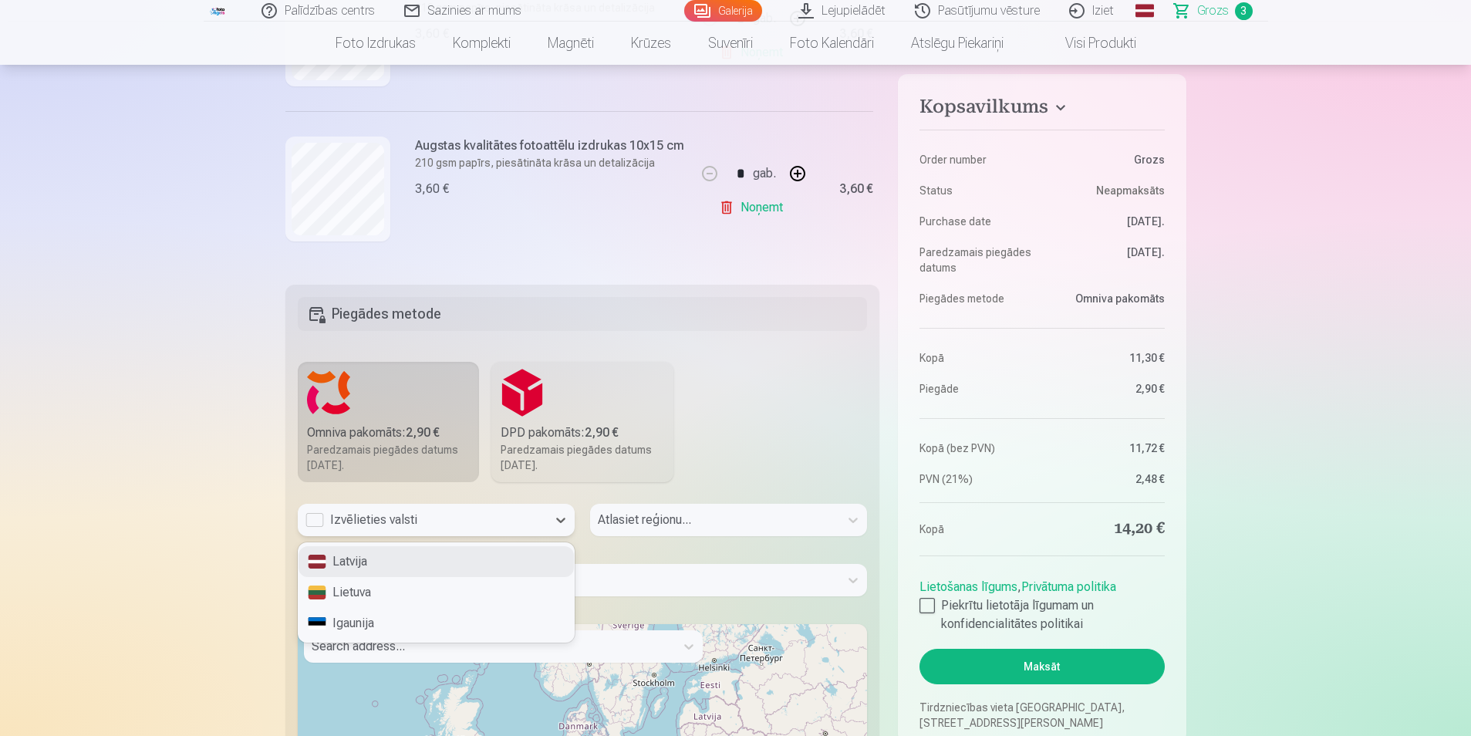
click at [386, 558] on div "Latvija" at bounding box center [436, 561] width 275 height 31
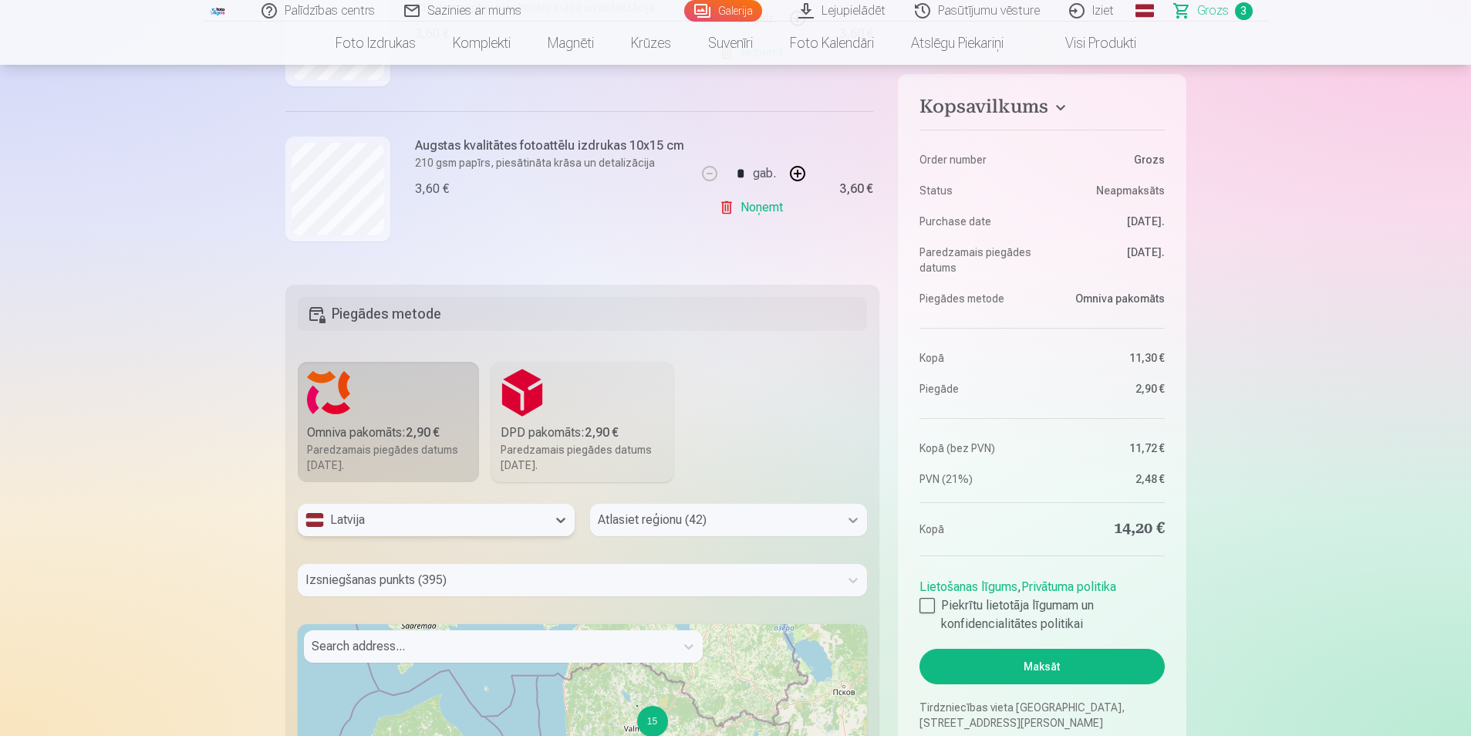
click at [852, 518] on div "Atlasiet reģionu (42)" at bounding box center [728, 520] width 277 height 32
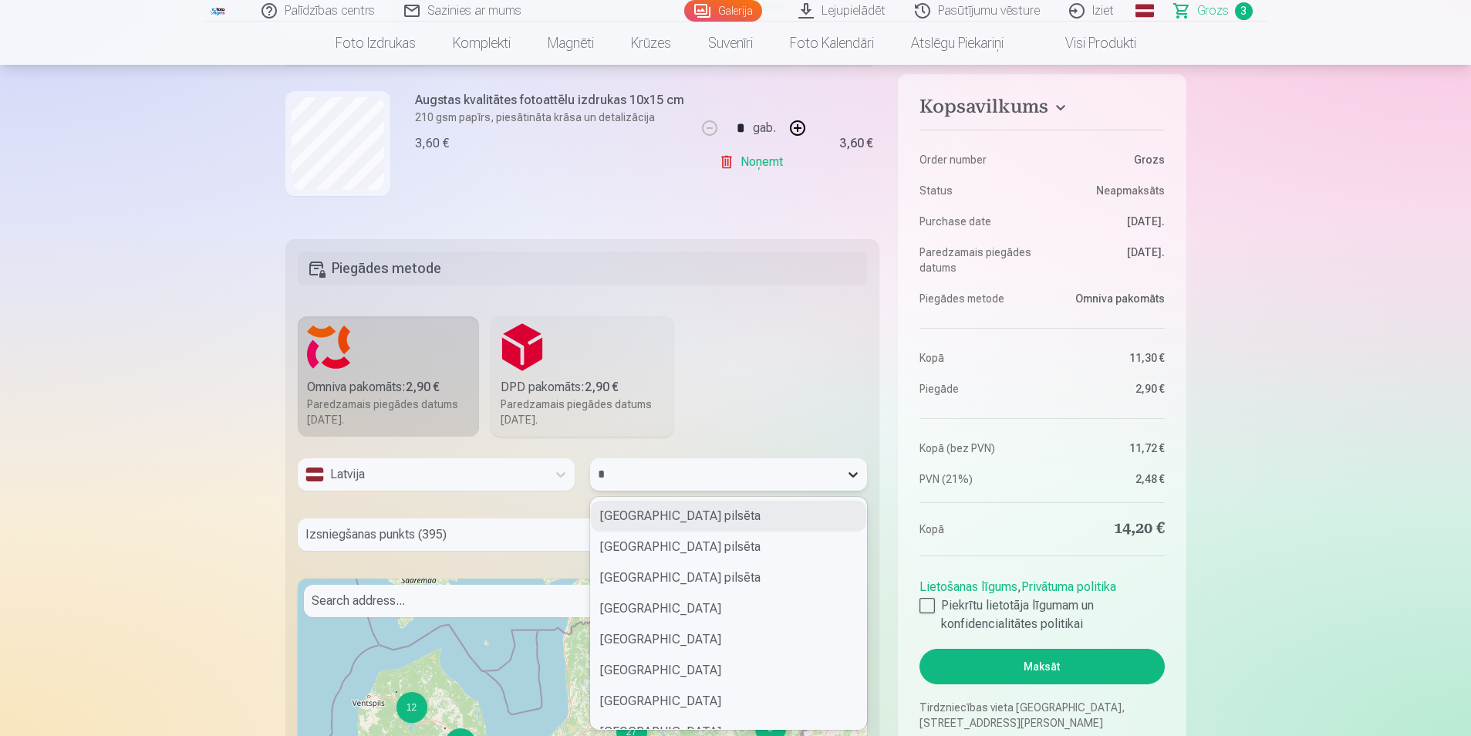
type input "**"
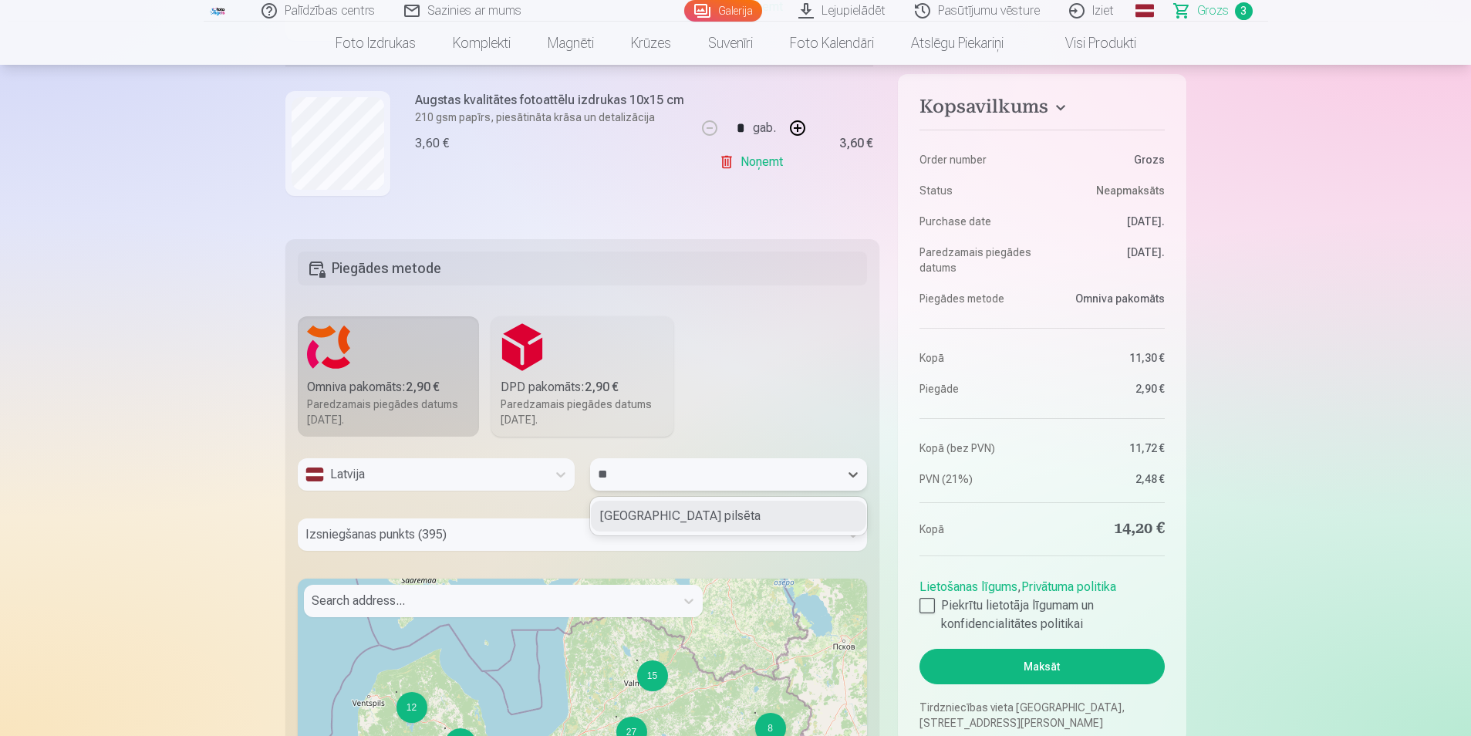
click at [700, 518] on div "Rīgas pilsēta" at bounding box center [728, 516] width 275 height 31
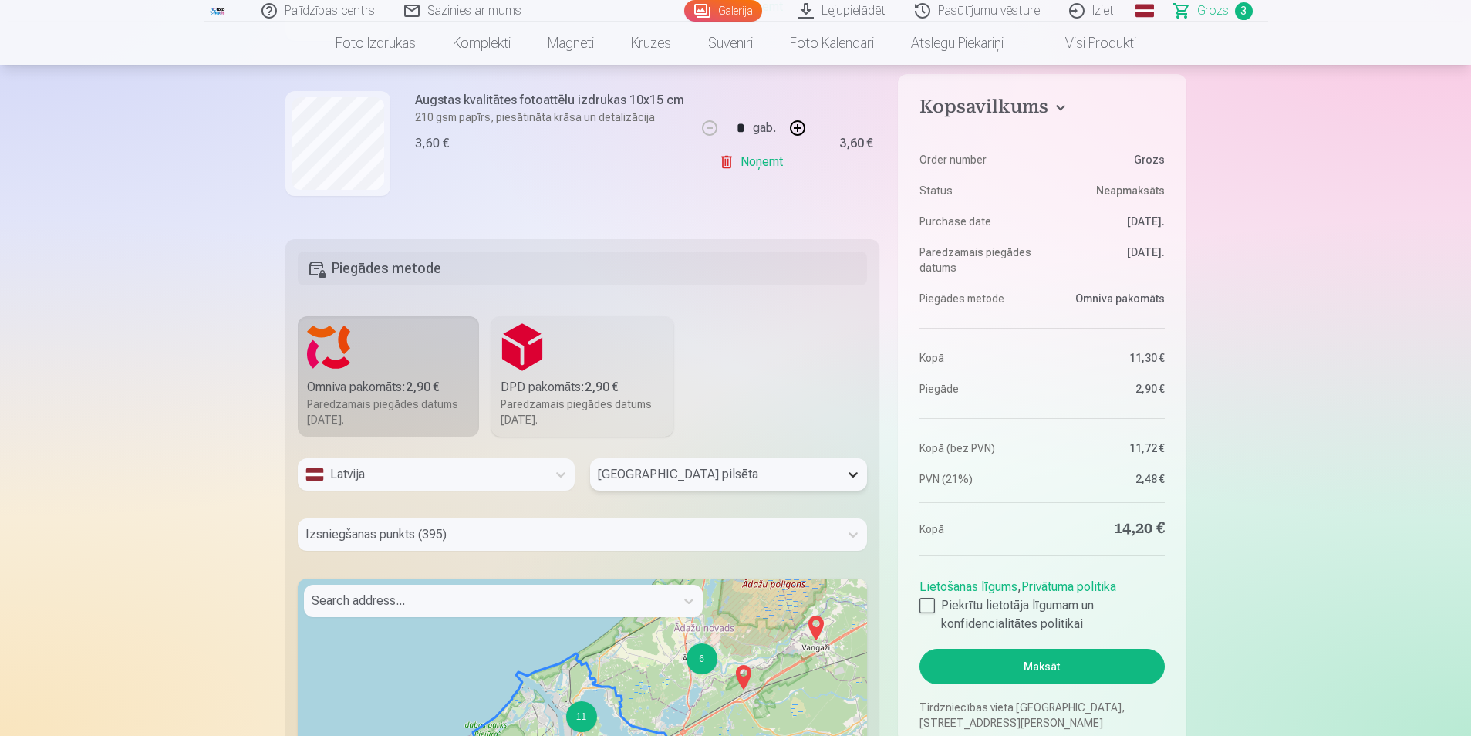
click at [850, 477] on icon at bounding box center [852, 474] width 15 height 15
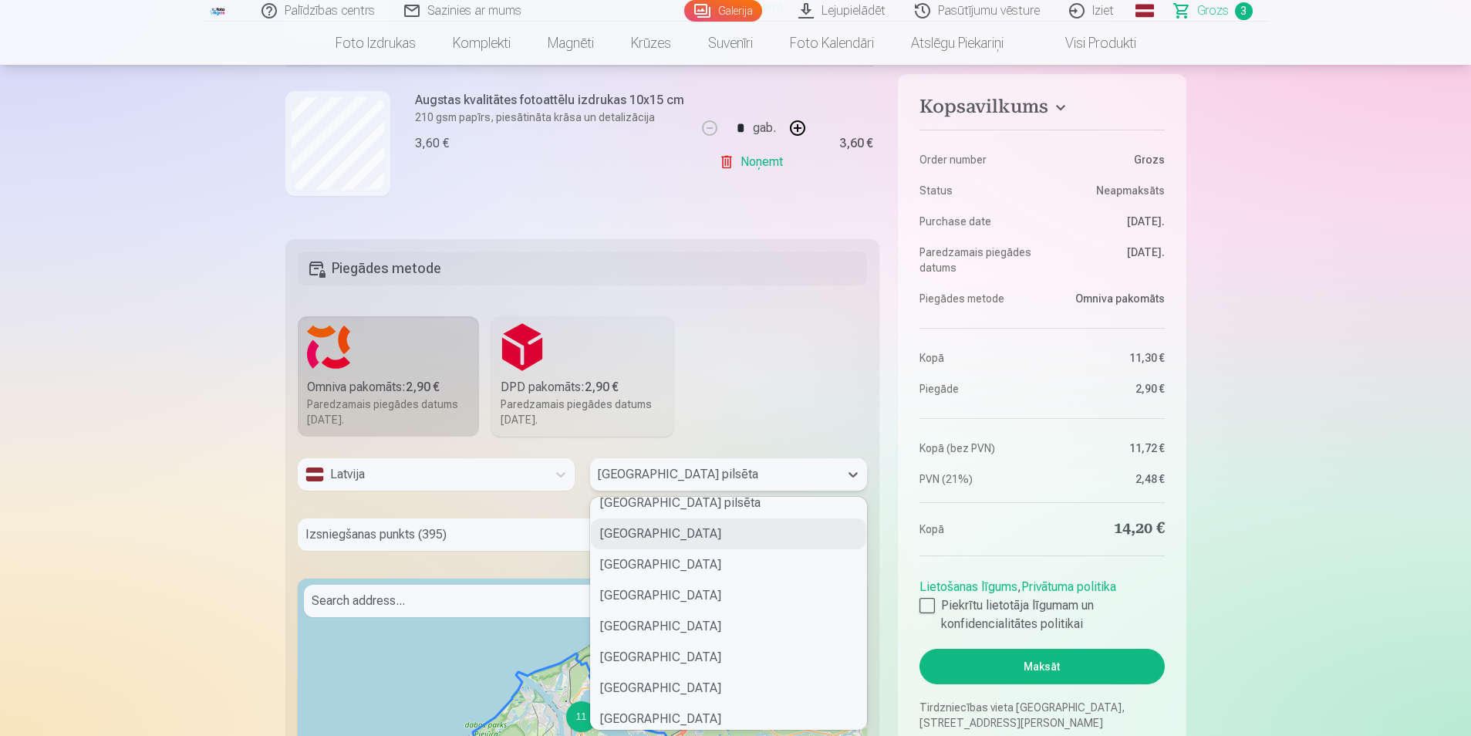
scroll to position [275, 0]
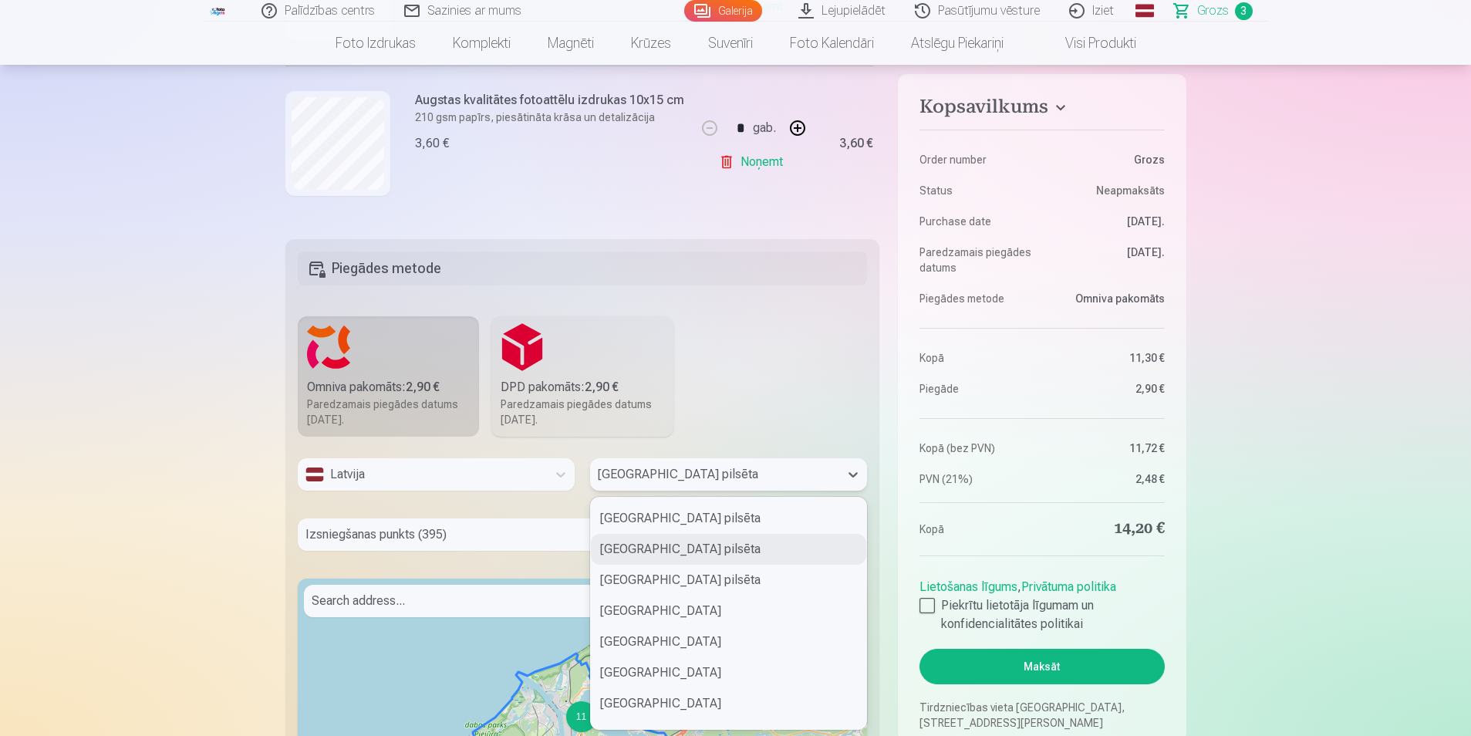
click at [698, 548] on div "Rīgas pilsēta" at bounding box center [728, 549] width 275 height 31
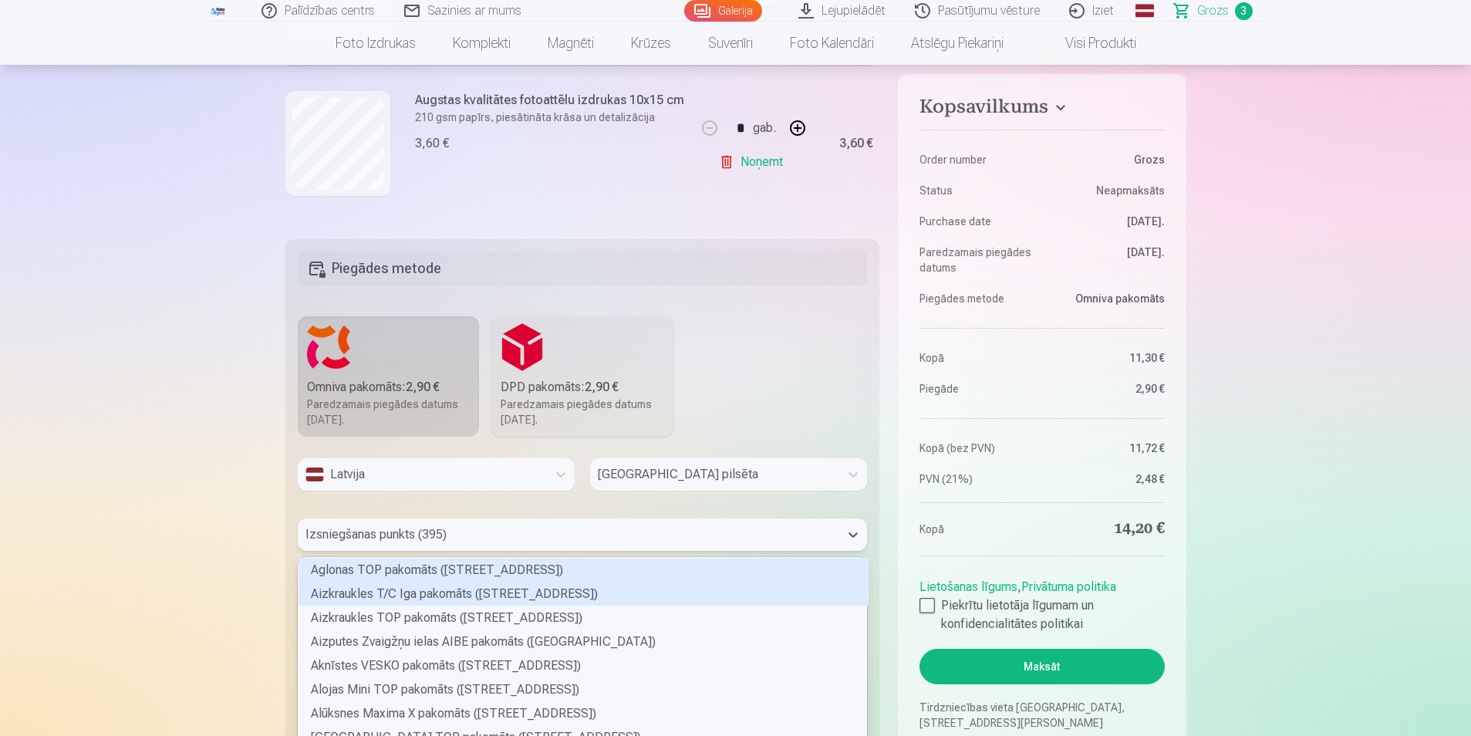
click at [361, 539] on div "395 results available. Use Up and Down to choose options, press Enter to select…" at bounding box center [583, 534] width 570 height 32
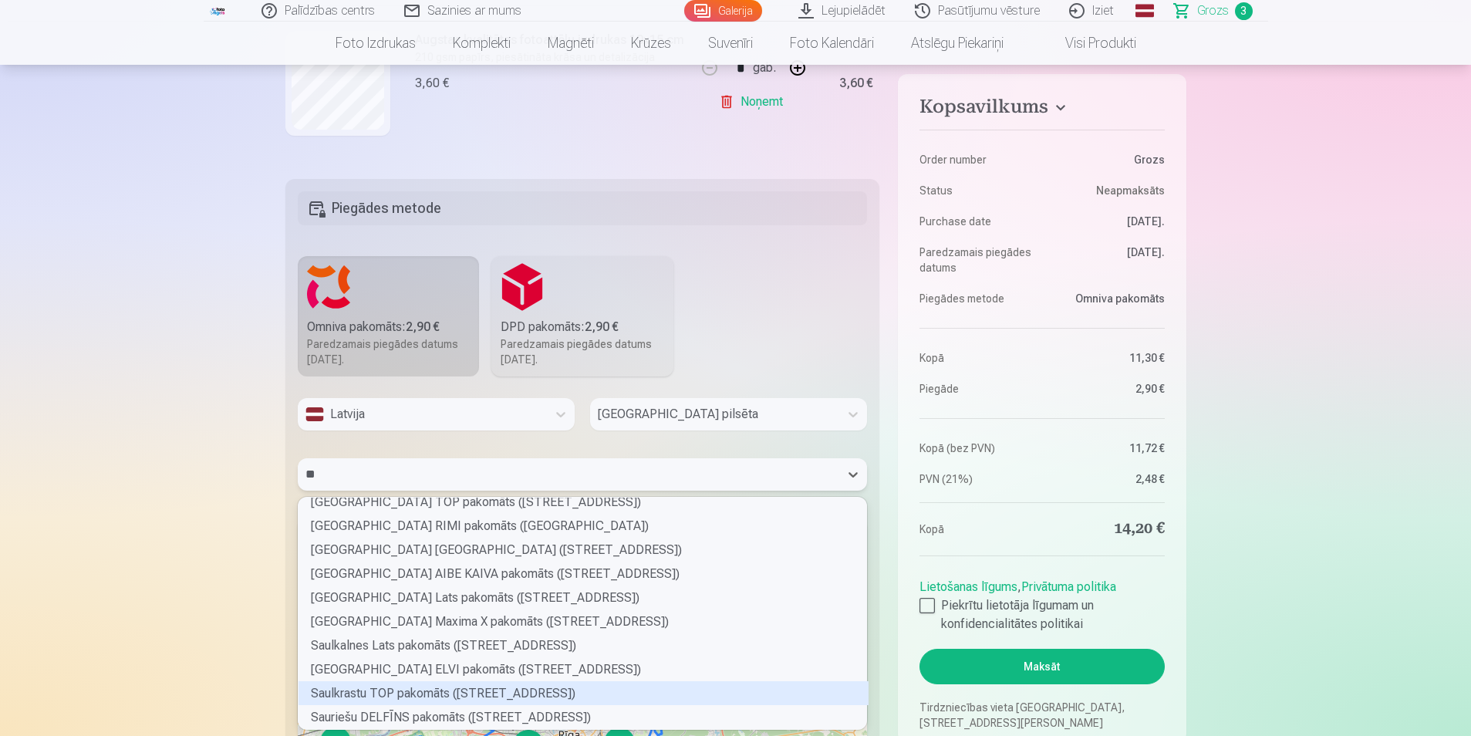
scroll to position [629, 0]
type input "***"
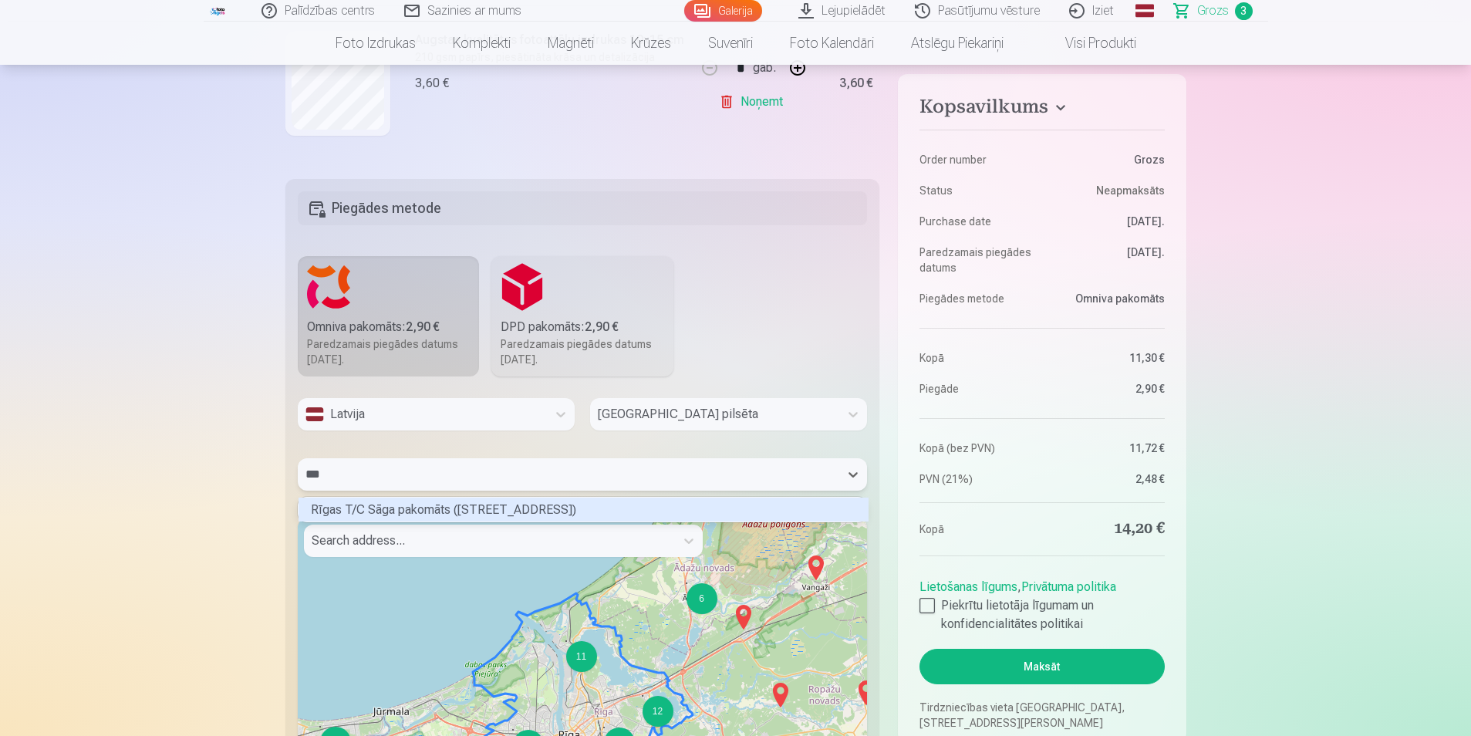
click at [420, 509] on div "Rīgas T/C Sāga pakomāts (Biķeru iela 4)" at bounding box center [584, 510] width 570 height 24
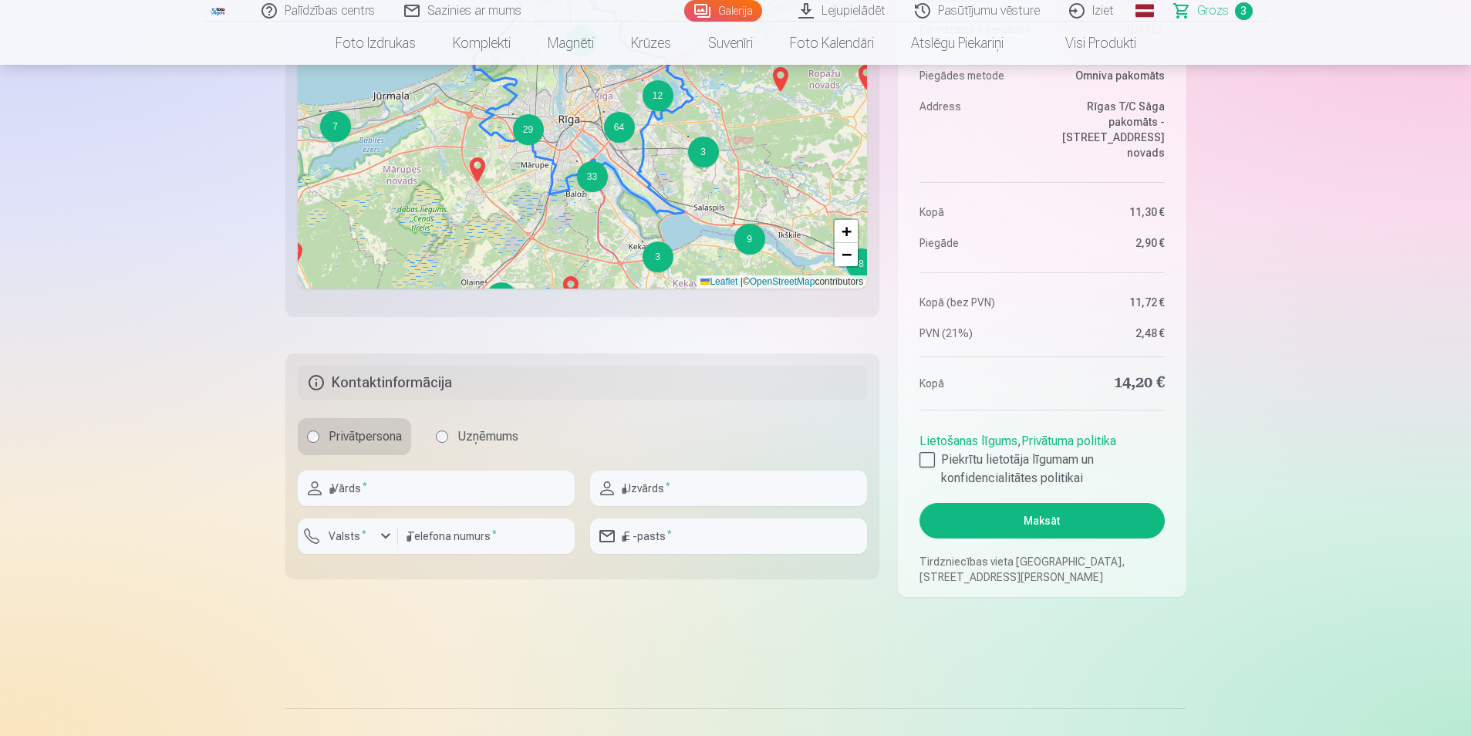
scroll to position [1031, 0]
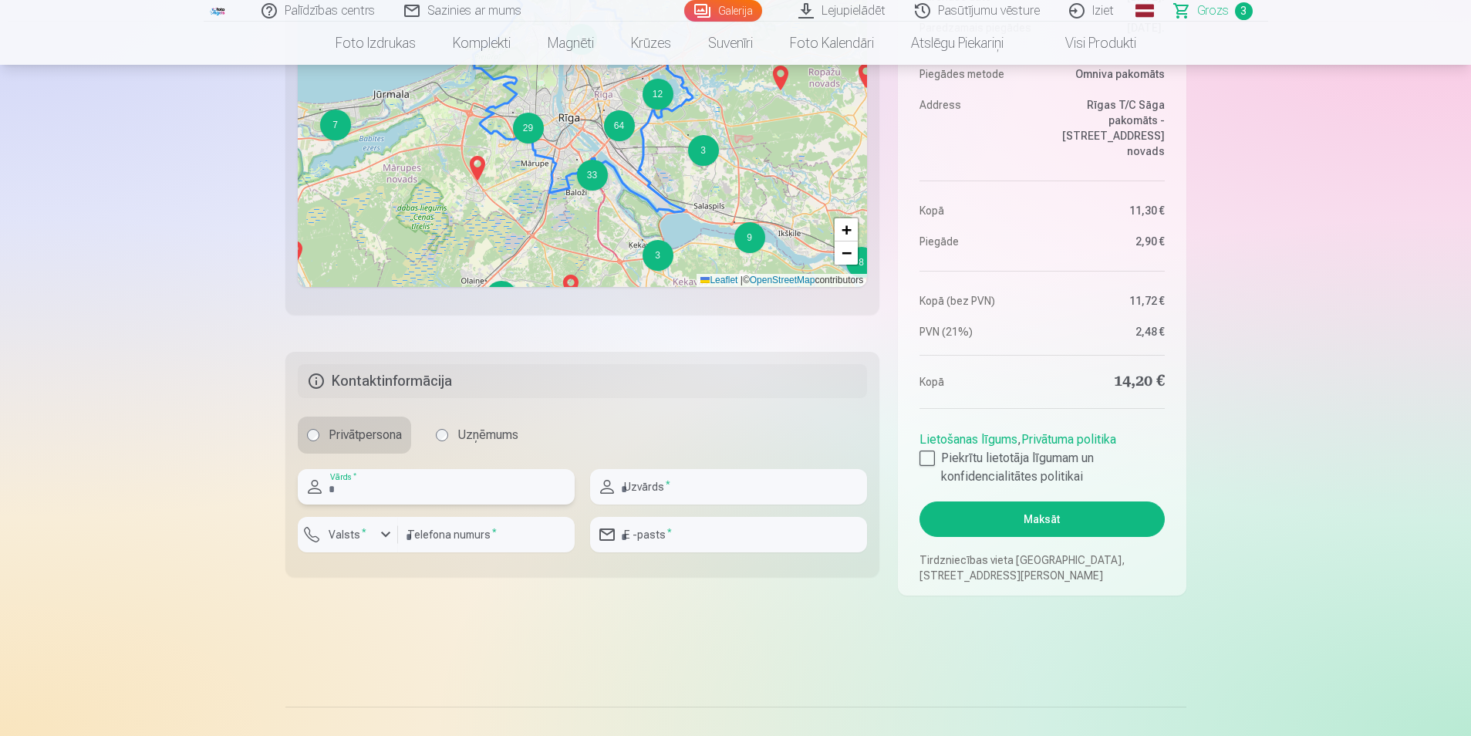
click at [377, 498] on input "text" at bounding box center [436, 486] width 277 height 35
type input "******"
click at [656, 498] on input "text" at bounding box center [728, 486] width 277 height 35
type input "******"
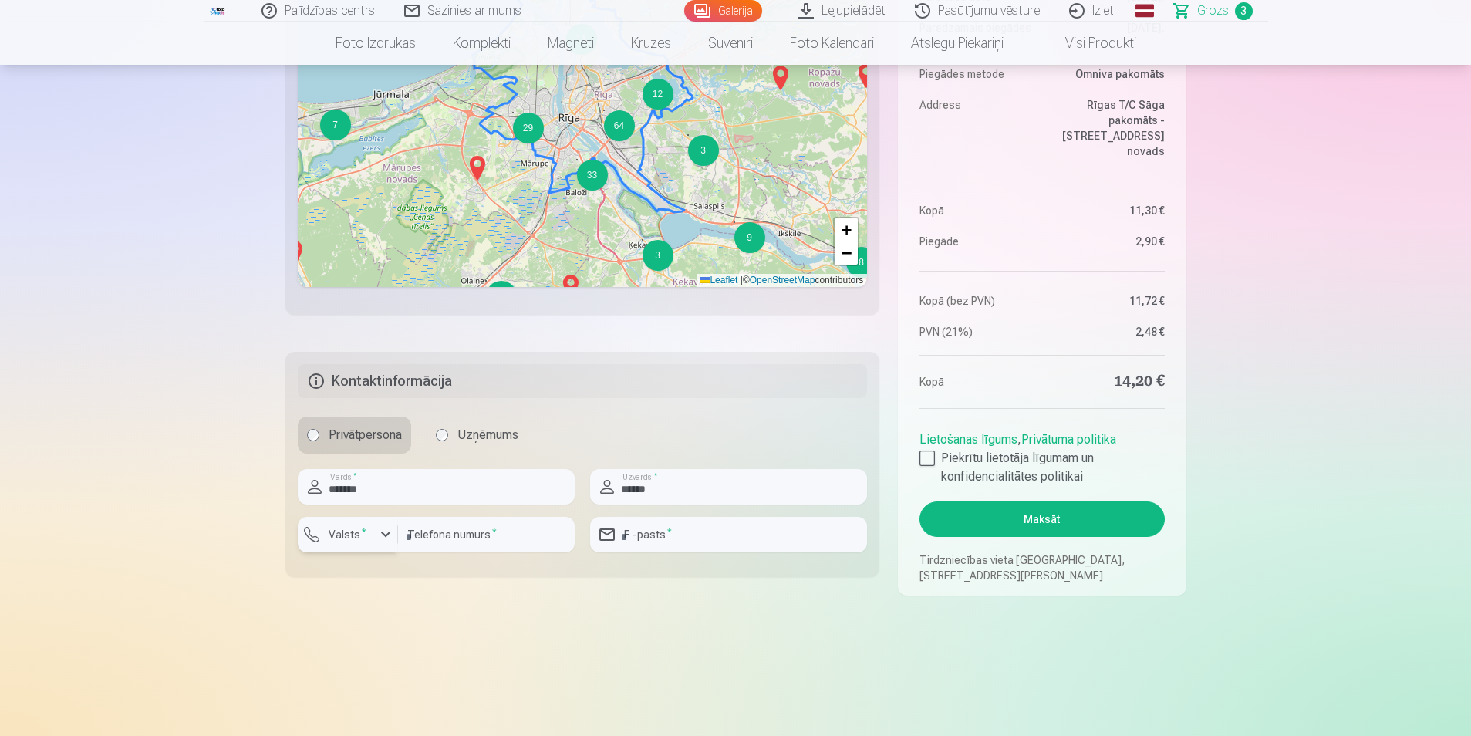
click at [384, 535] on div "button" at bounding box center [385, 534] width 19 height 19
click at [372, 565] on li "+371 Latvija" at bounding box center [365, 570] width 110 height 31
click at [423, 535] on input "number" at bounding box center [486, 534] width 177 height 35
type input "********"
type input "**********"
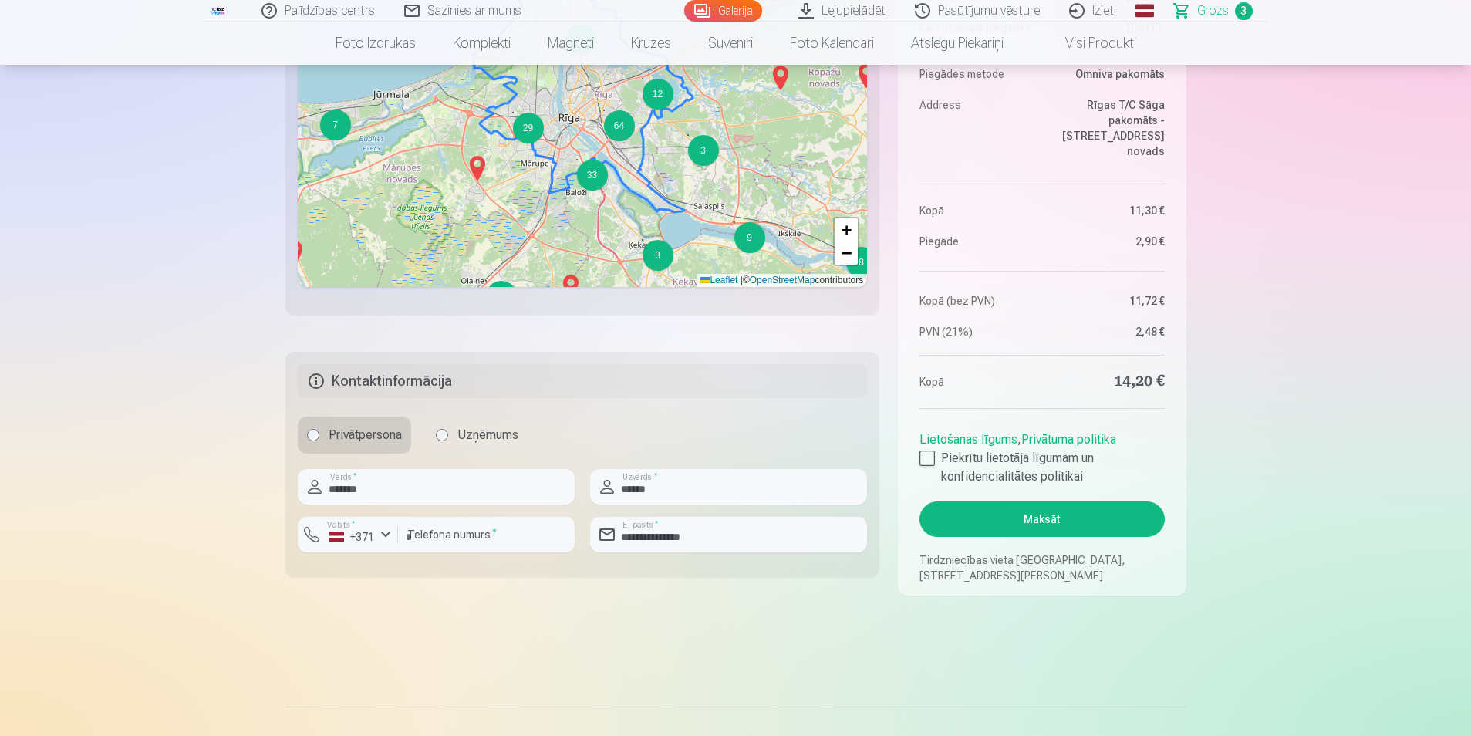
click at [496, 543] on input "********" at bounding box center [486, 534] width 177 height 35
type input "********"
click at [741, 545] on input "**********" at bounding box center [728, 534] width 277 height 35
type input "**********"
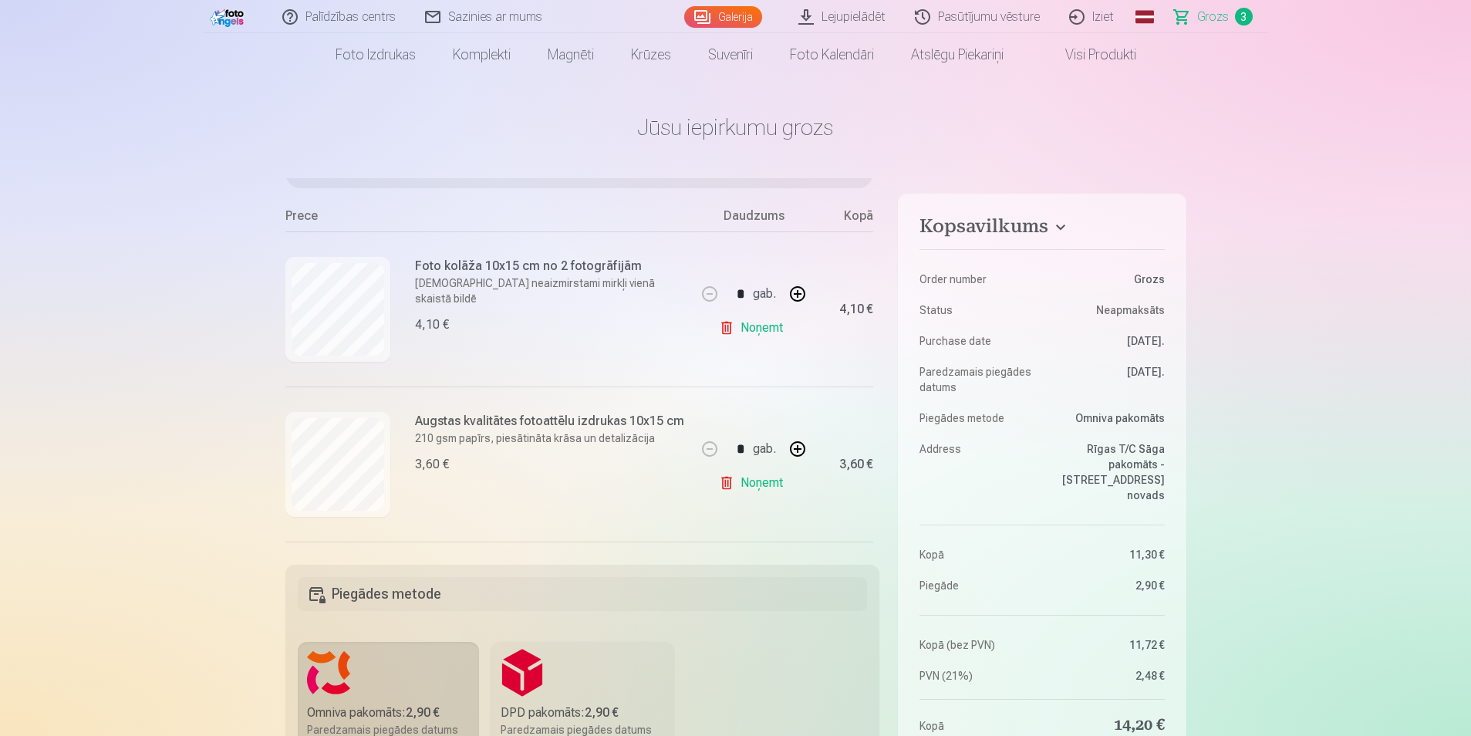
scroll to position [212, 0]
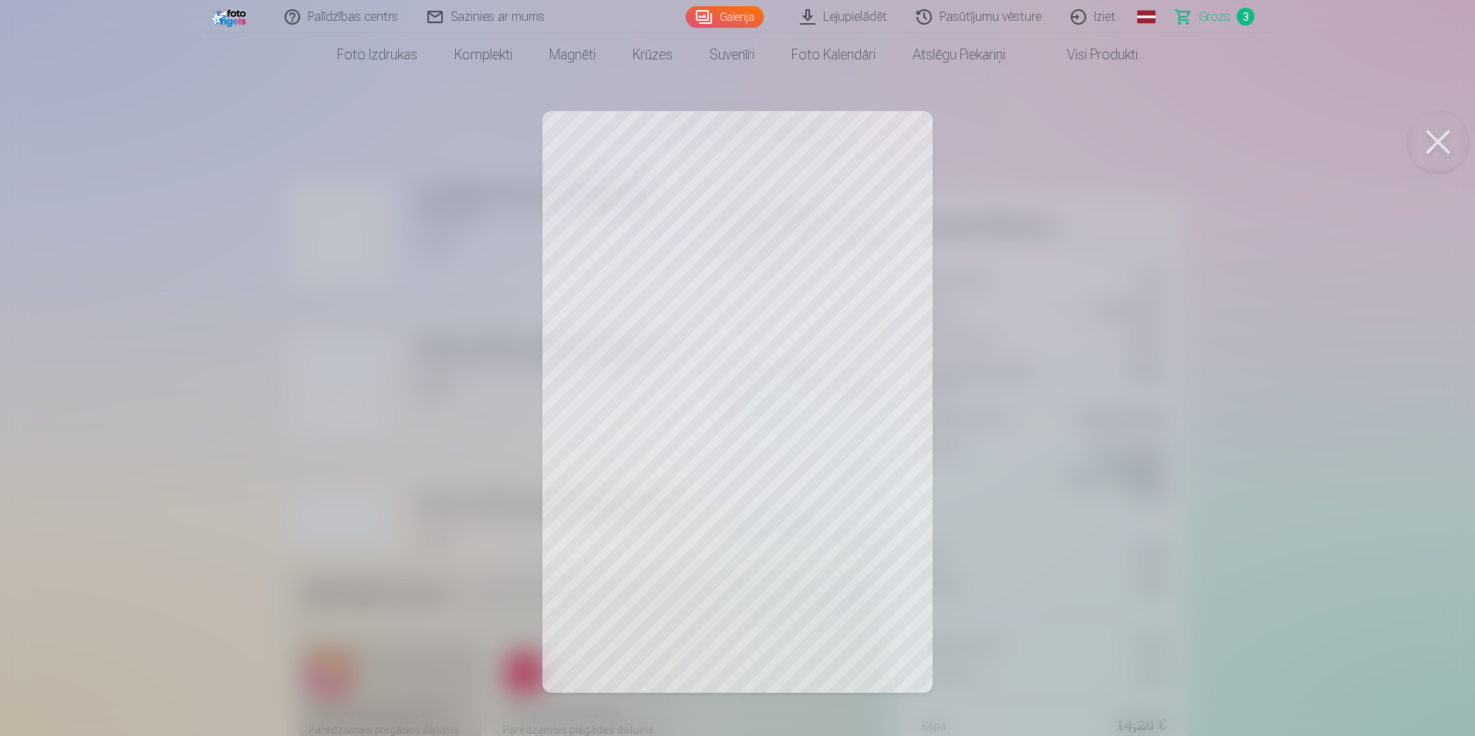
click at [1458, 153] on button at bounding box center [1438, 142] width 62 height 62
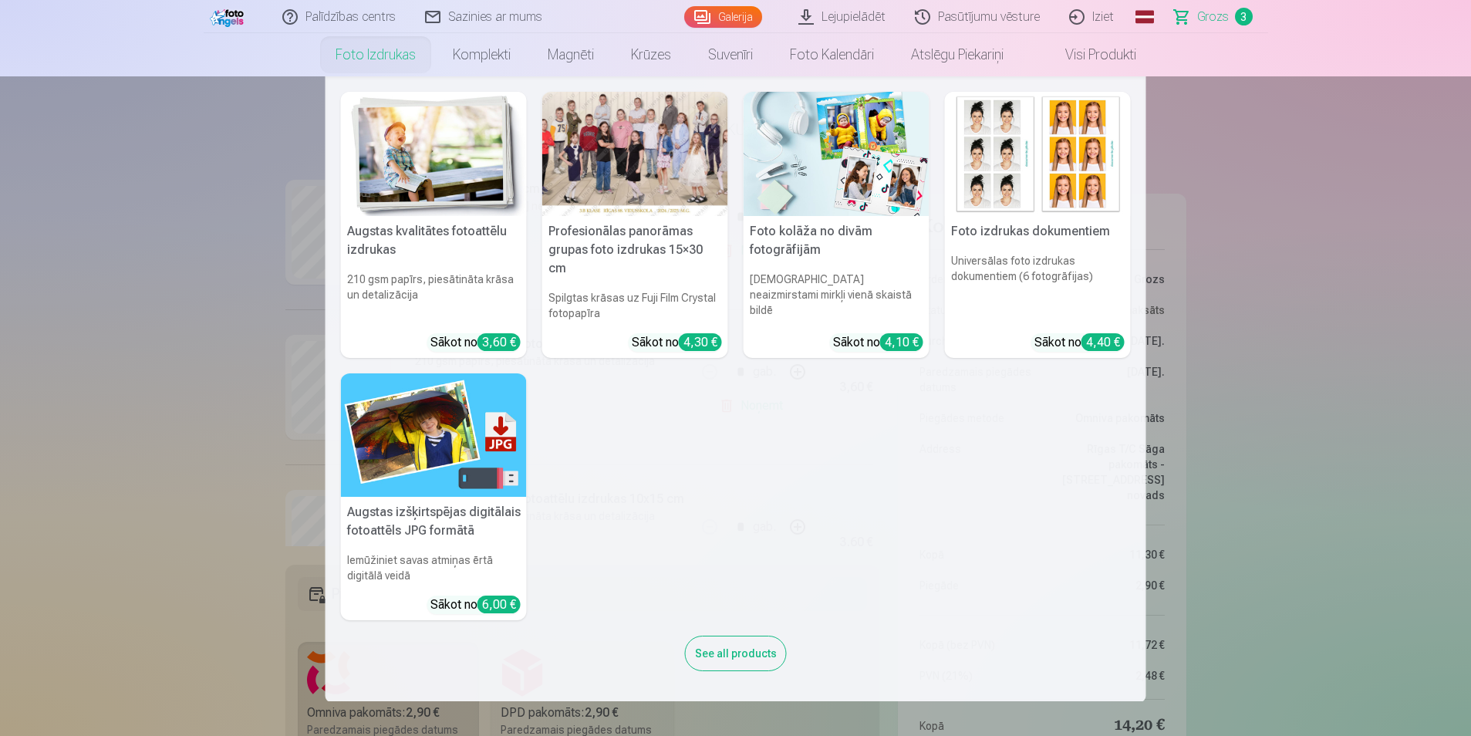
click at [270, 124] on nav "Augstas kvalitātes fotoattēlu izdrukas 210 gsm papīrs, piesātināta krāsa un det…" at bounding box center [735, 388] width 1471 height 625
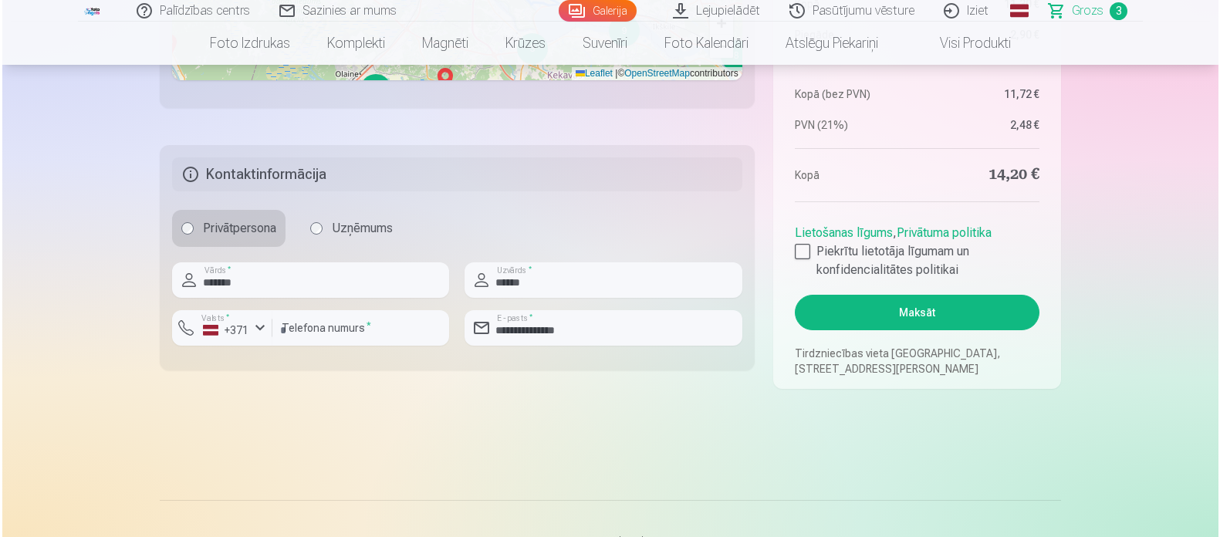
scroll to position [1140, 0]
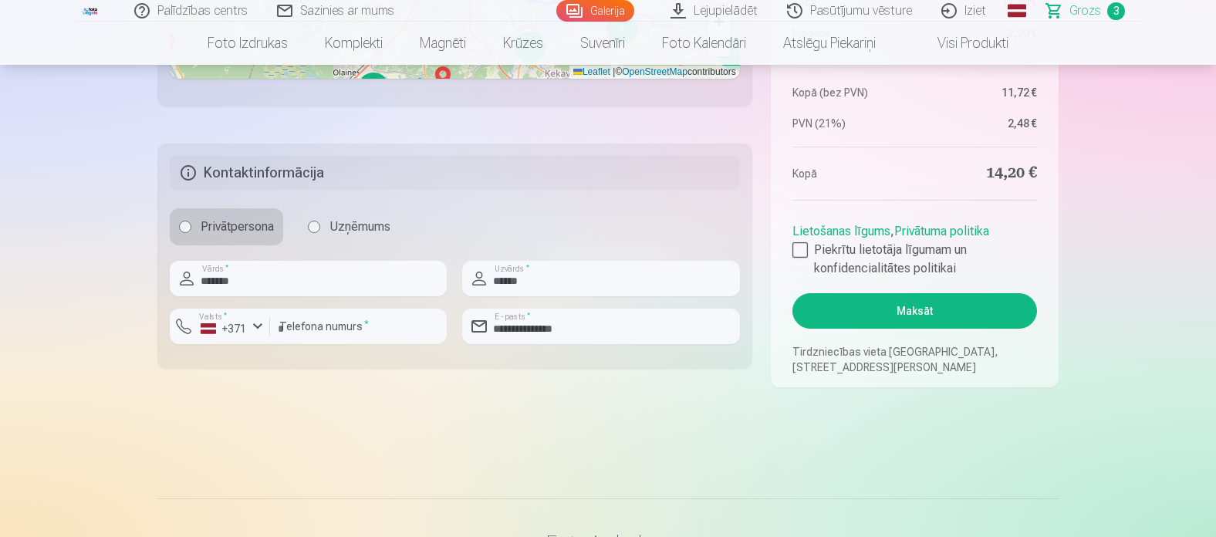
click at [930, 316] on button "Maksāt" at bounding box center [914, 310] width 245 height 35
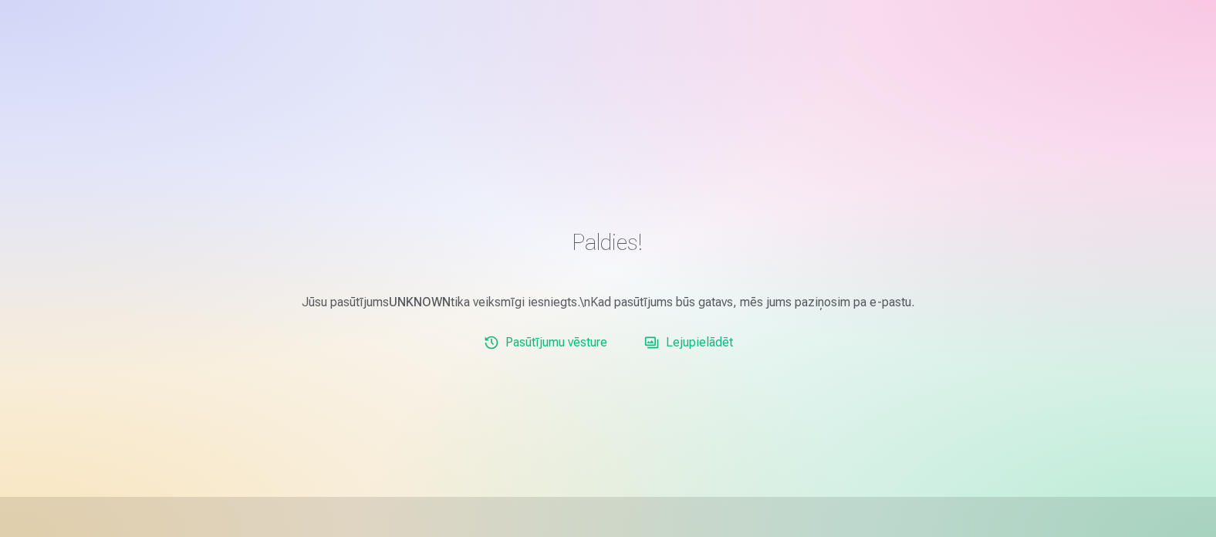
click at [707, 347] on link "Lejupielādēt" at bounding box center [688, 342] width 101 height 31
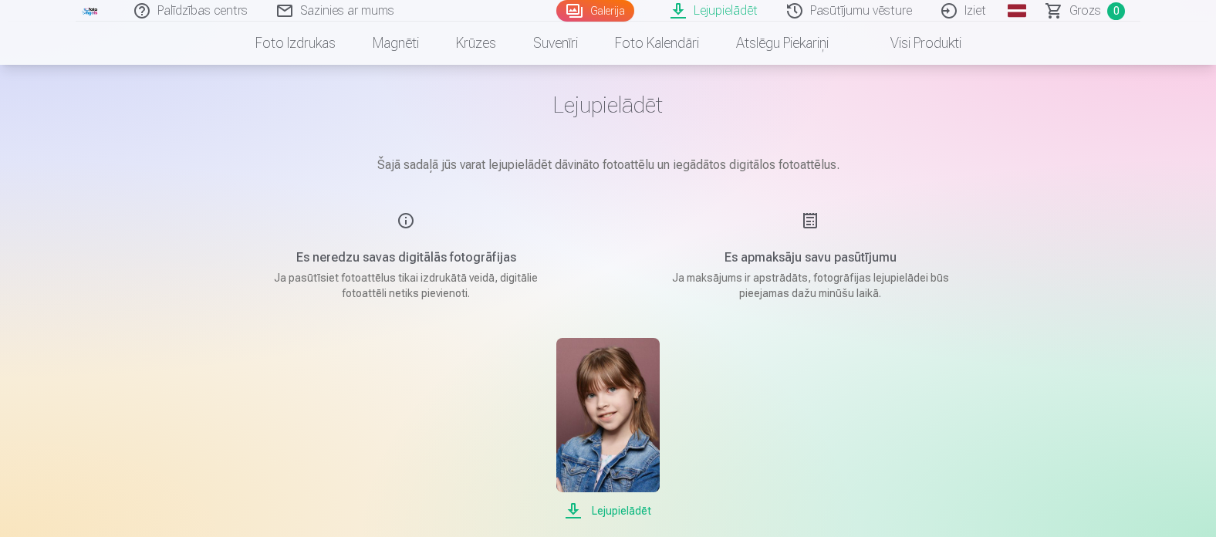
scroll to position [77, 0]
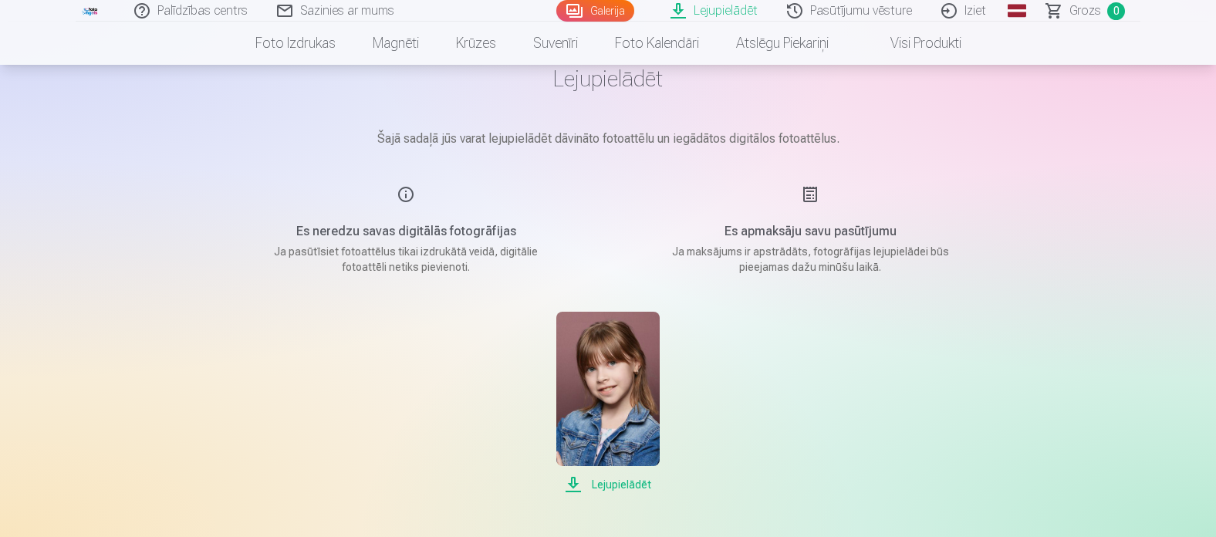
click at [646, 485] on span "Lejupielādēt" at bounding box center [607, 484] width 103 height 19
click at [589, 11] on link "Galerija" at bounding box center [595, 11] width 78 height 22
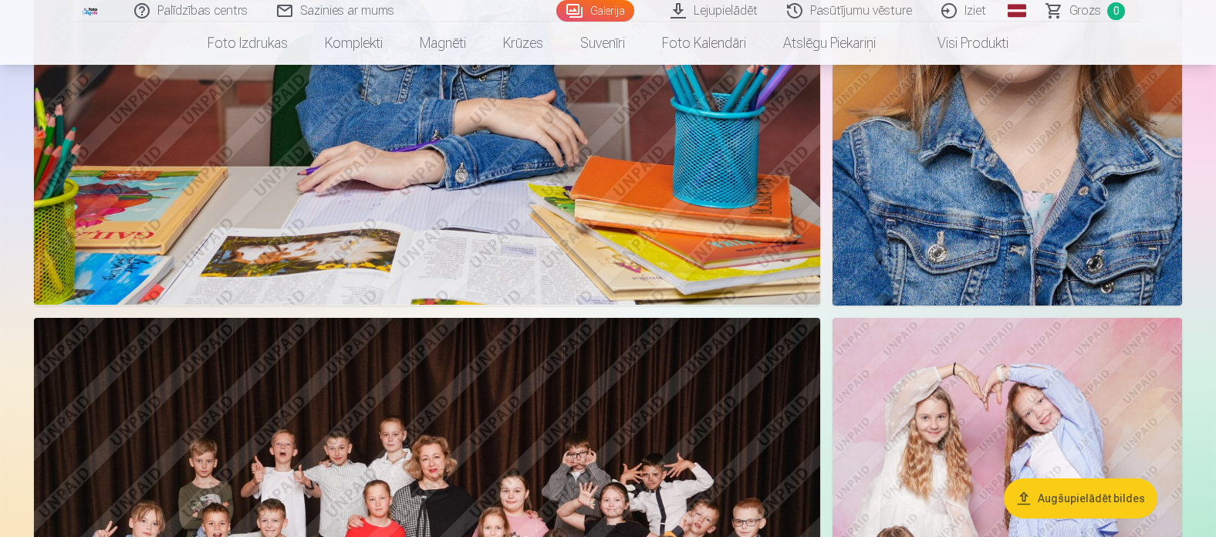
scroll to position [13113, 0]
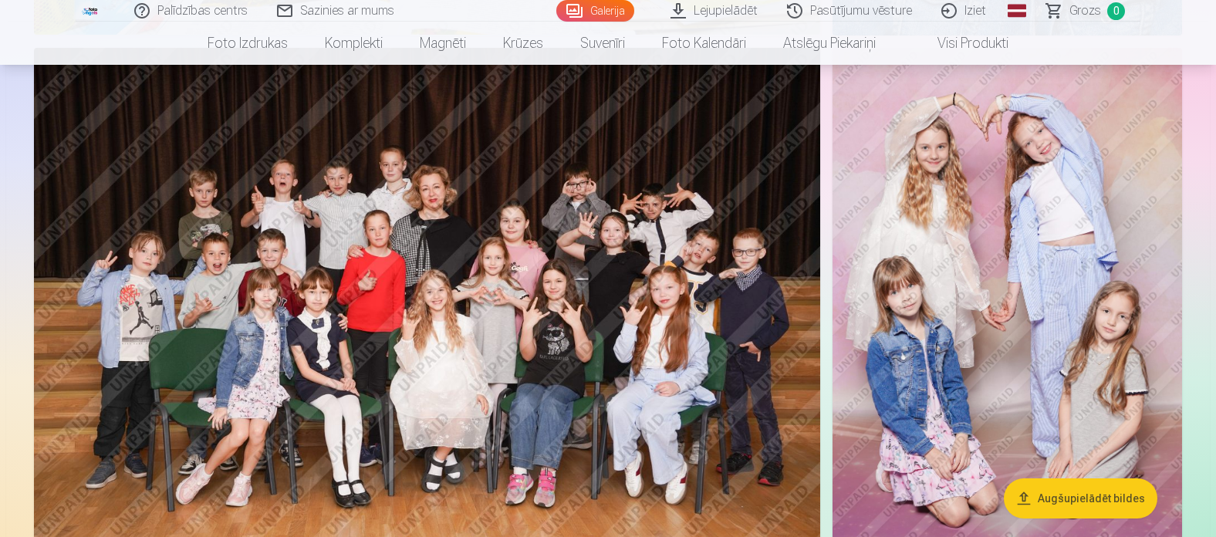
click at [484, 353] on img at bounding box center [427, 310] width 786 height 524
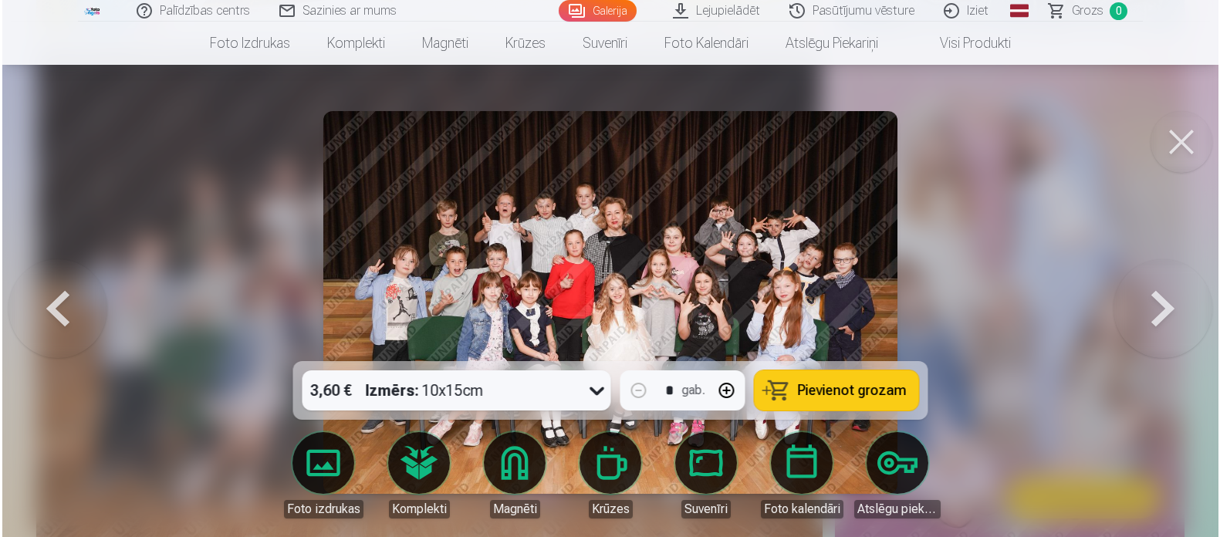
scroll to position [13155, 0]
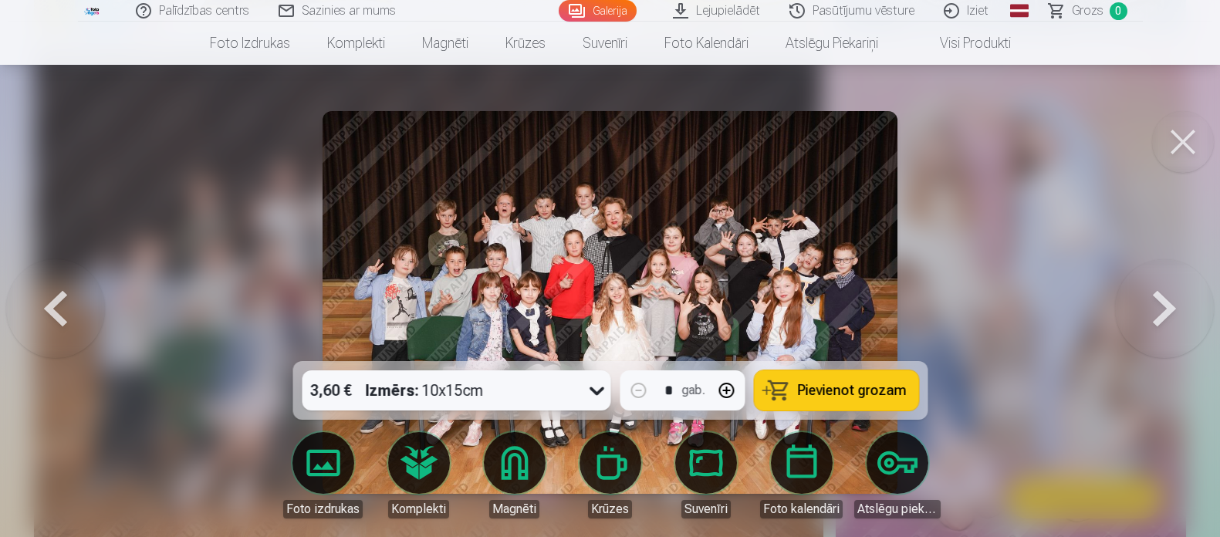
click at [1196, 133] on button at bounding box center [1183, 142] width 62 height 62
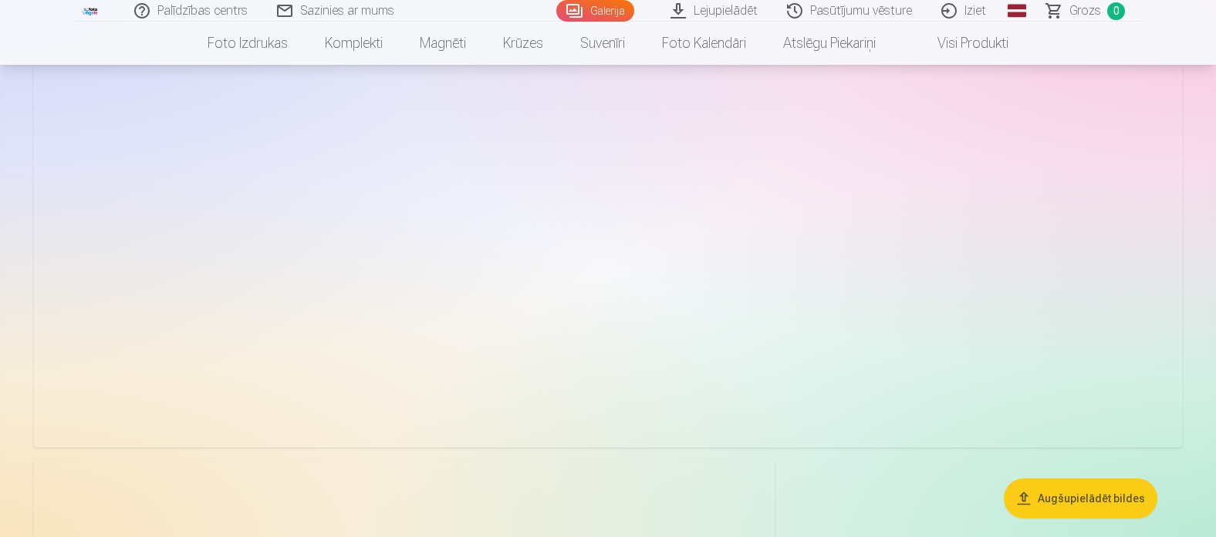
scroll to position [15968, 0]
